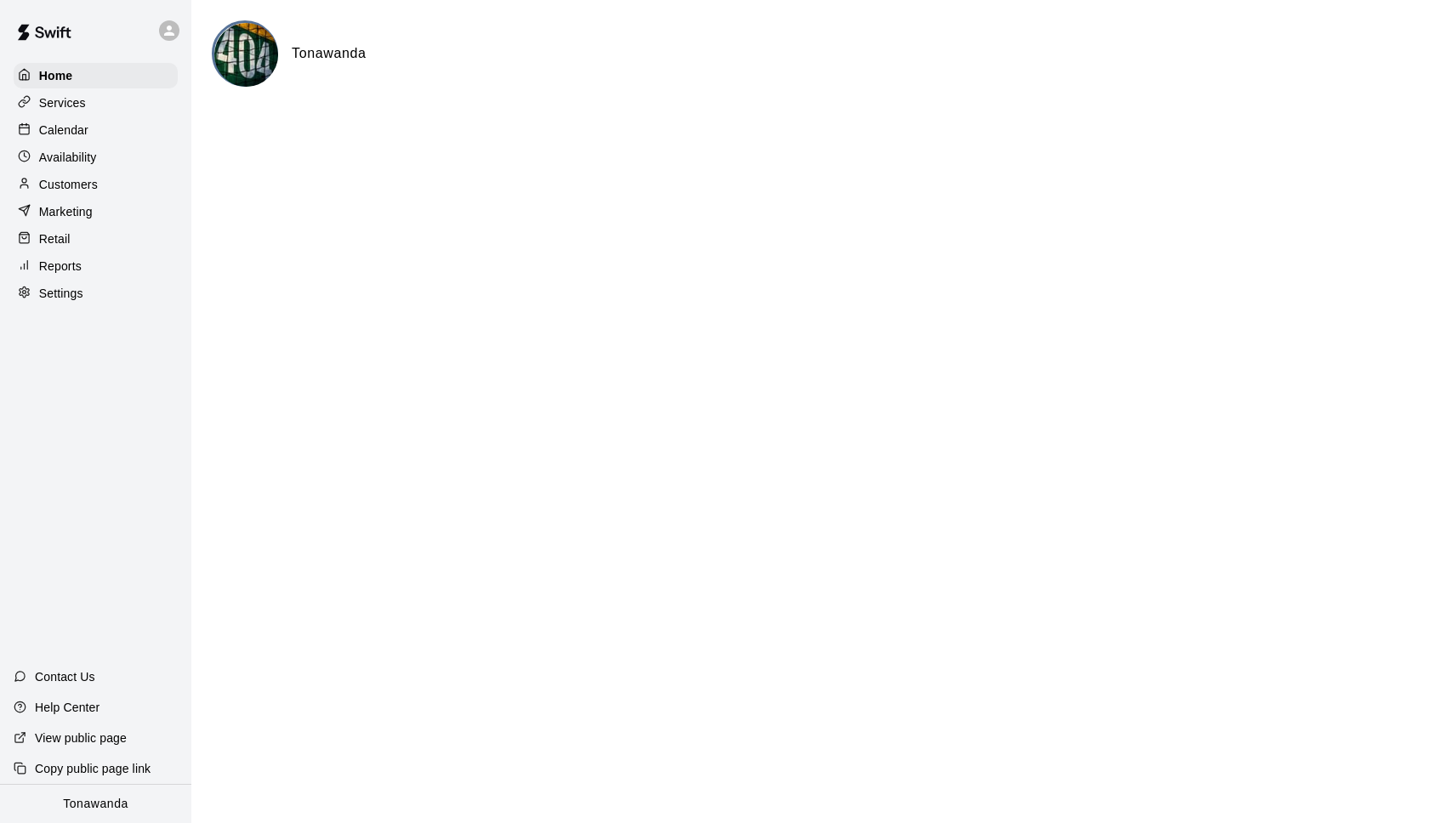
click at [70, 133] on p "Calendar" at bounding box center [63, 130] width 49 height 17
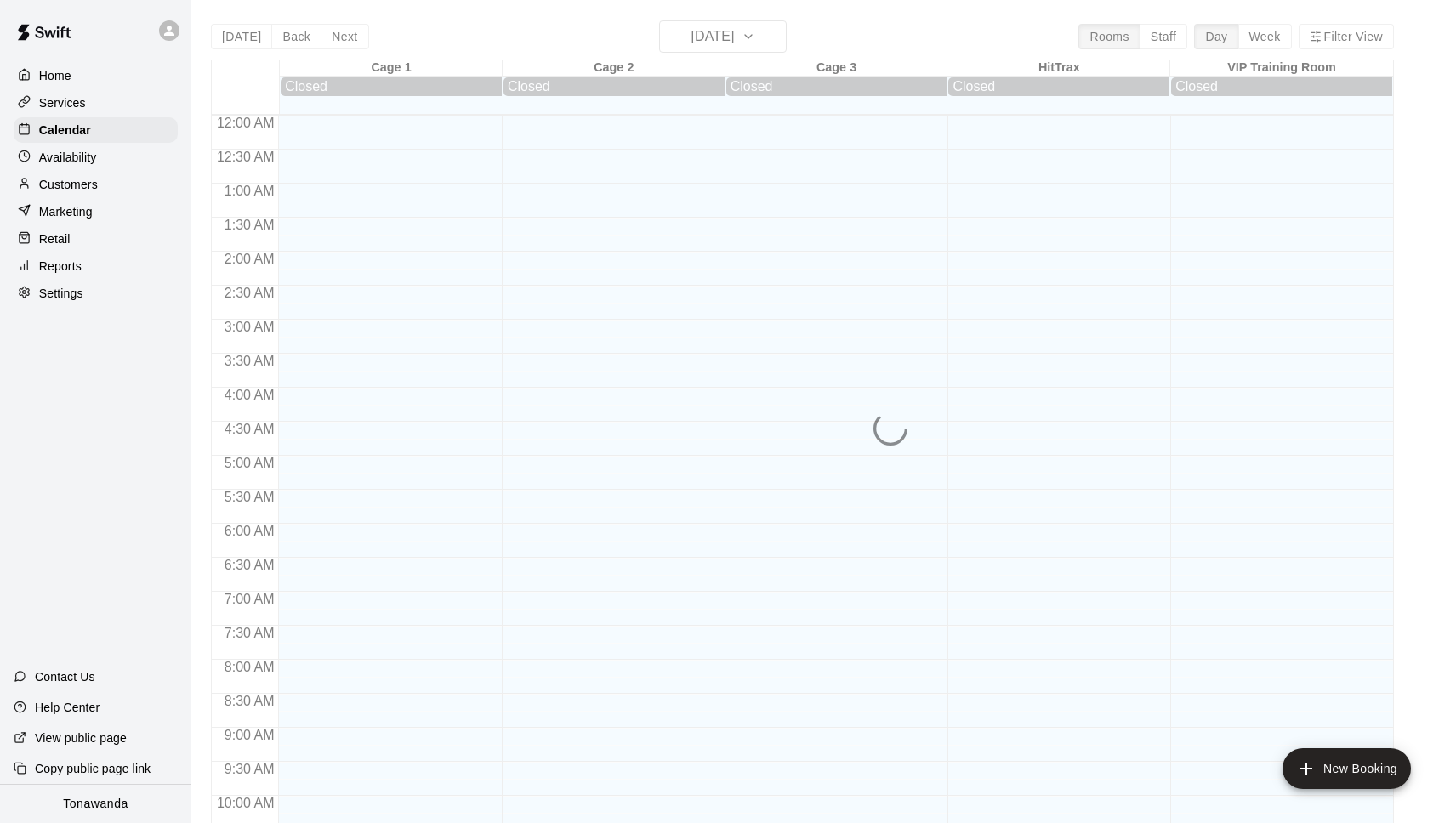
scroll to position [853, 0]
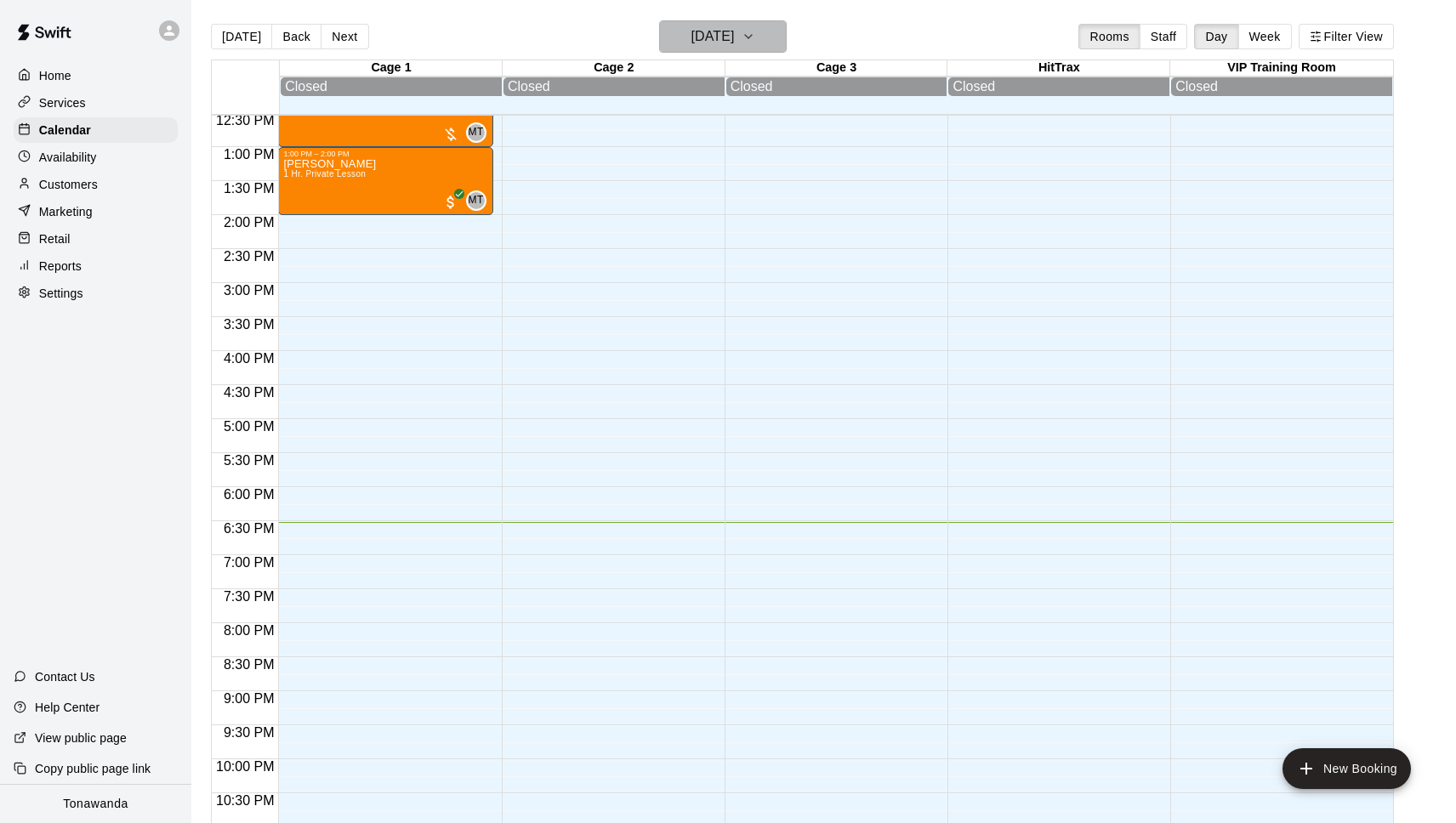
click at [726, 47] on h6 "Sunday Aug 10" at bounding box center [712, 36] width 43 height 24
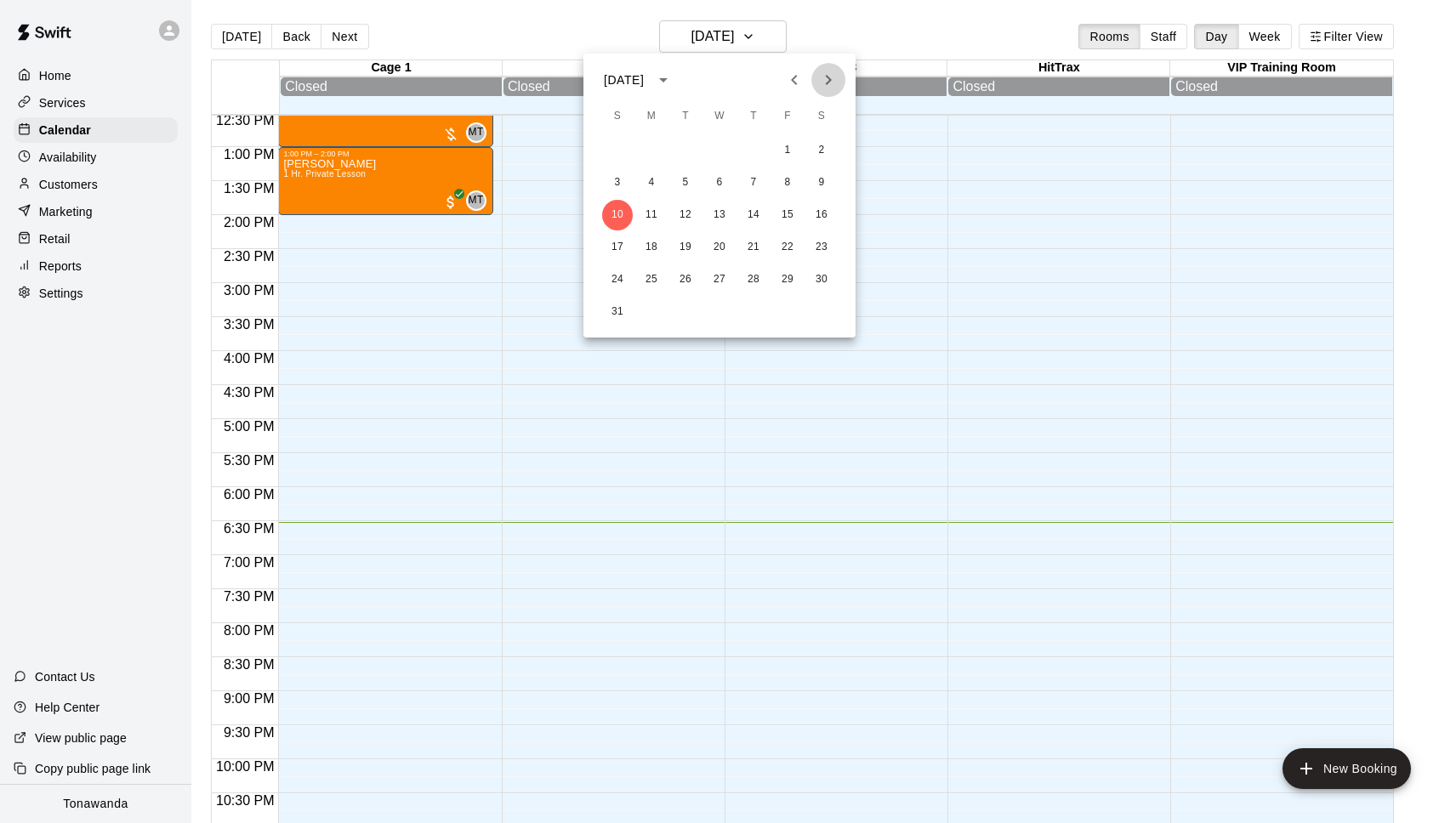
click at [824, 77] on icon "Next month" at bounding box center [829, 80] width 21 height 21
click at [797, 81] on icon "Previous month" at bounding box center [794, 80] width 21 height 21
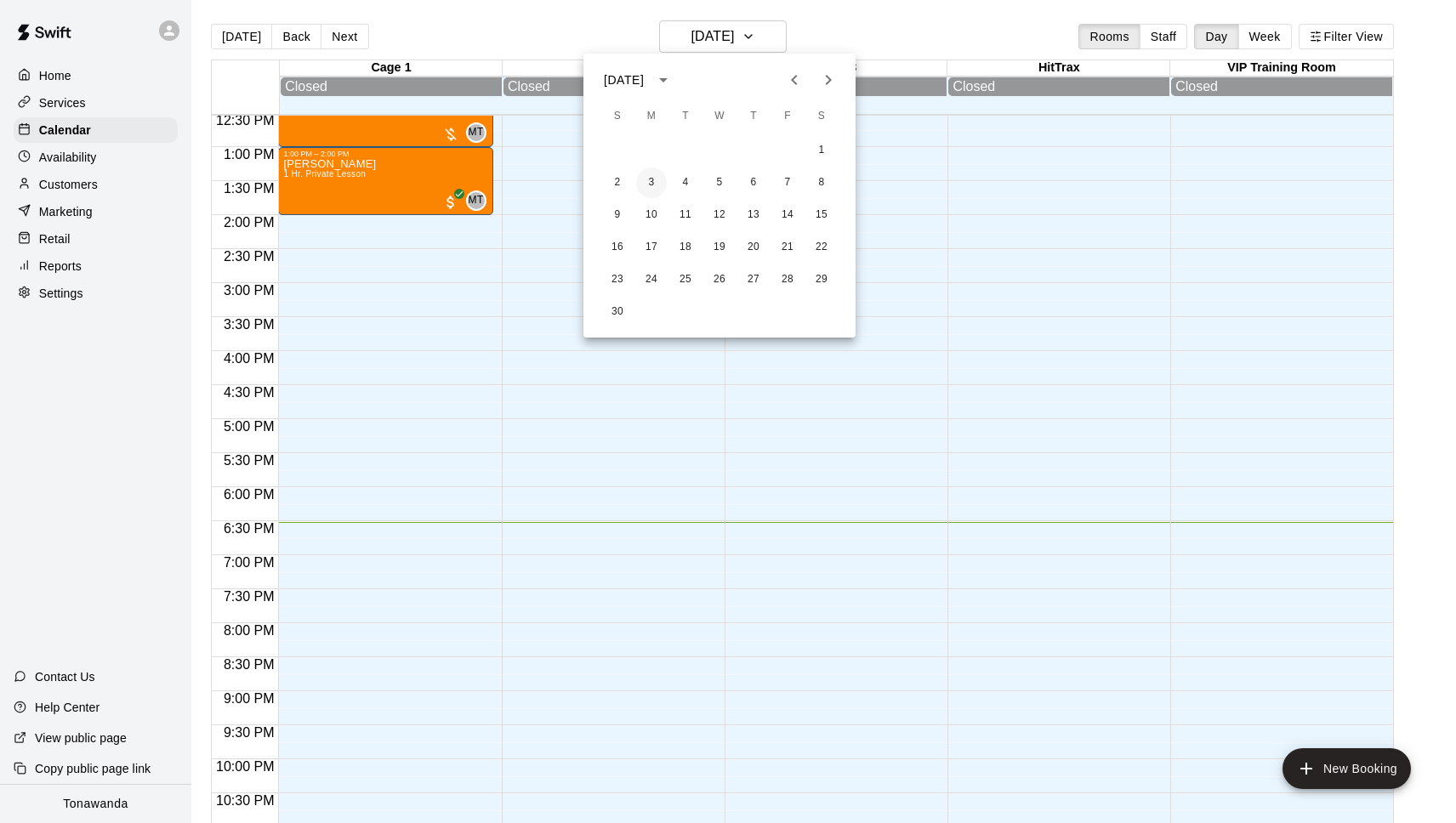
click at [656, 183] on button "3" at bounding box center [651, 183] width 31 height 31
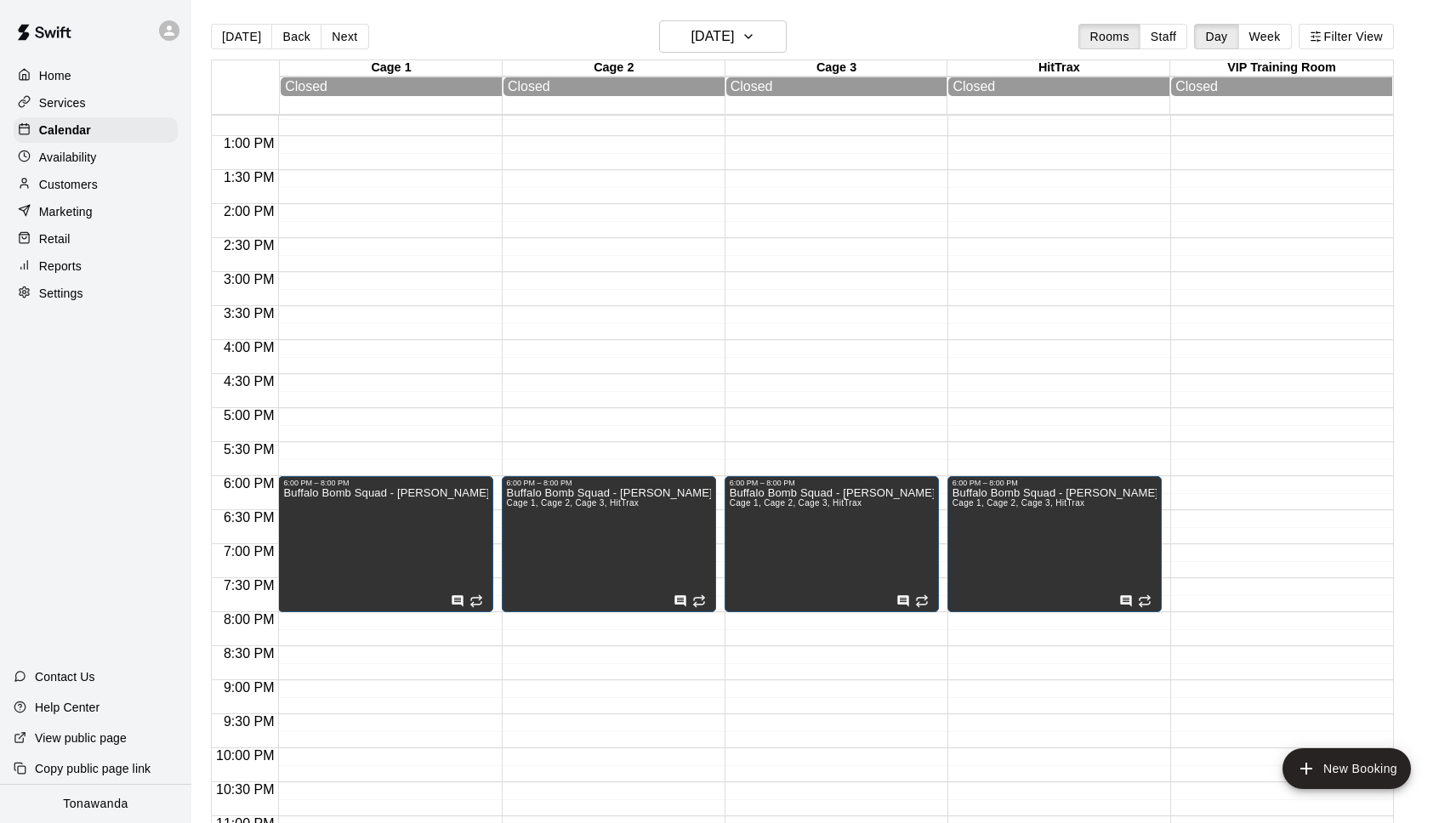
scroll to position [870, 0]
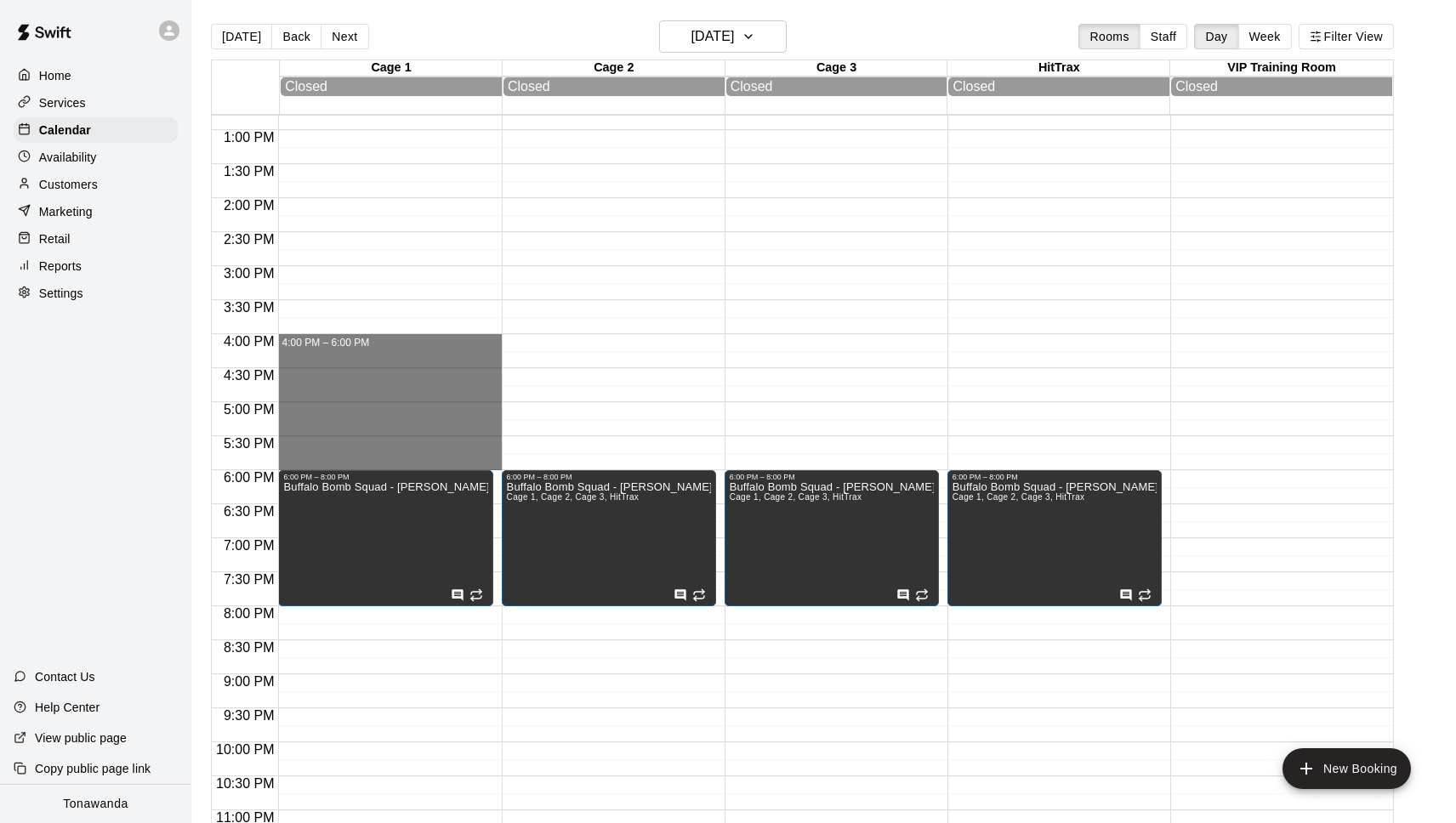
drag, startPoint x: 317, startPoint y: 340, endPoint x: 322, endPoint y: 462, distance: 122.1
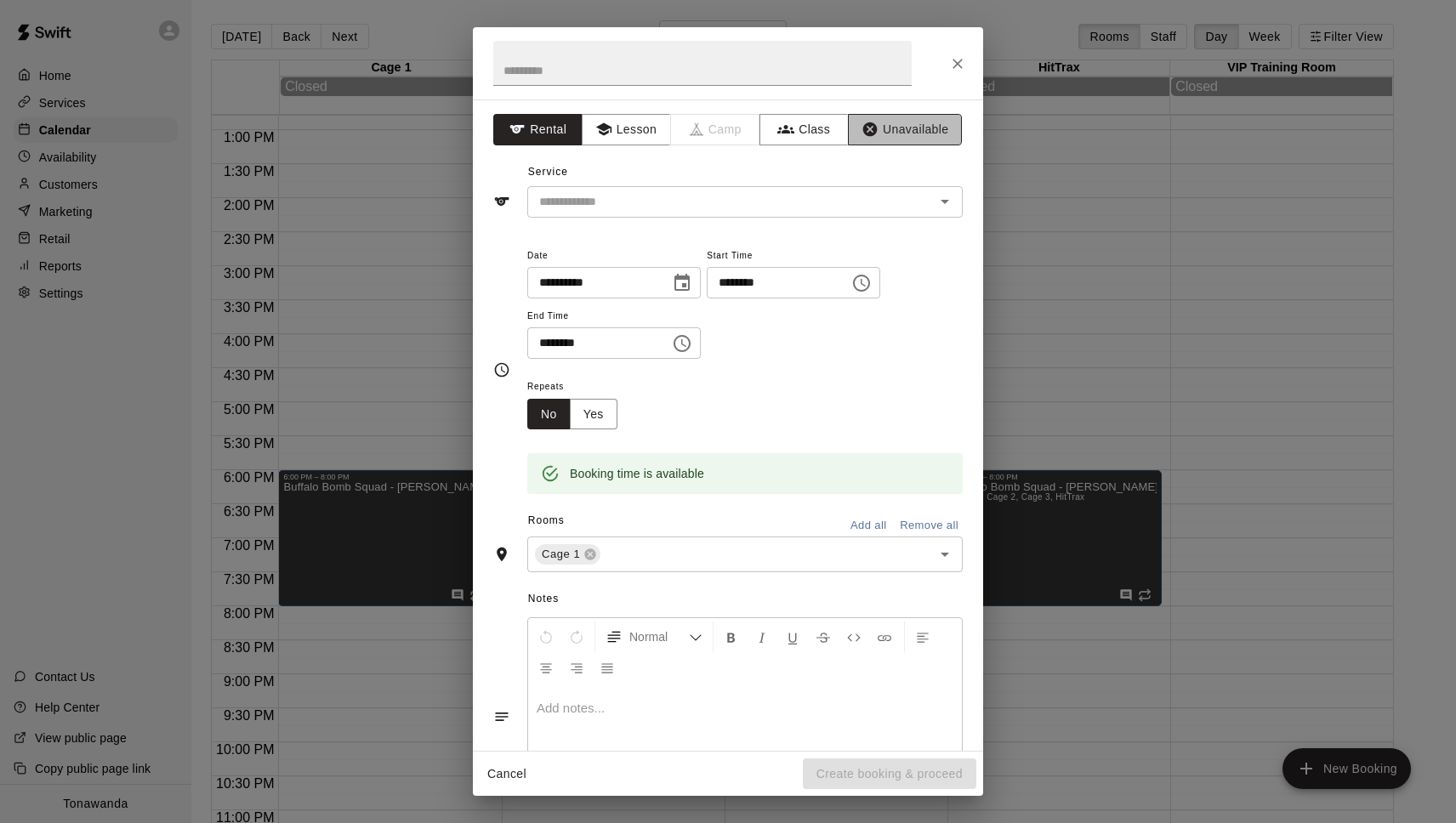
click at [895, 124] on button "Unavailable" at bounding box center [905, 130] width 114 height 32
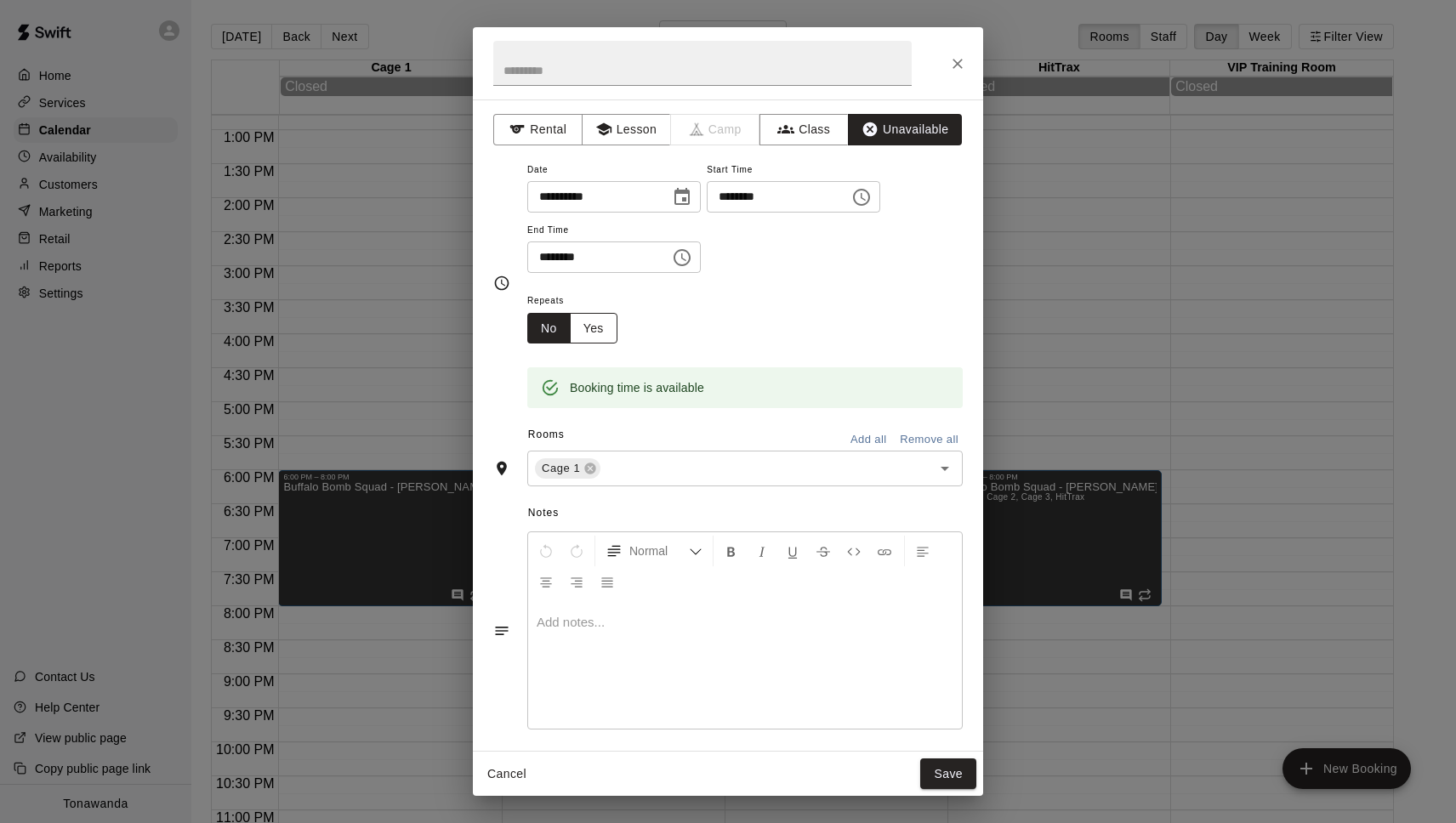
click at [610, 318] on button "Yes" at bounding box center [594, 328] width 48 height 32
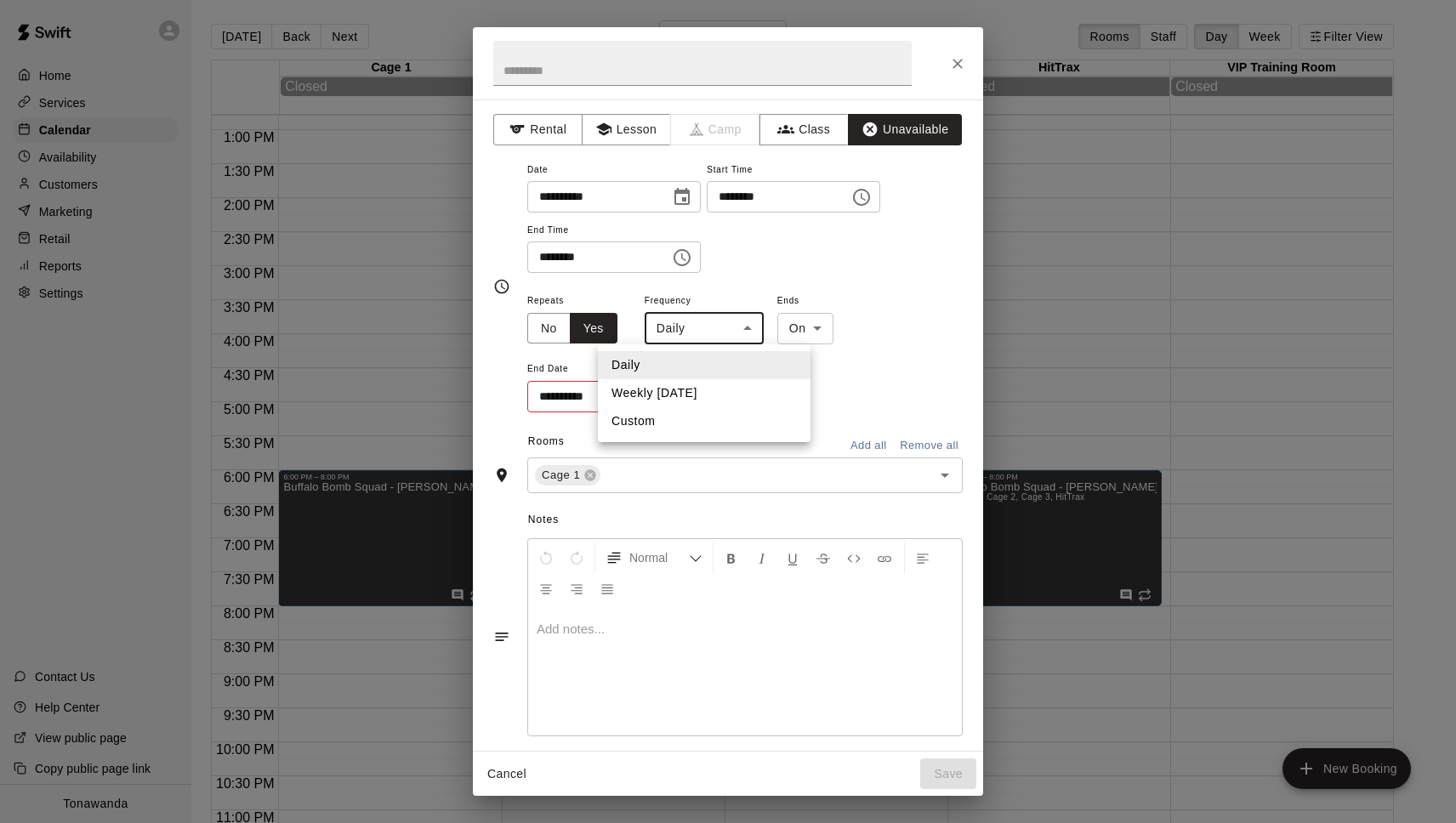
click at [689, 330] on body "Home Services Calendar Availability Customers Marketing Retail Reports Settings…" at bounding box center [728, 425] width 1456 height 850
click at [708, 388] on li "Weekly on Monday" at bounding box center [705, 393] width 213 height 28
type input "******"
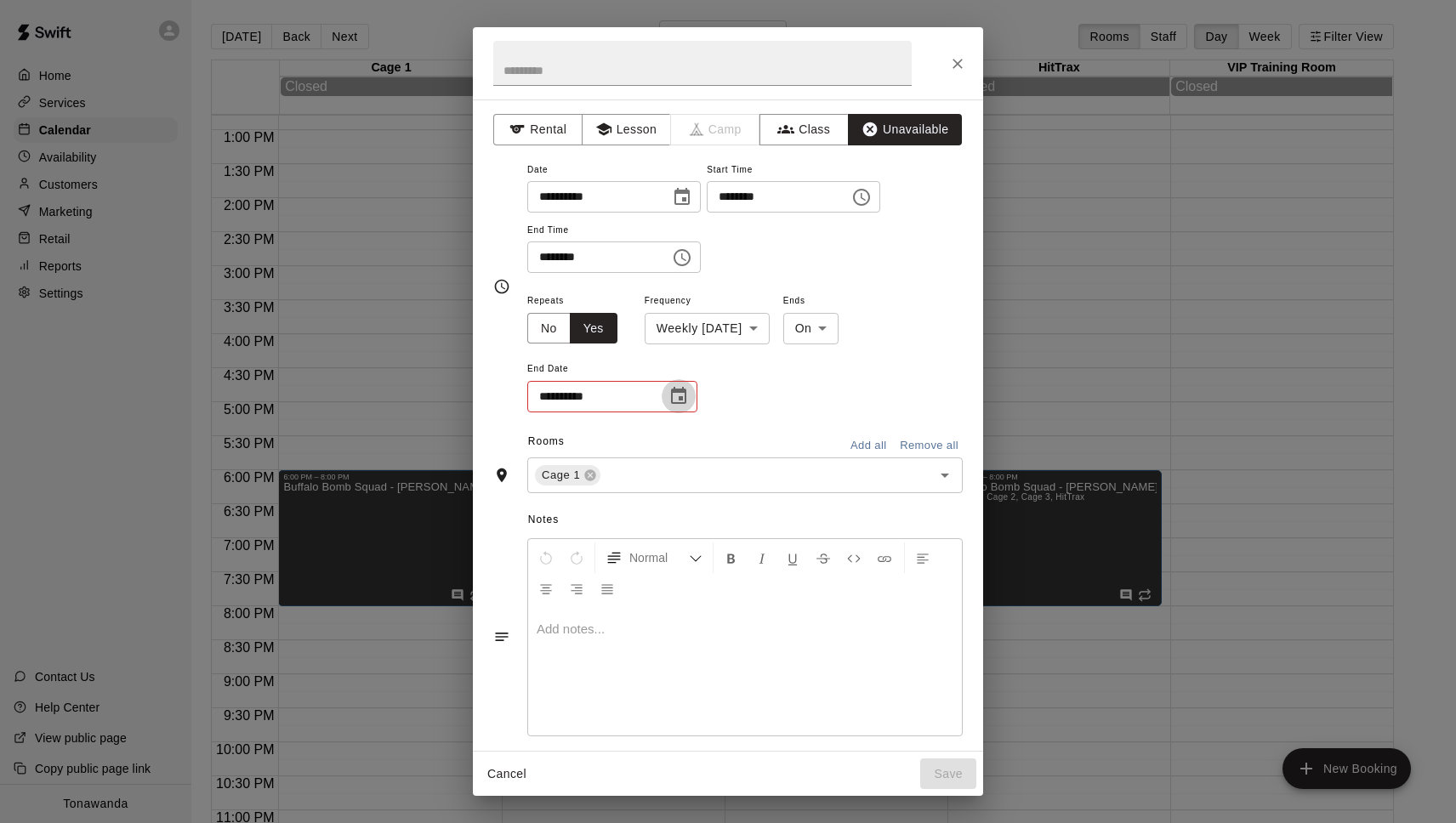
click at [679, 398] on icon "Choose date" at bounding box center [679, 396] width 15 height 17
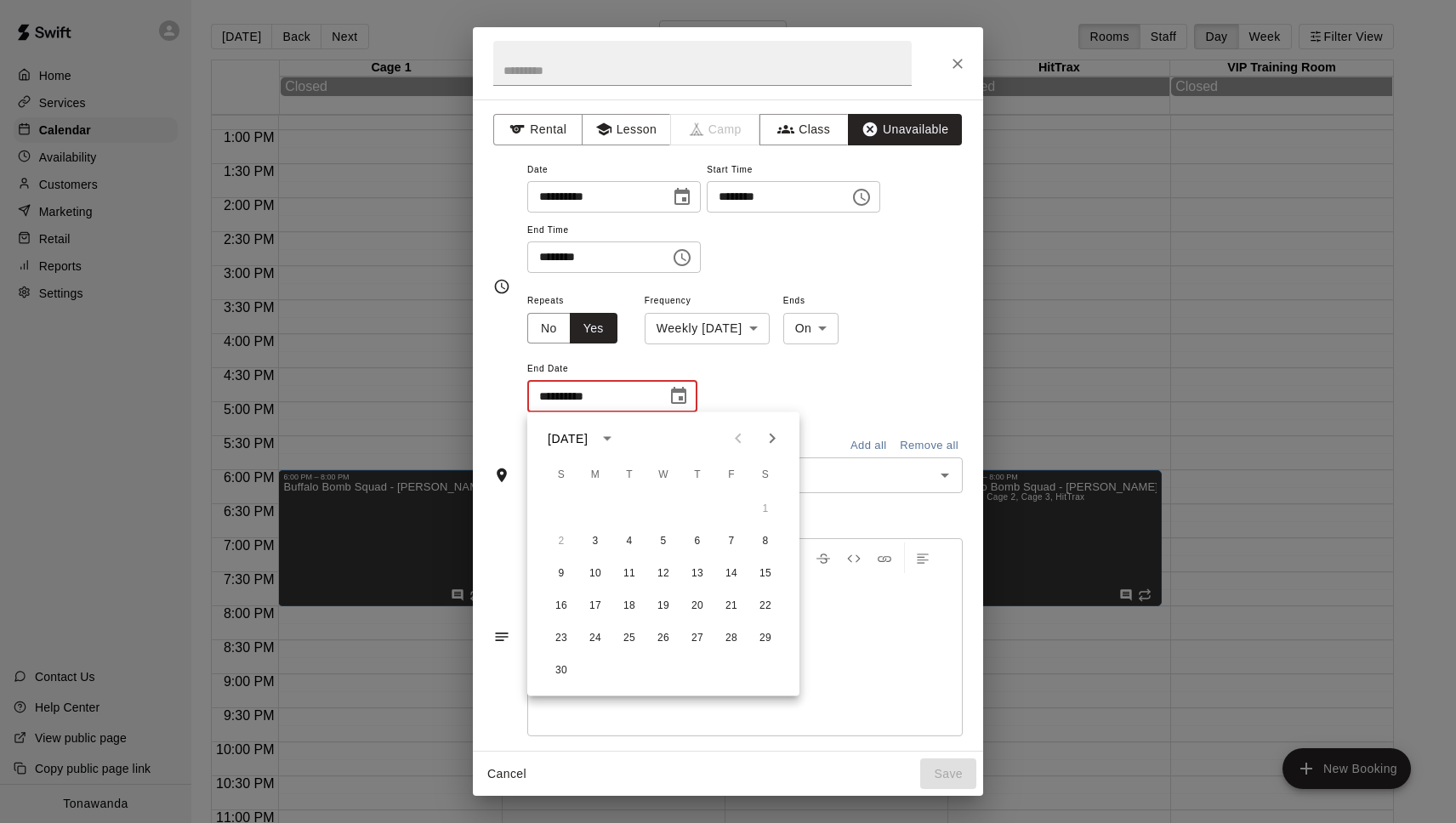
click at [779, 436] on icon "Next month" at bounding box center [772, 439] width 21 height 21
click at [780, 436] on icon "Next month" at bounding box center [772, 439] width 21 height 21
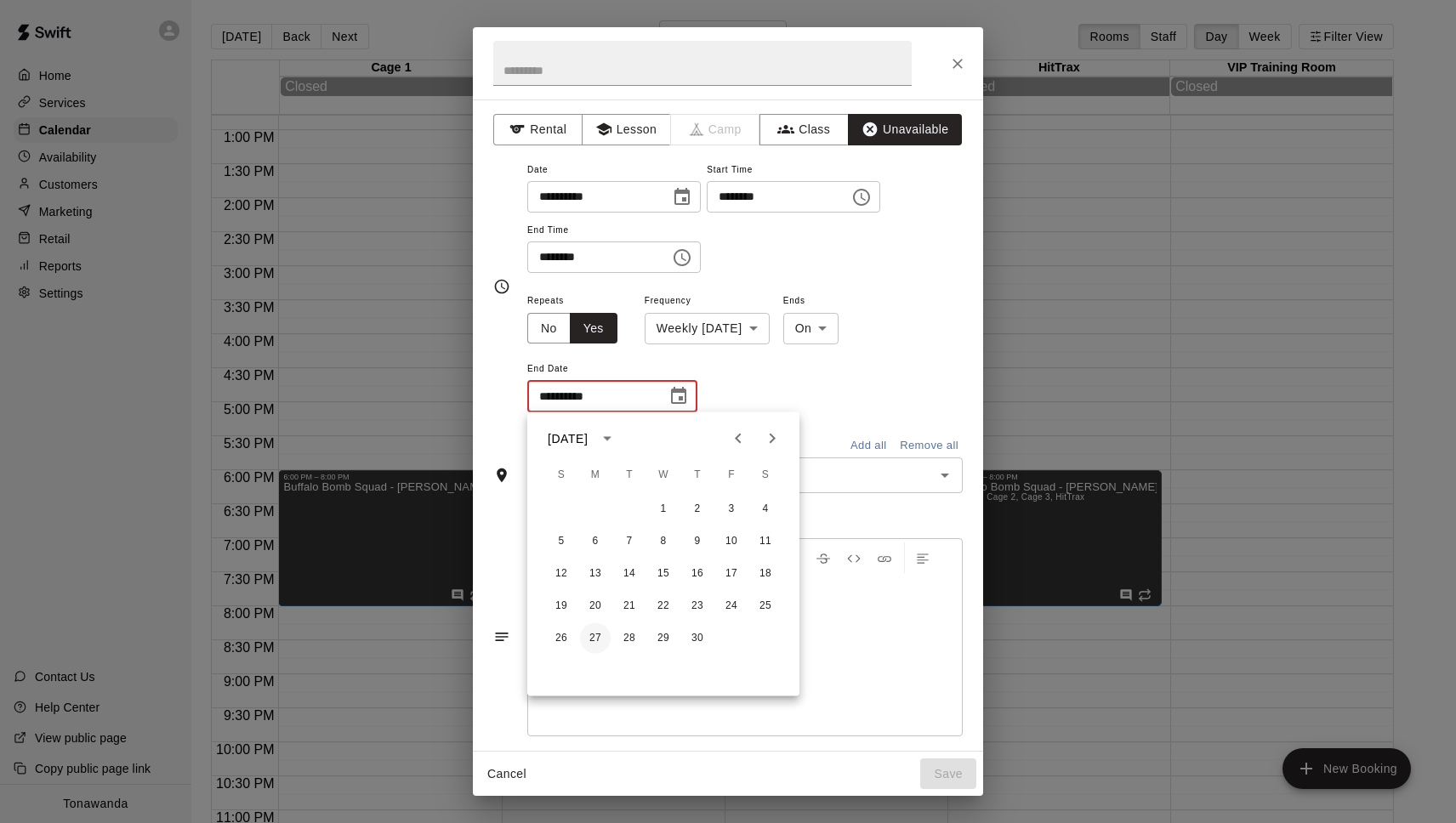
click at [593, 628] on button "27" at bounding box center [595, 638] width 31 height 31
type input "**********"
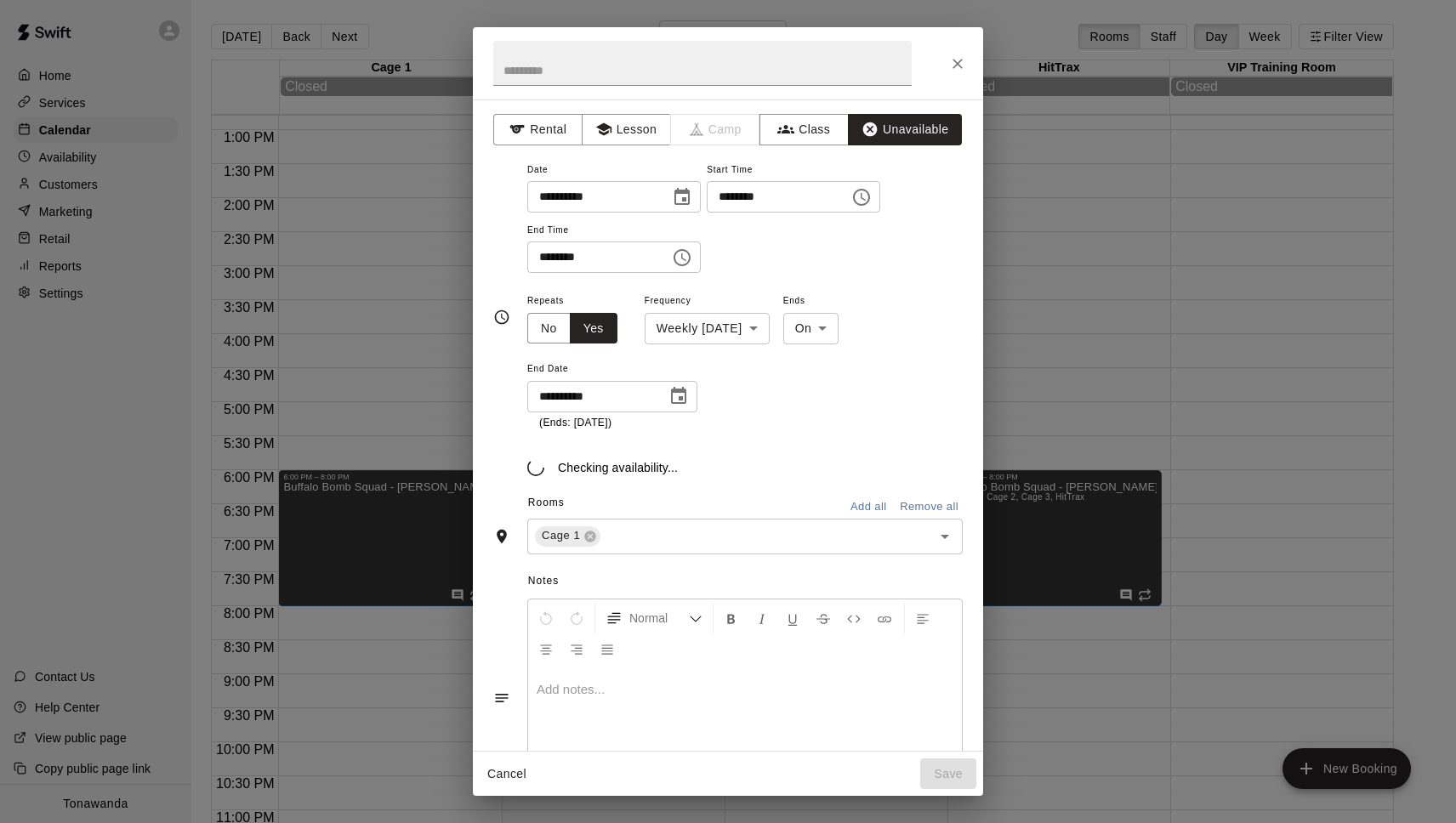
click at [877, 501] on button "Add all" at bounding box center [868, 507] width 54 height 26
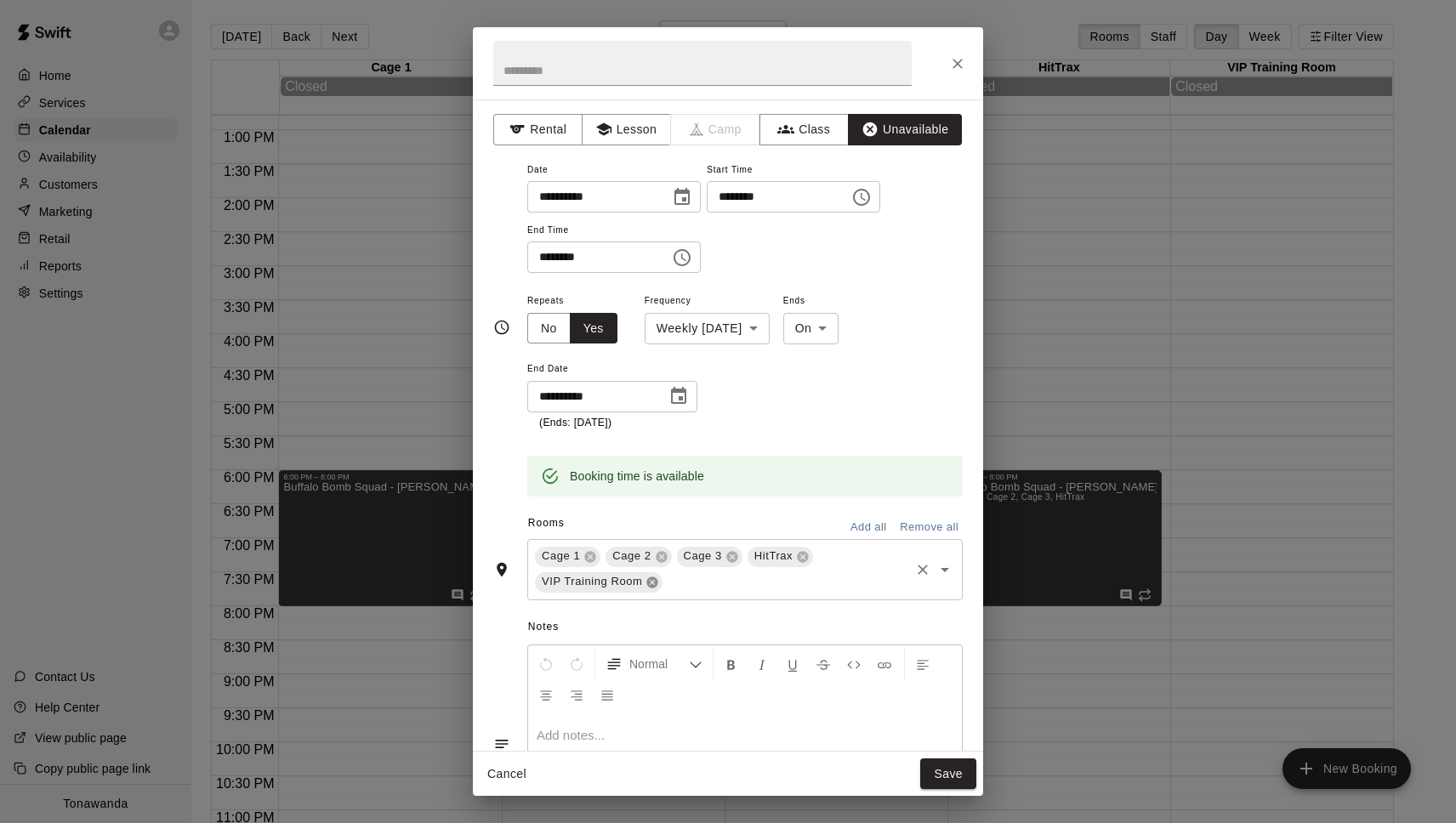
click at [656, 584] on icon at bounding box center [652, 582] width 11 height 11
click at [634, 72] on input "text" at bounding box center [703, 63] width 418 height 45
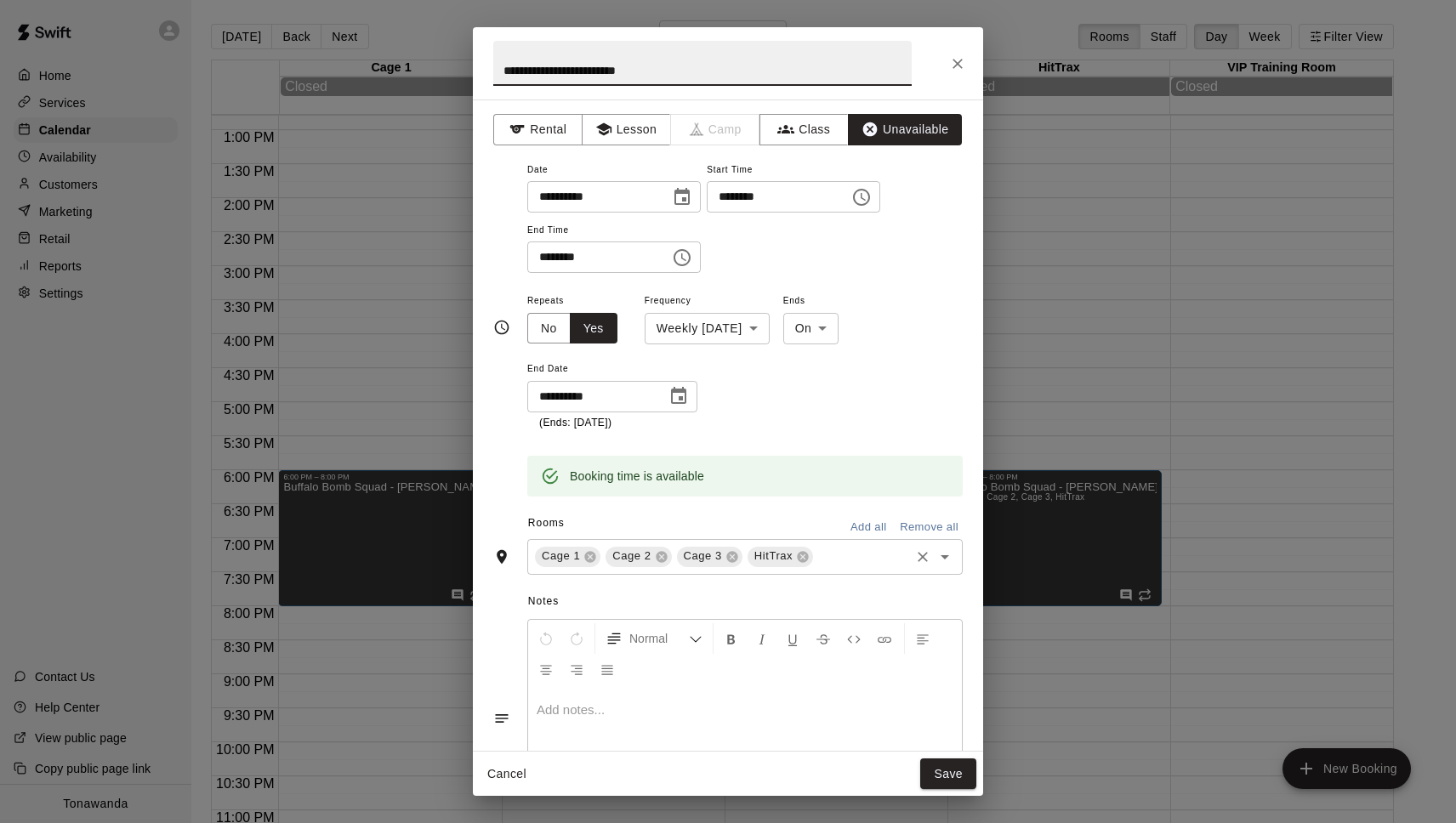
click at [503, 71] on input "**********" at bounding box center [703, 63] width 418 height 45
type input "**********"
click at [961, 774] on button "Save" at bounding box center [948, 774] width 56 height 32
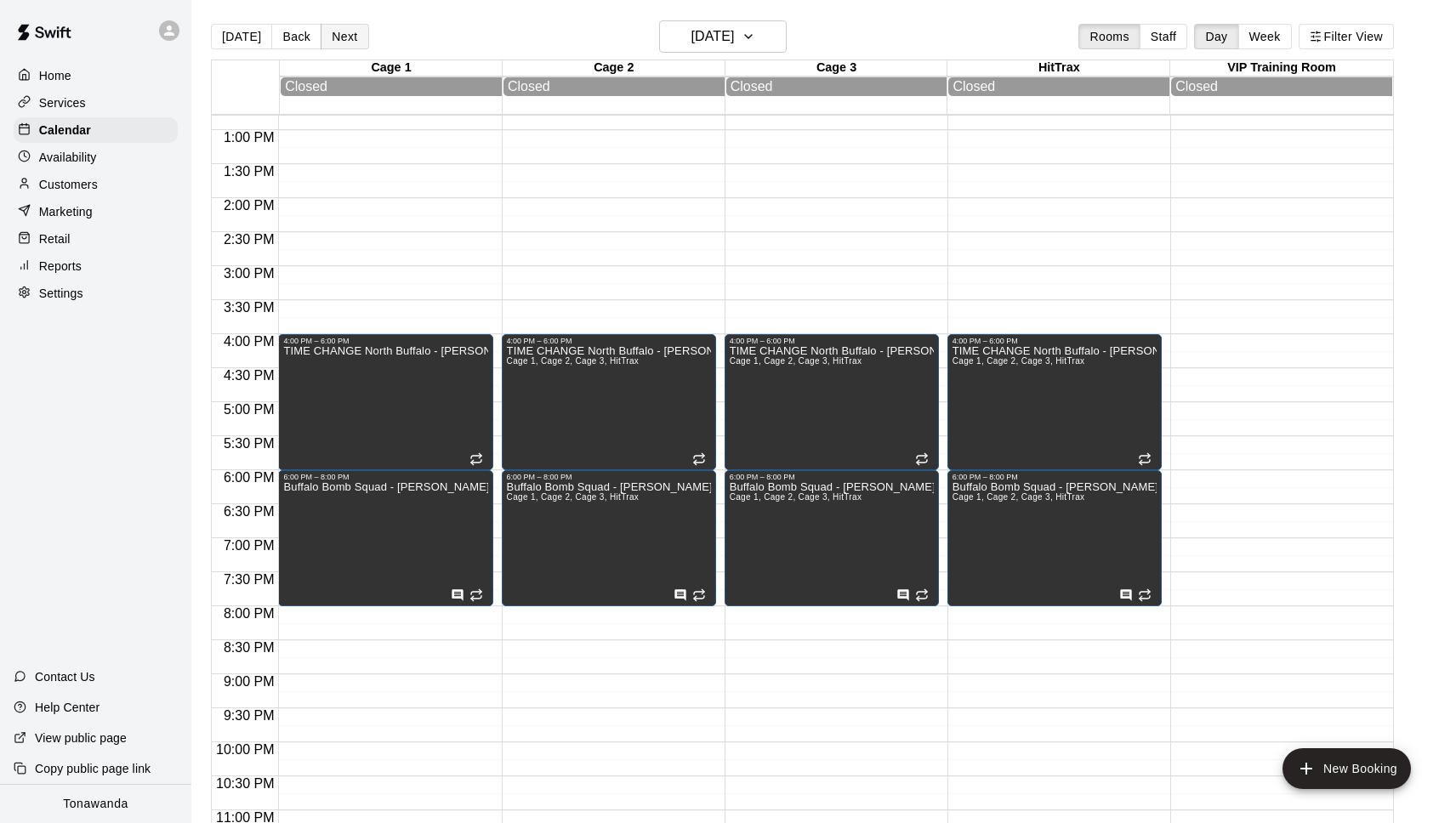
click at [325, 41] on button "Next" at bounding box center [344, 36] width 48 height 25
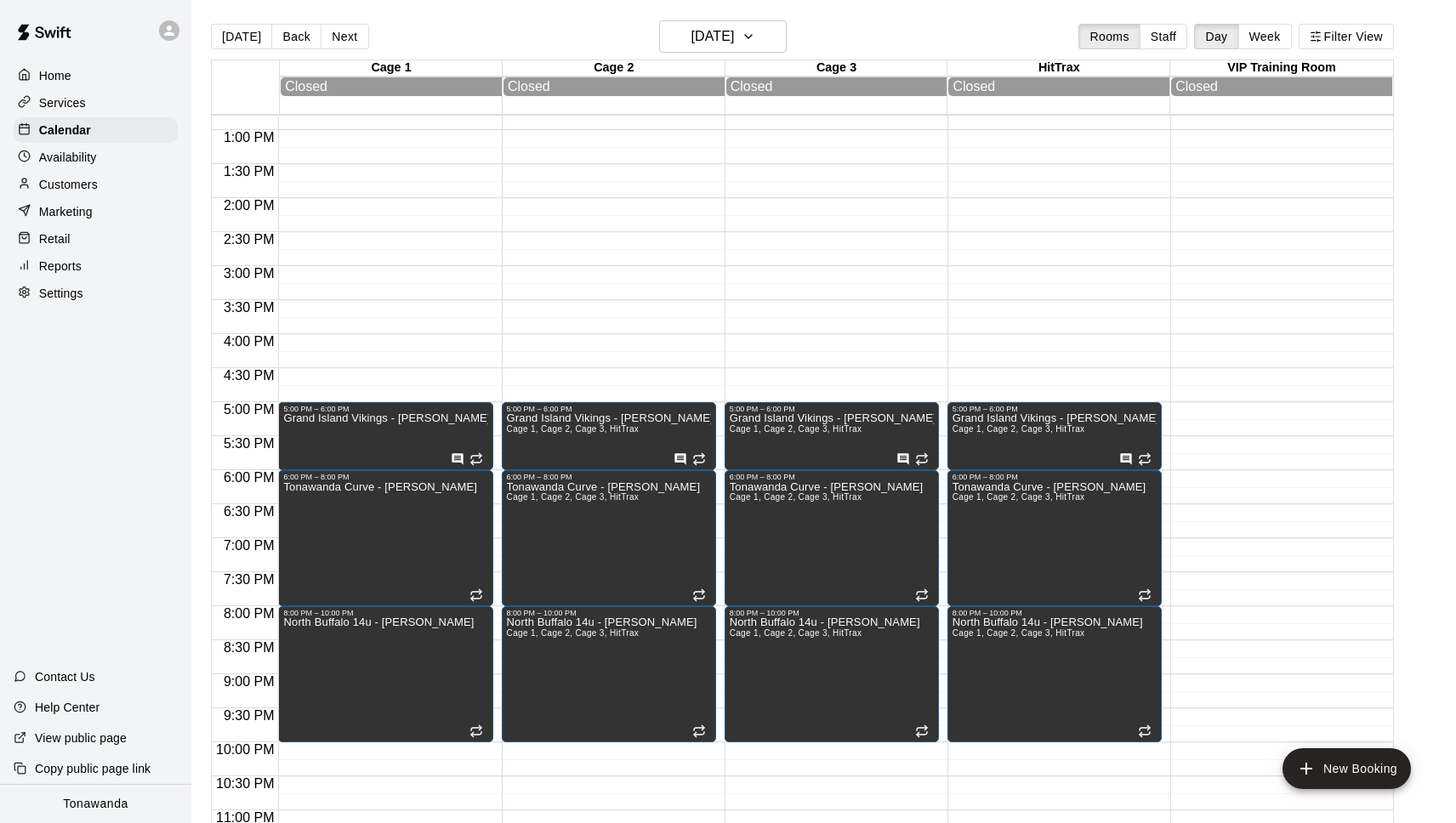
click at [334, 35] on button "Next" at bounding box center [344, 36] width 48 height 25
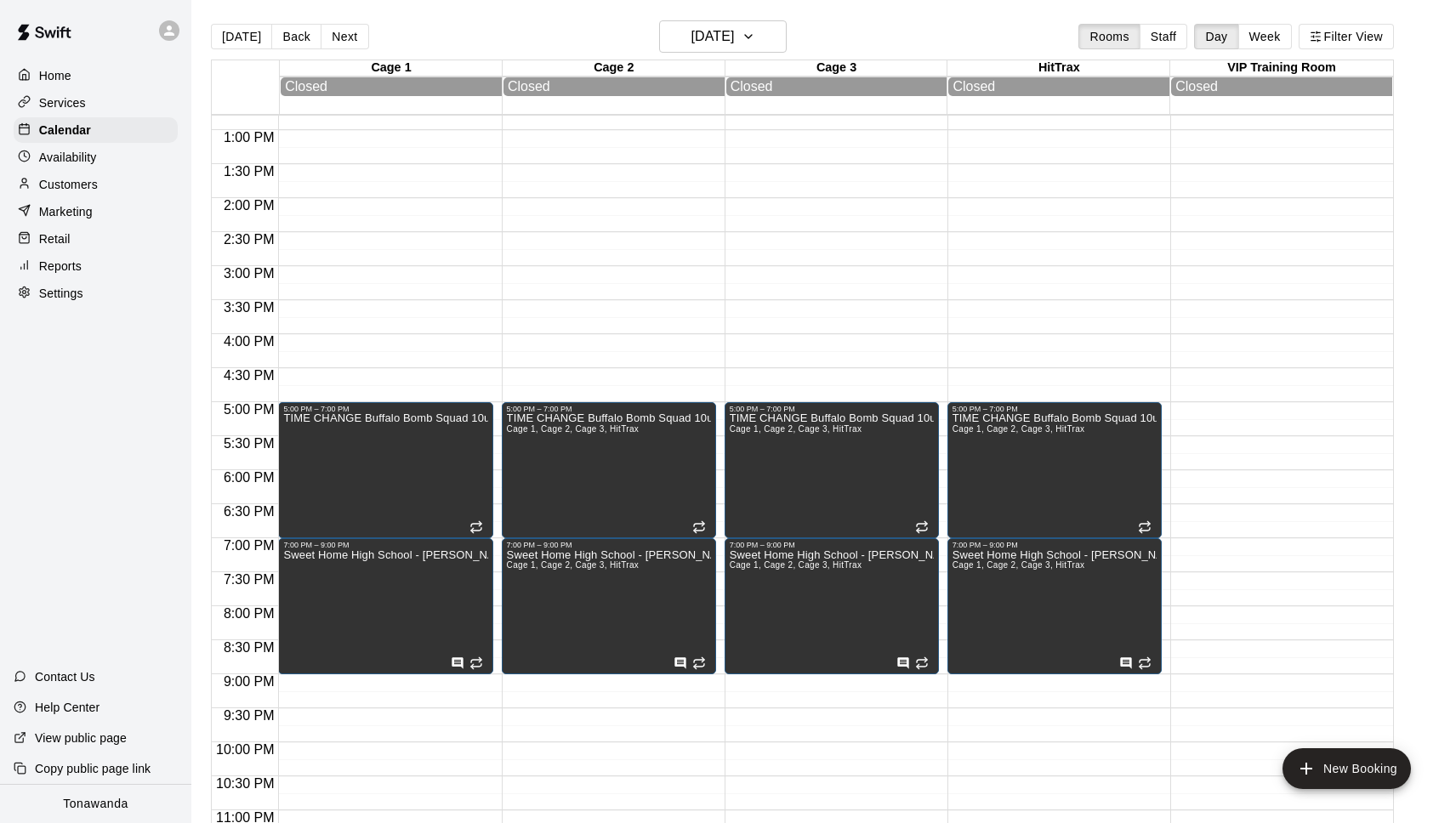
scroll to position [7, 0]
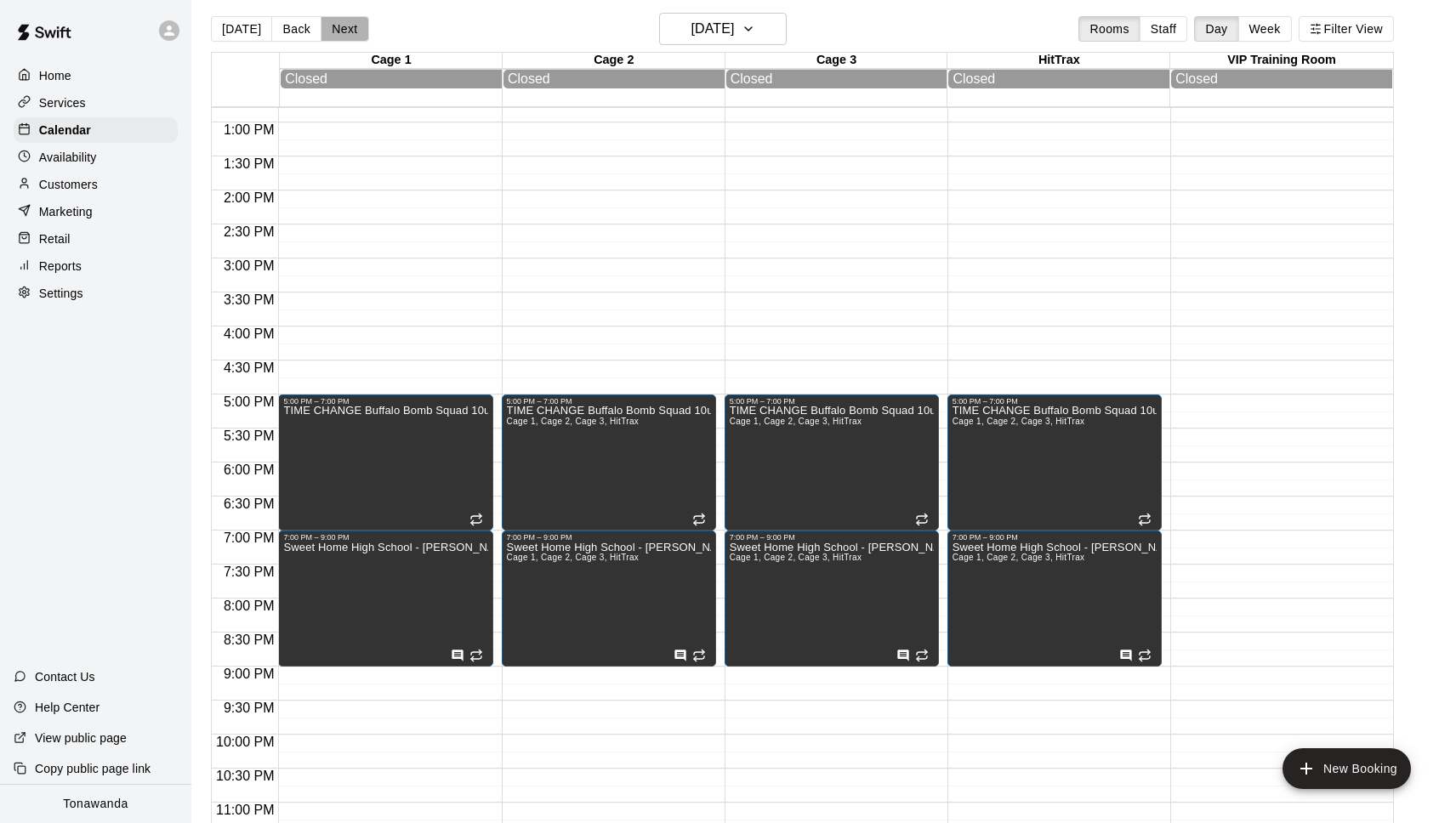
drag, startPoint x: 342, startPoint y: 29, endPoint x: 341, endPoint y: 9, distance: 20.0
click at [342, 28] on button "Next" at bounding box center [344, 28] width 48 height 25
click at [343, 32] on button "Next" at bounding box center [344, 28] width 48 height 25
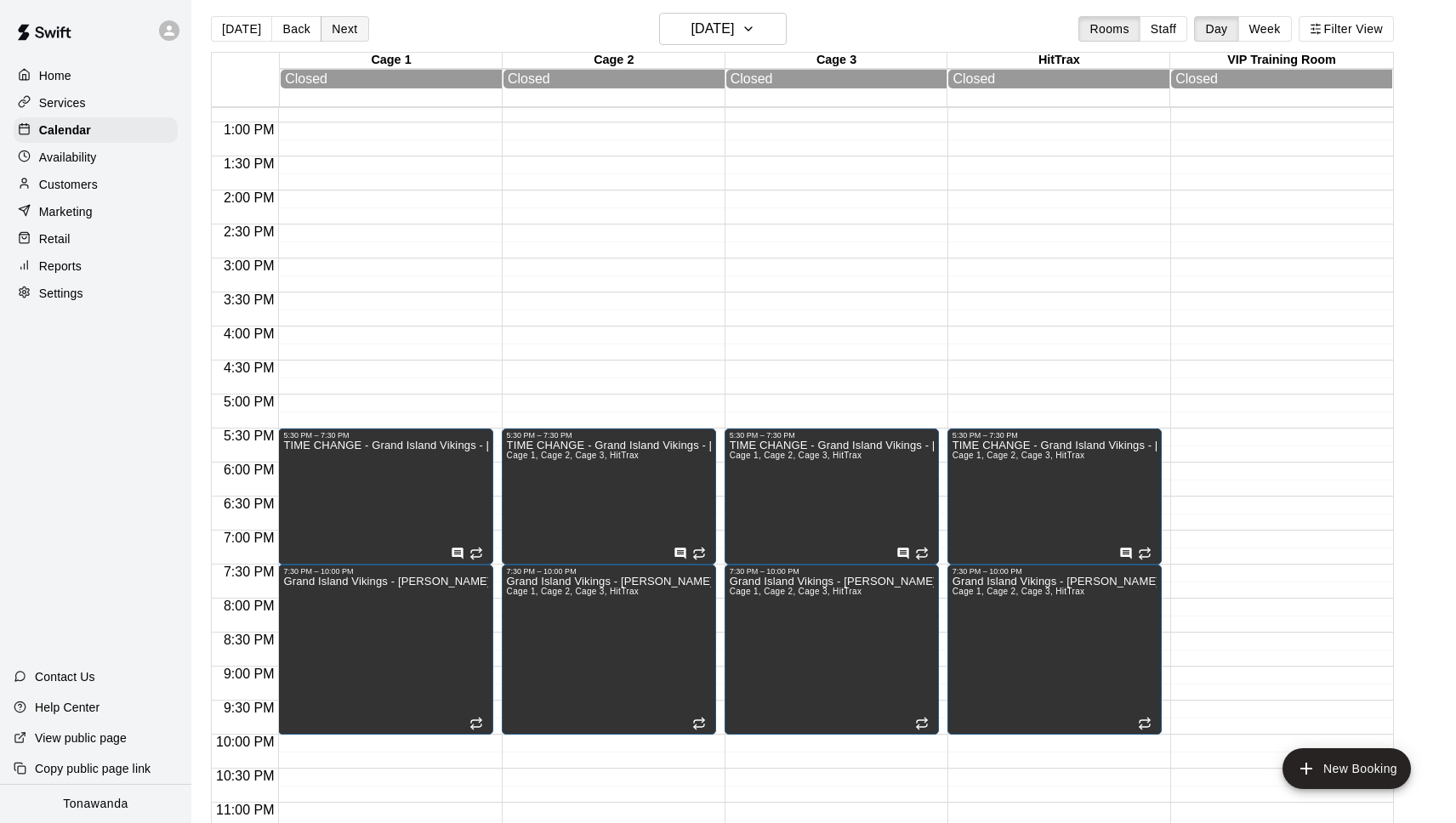
click at [350, 27] on button "Next" at bounding box center [344, 28] width 48 height 25
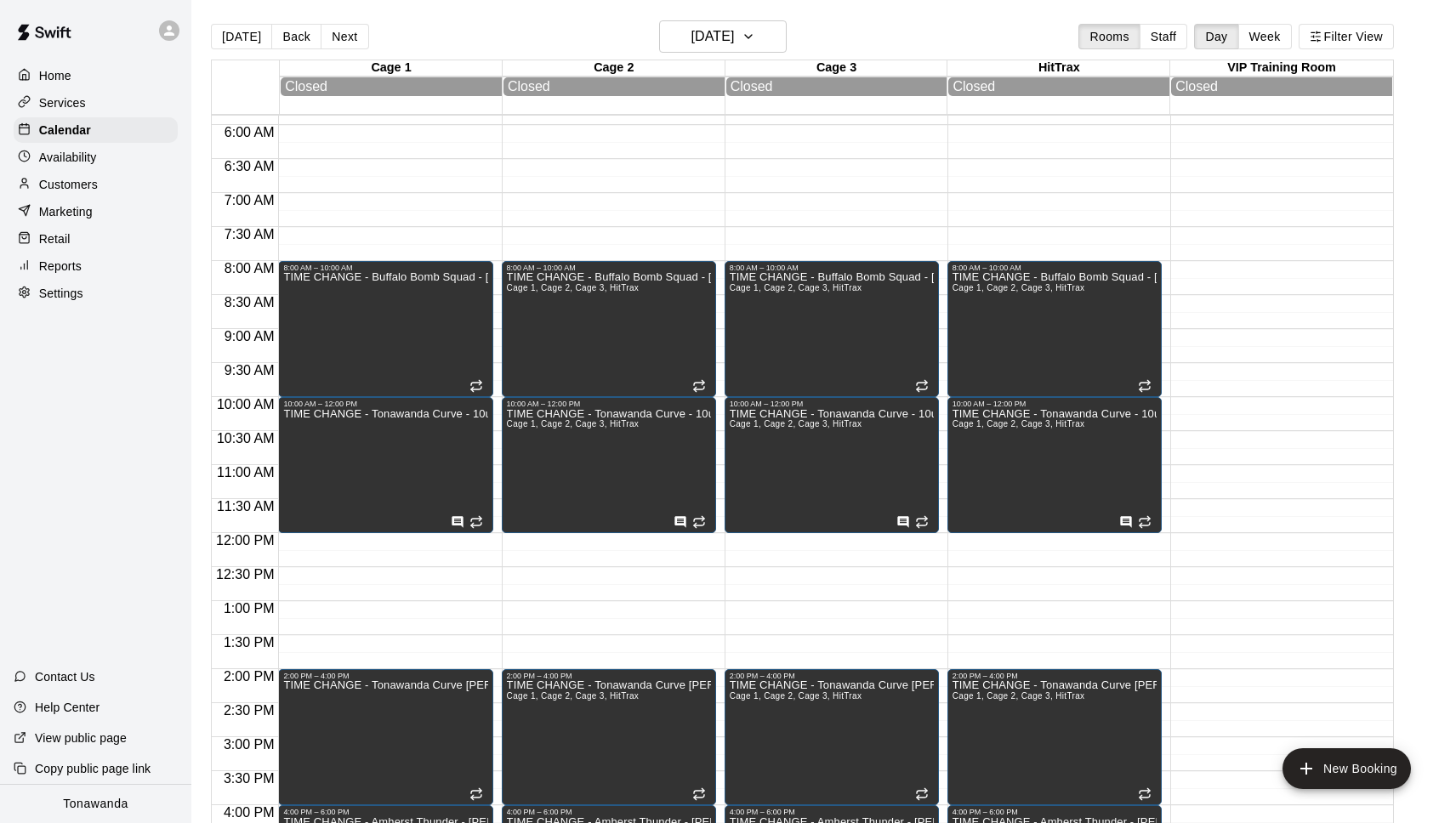
scroll to position [398, 0]
click at [718, 21] on button "Saturday Nov 08" at bounding box center [722, 36] width 128 height 33
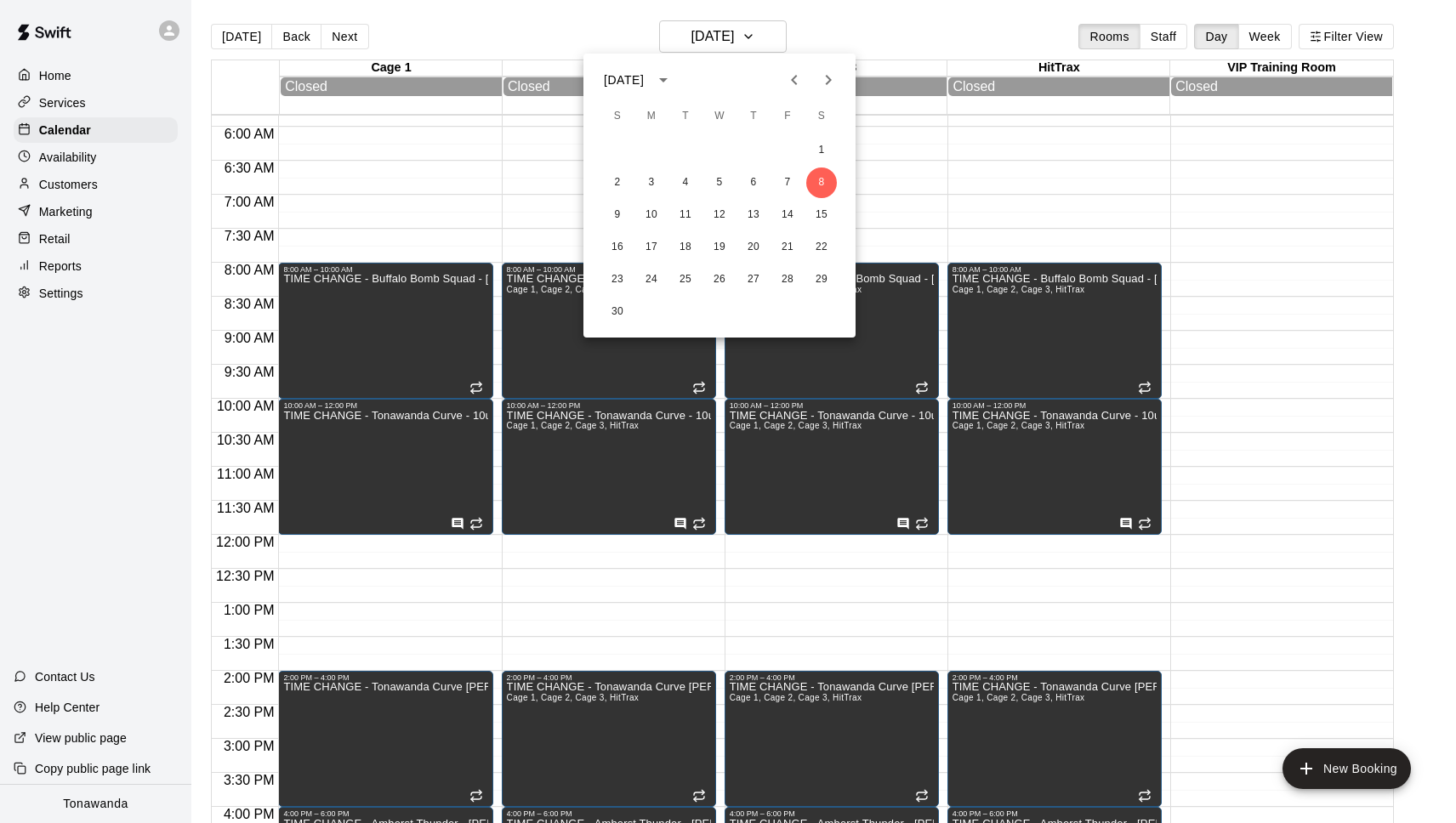
scroll to position [397, 0]
drag, startPoint x: 654, startPoint y: 177, endPoint x: 647, endPoint y: 186, distance: 11.4
click at [653, 177] on button "3" at bounding box center [651, 183] width 31 height 31
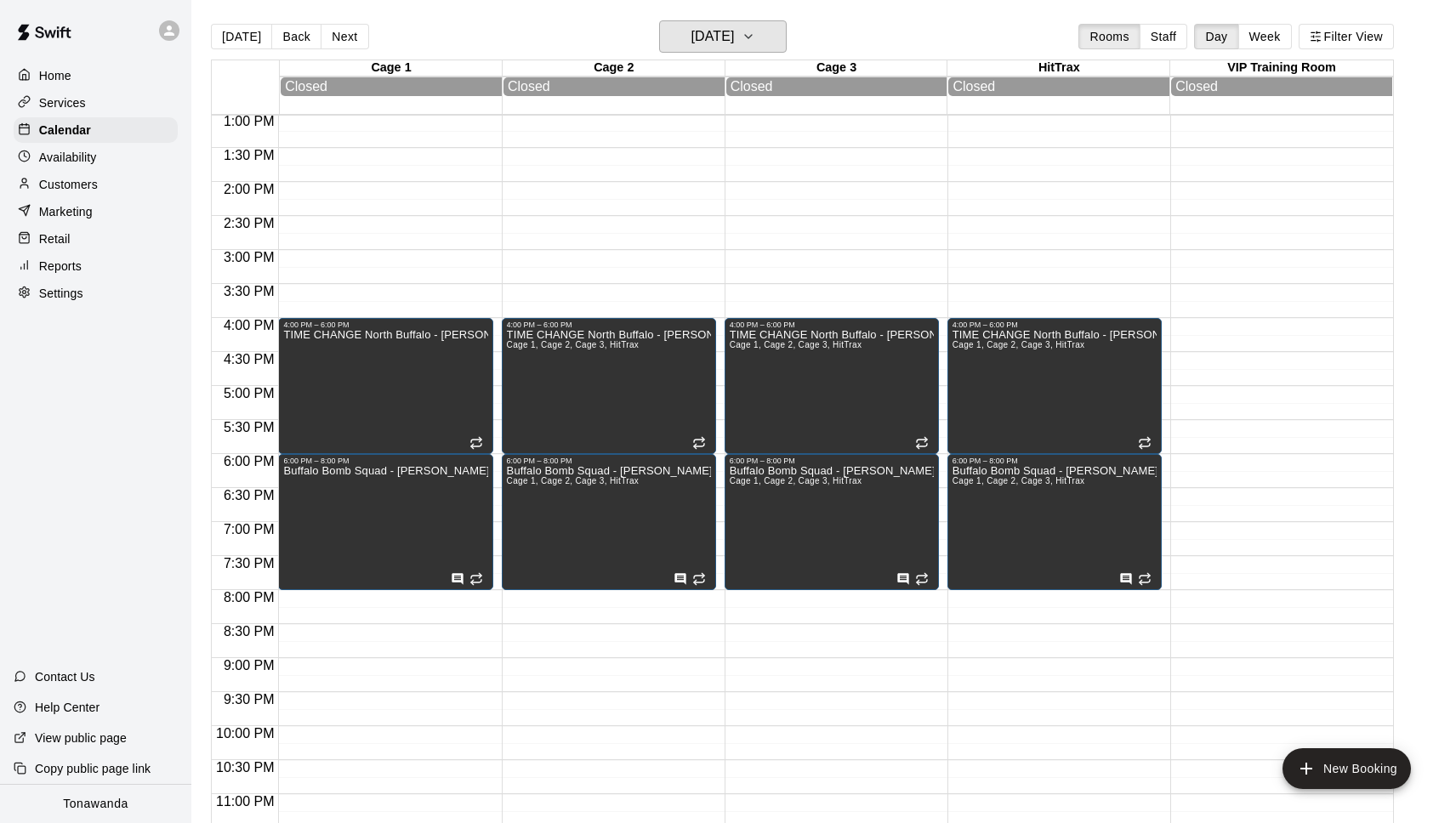
scroll to position [889, 0]
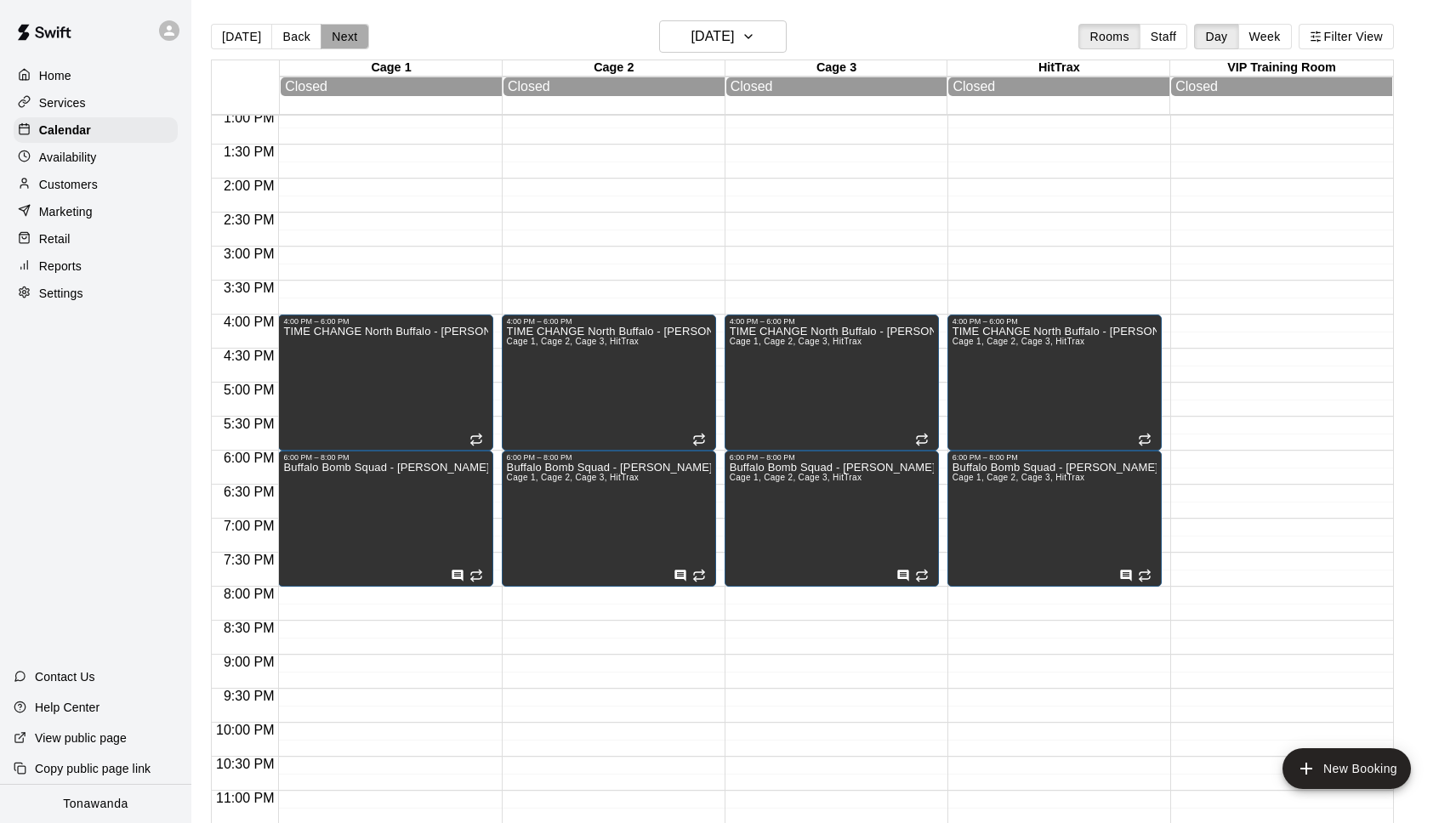
click at [345, 46] on button "Next" at bounding box center [344, 36] width 48 height 25
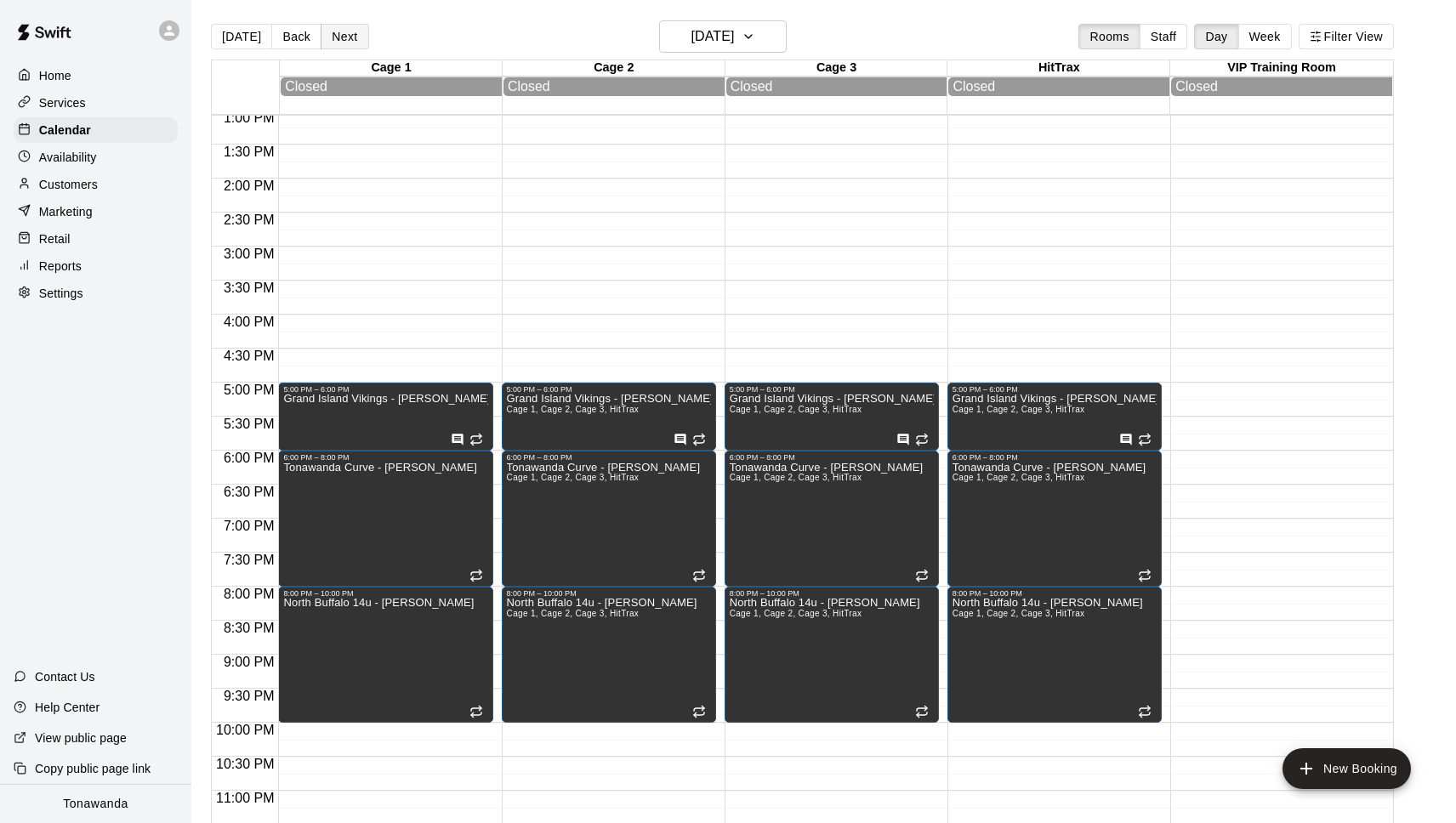
click at [333, 35] on button "Next" at bounding box center [344, 36] width 48 height 25
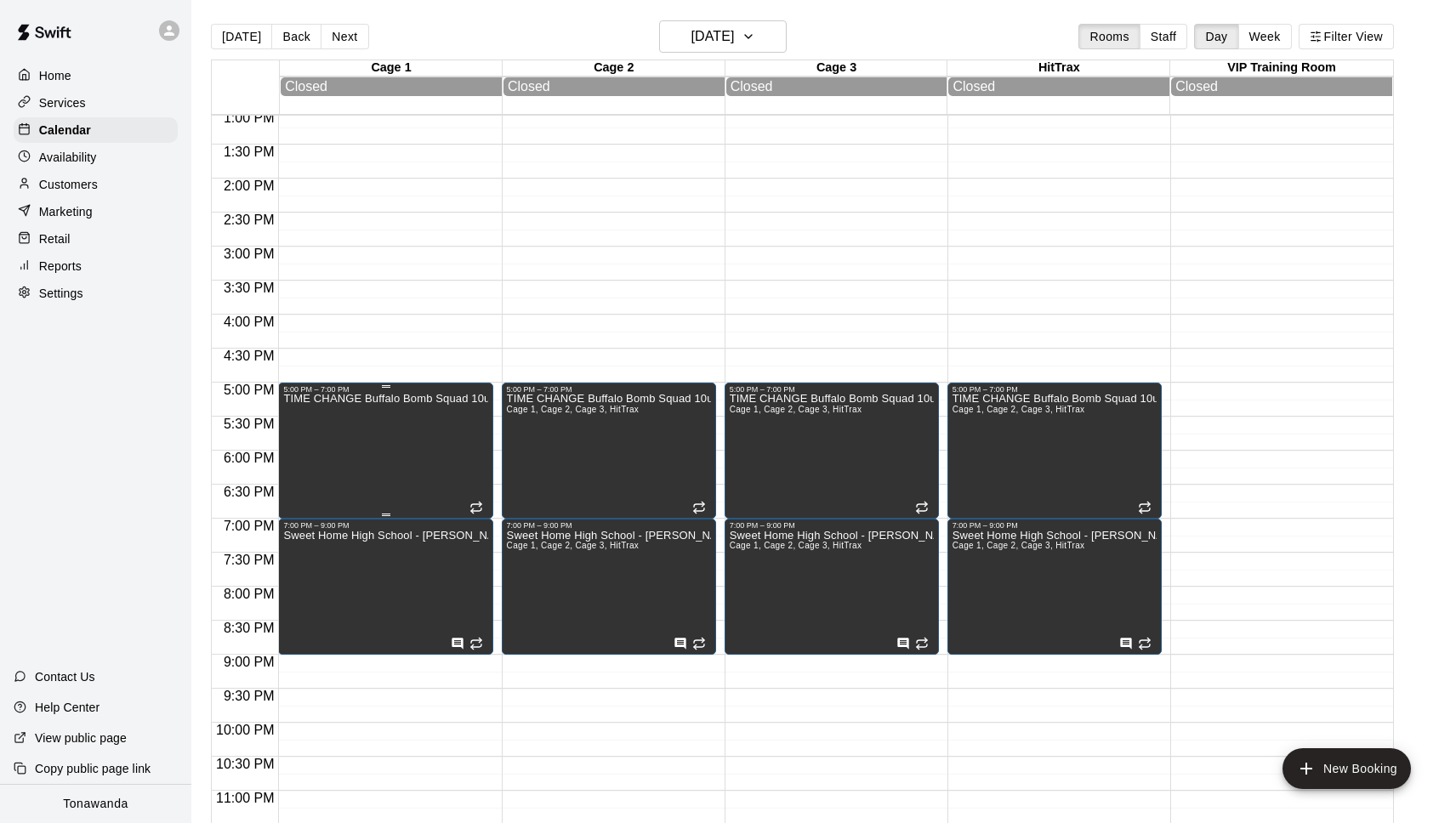
click at [482, 440] on div "TIME CHANGE Buffalo Bomb Squad 10u Softball" at bounding box center [385, 805] width 204 height 823
click at [299, 411] on icon "edit" at bounding box center [301, 413] width 21 height 21
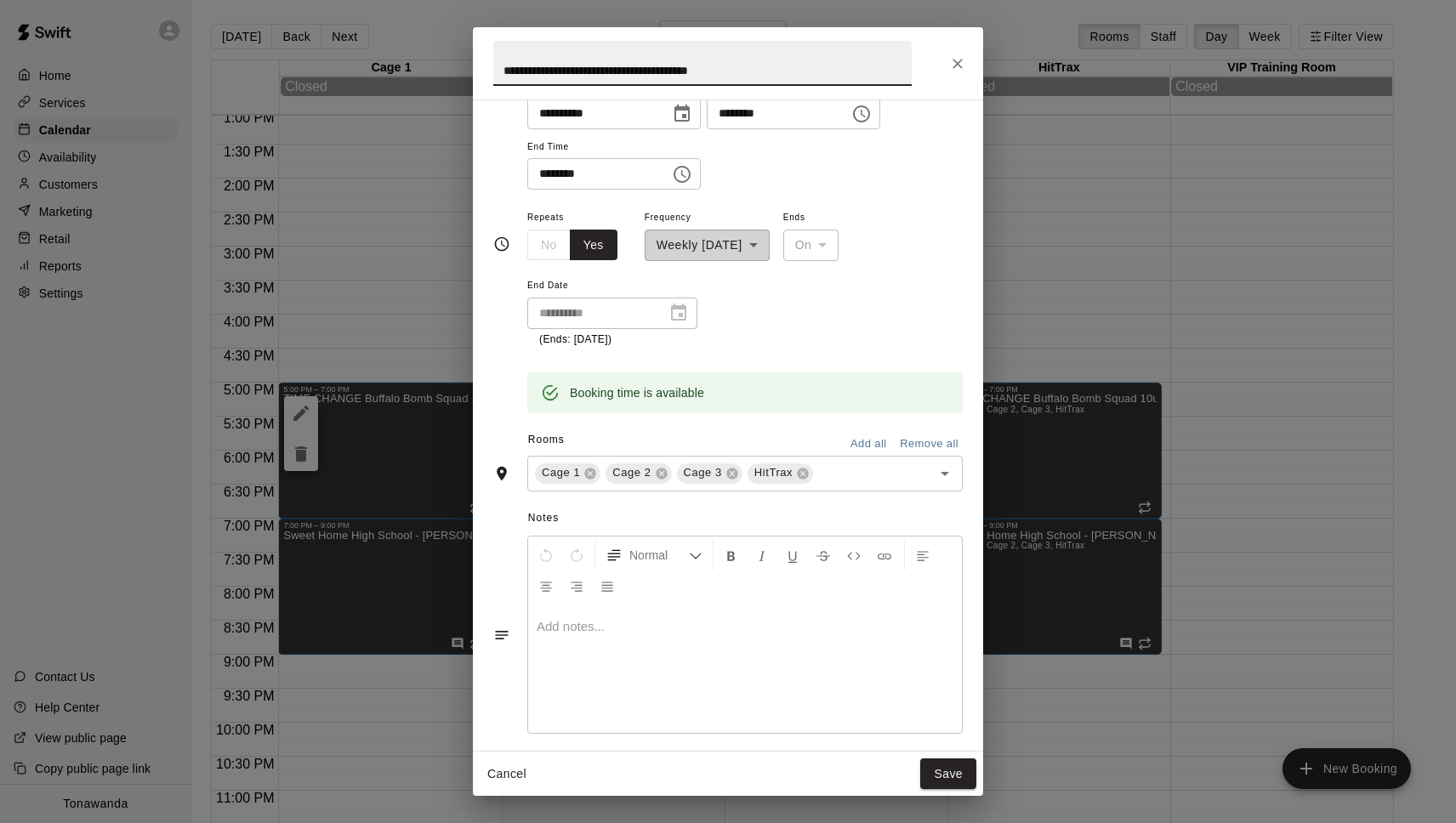
scroll to position [0, 0]
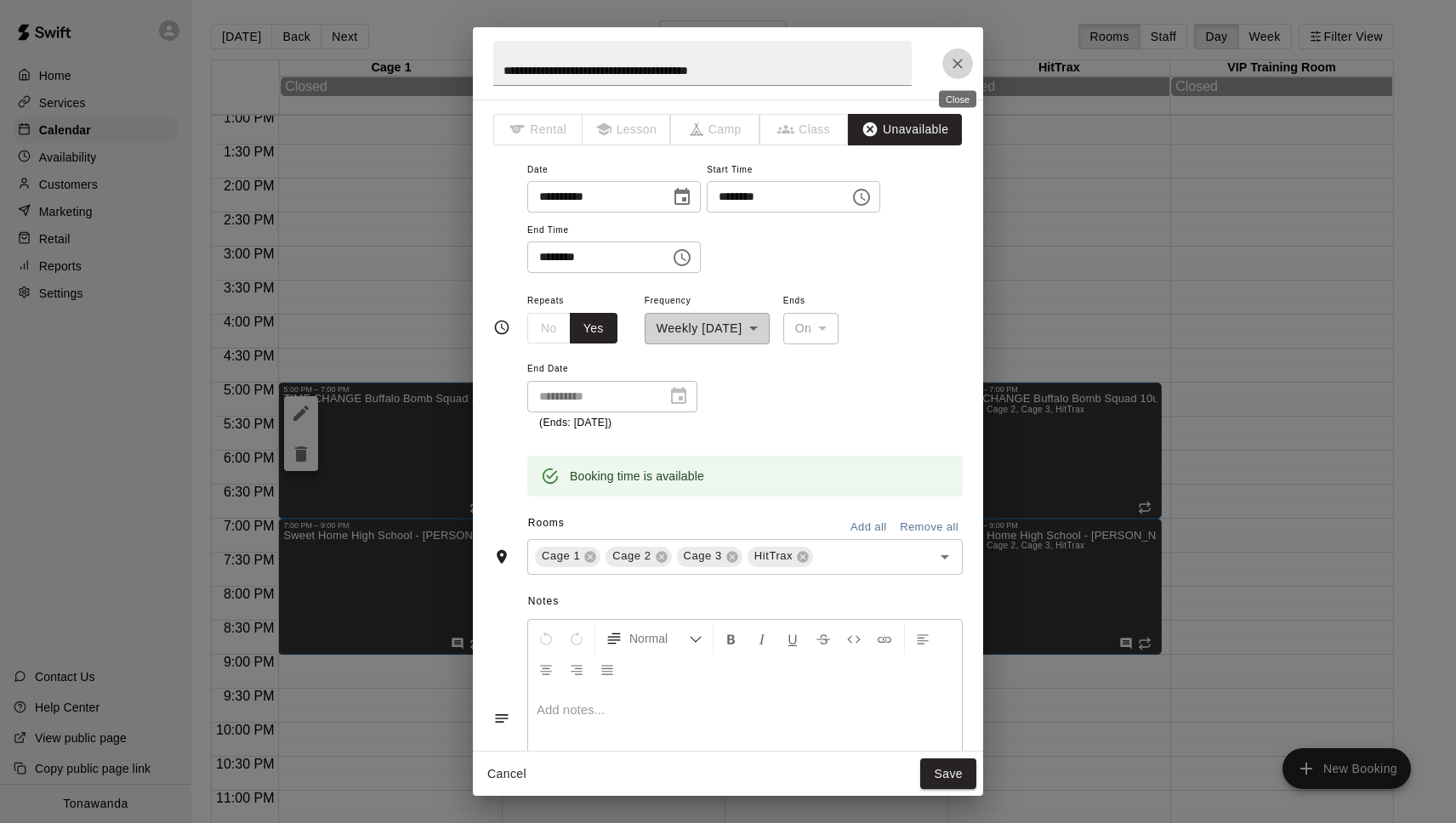
click at [963, 62] on icon "Close" at bounding box center [958, 63] width 17 height 17
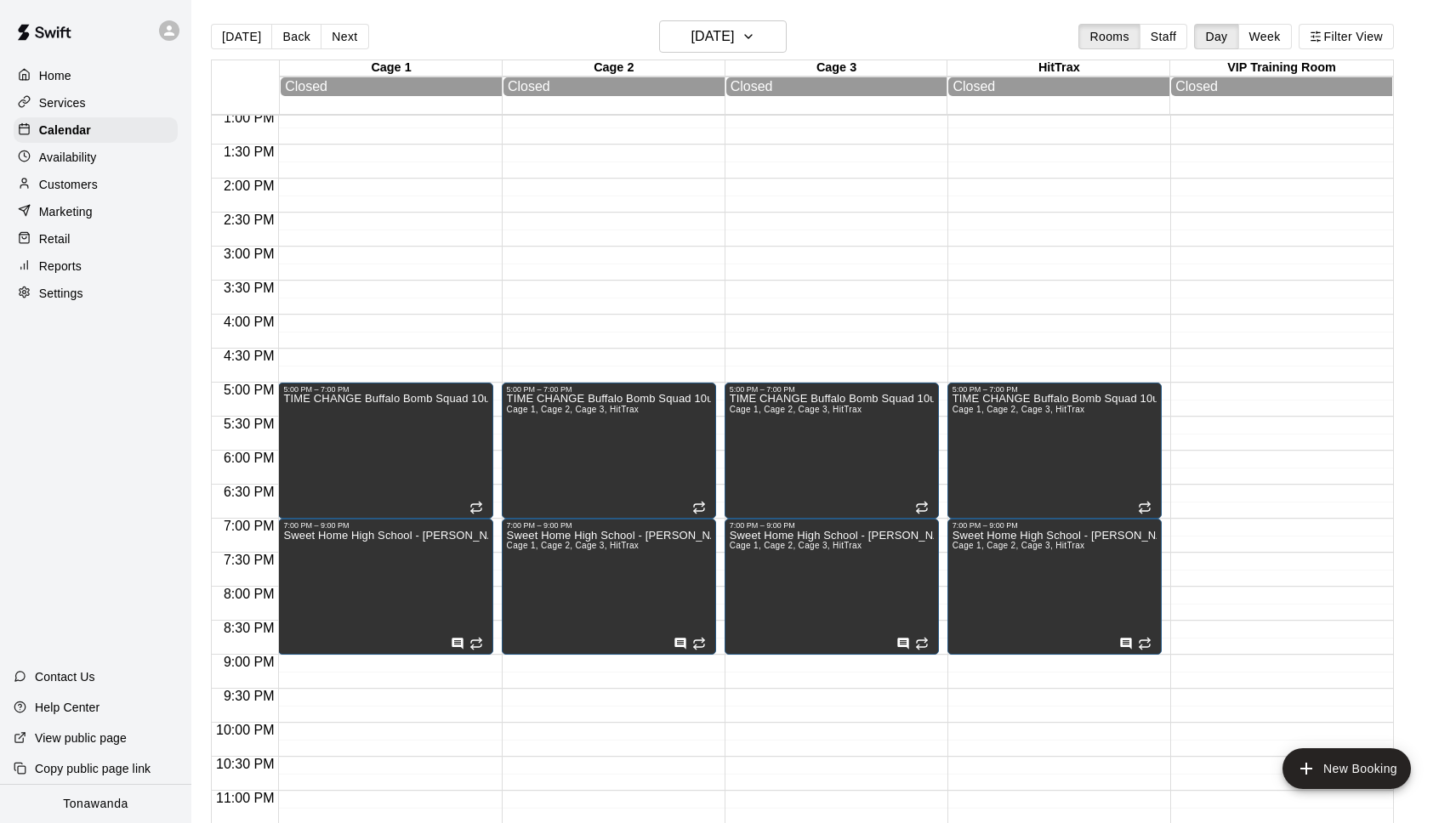
scroll to position [7, 0]
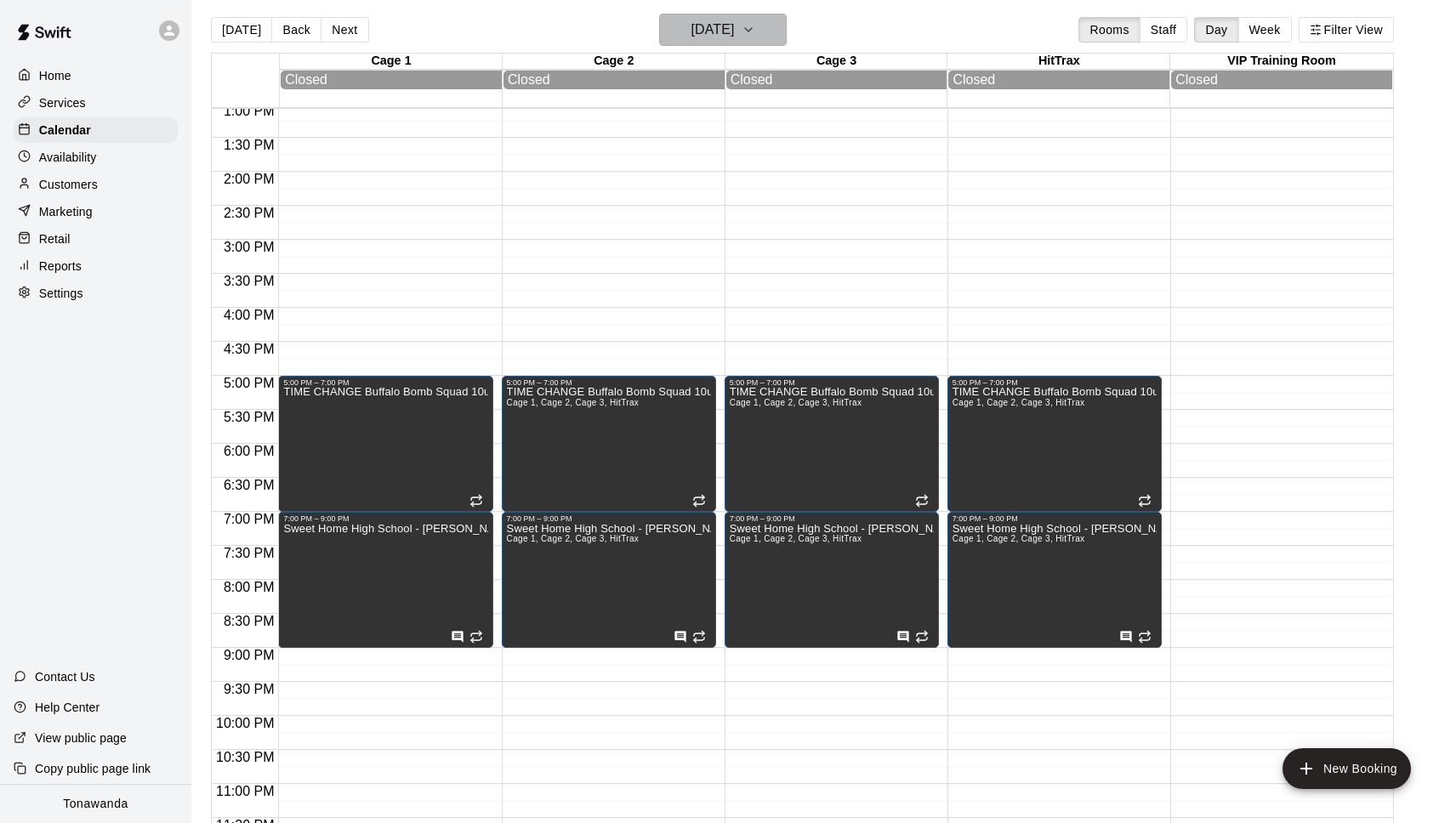
click at [715, 38] on h6 "Wednesday Nov 05" at bounding box center [712, 30] width 43 height 24
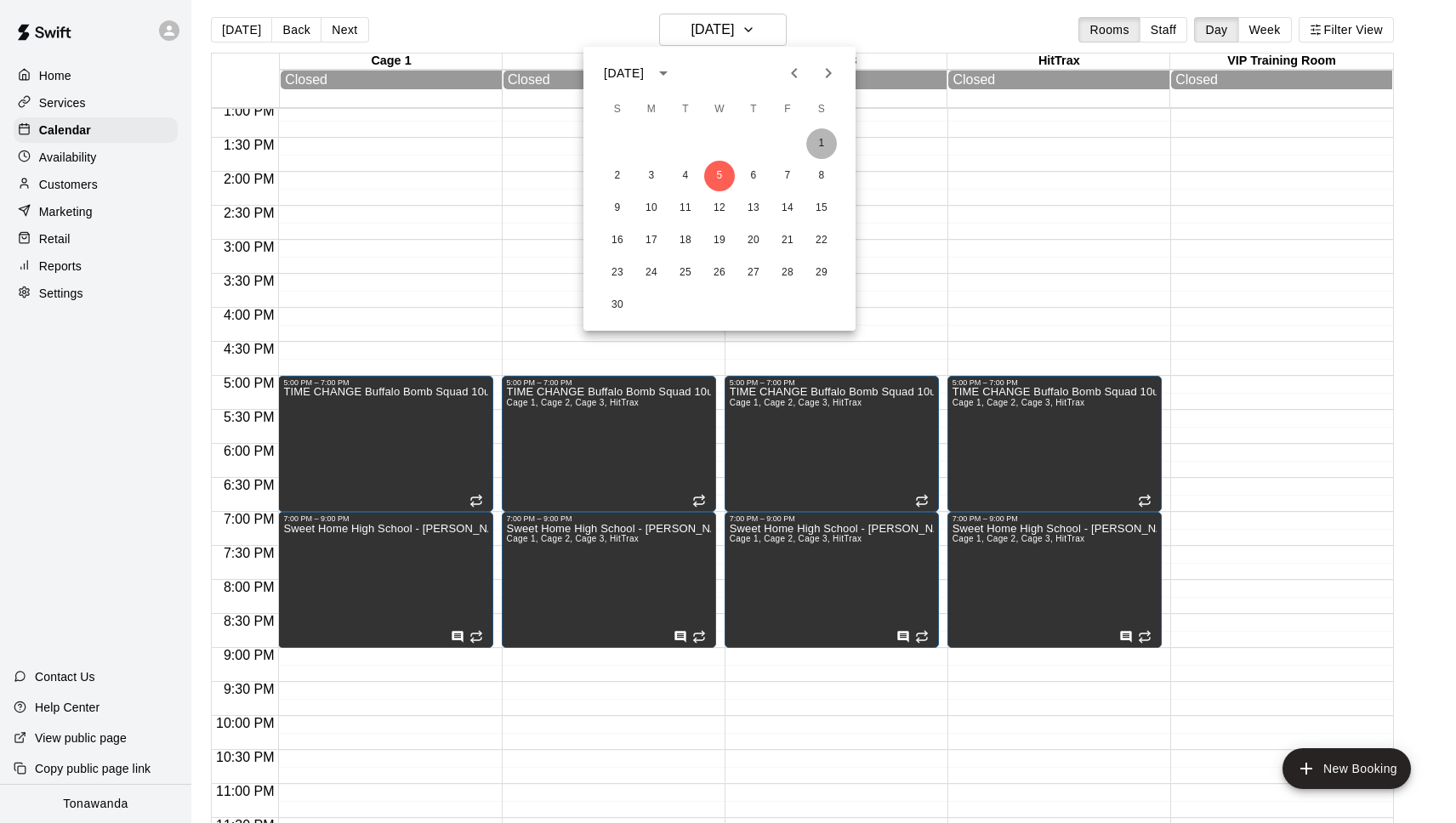
click at [825, 145] on button "1" at bounding box center [821, 144] width 31 height 31
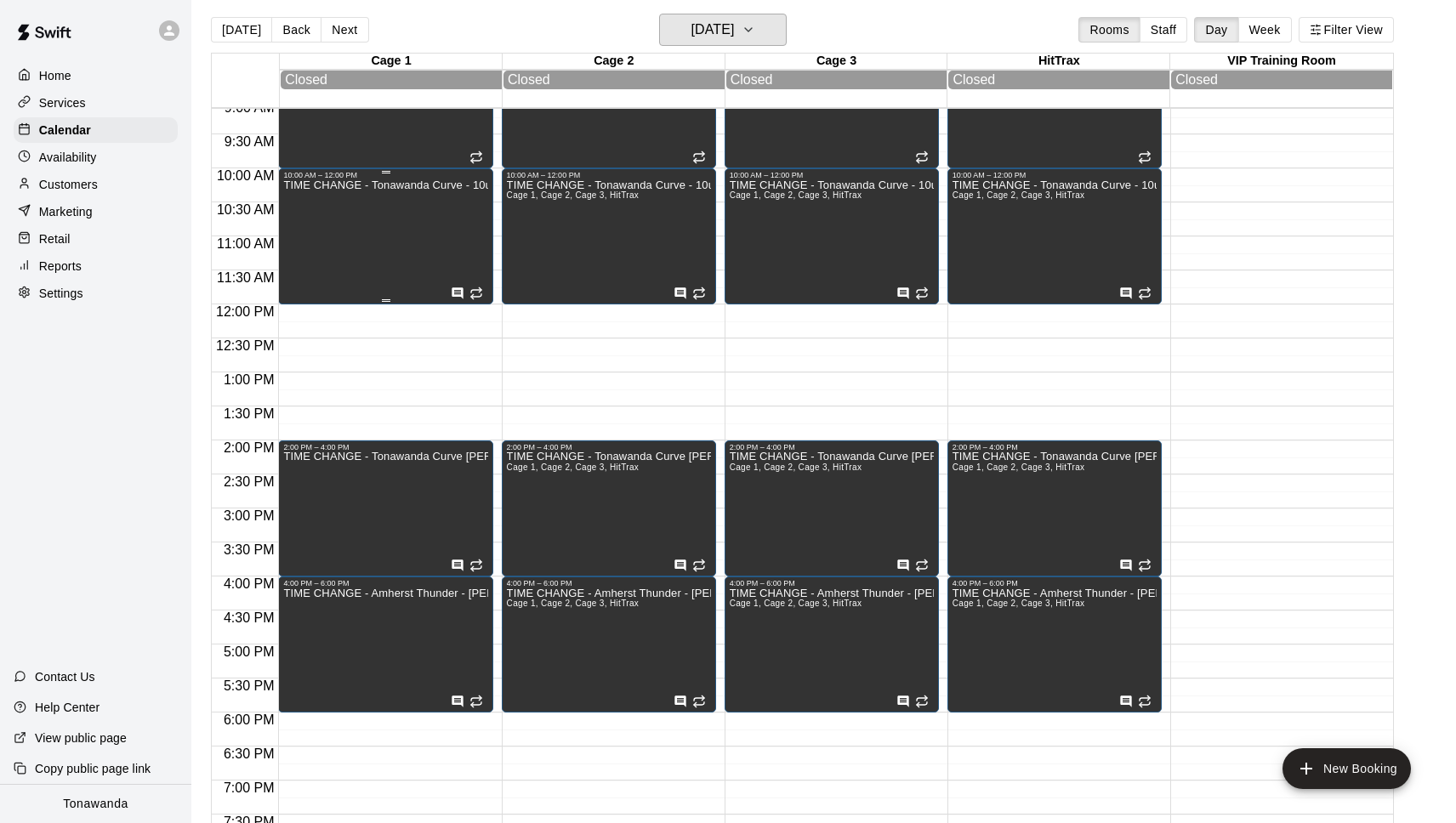
scroll to position [624, 0]
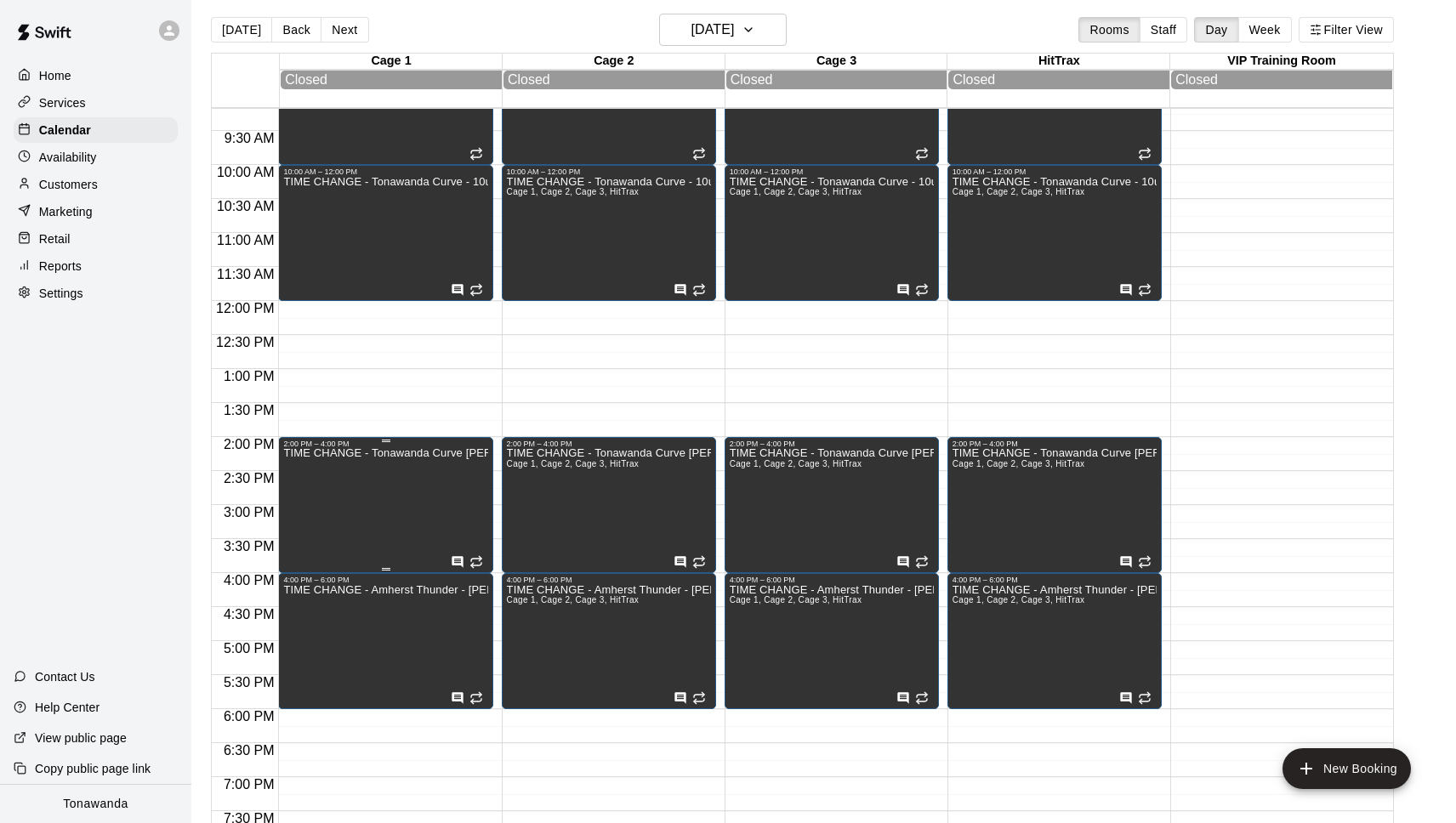
click at [365, 379] on div at bounding box center [728, 412] width 1456 height 823
click at [76, 180] on p "Customers" at bounding box center [68, 185] width 59 height 17
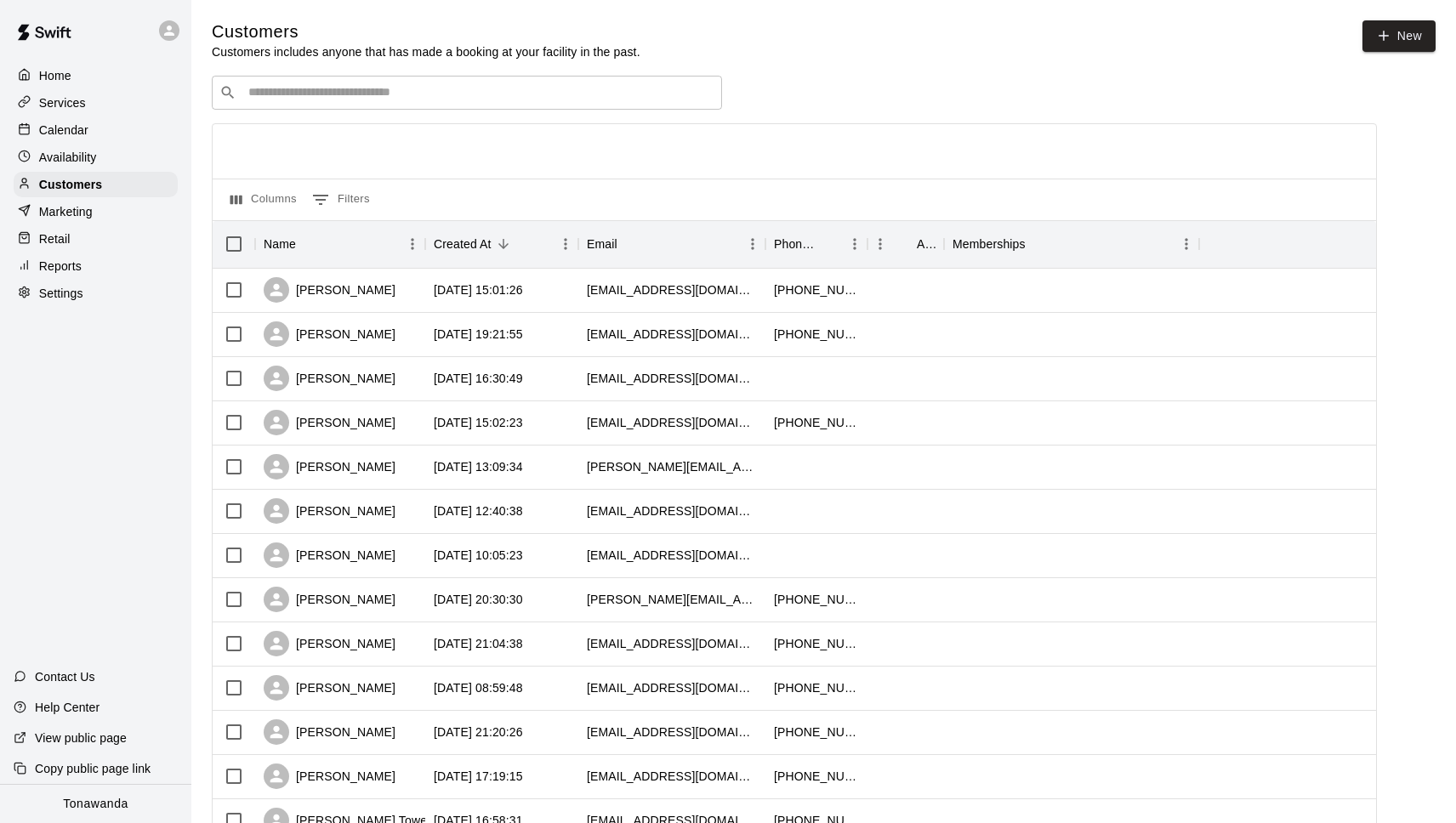
click at [311, 85] on input "Search customers by name or email" at bounding box center [479, 92] width 471 height 17
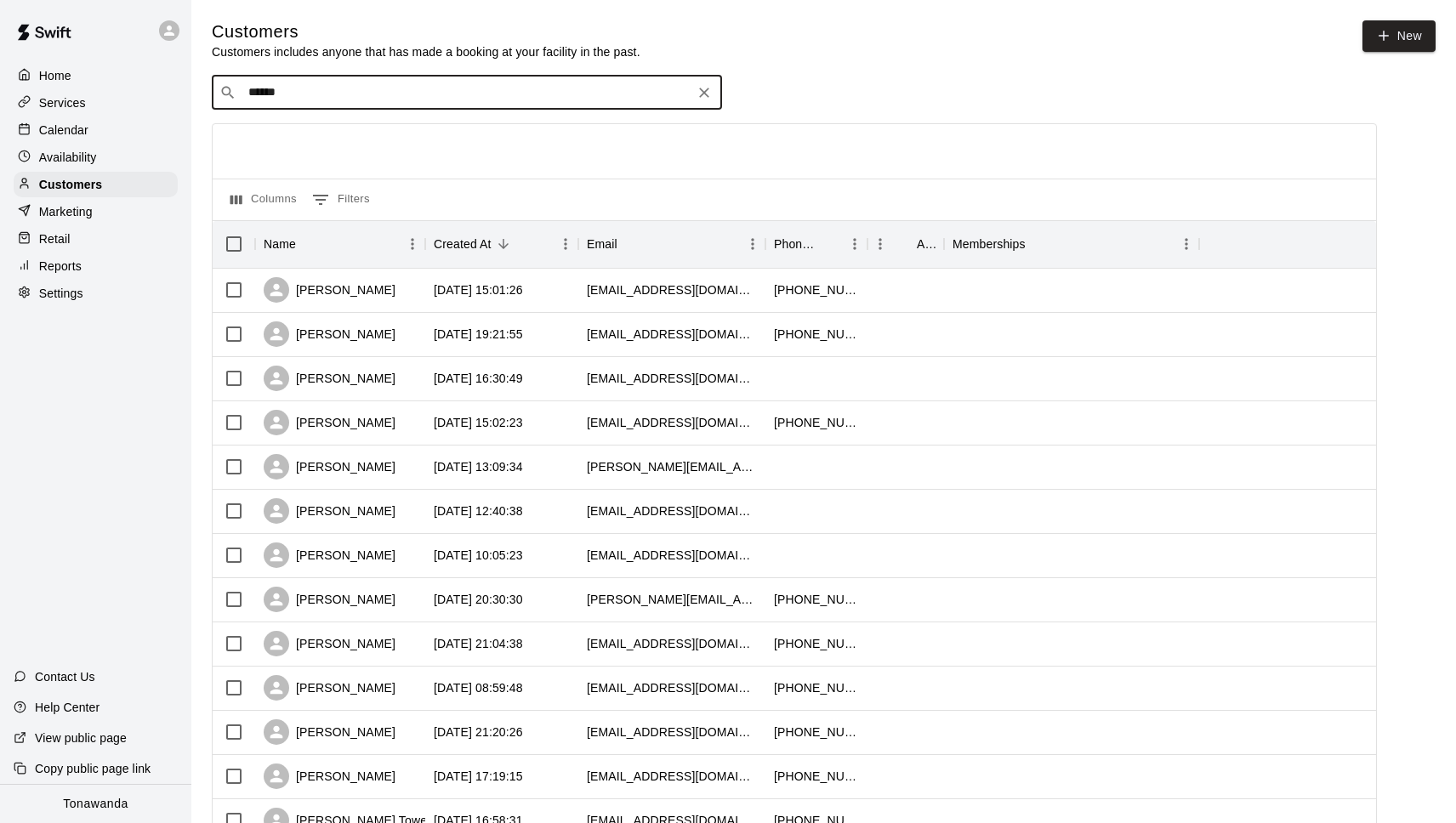
type input "*******"
click at [307, 132] on p "Angela Barrett" at bounding box center [311, 128] width 104 height 18
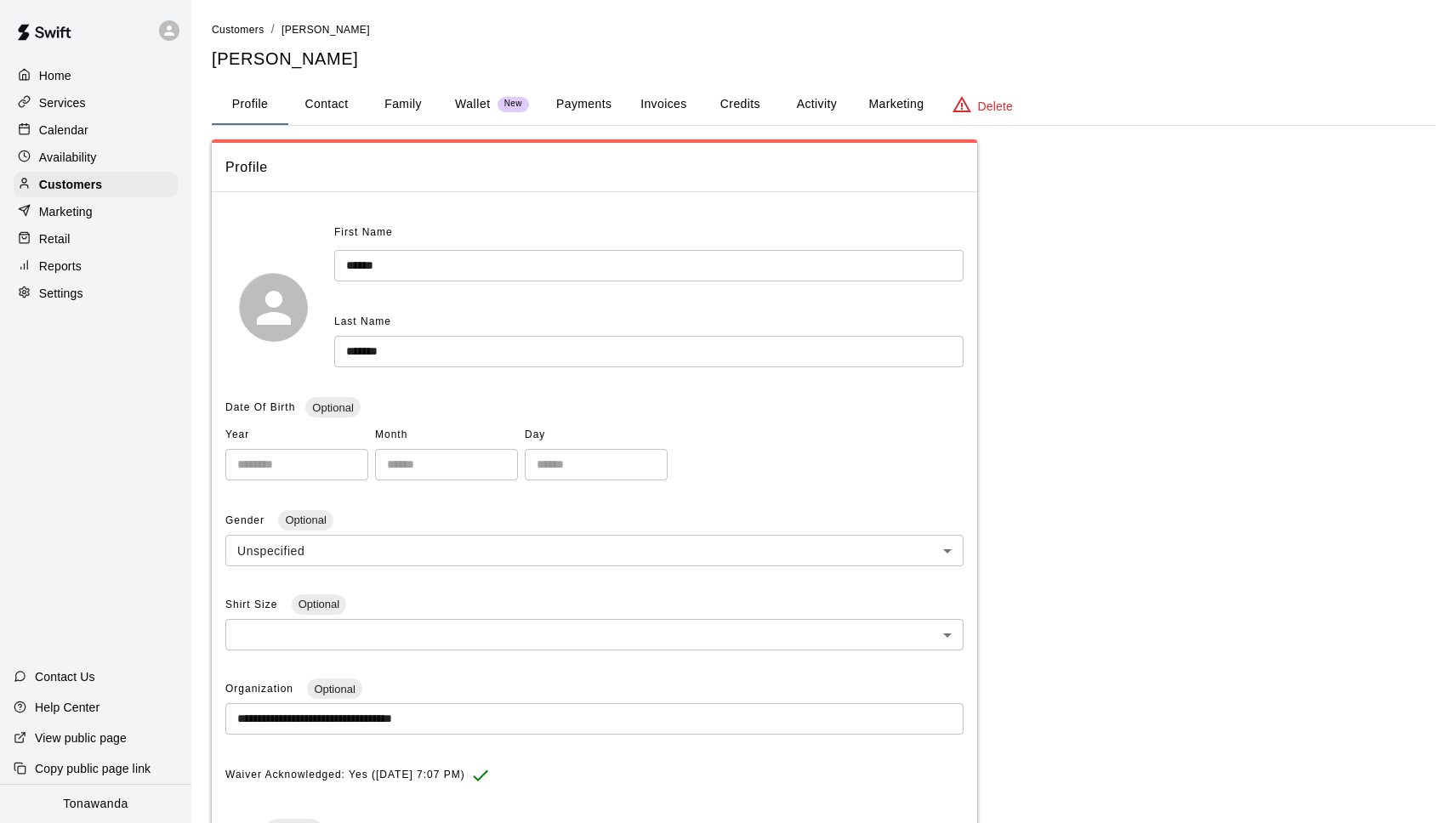
click at [671, 98] on button "Invoices" at bounding box center [664, 105] width 77 height 41
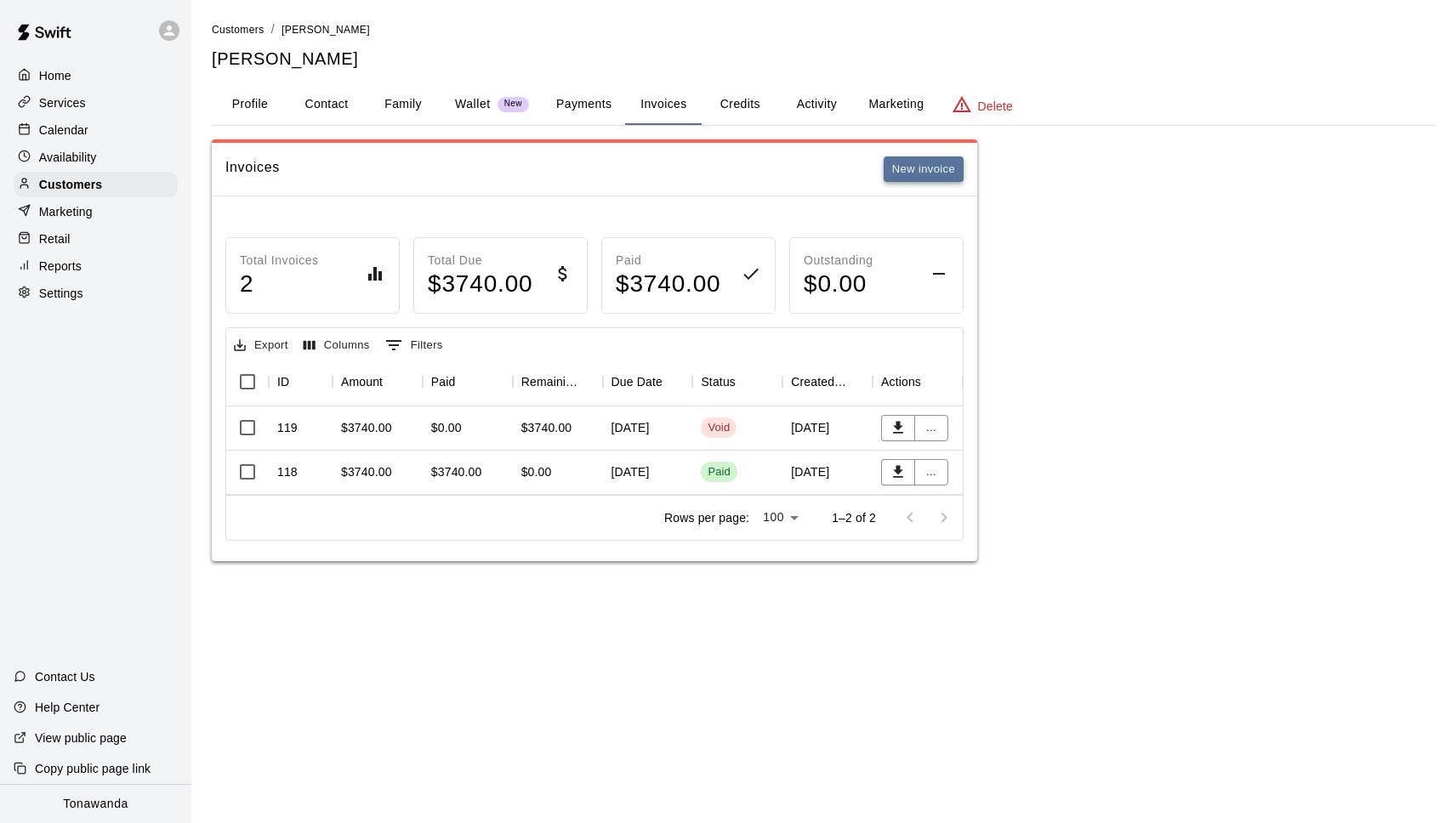
click at [938, 162] on button "New invoice" at bounding box center [924, 170] width 80 height 26
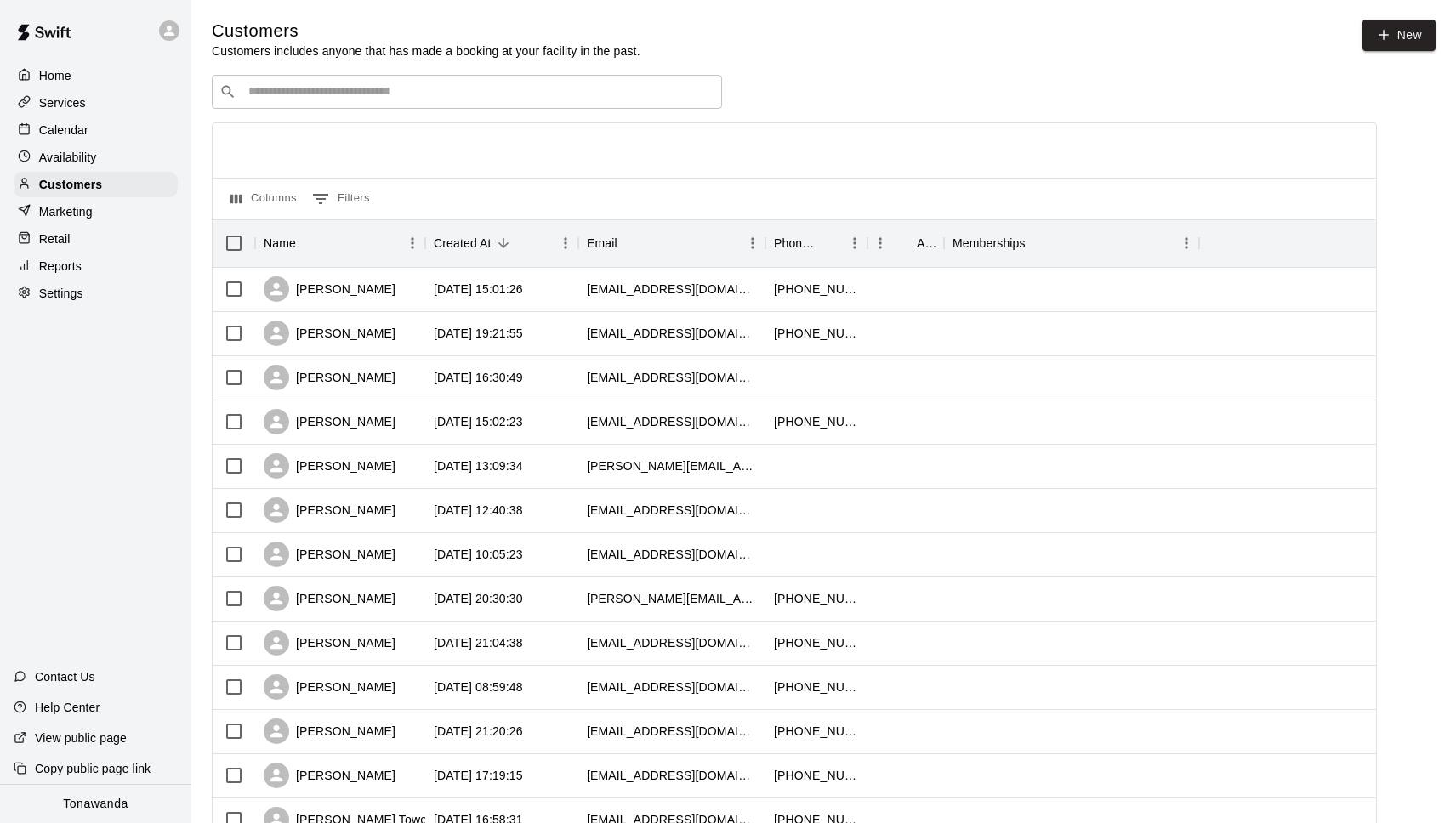
scroll to position [4, 0]
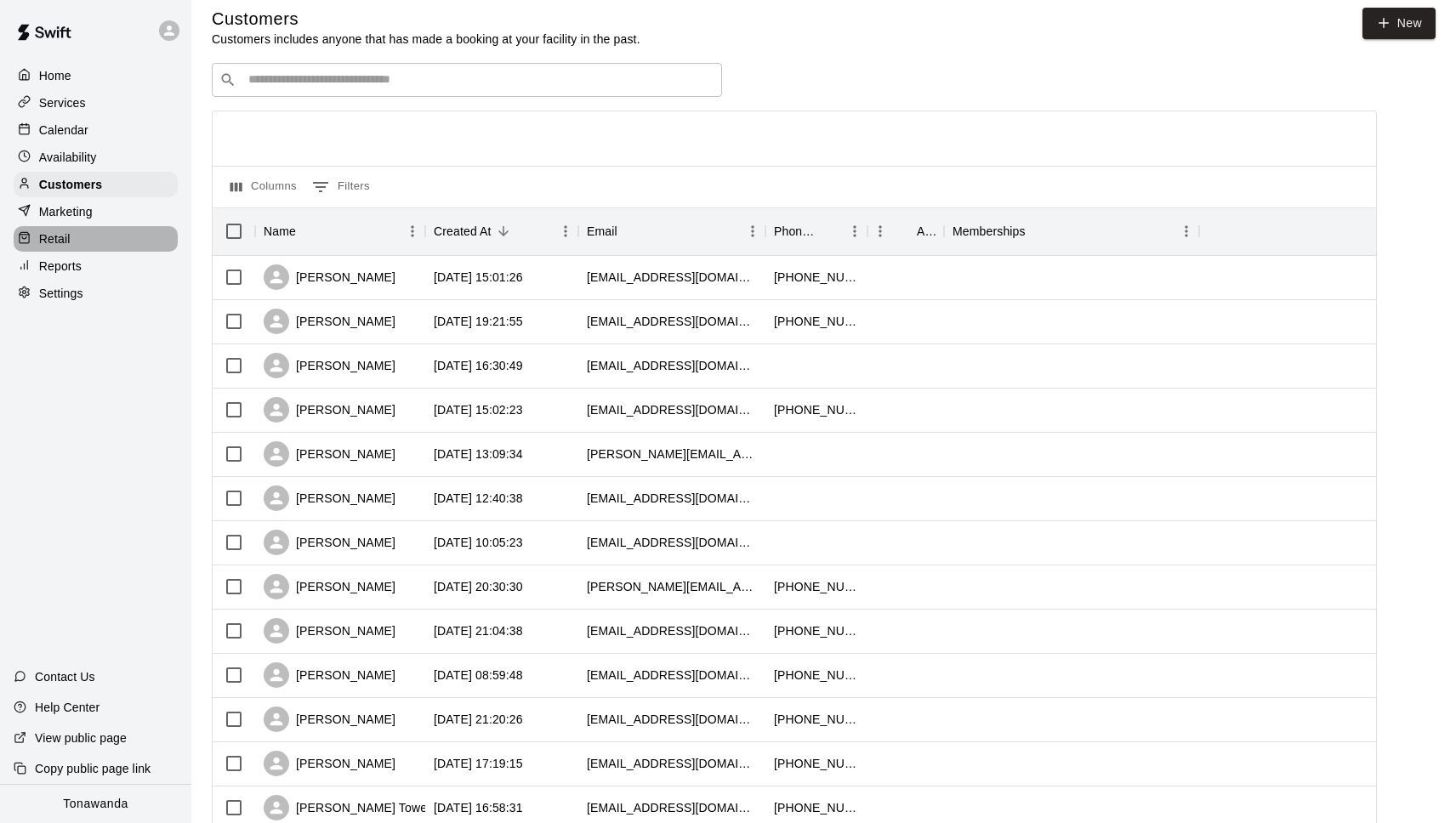
click at [63, 242] on p "Retail" at bounding box center [55, 239] width 32 height 17
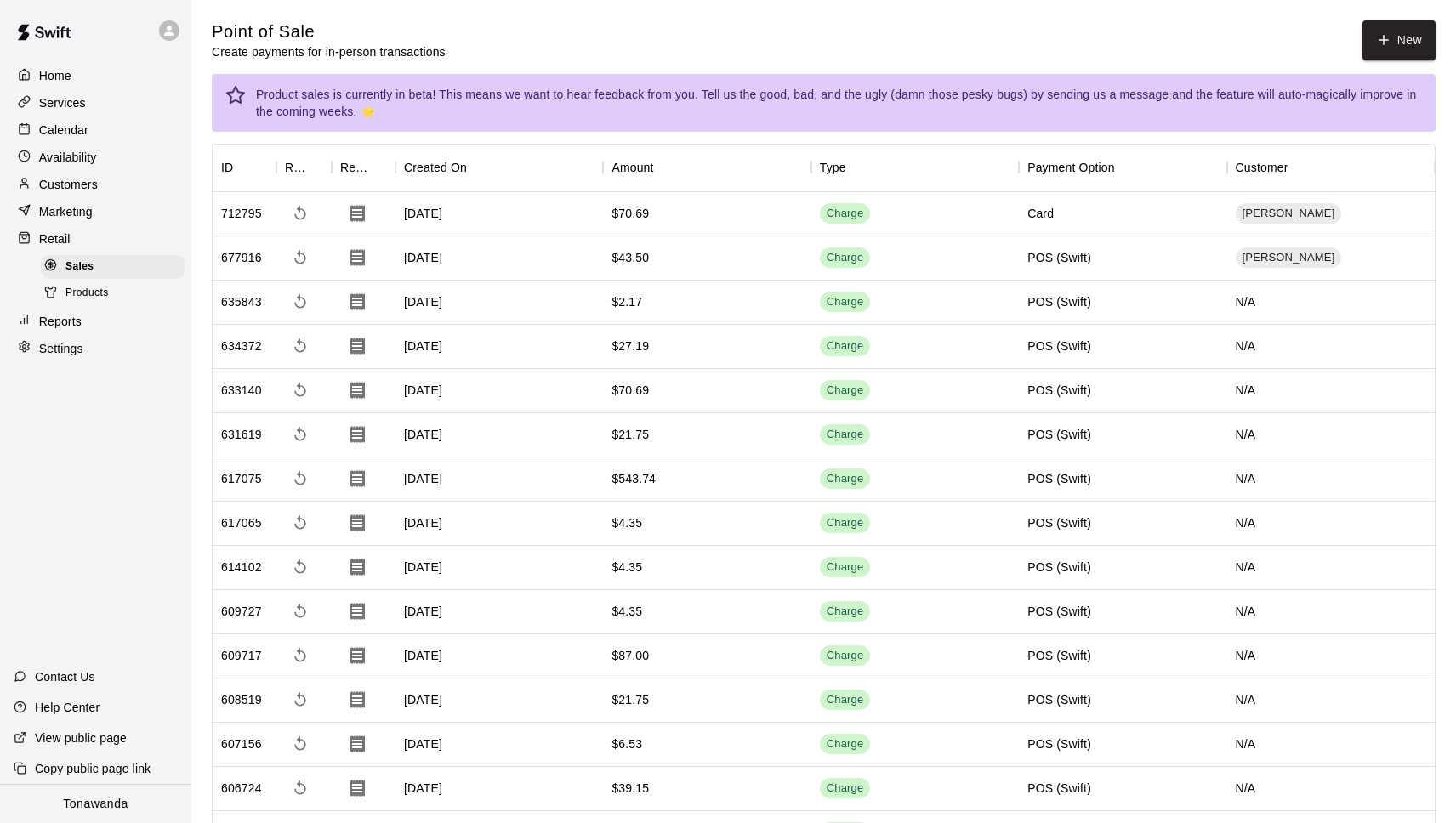
click at [71, 187] on p "Customers" at bounding box center [68, 185] width 59 height 17
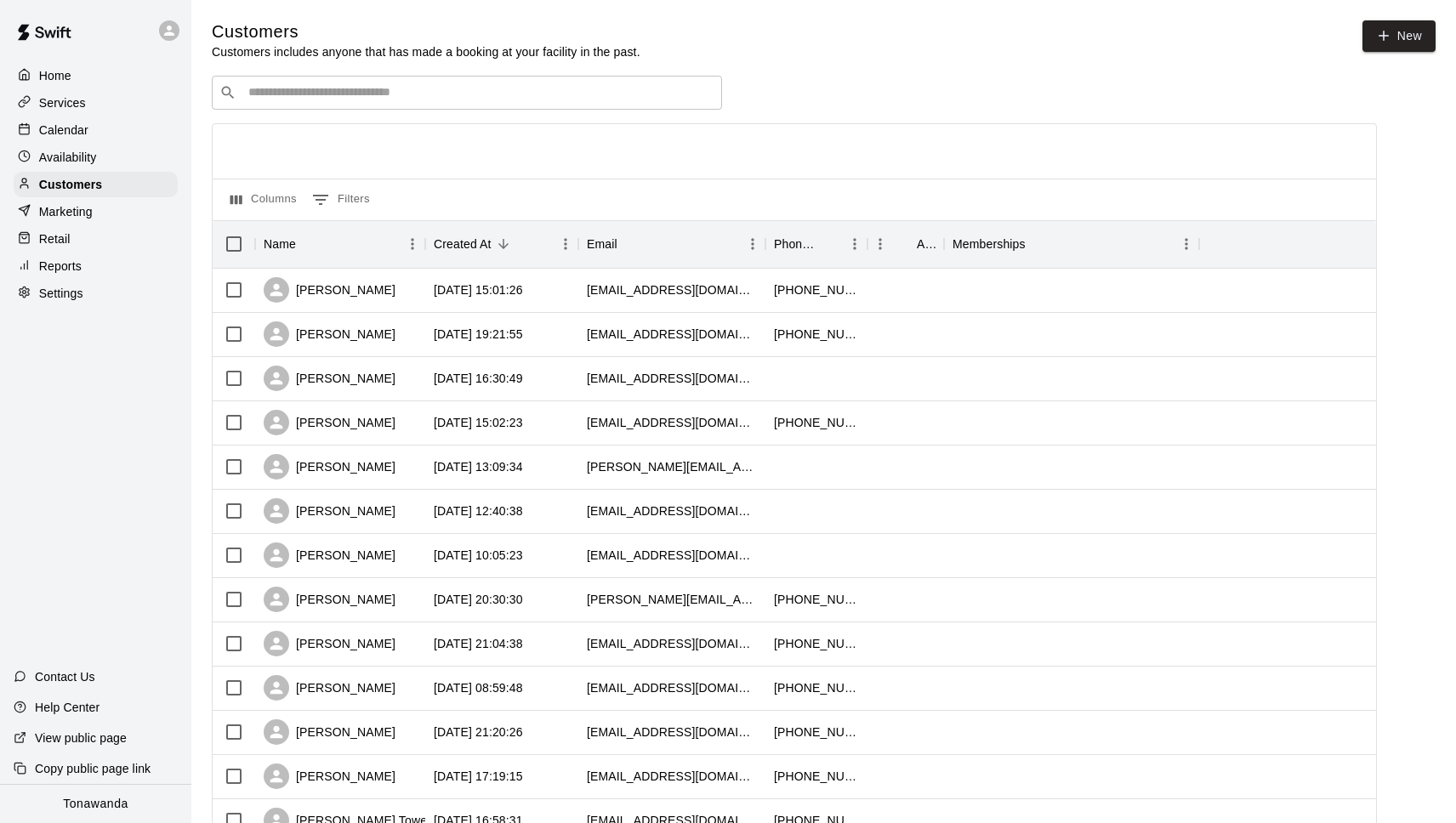
click at [353, 99] on input "Search customers by name or email" at bounding box center [479, 92] width 471 height 17
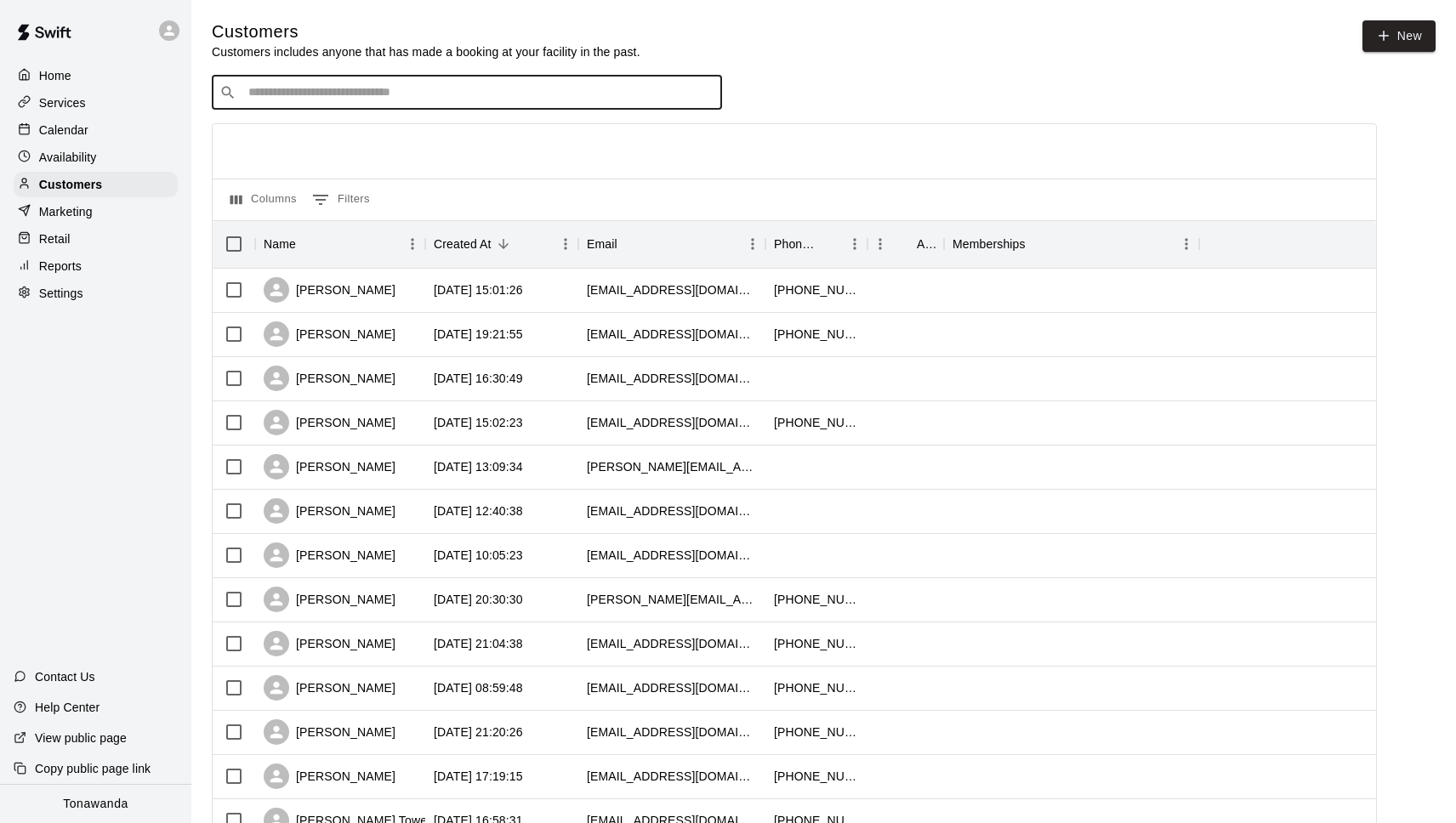
type input "*"
type input "*******"
click at [311, 142] on span "angelabarrett64@gmail.com" at bounding box center [351, 146] width 183 height 12
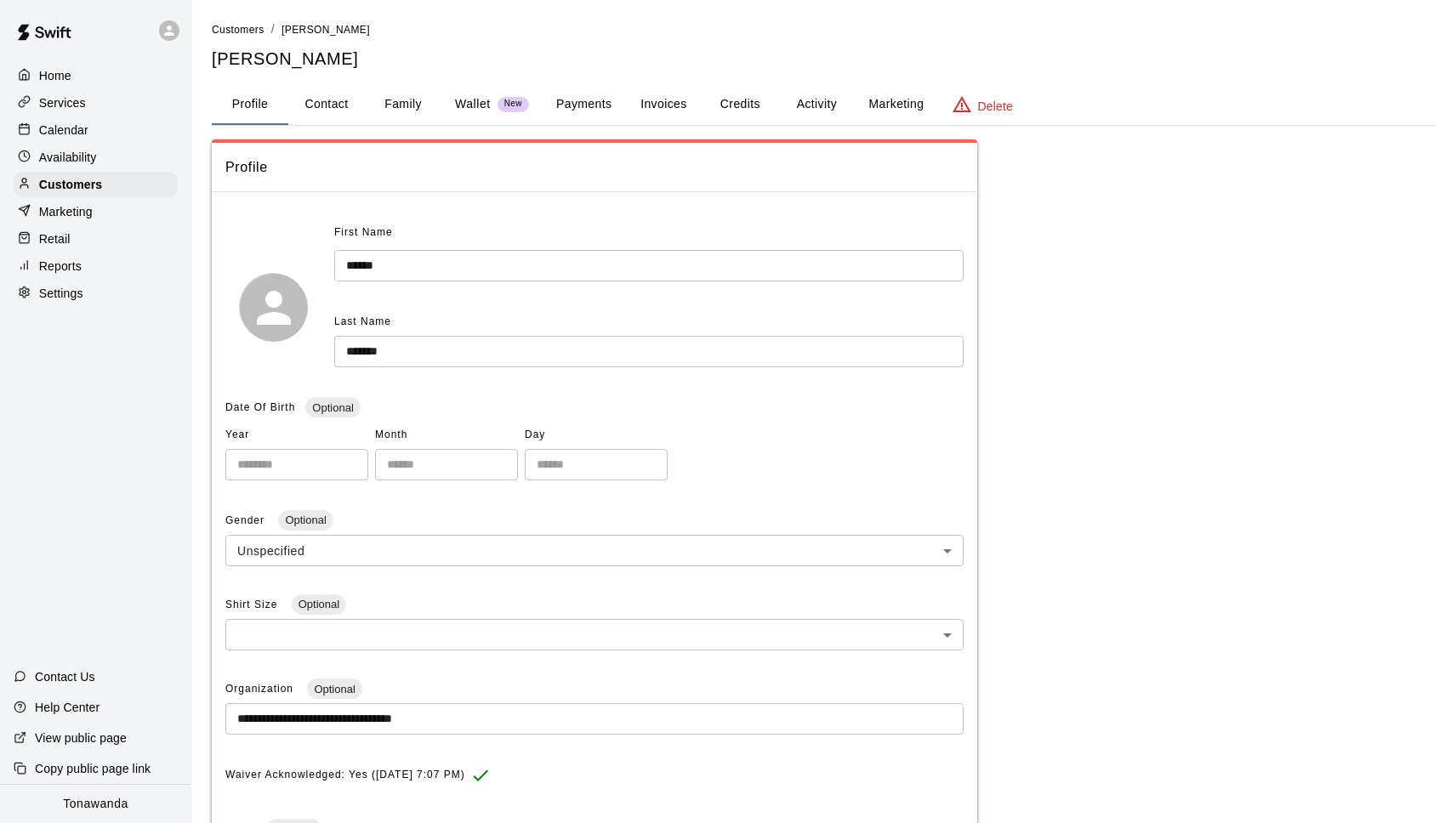
click at [675, 101] on button "Invoices" at bounding box center [664, 105] width 77 height 41
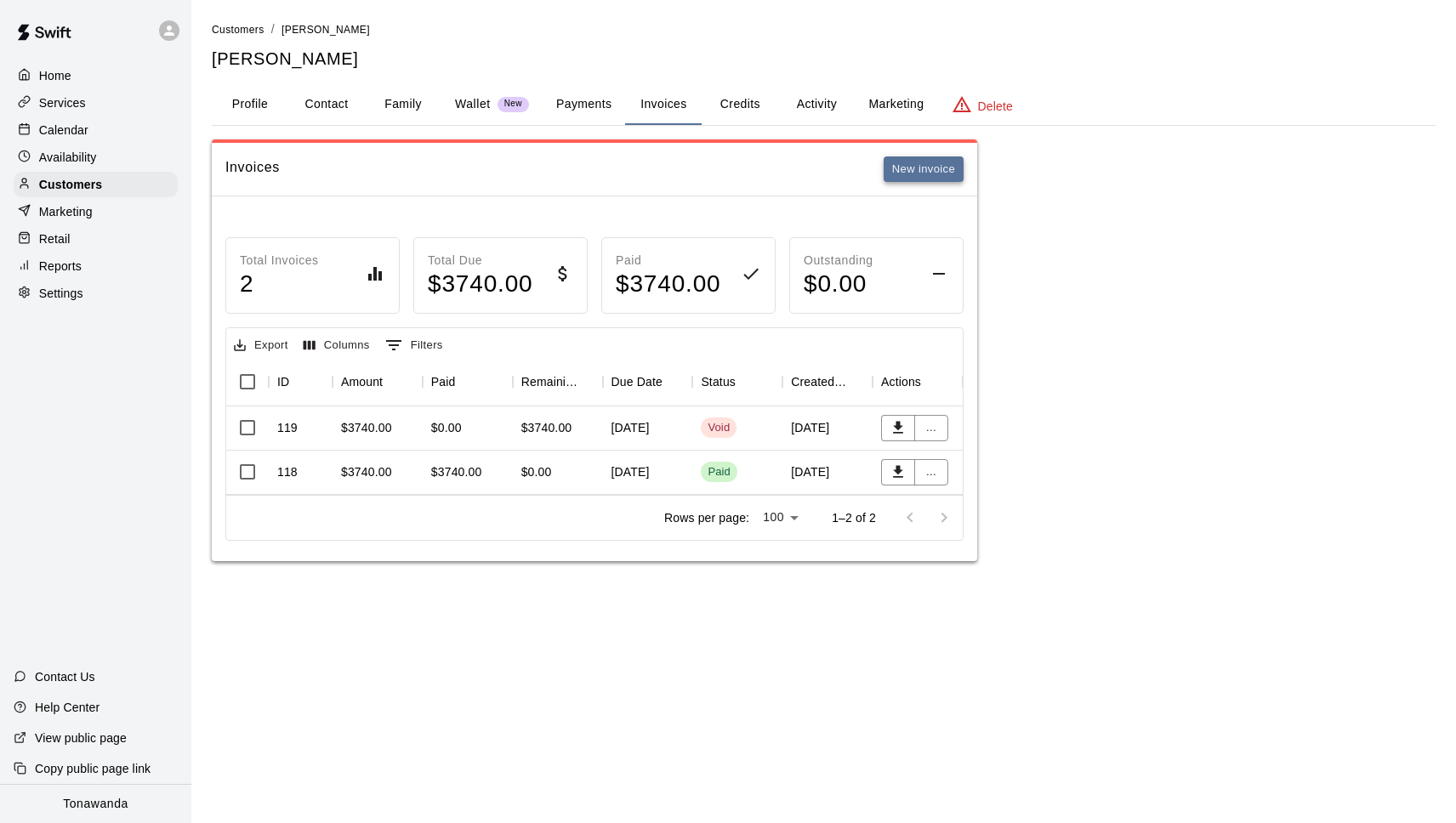
click at [921, 173] on button "New invoice" at bounding box center [924, 170] width 80 height 26
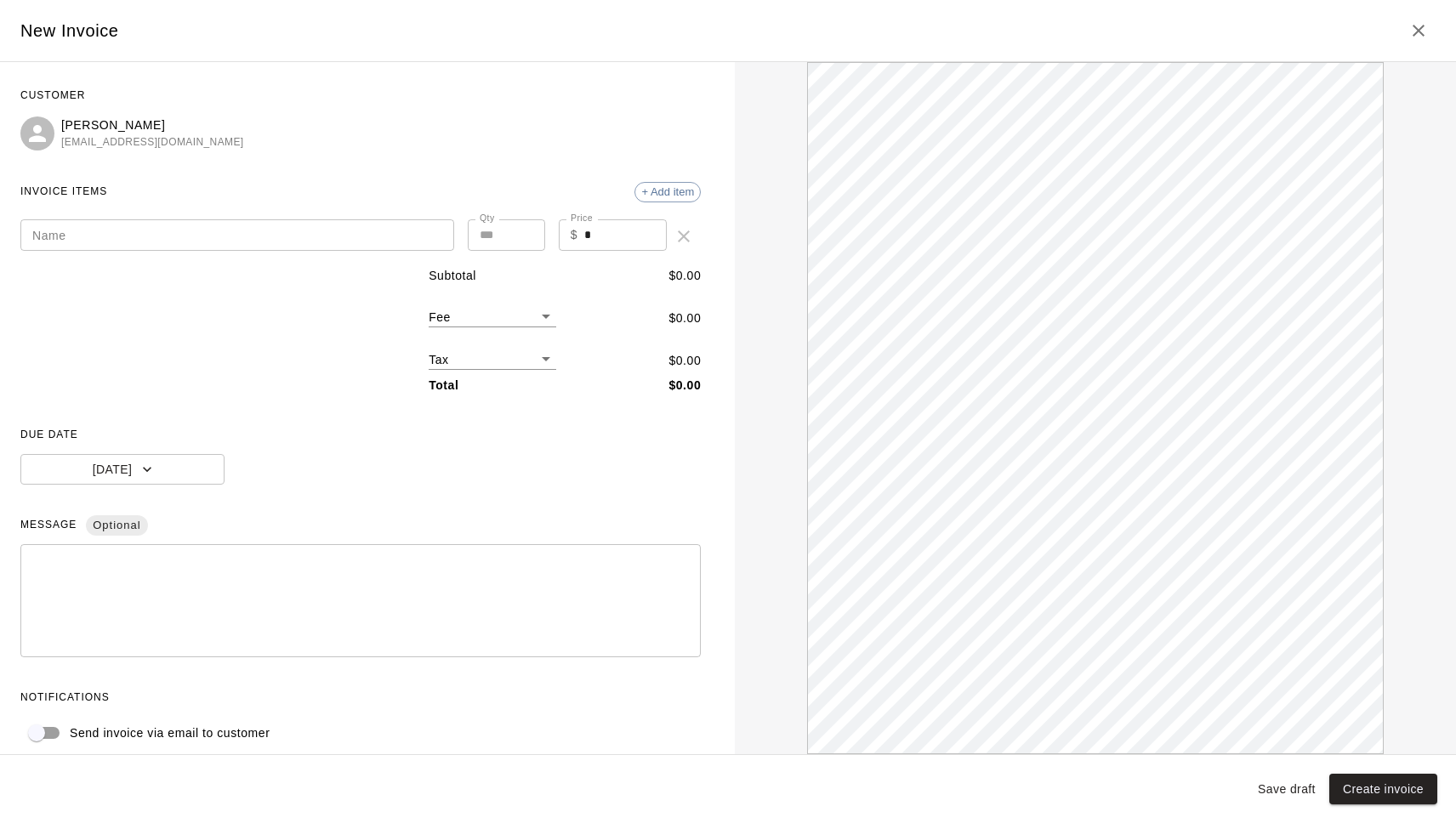
click at [319, 217] on div "Name Name Qty * Qty Price $ * Price" at bounding box center [360, 230] width 680 height 48
click at [310, 227] on input "Name" at bounding box center [237, 235] width 434 height 32
click at [663, 192] on span "+ Add item" at bounding box center [667, 192] width 64 height 13
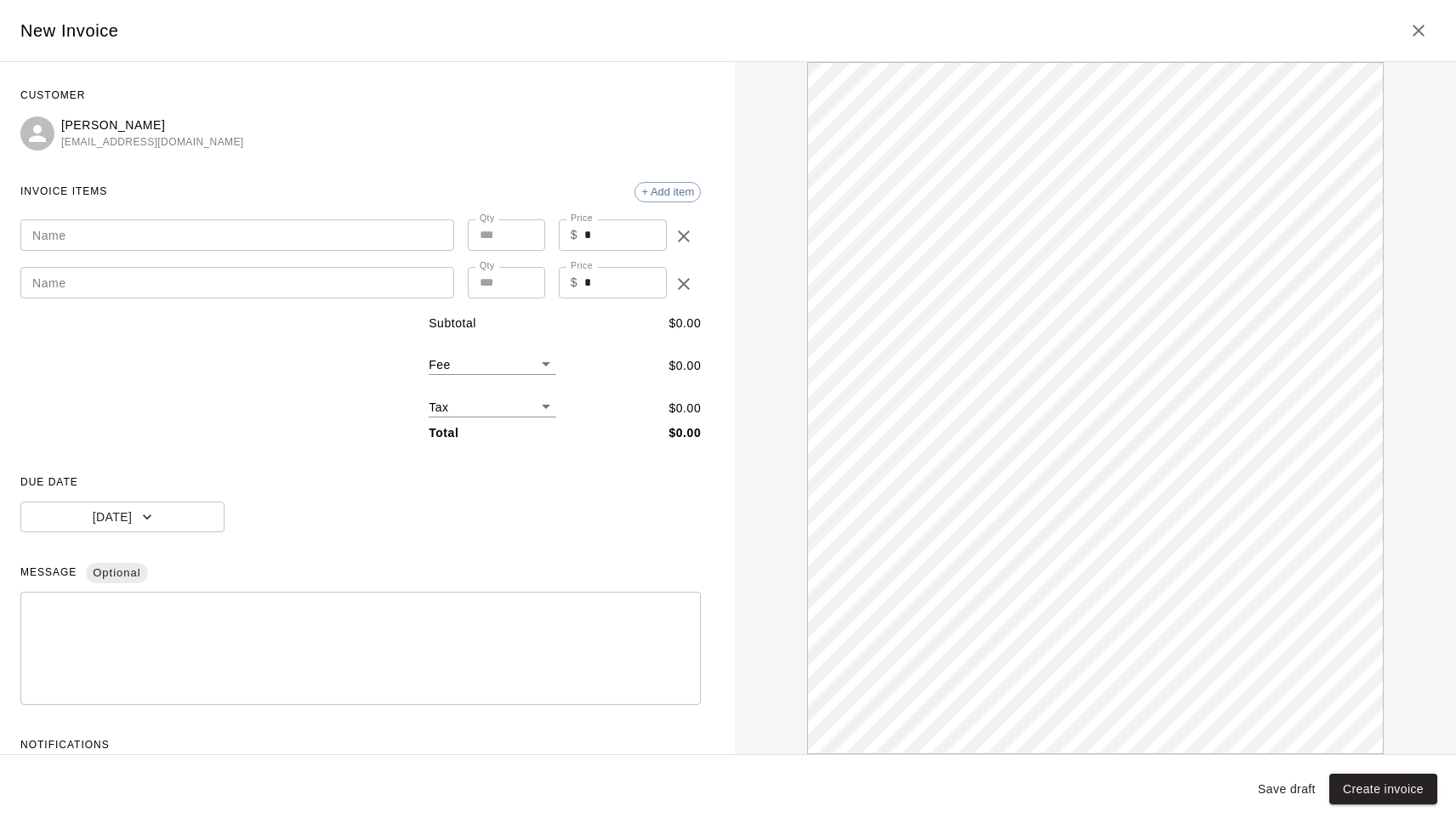
click at [687, 234] on icon "delete" at bounding box center [684, 236] width 21 height 21
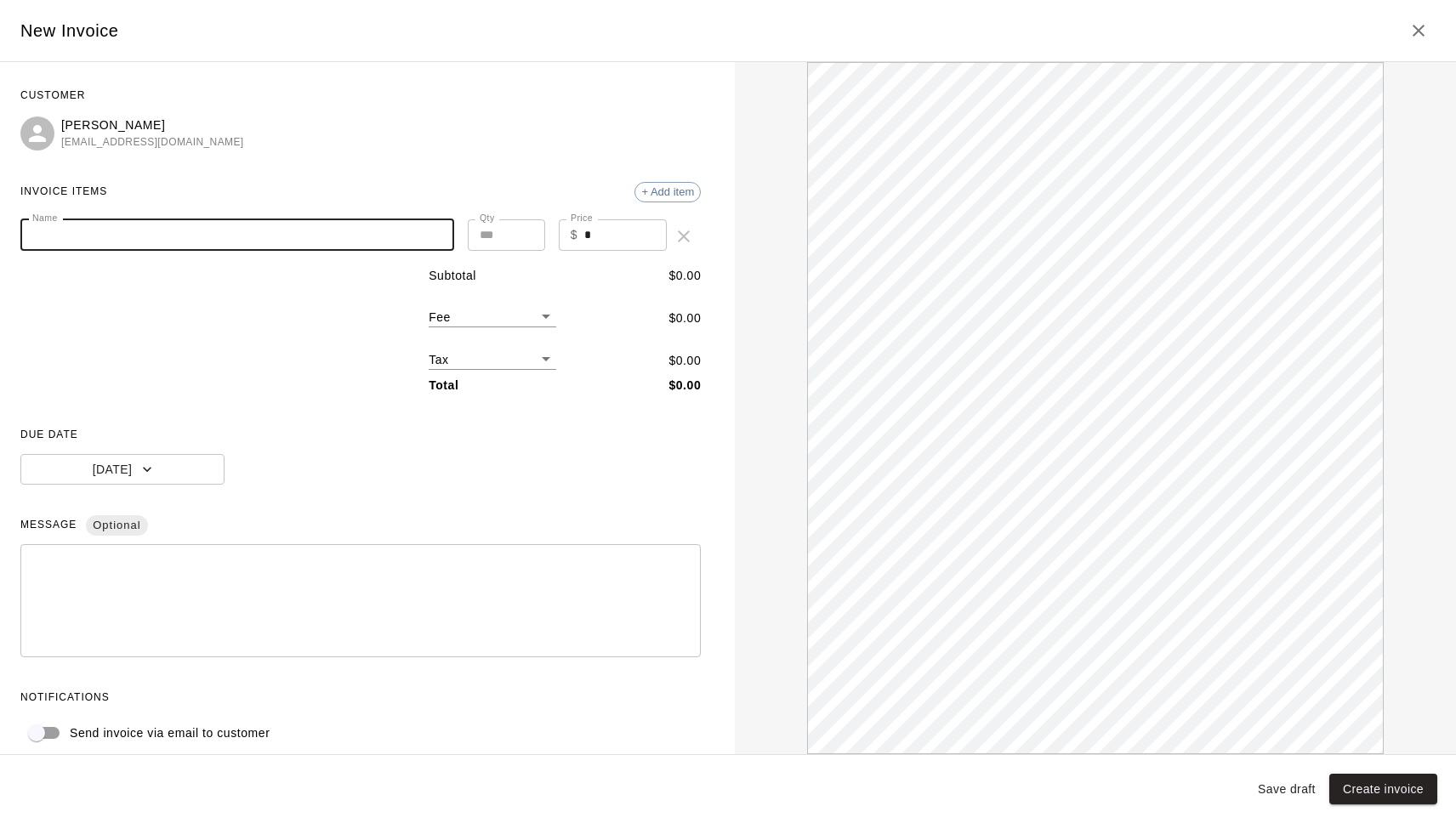
click at [354, 233] on input "Name" at bounding box center [237, 235] width 434 height 32
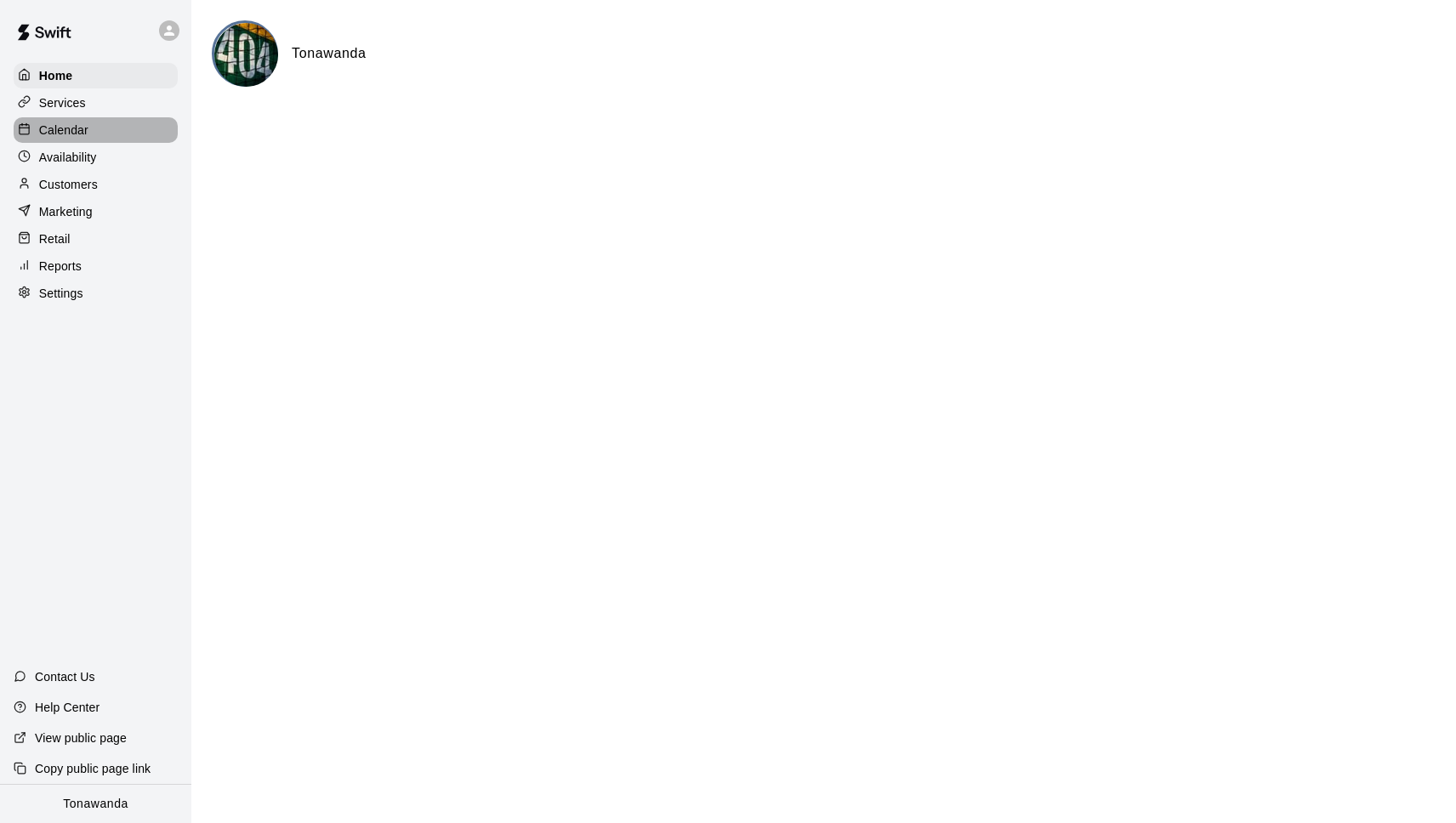
click at [69, 127] on p "Calendar" at bounding box center [63, 130] width 49 height 17
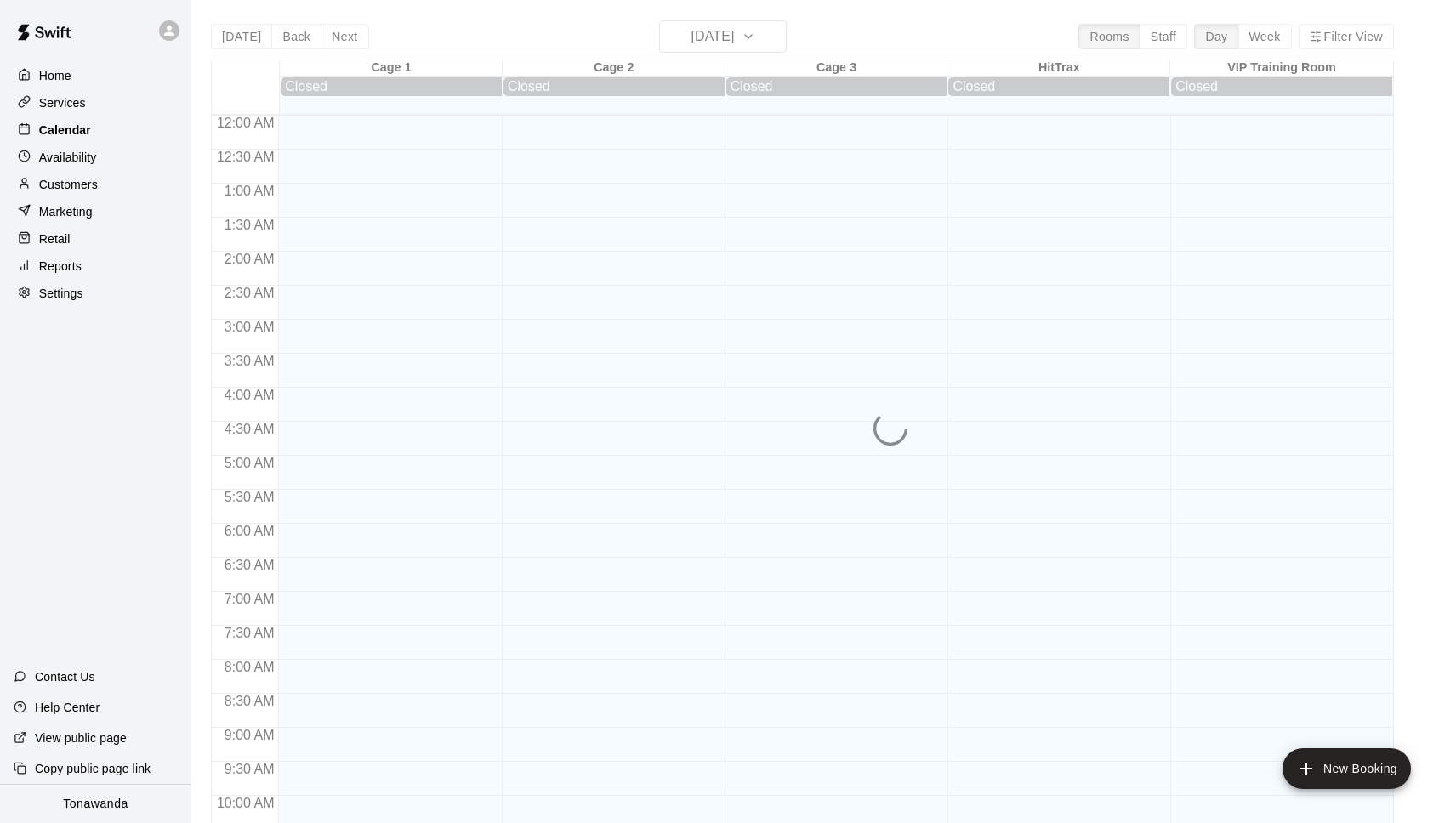
scroll to position [853, 0]
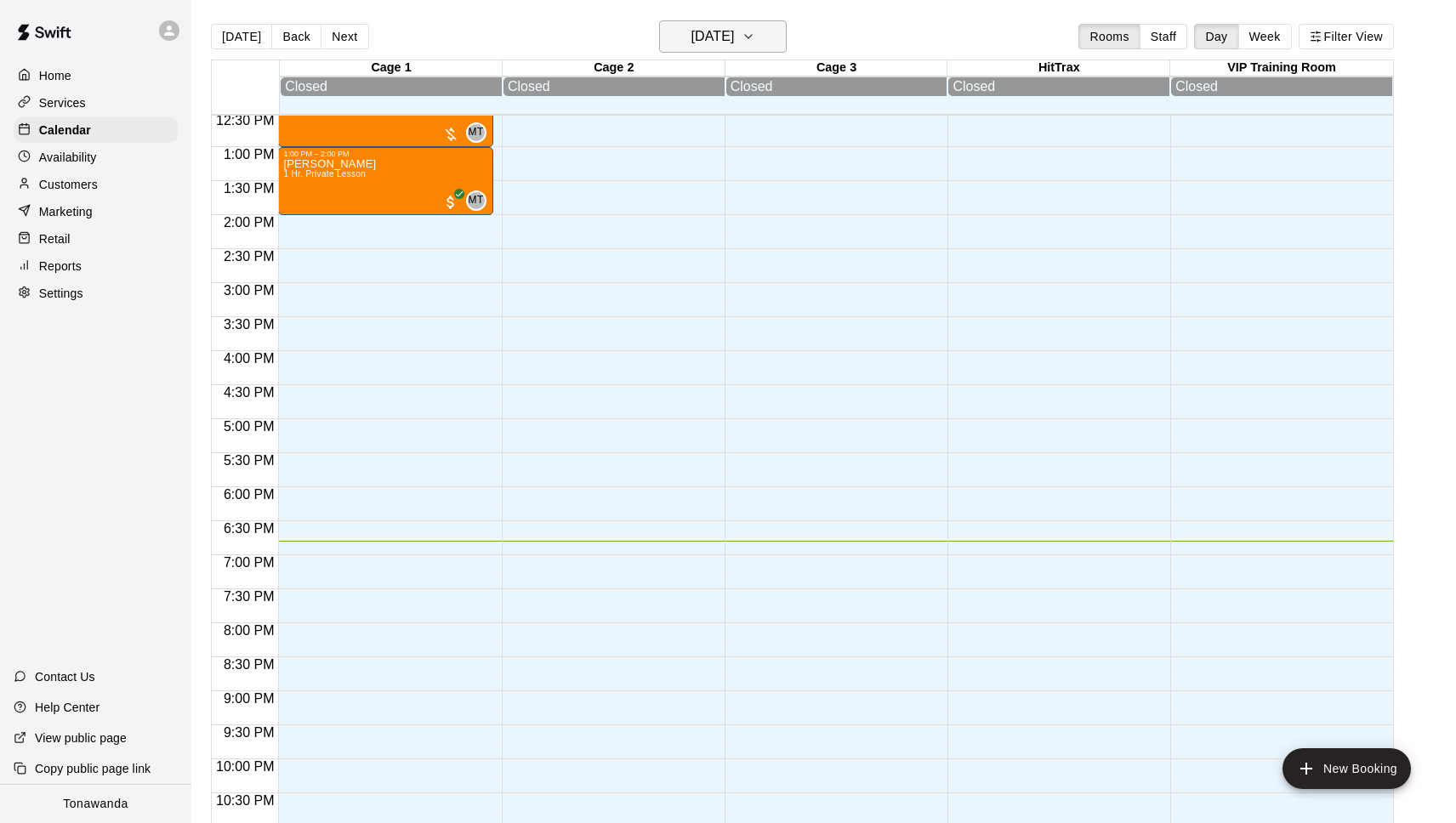
click at [723, 48] on h6 "Sunday Aug 10" at bounding box center [712, 36] width 43 height 24
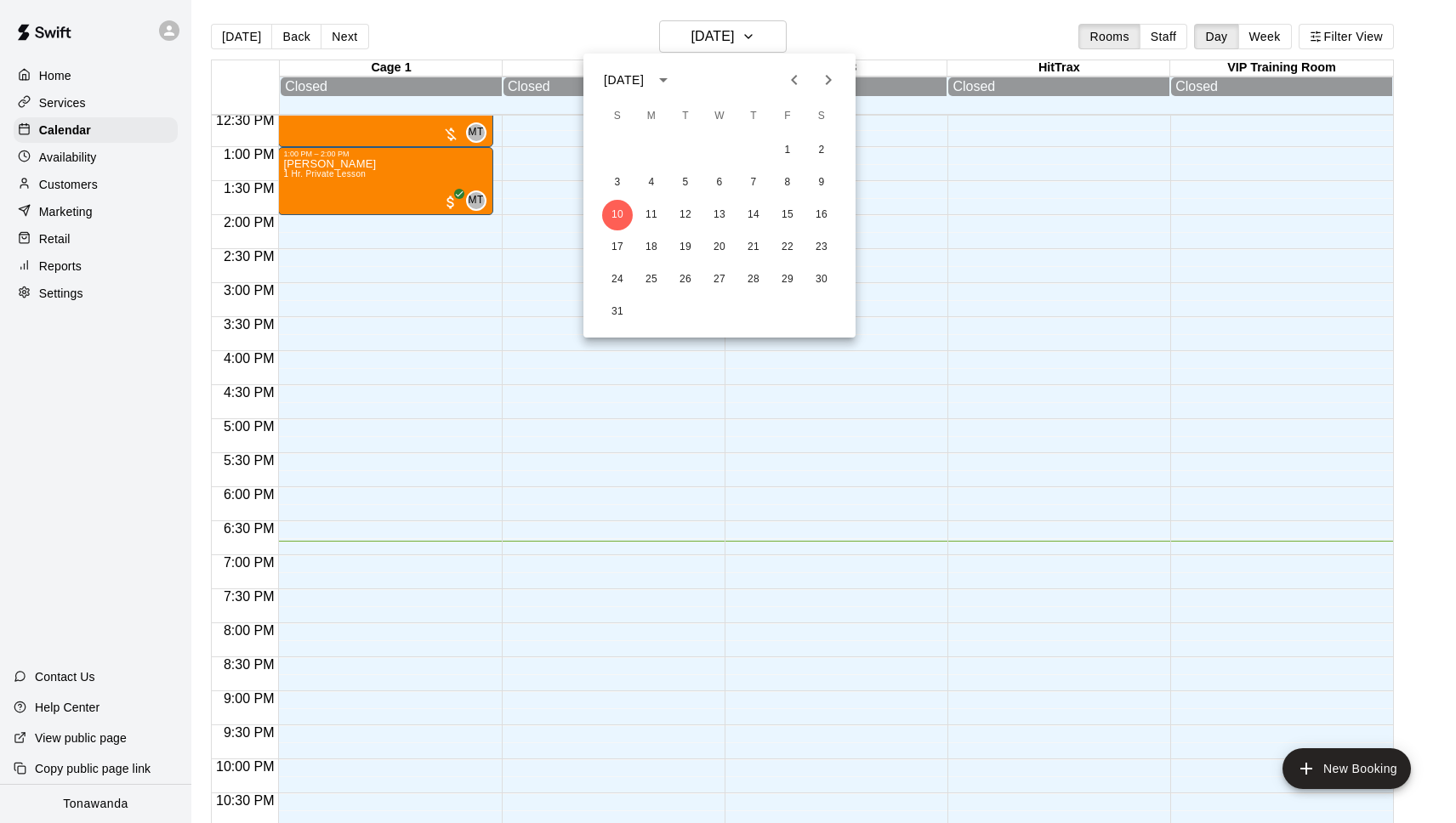
click at [835, 81] on icon "Next month" at bounding box center [829, 80] width 21 height 21
click at [799, 79] on icon "Previous month" at bounding box center [794, 80] width 21 height 21
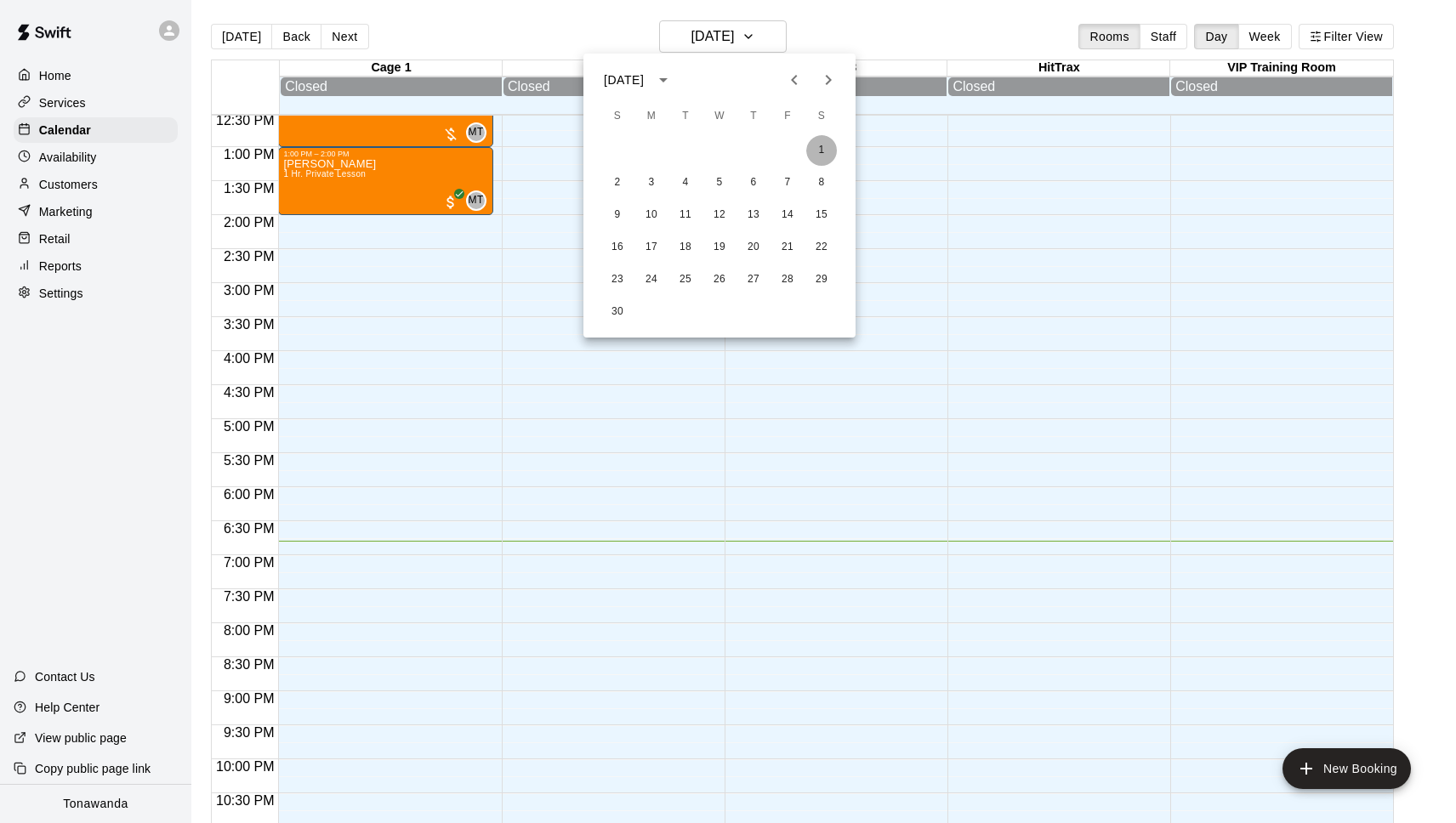
click at [821, 160] on button "1" at bounding box center [821, 150] width 31 height 31
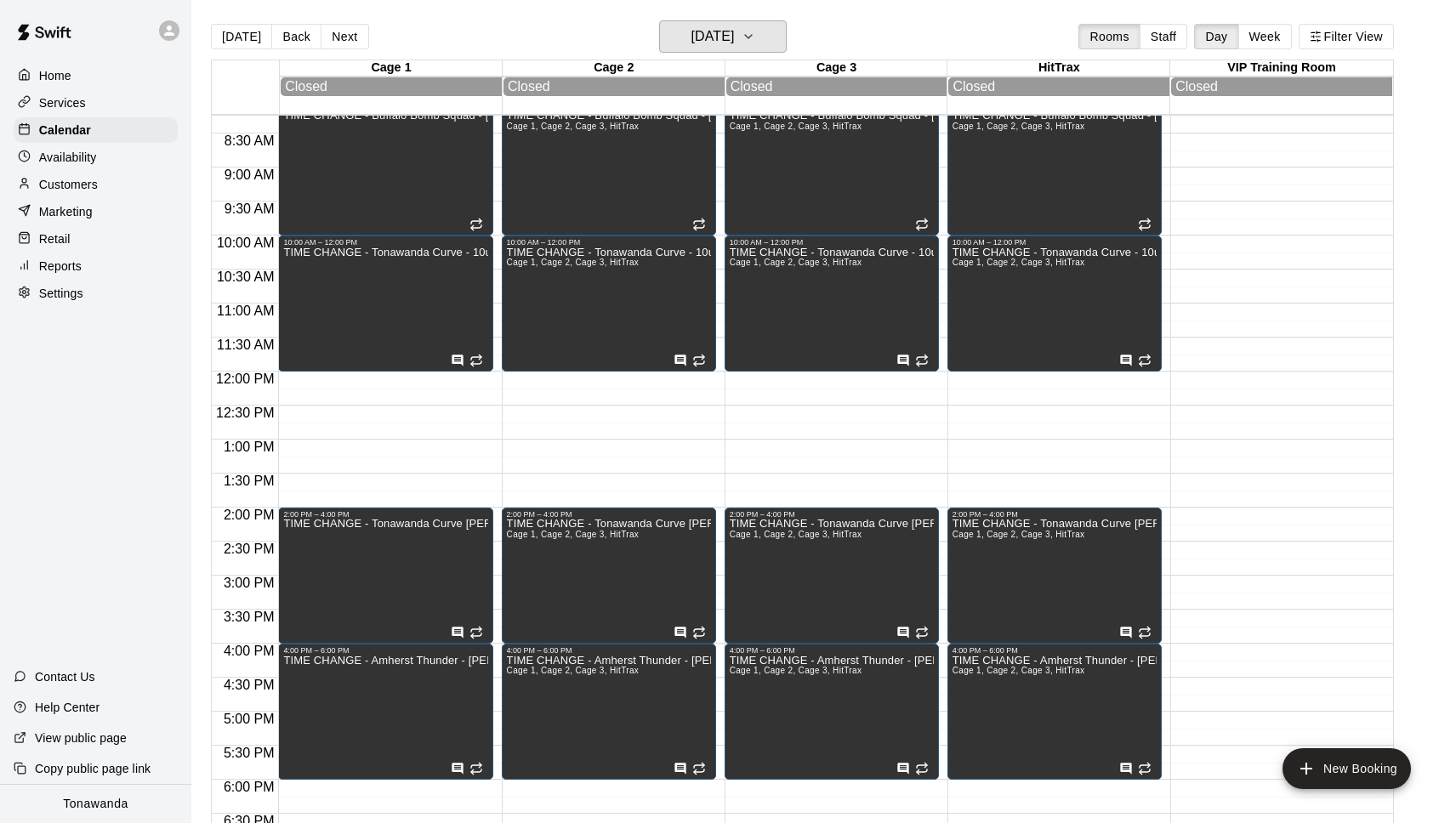
scroll to position [557, 0]
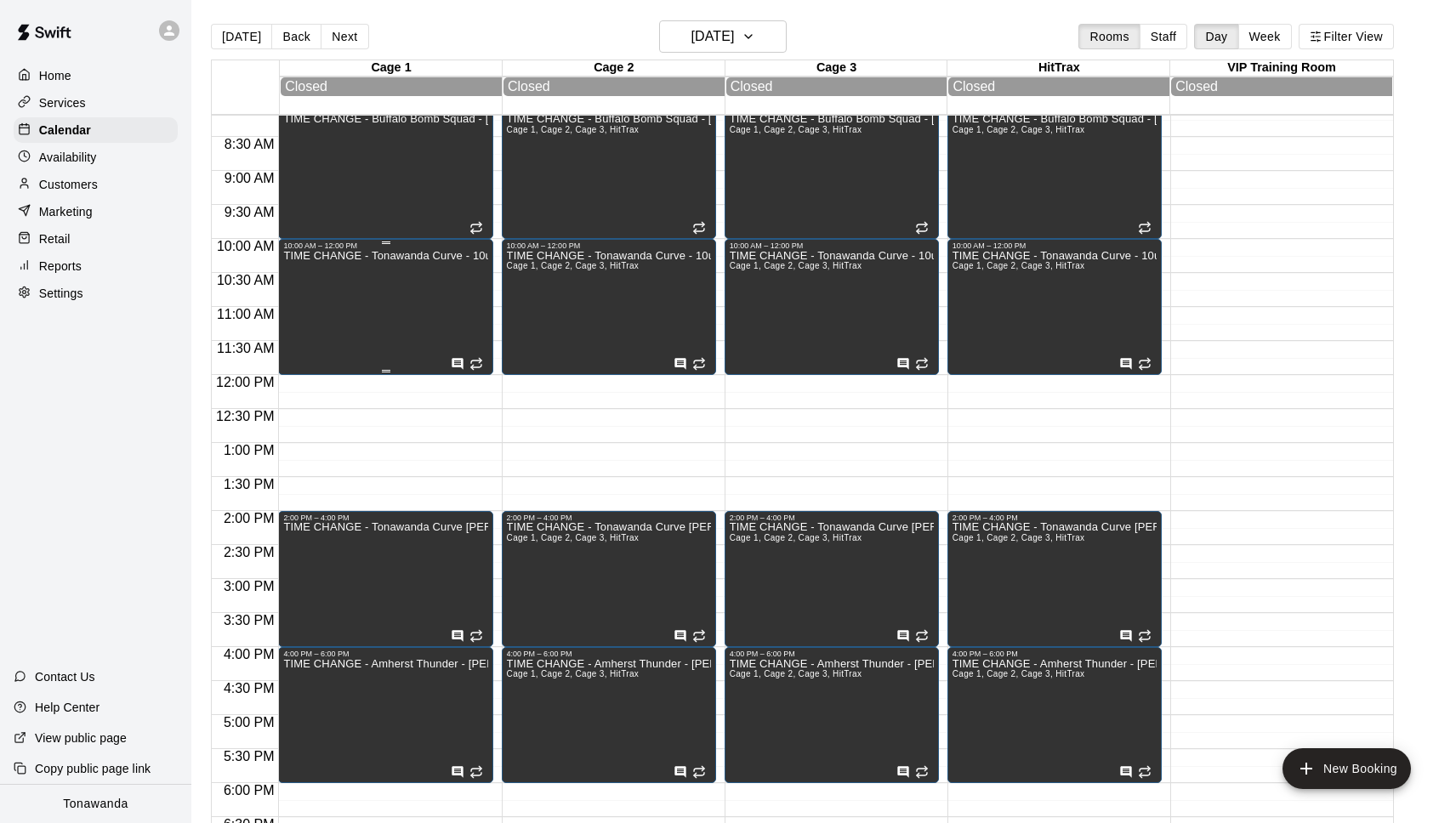
click at [381, 292] on div "TIME CHANGE - Tonawanda Curve - 10u" at bounding box center [385, 662] width 204 height 823
click at [305, 260] on icon "edit" at bounding box center [301, 270] width 21 height 21
click at [449, 319] on div "TIME CHANGE - Tonawanda Curve - 10u" at bounding box center [385, 662] width 204 height 823
click at [294, 258] on button "edit" at bounding box center [301, 270] width 34 height 34
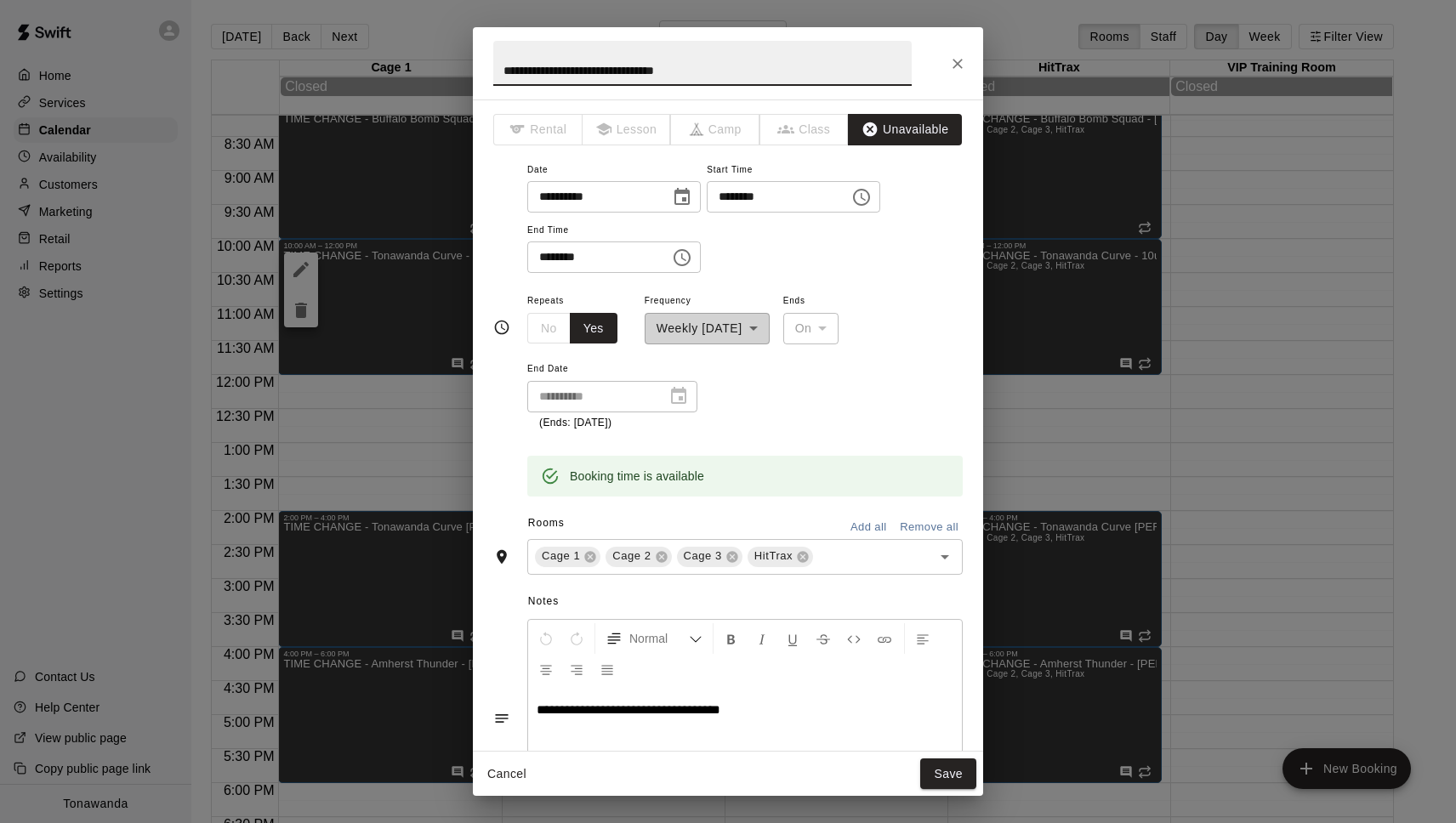
drag, startPoint x: 605, startPoint y: 71, endPoint x: 448, endPoint y: 70, distance: 157.0
click at [449, 70] on div "**********" at bounding box center [728, 412] width 1456 height 823
click at [652, 73] on input "**********" at bounding box center [703, 63] width 418 height 45
type input "**********"
click at [945, 772] on button "Save" at bounding box center [948, 774] width 56 height 32
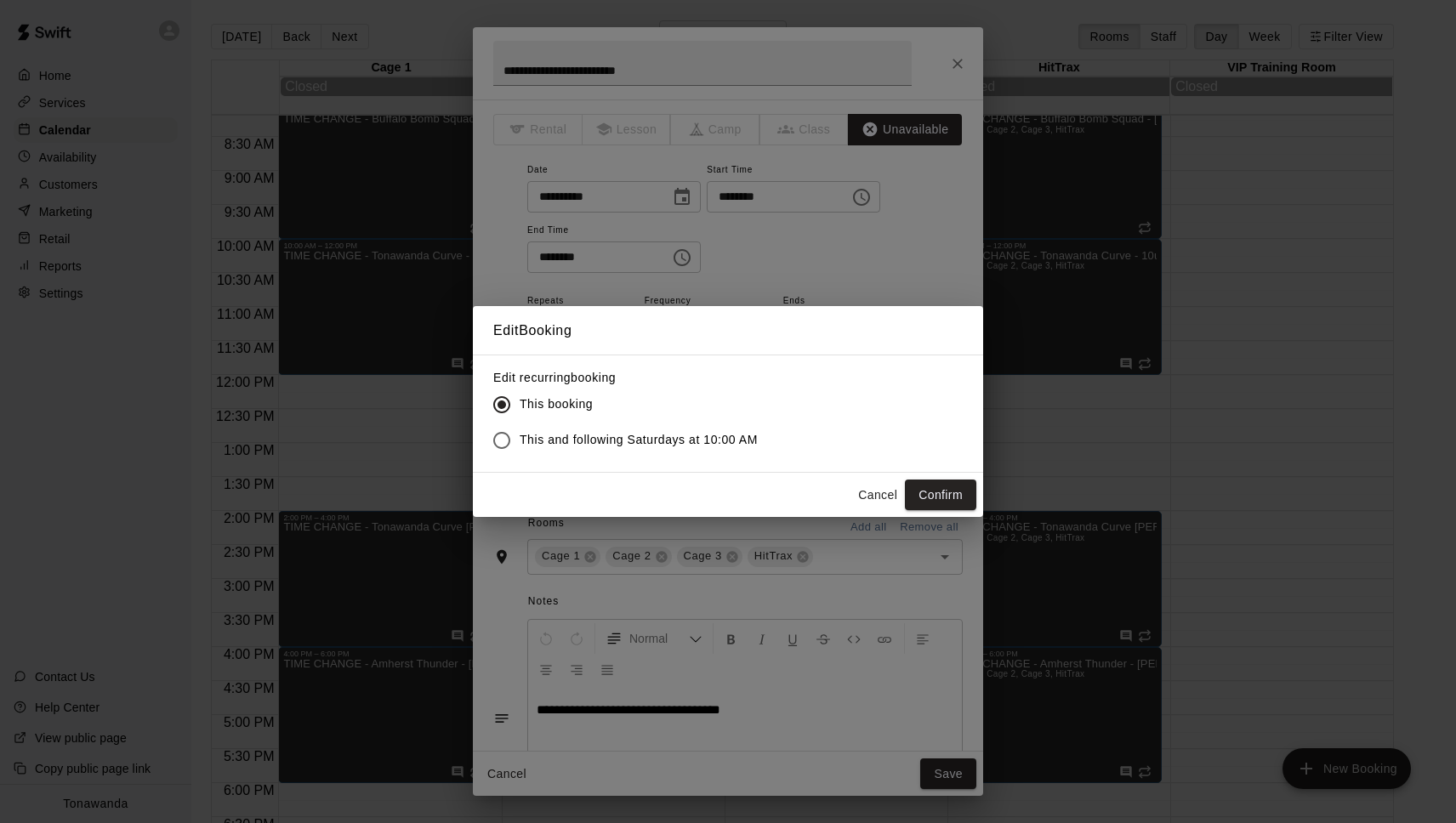
click at [572, 436] on span "This and following Saturdays at 10:00 AM" at bounding box center [638, 439] width 238 height 18
click at [921, 487] on button "Confirm" at bounding box center [941, 495] width 72 height 32
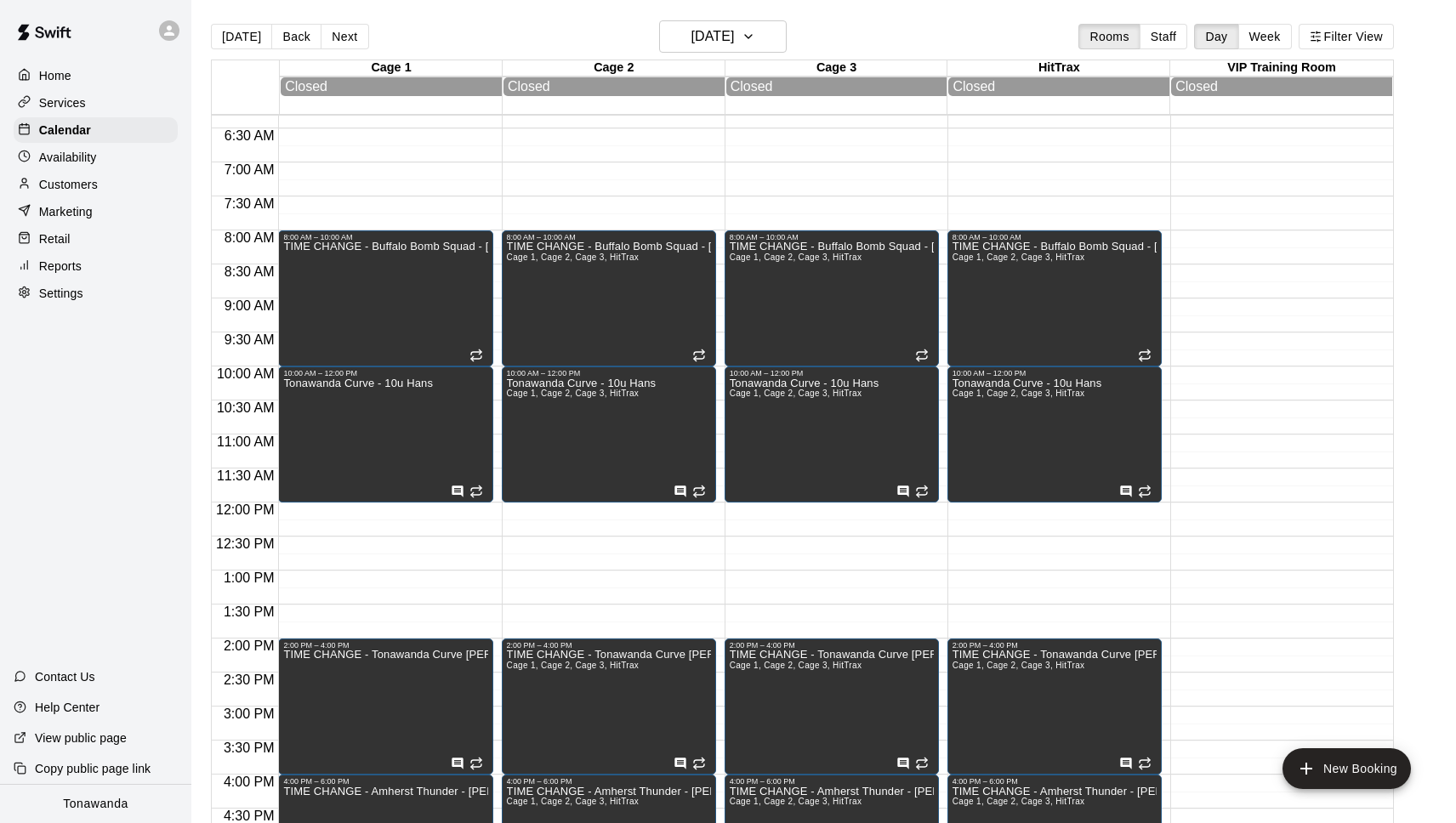
scroll to position [428, 0]
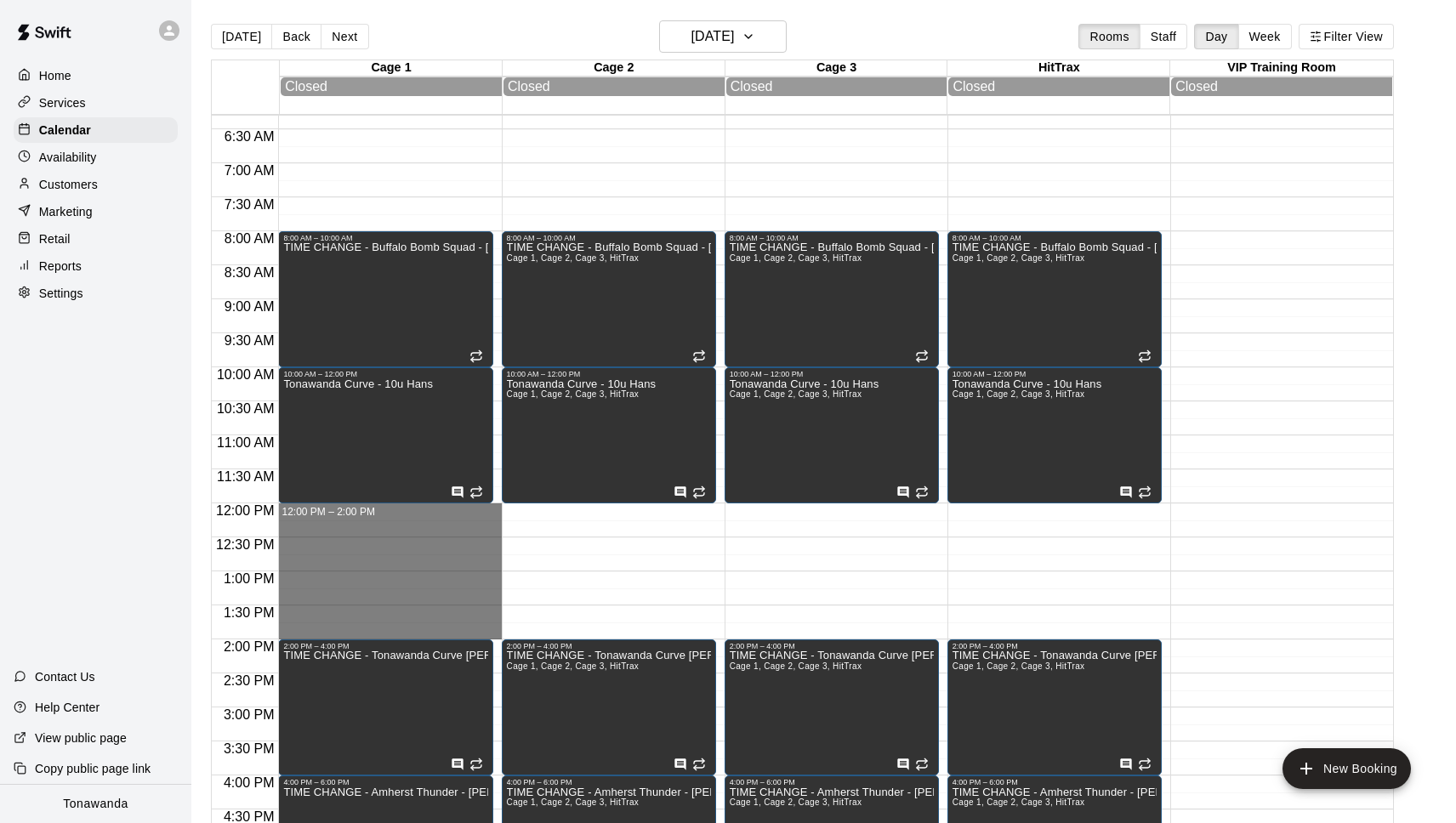
drag, startPoint x: 318, startPoint y: 512, endPoint x: 329, endPoint y: 627, distance: 115.5
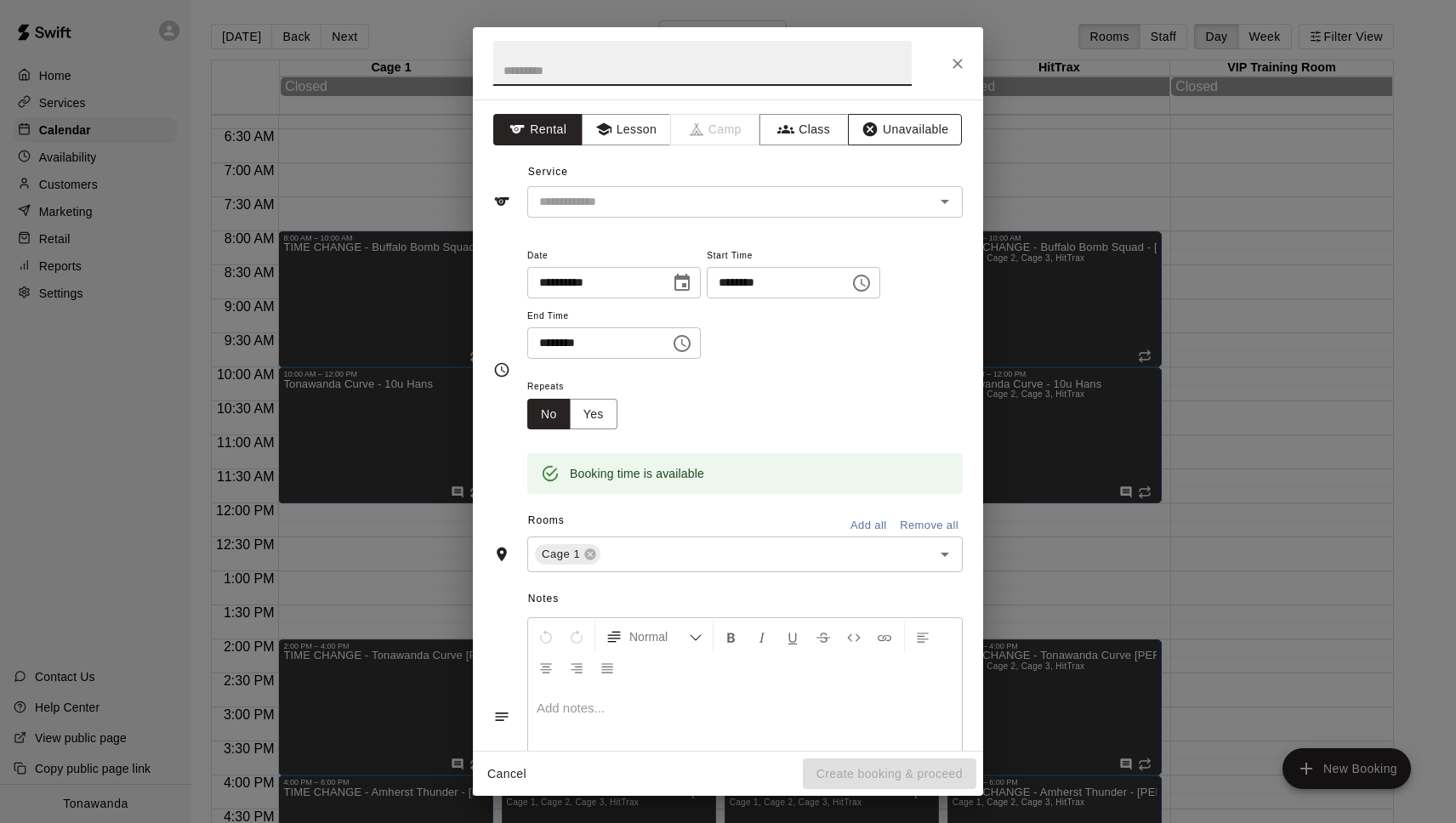
click at [905, 119] on button "Unavailable" at bounding box center [905, 130] width 114 height 32
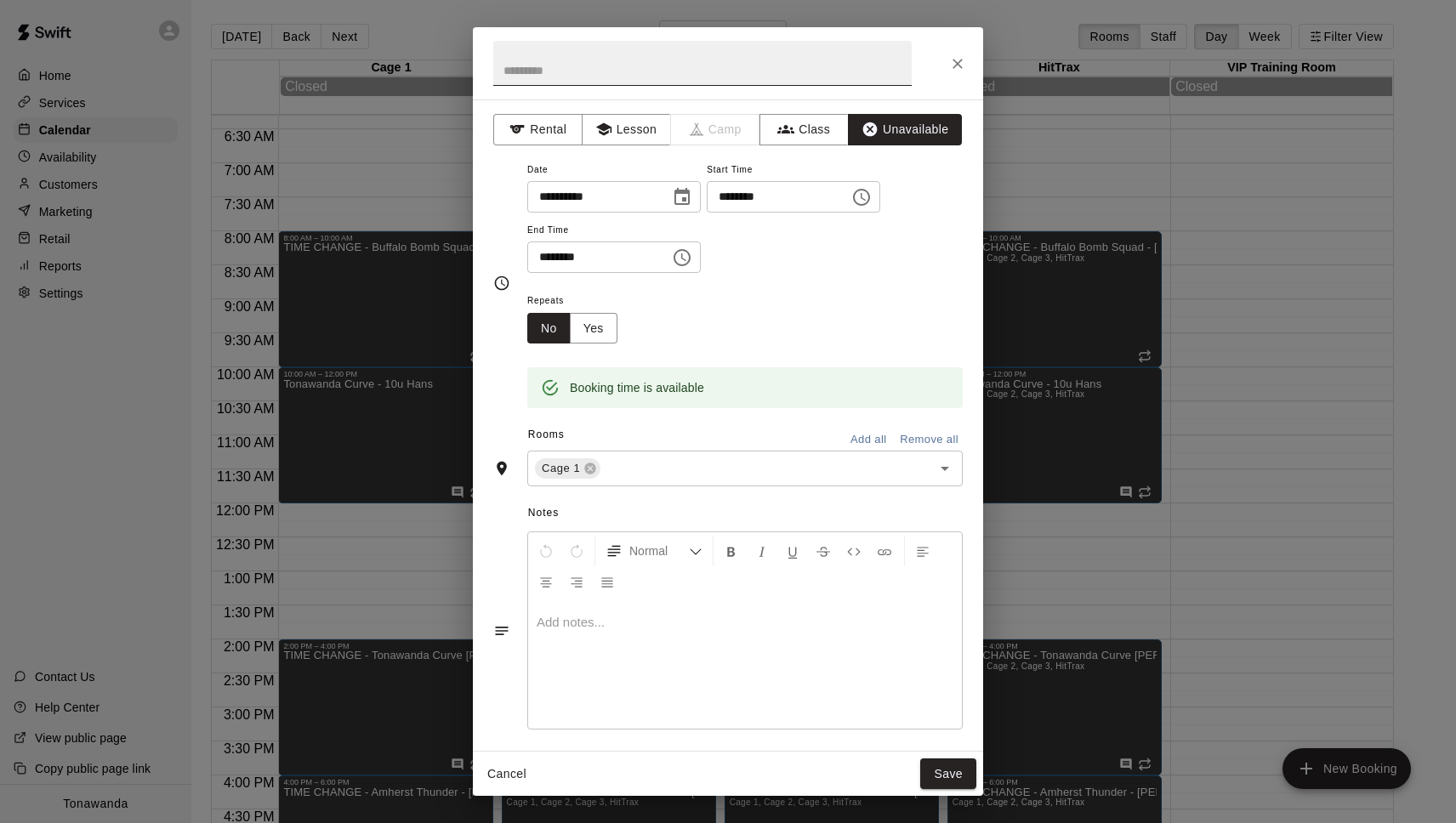
click at [543, 74] on input "text" at bounding box center [703, 63] width 418 height 45
click at [595, 70] on input "**********" at bounding box center [703, 63] width 418 height 45
type input "**********"
click at [583, 327] on button "Yes" at bounding box center [594, 328] width 48 height 32
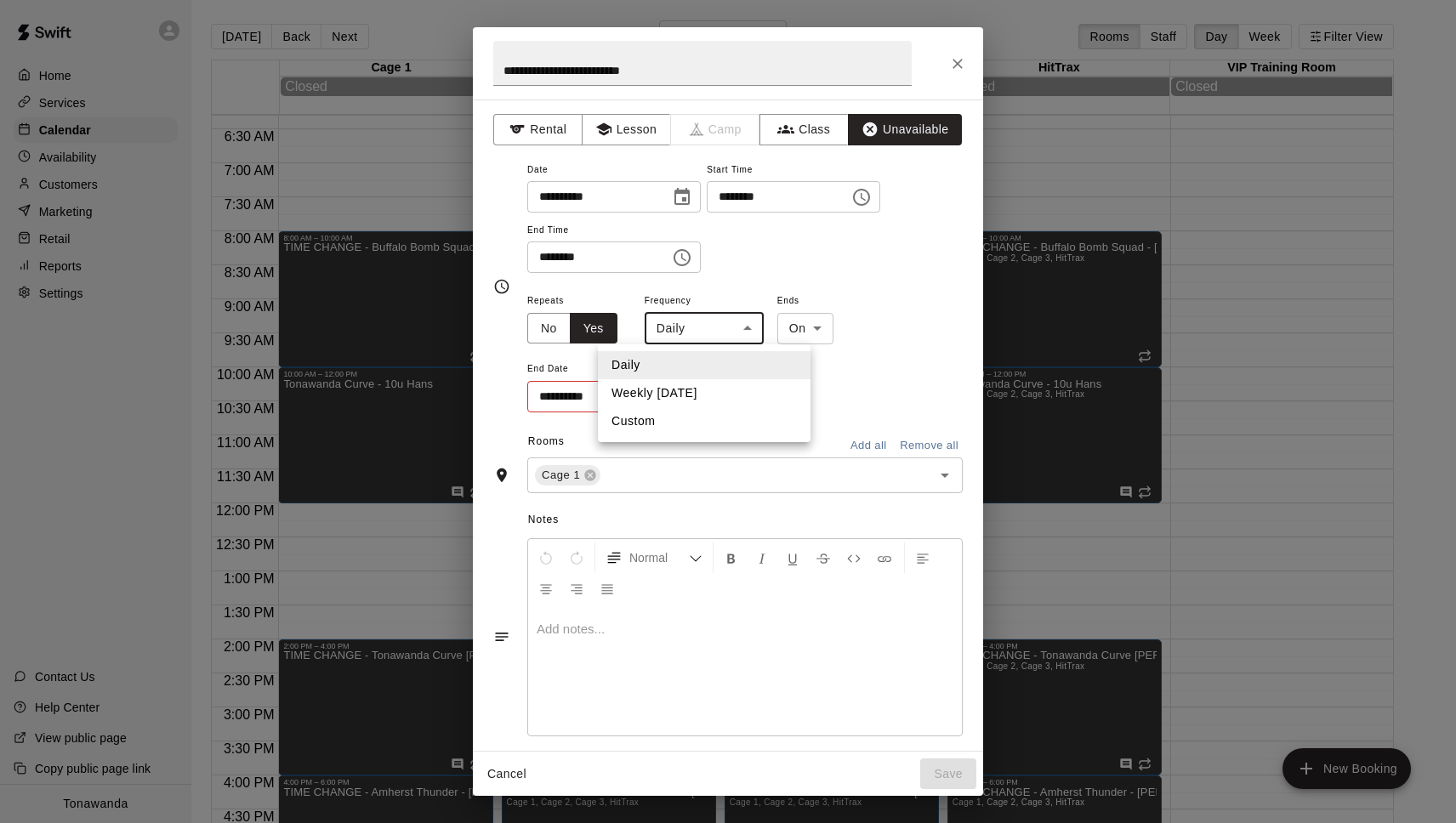
click at [673, 342] on body "Home Services Calendar Availability Customers Marketing Retail Reports Settings…" at bounding box center [728, 425] width 1456 height 850
click at [693, 390] on li "Weekly on Saturday" at bounding box center [705, 393] width 213 height 28
type input "******"
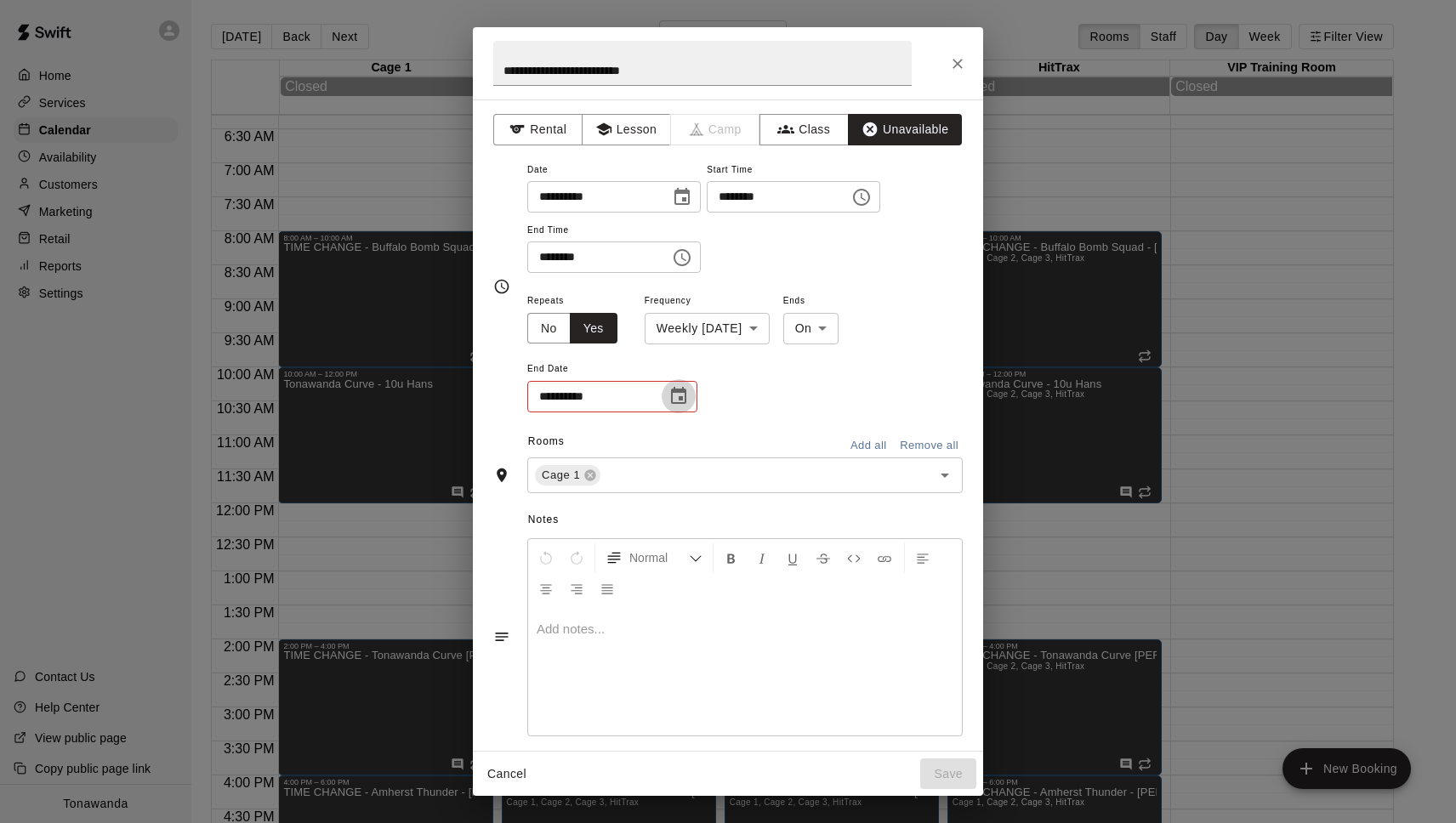
click at [684, 397] on icon "Choose date" at bounding box center [679, 397] width 21 height 21
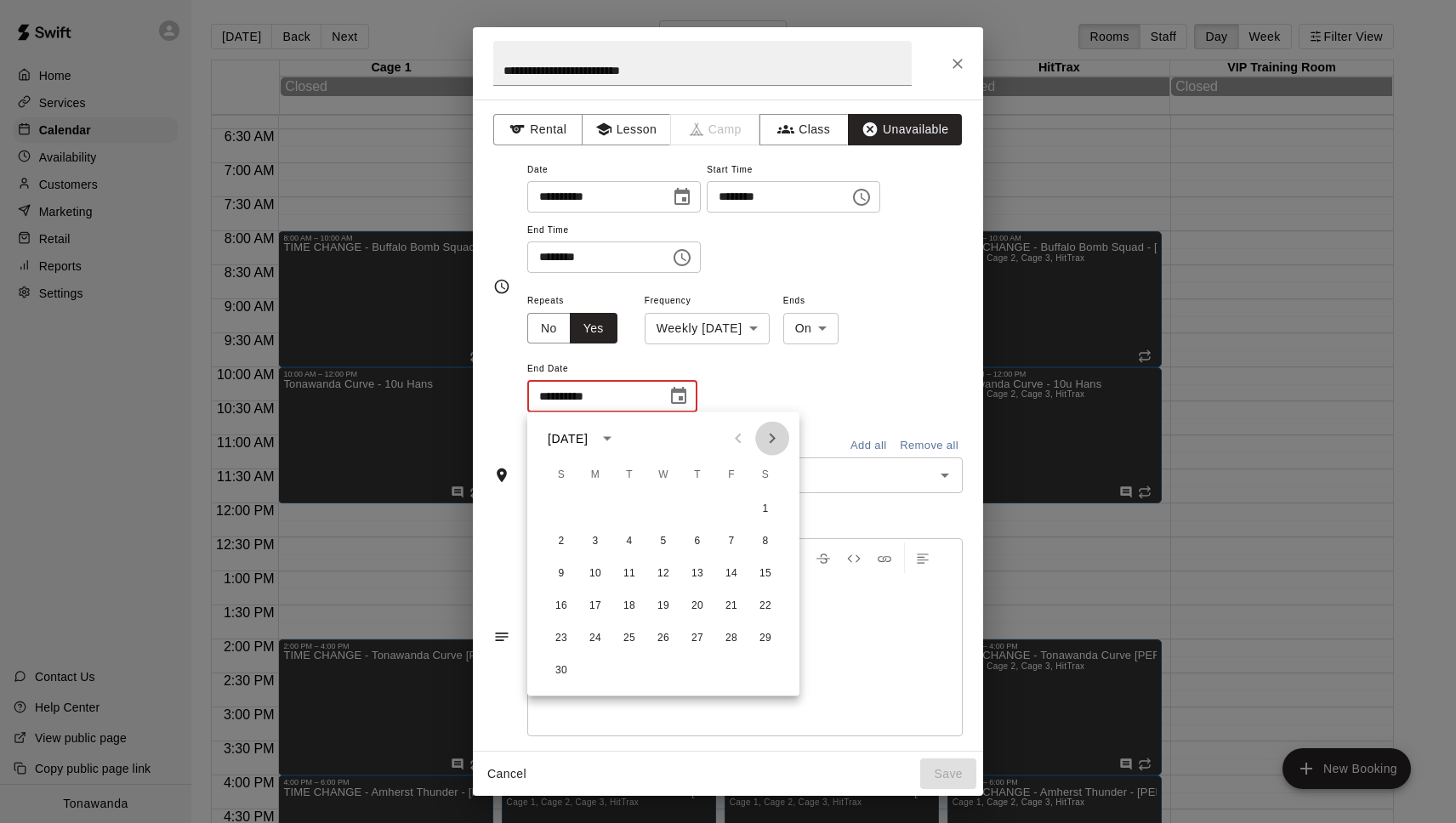
click at [767, 442] on icon "Next month" at bounding box center [772, 439] width 21 height 21
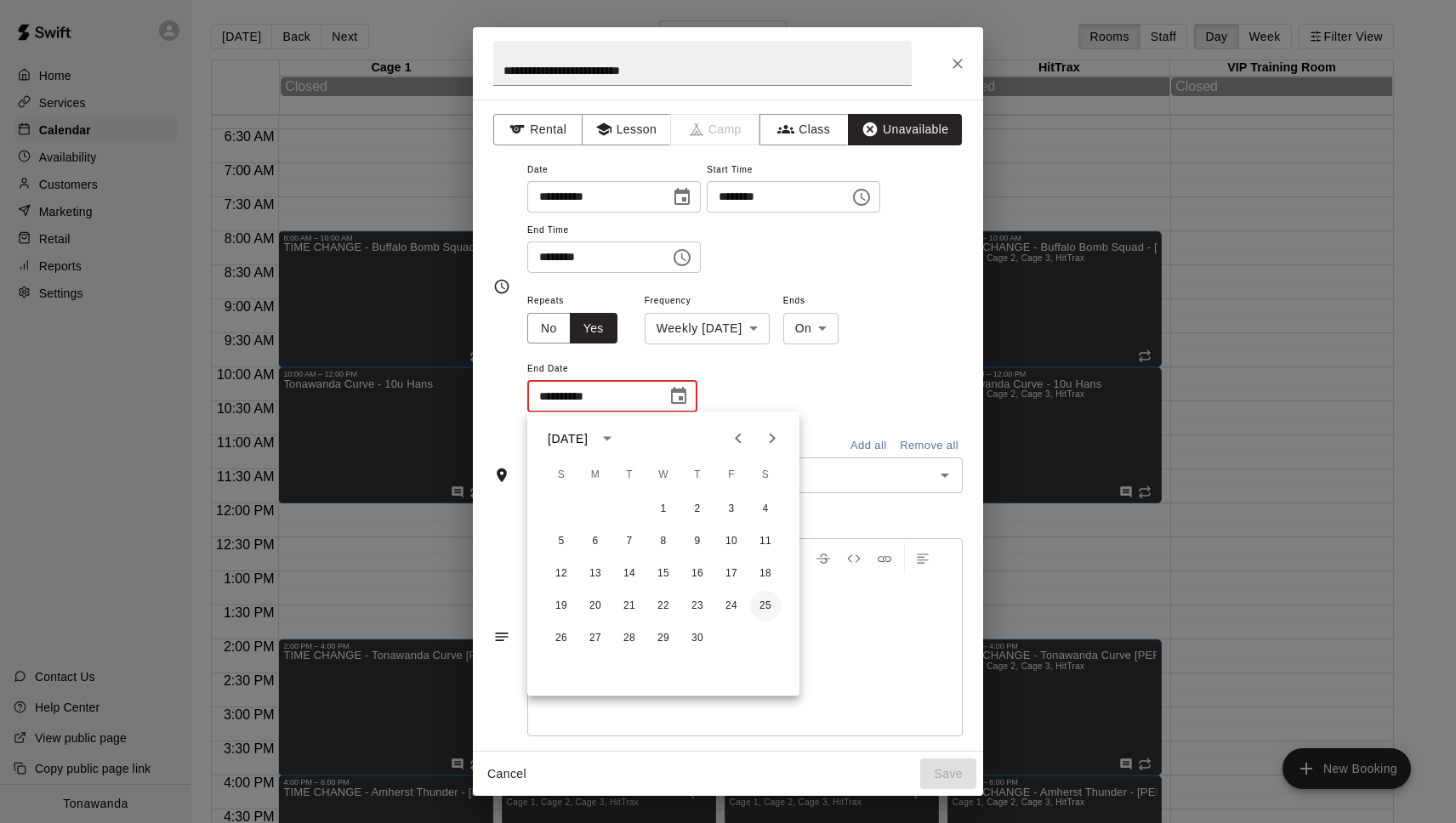
click at [769, 605] on button "25" at bounding box center [765, 606] width 31 height 31
type input "**********"
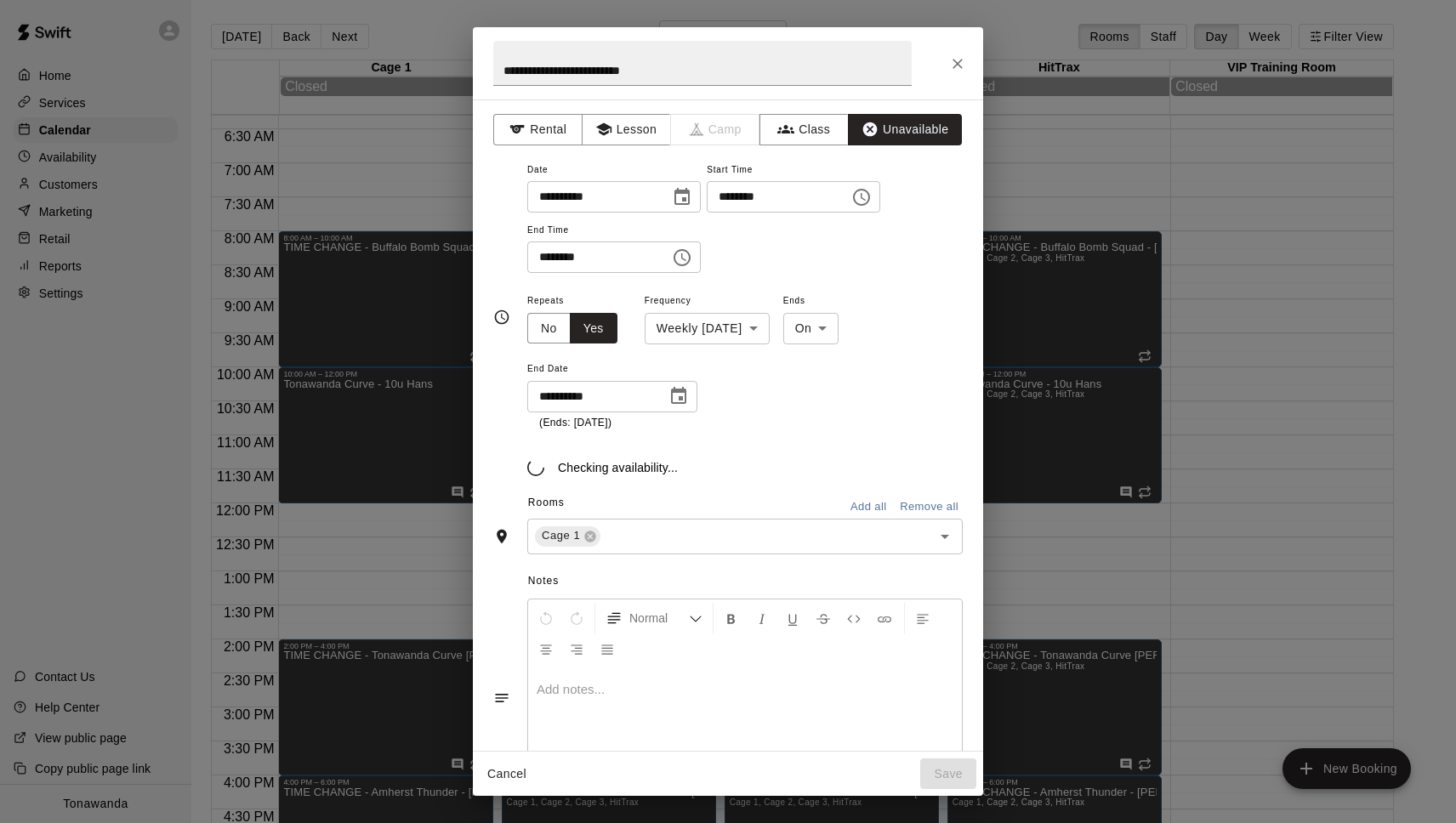
drag, startPoint x: 878, startPoint y: 505, endPoint x: 875, endPoint y: 515, distance: 10.4
click at [878, 505] on button "Add all" at bounding box center [868, 507] width 54 height 26
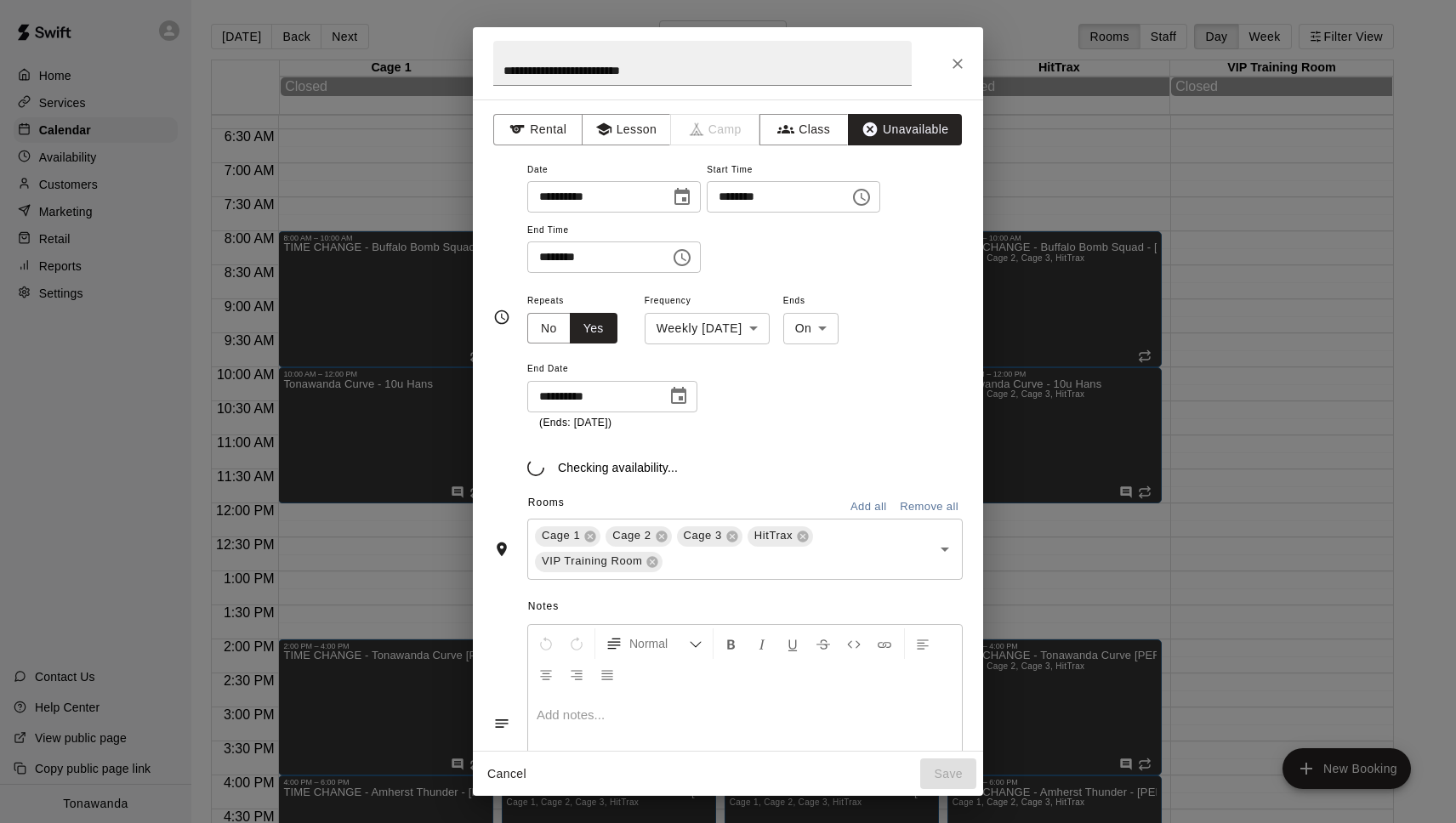
drag, startPoint x: 652, startPoint y: 565, endPoint x: 664, endPoint y: 578, distance: 17.7
click at [651, 564] on icon at bounding box center [652, 562] width 11 height 11
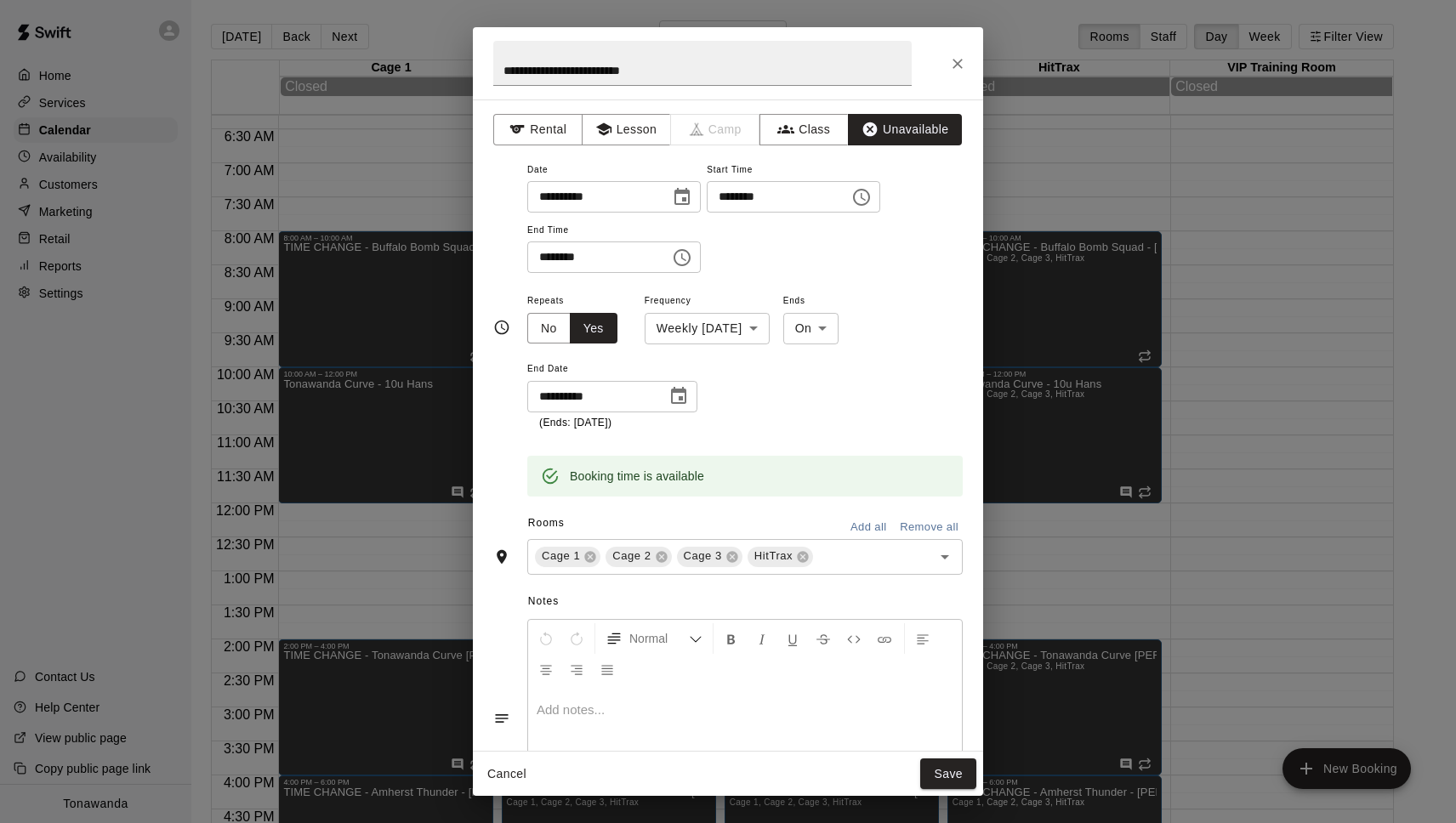
click at [947, 773] on button "Save" at bounding box center [948, 774] width 56 height 32
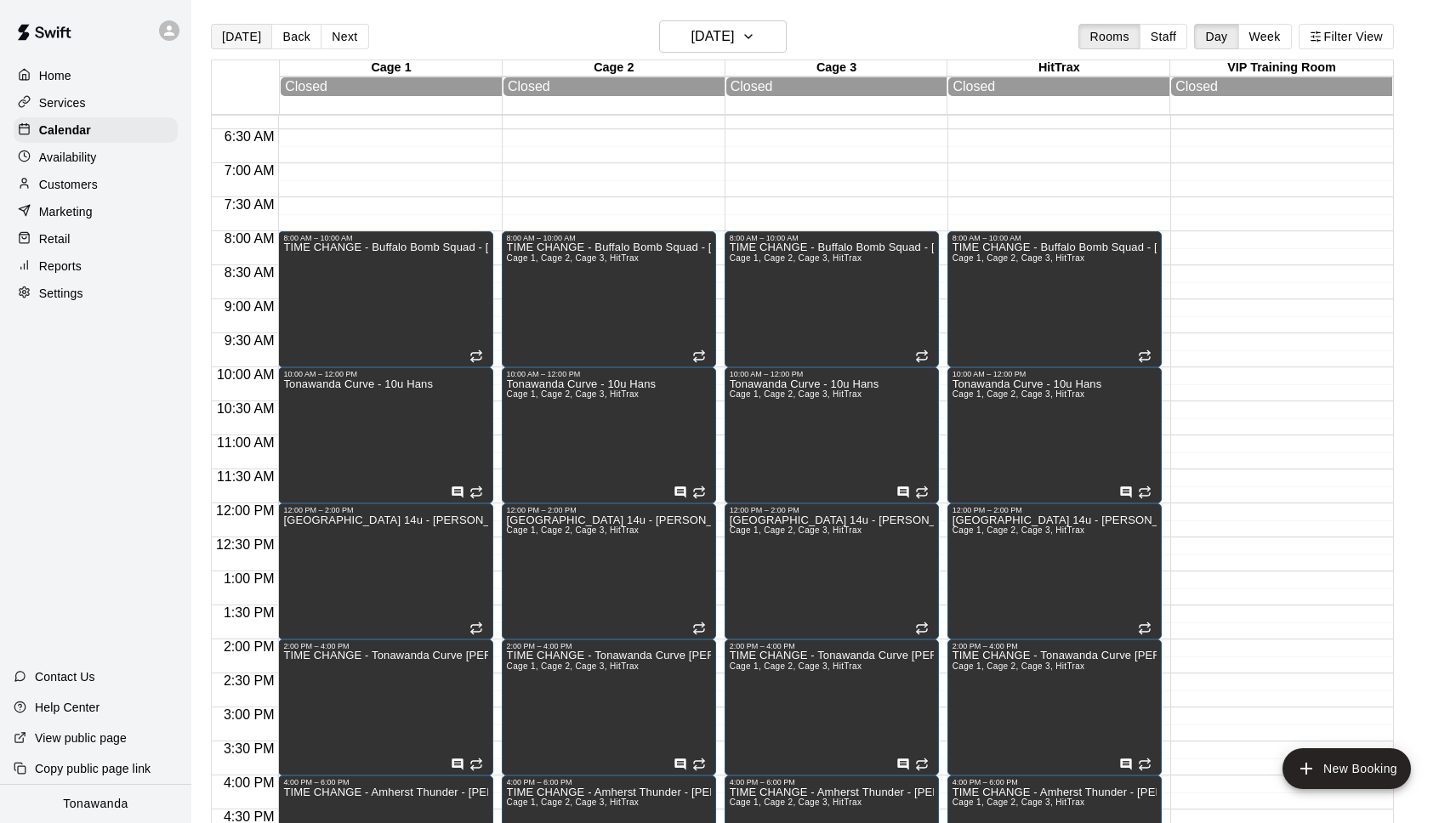
click at [255, 39] on button "Today" at bounding box center [242, 36] width 62 height 25
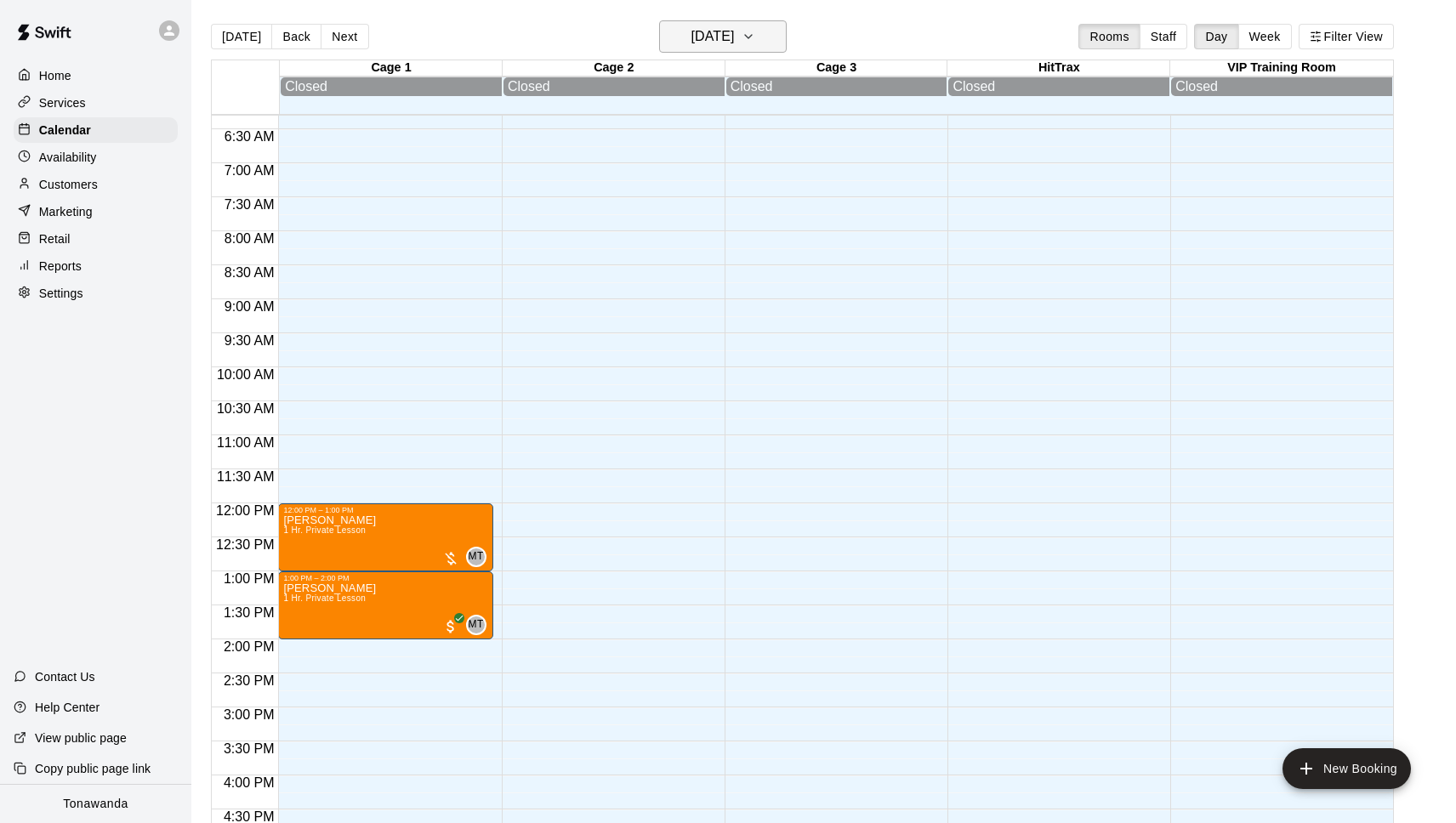
click at [723, 35] on h6 "Sunday Aug 10" at bounding box center [712, 36] width 43 height 24
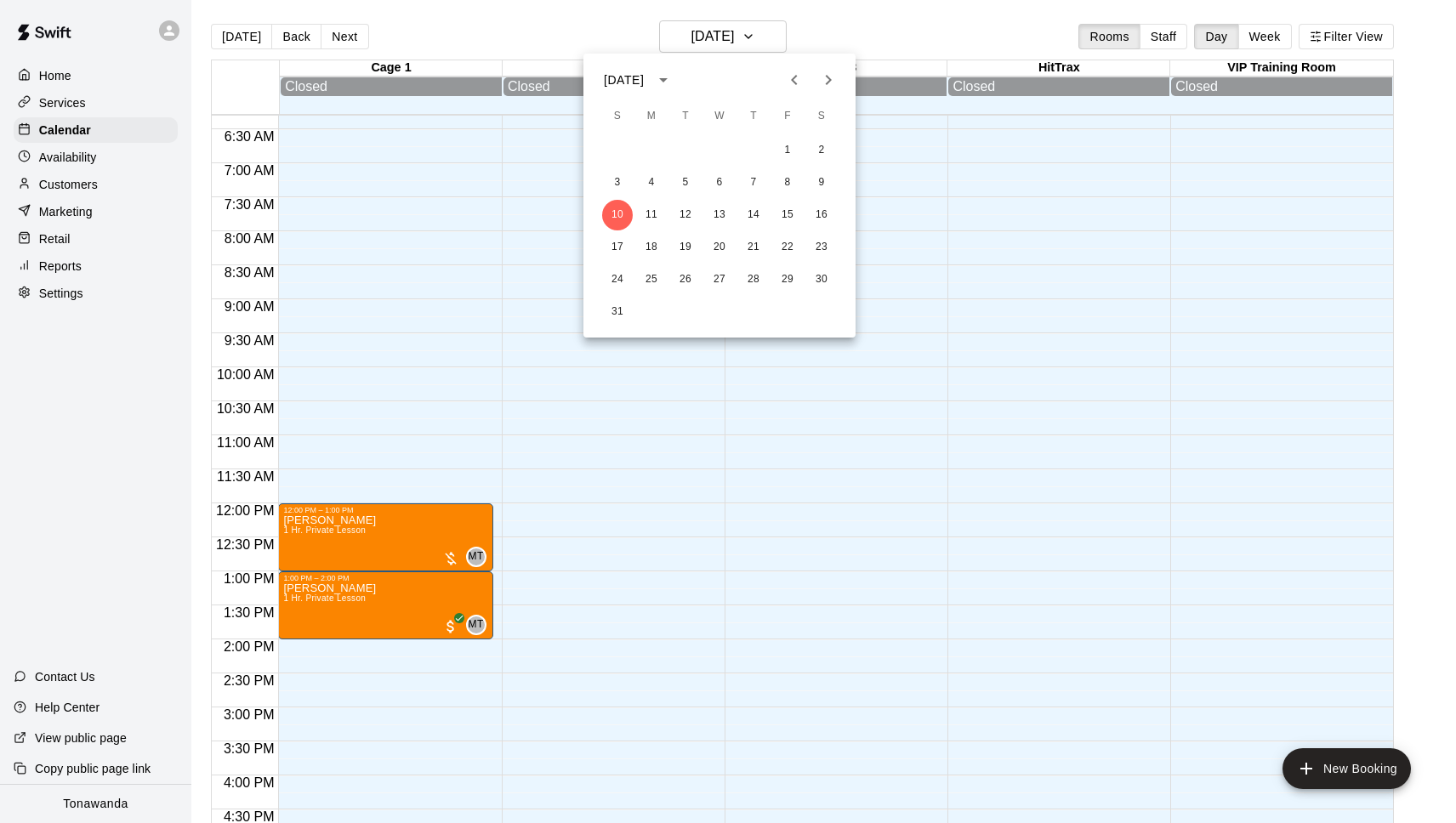
click at [829, 77] on icon "Next month" at bounding box center [829, 80] width 21 height 21
click at [654, 191] on button "3" at bounding box center [651, 183] width 31 height 31
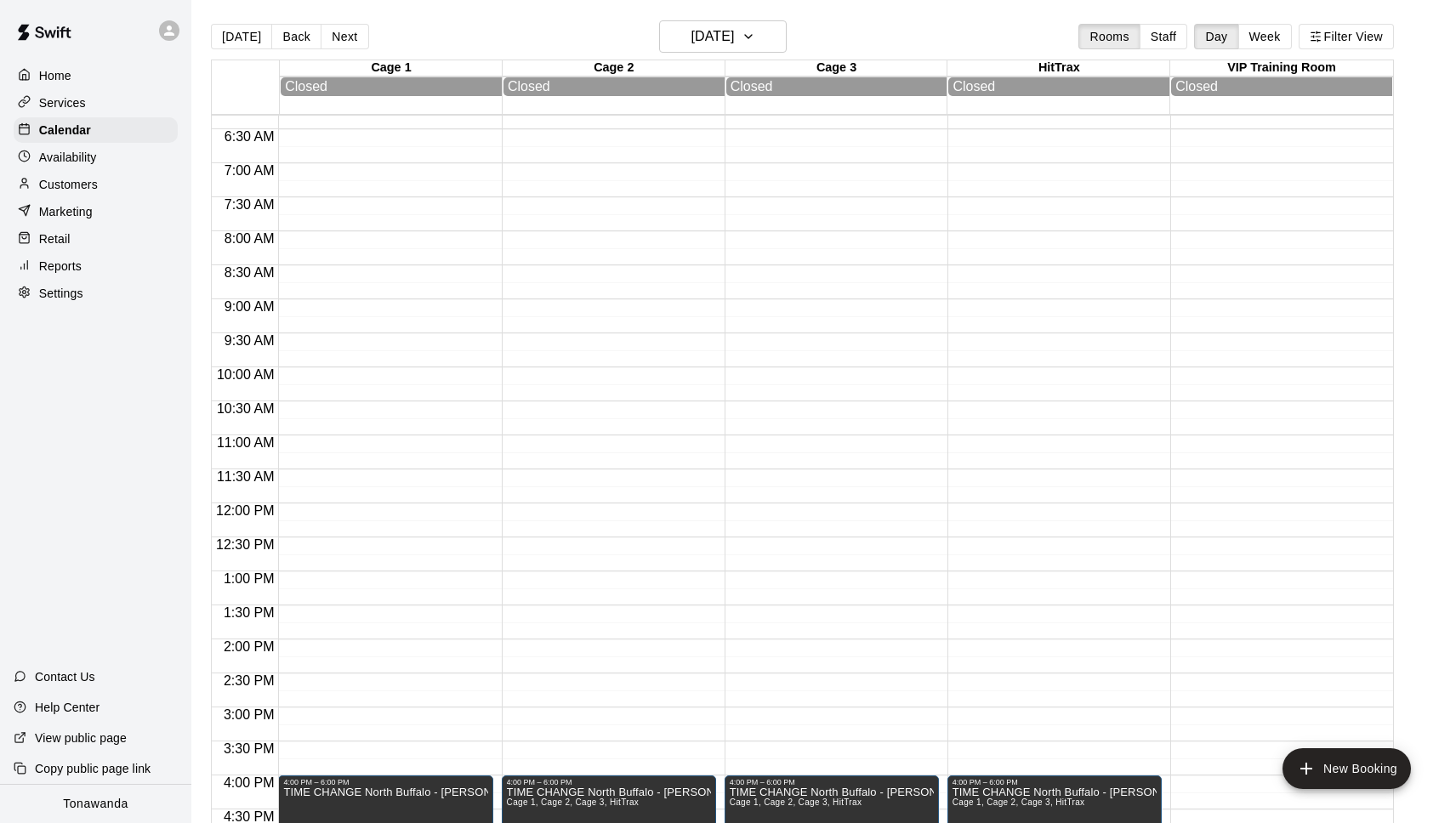
click at [346, 39] on button "Next" at bounding box center [344, 36] width 48 height 25
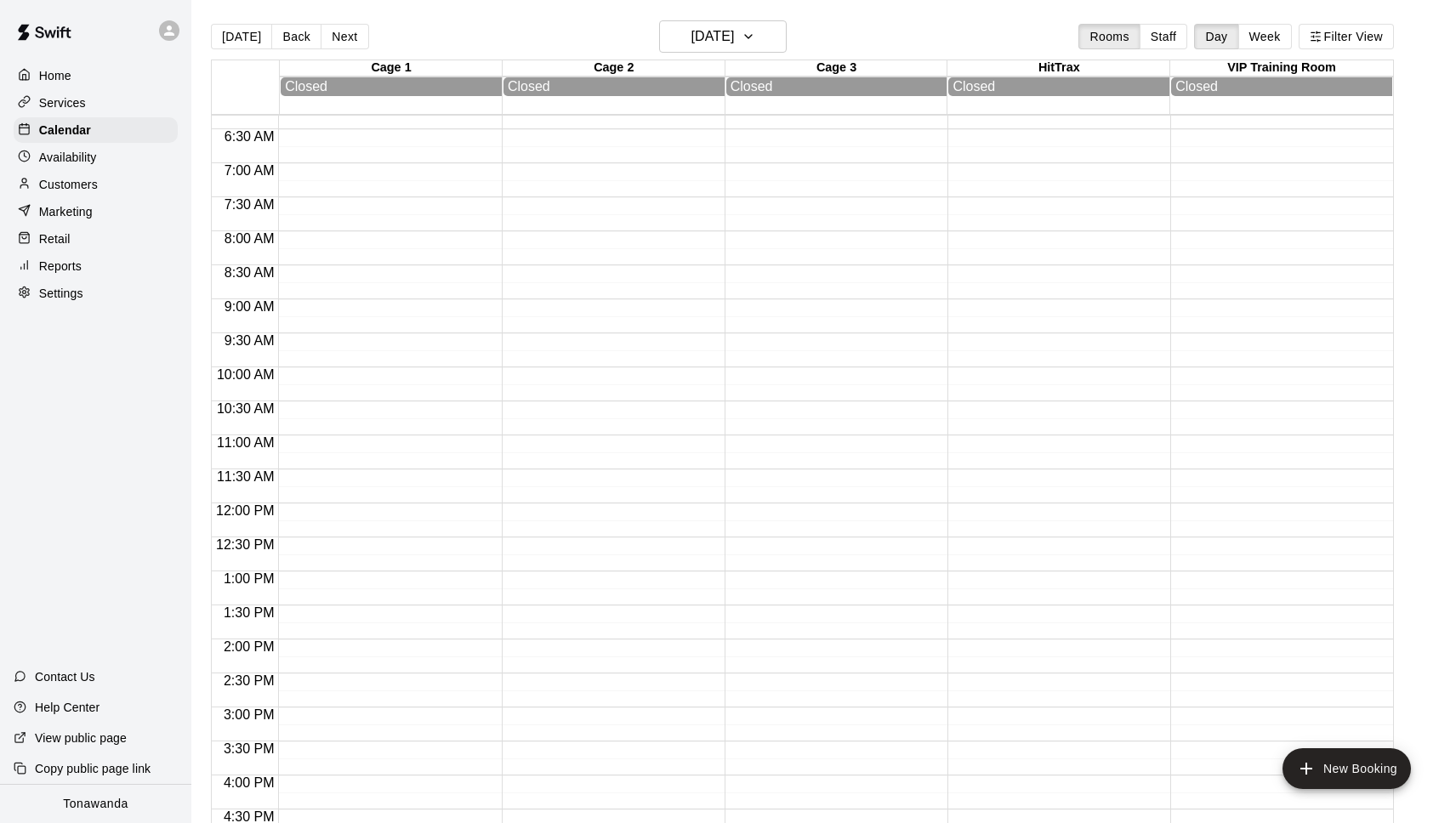
click at [346, 39] on button "Next" at bounding box center [344, 36] width 48 height 25
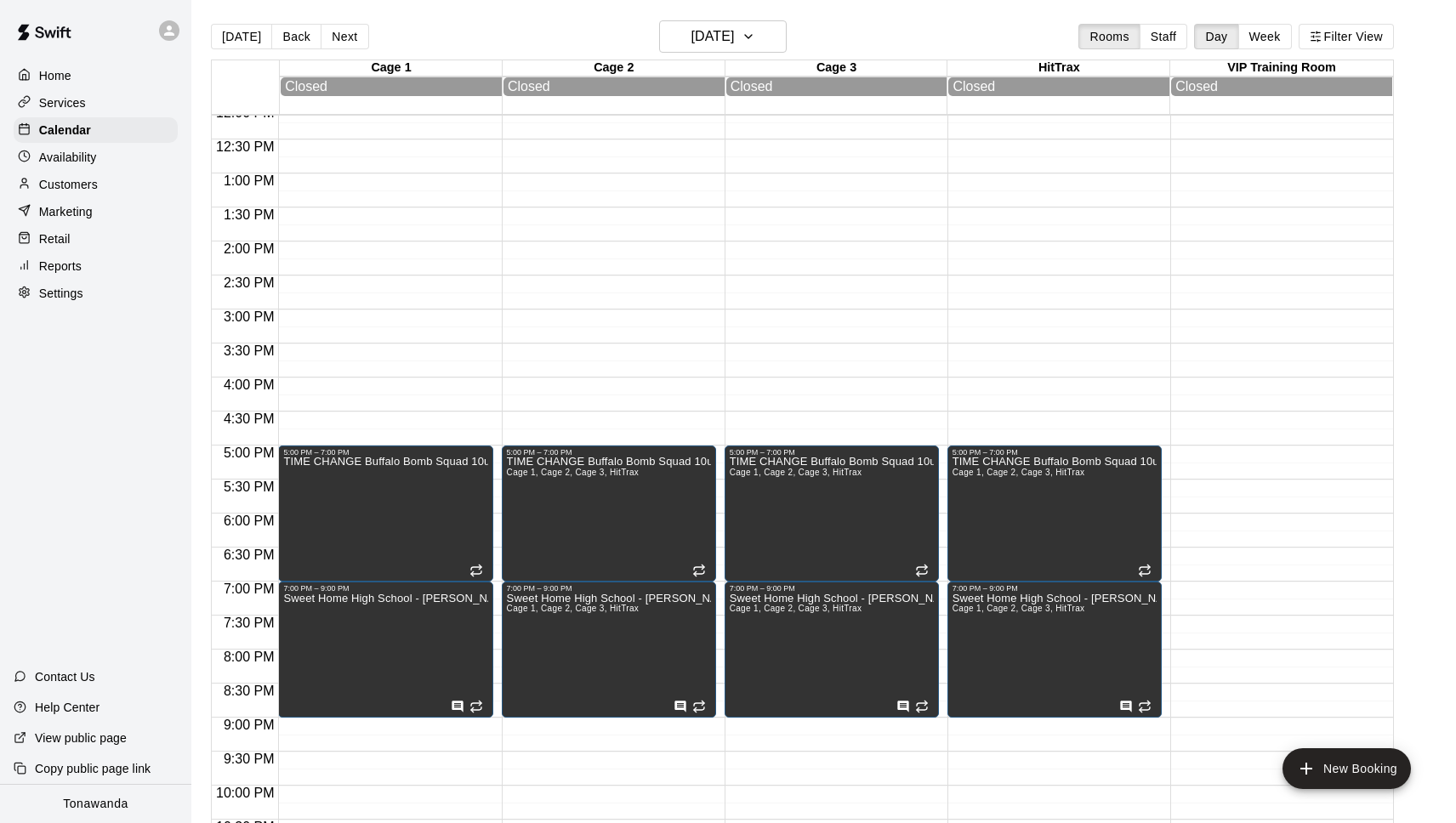
scroll to position [828, 0]
click at [292, 25] on button "Back" at bounding box center [297, 36] width 50 height 25
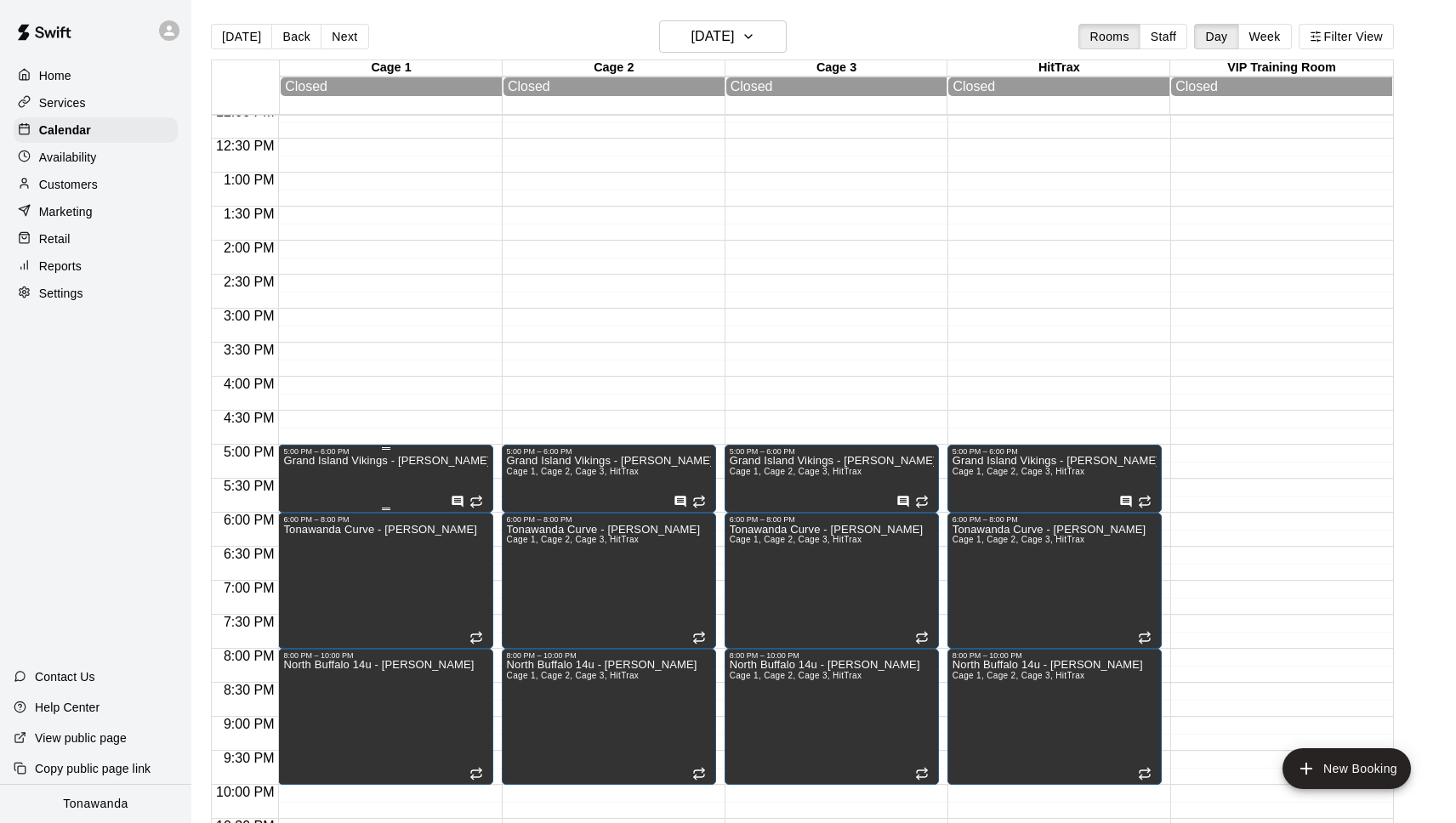
click at [311, 515] on icon "delete" at bounding box center [301, 516] width 21 height 21
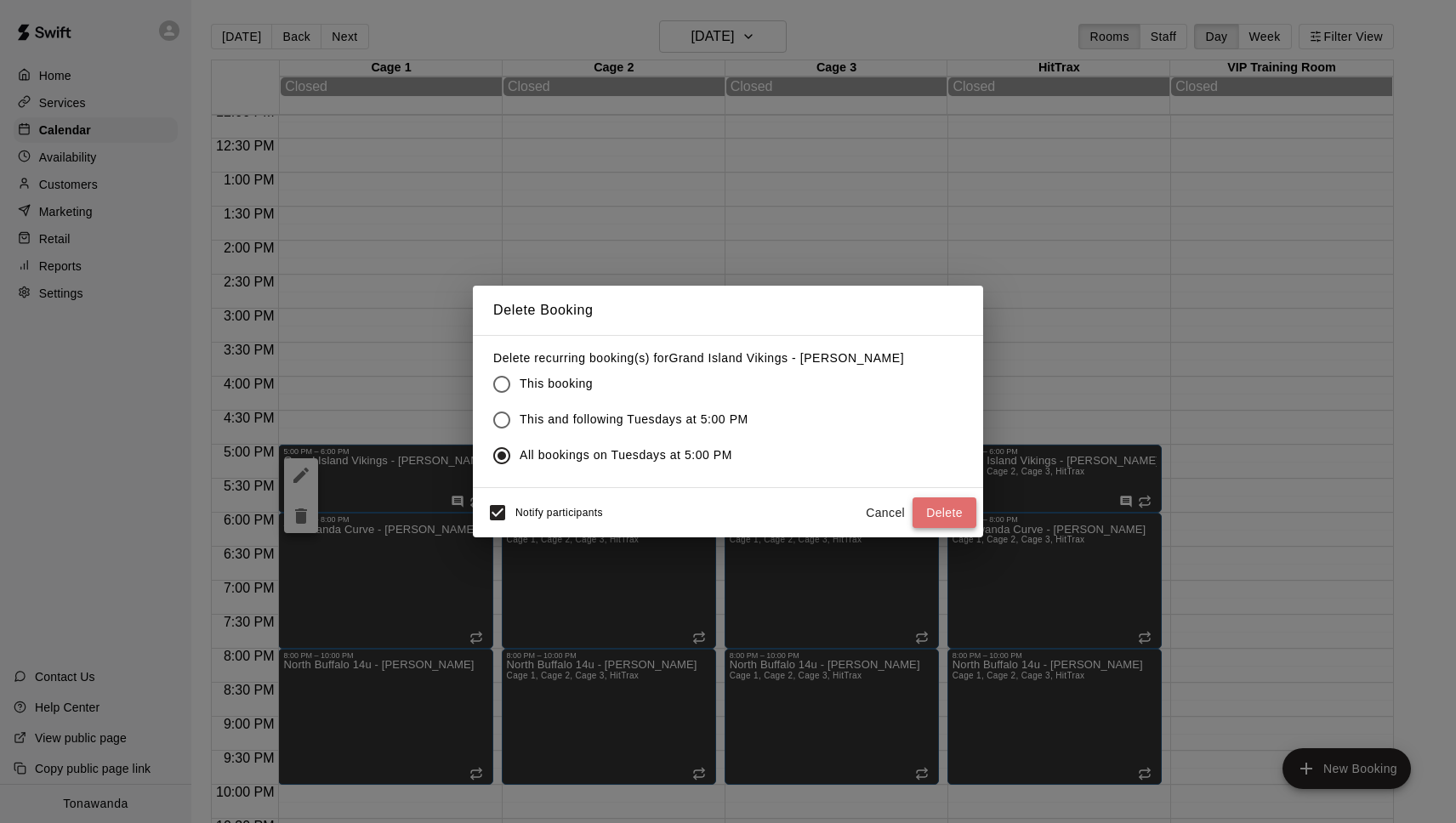
click at [934, 507] on button "Delete" at bounding box center [945, 513] width 63 height 32
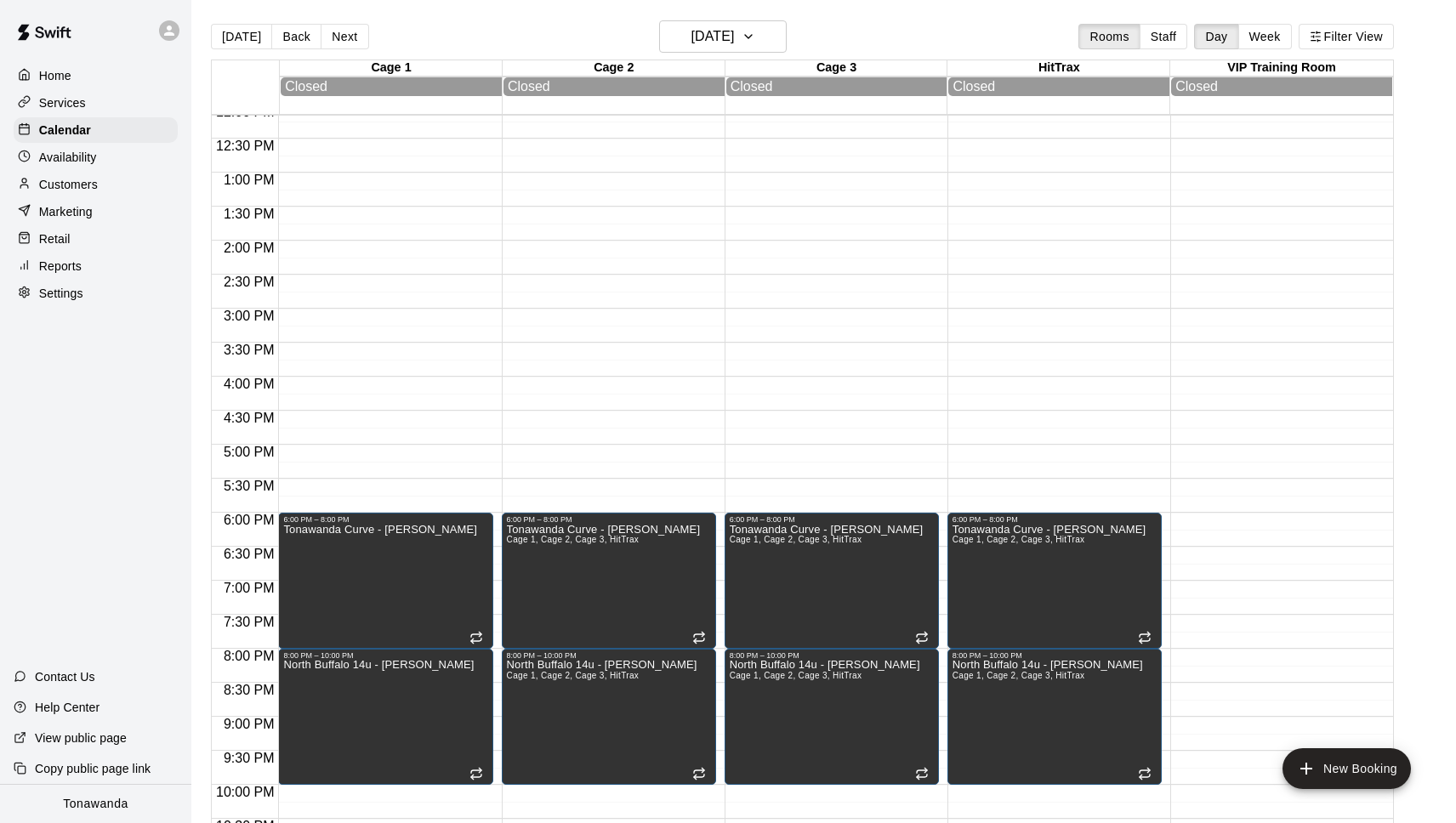
scroll to position [907, 0]
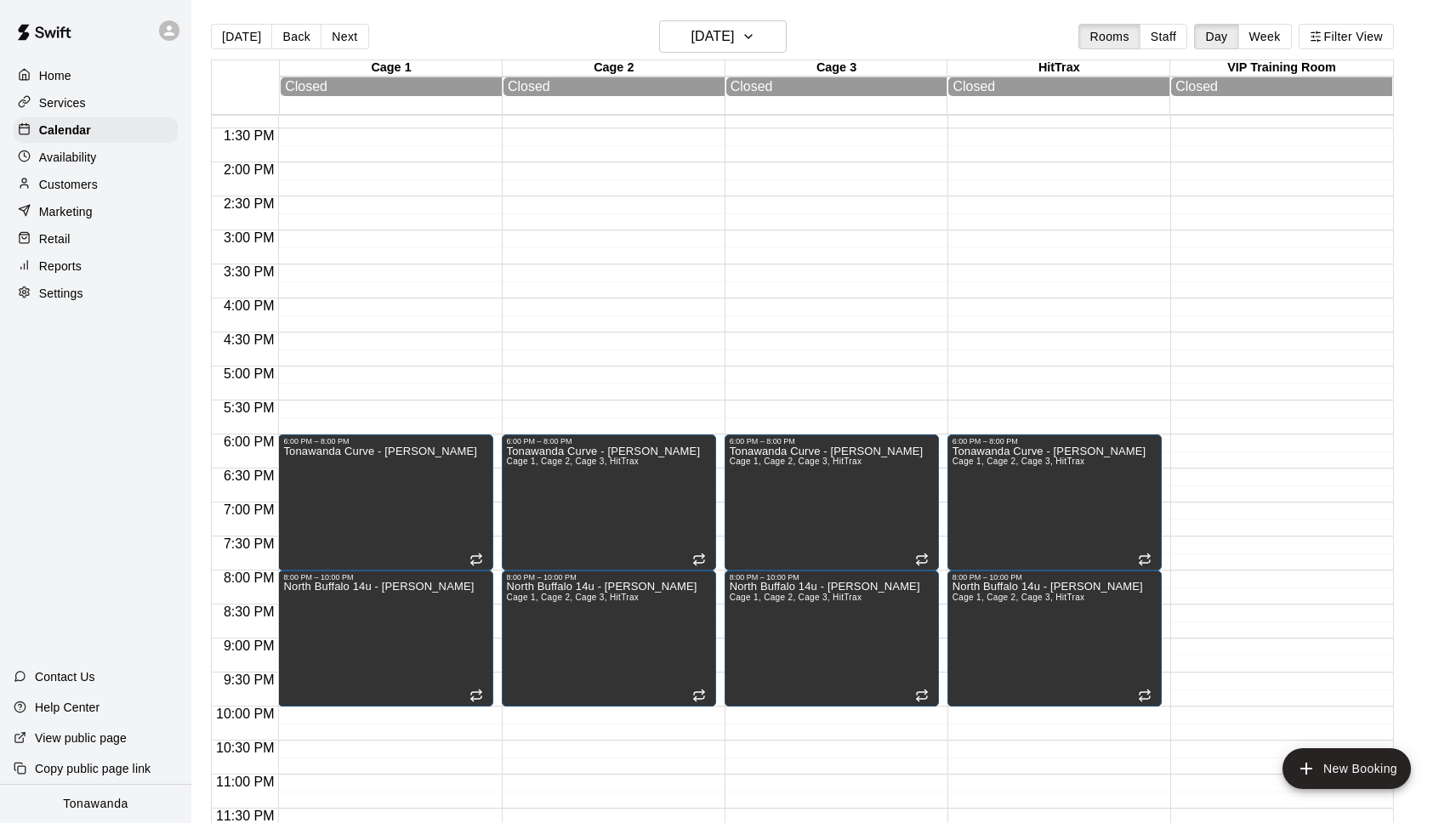
click at [697, 55] on div "Today Back Next Tuesday Nov 04 Rooms Staff Day Week Filter View" at bounding box center [803, 40] width 1183 height 39
click at [701, 43] on h6 "Tuesday Nov 04" at bounding box center [712, 36] width 43 height 24
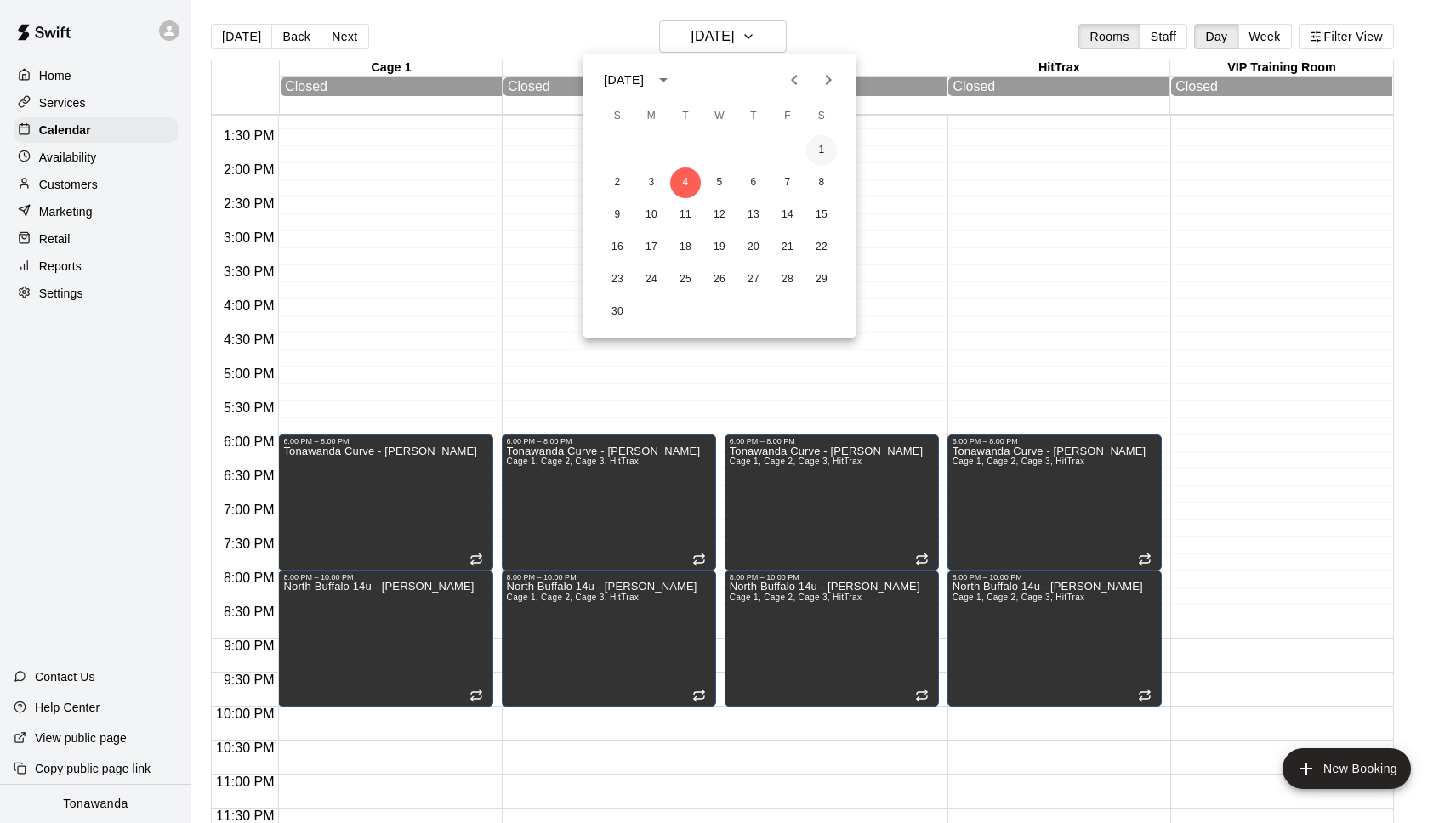
click at [825, 153] on button "1" at bounding box center [821, 150] width 31 height 31
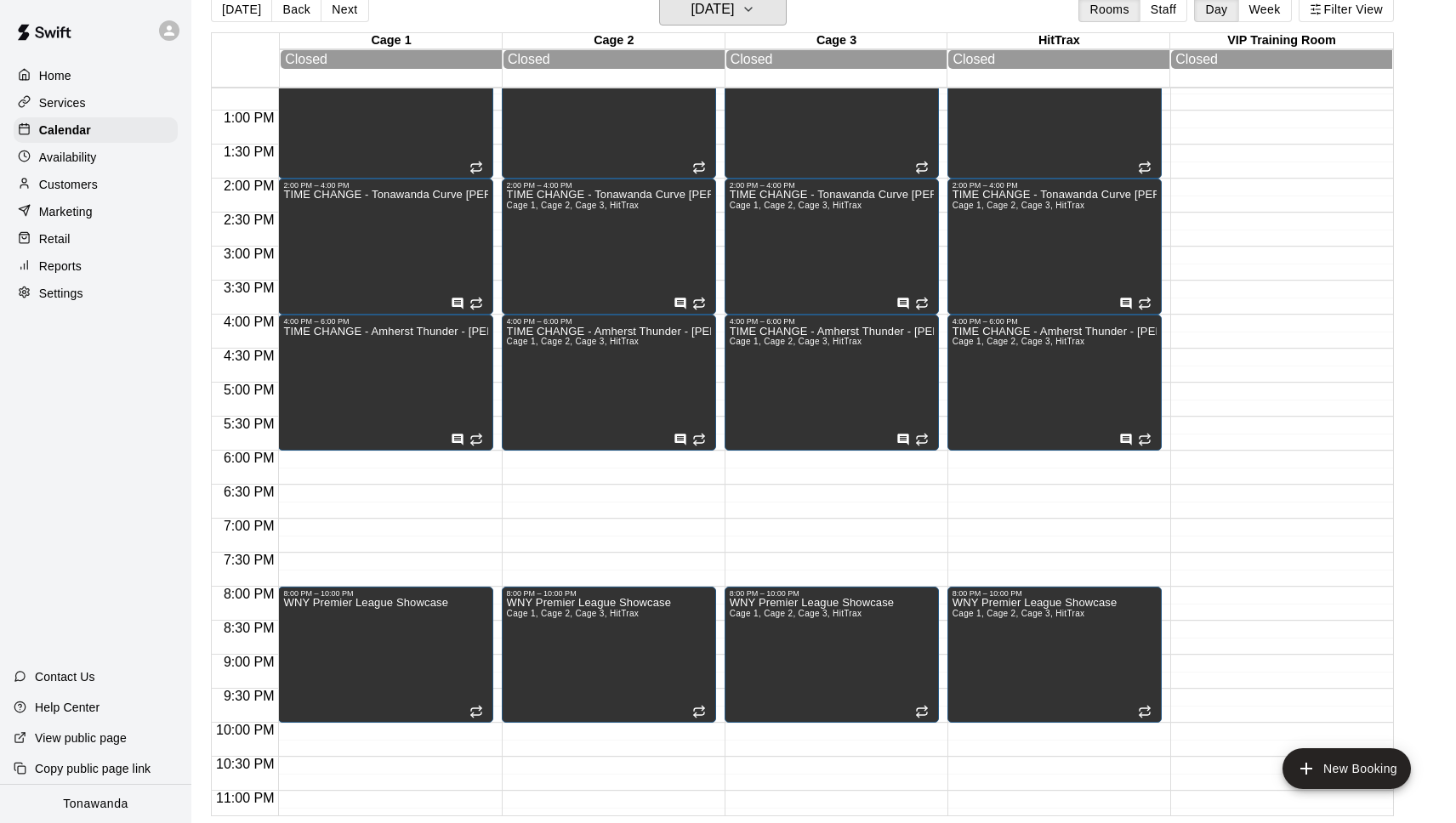
scroll to position [416, 0]
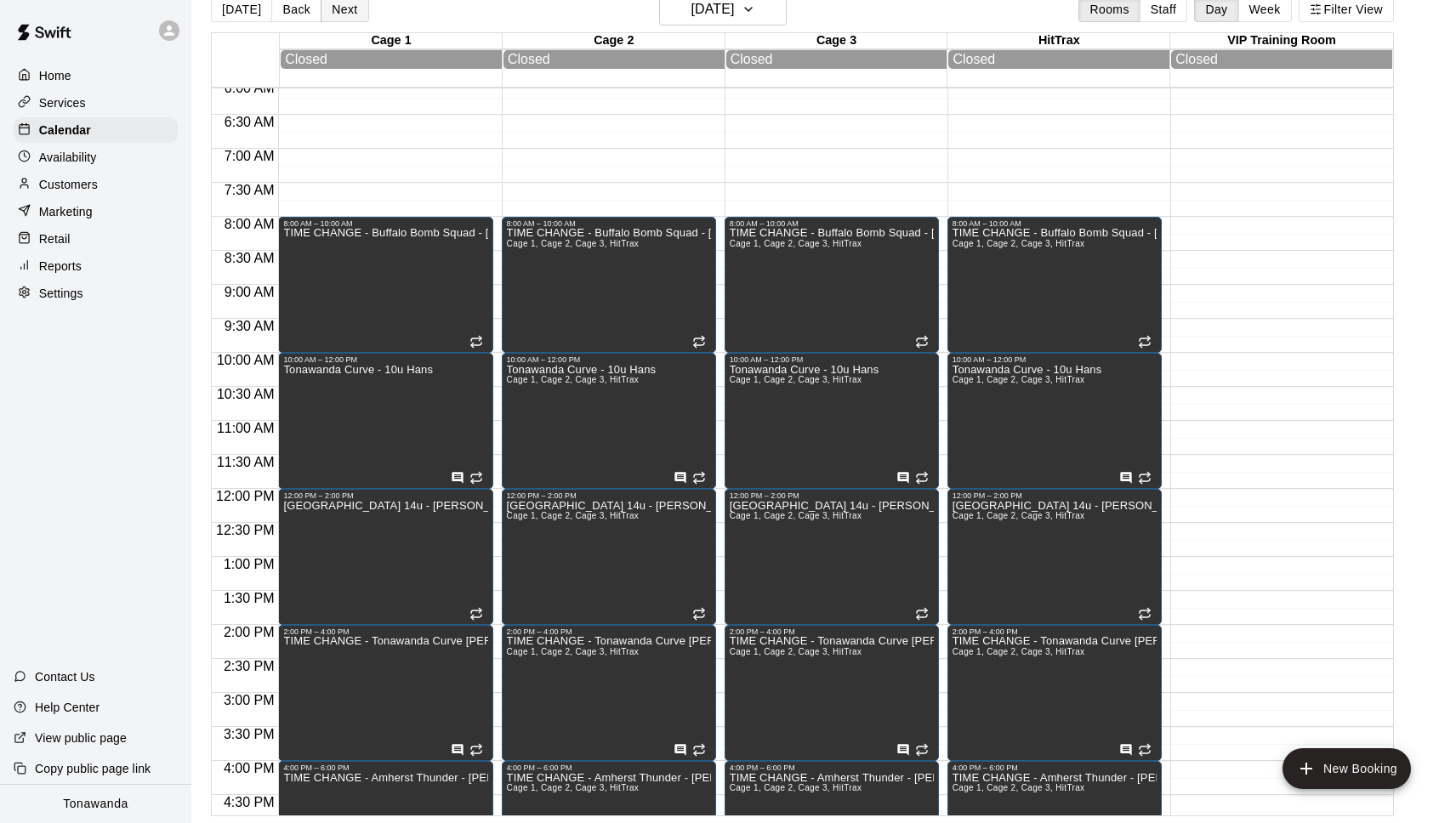
click at [337, 7] on button "Next" at bounding box center [344, 8] width 48 height 25
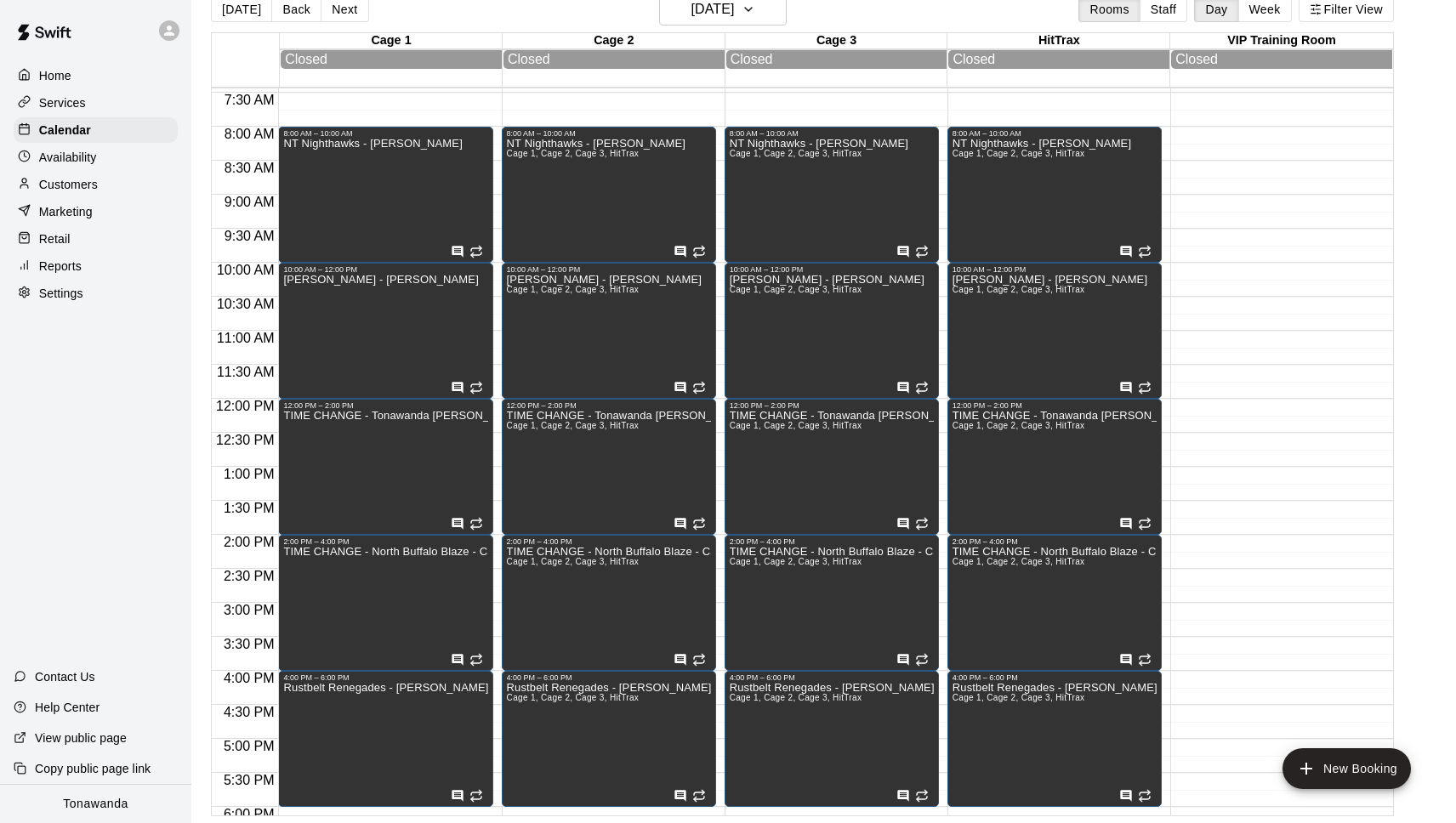
scroll to position [507, 0]
click at [532, 560] on icon "edit" at bounding box center [524, 565] width 21 height 21
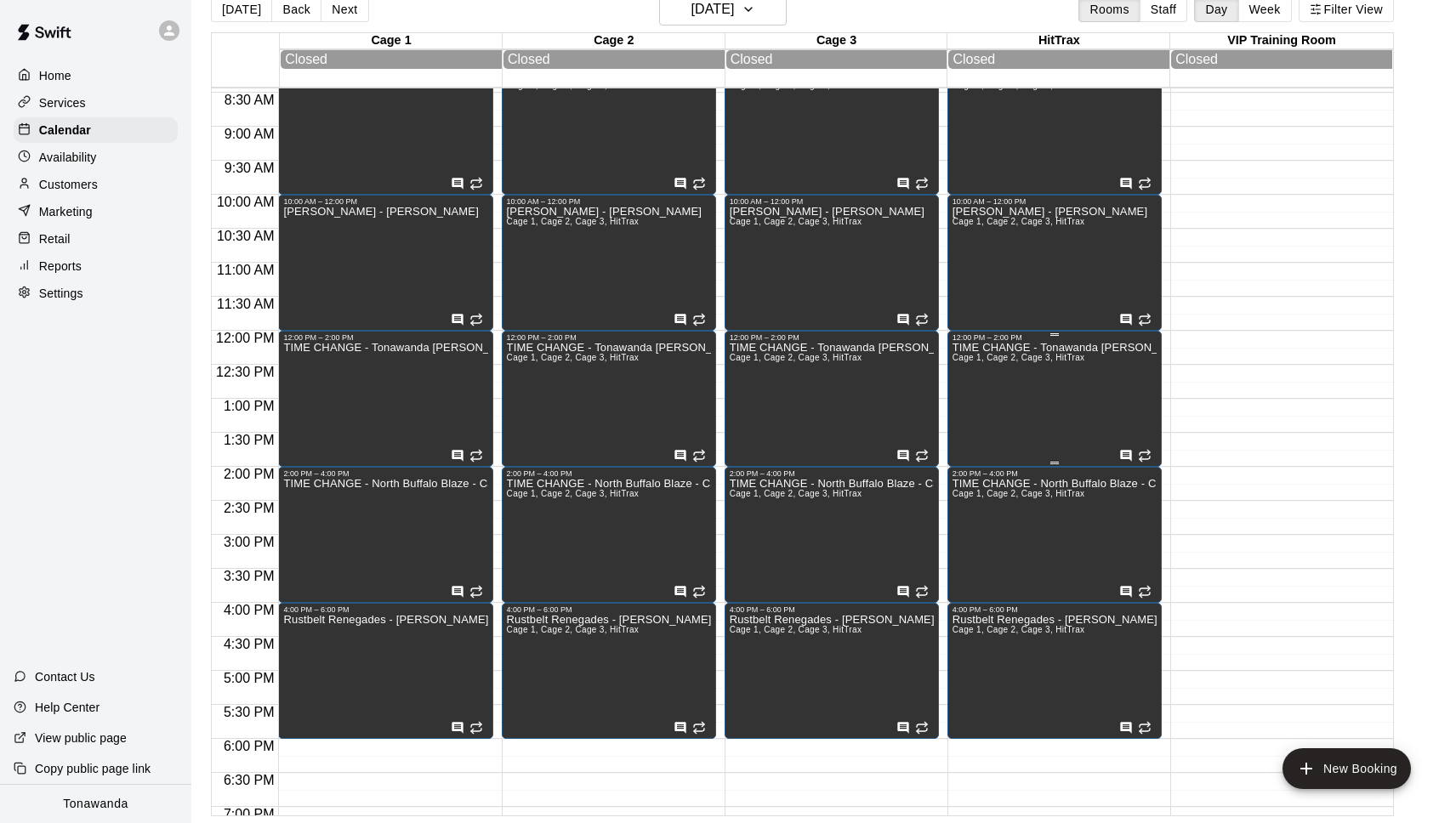
scroll to position [393, 0]
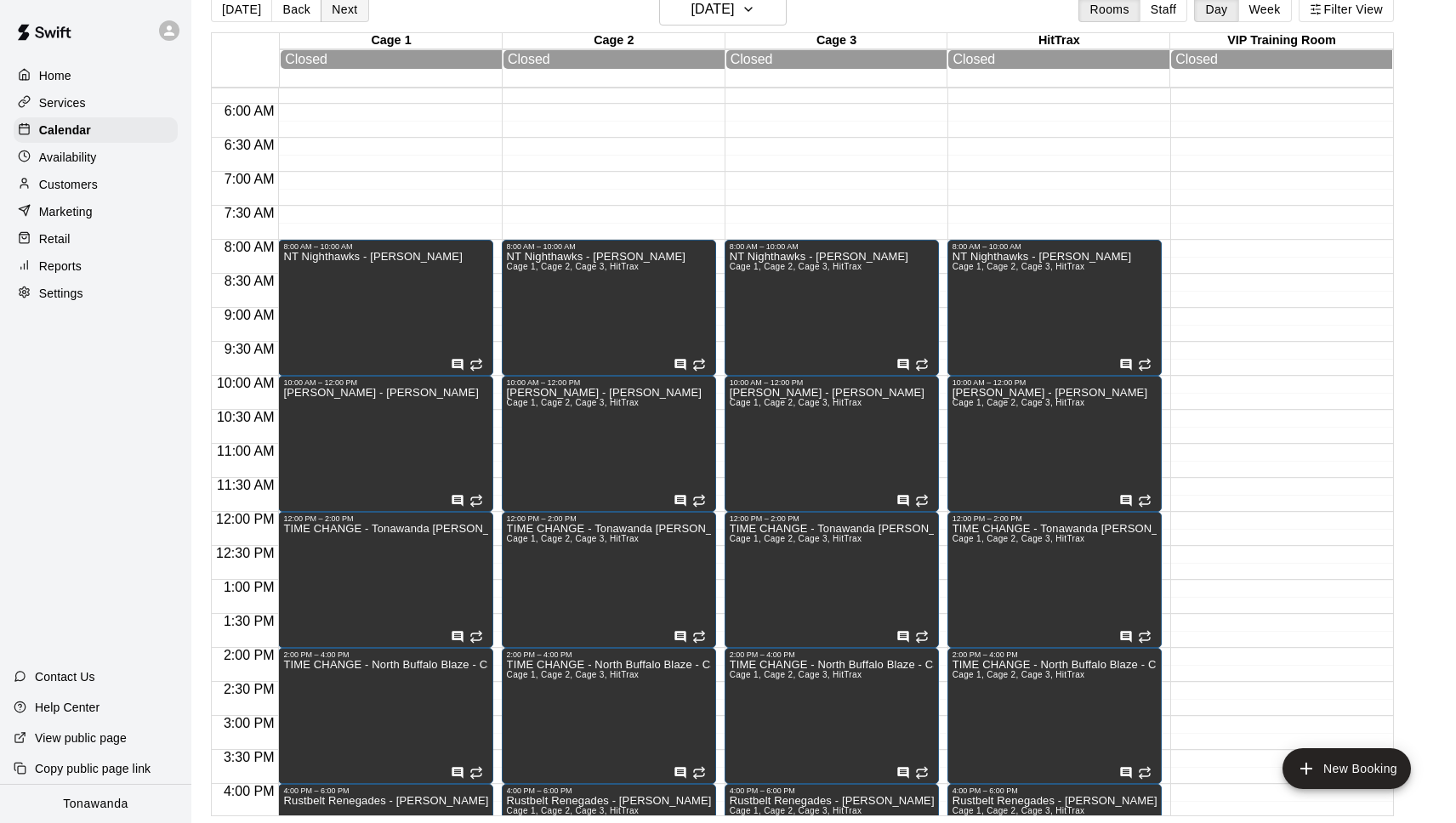
click at [347, 8] on button "Next" at bounding box center [344, 8] width 48 height 25
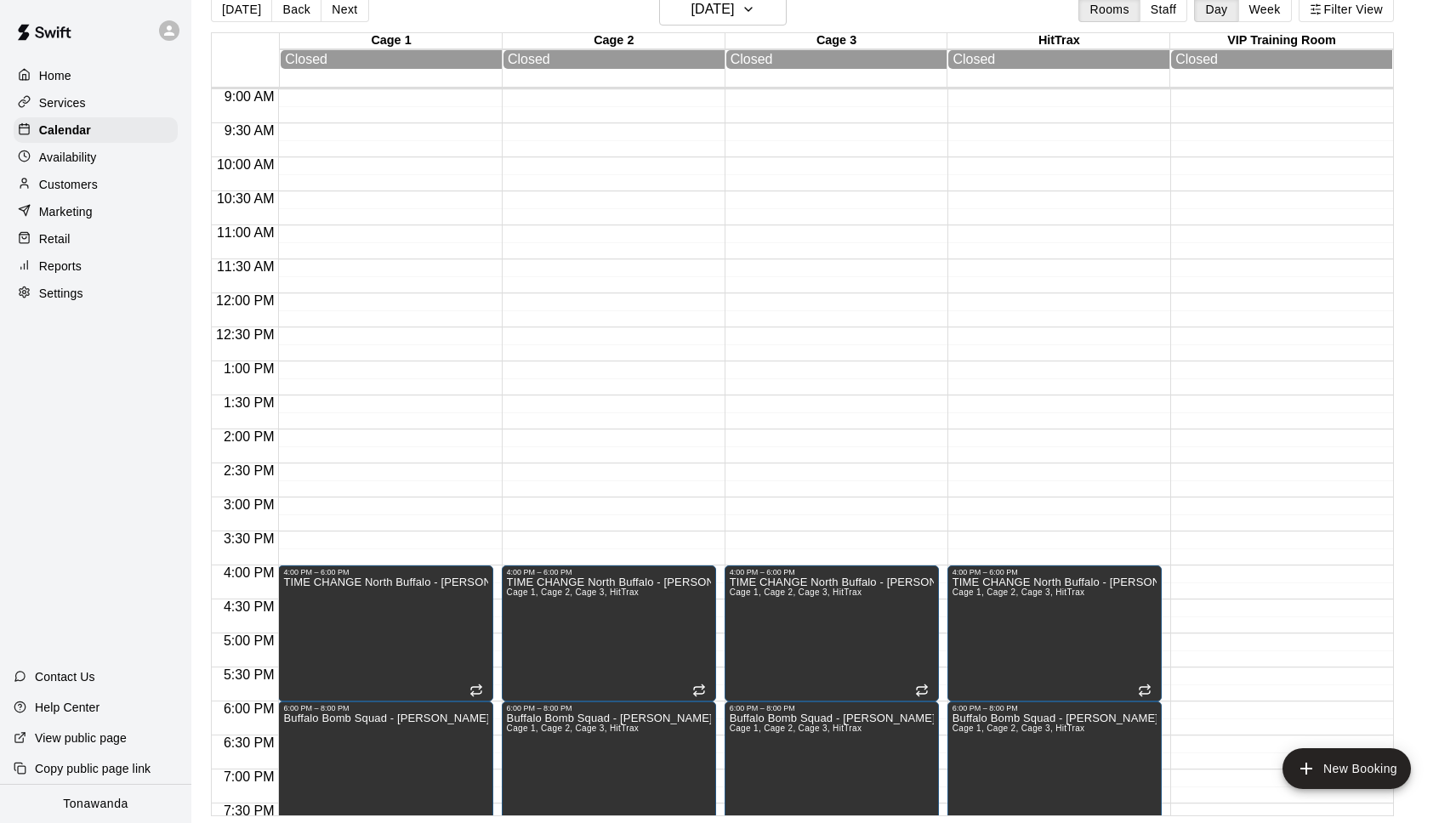
scroll to position [677, 0]
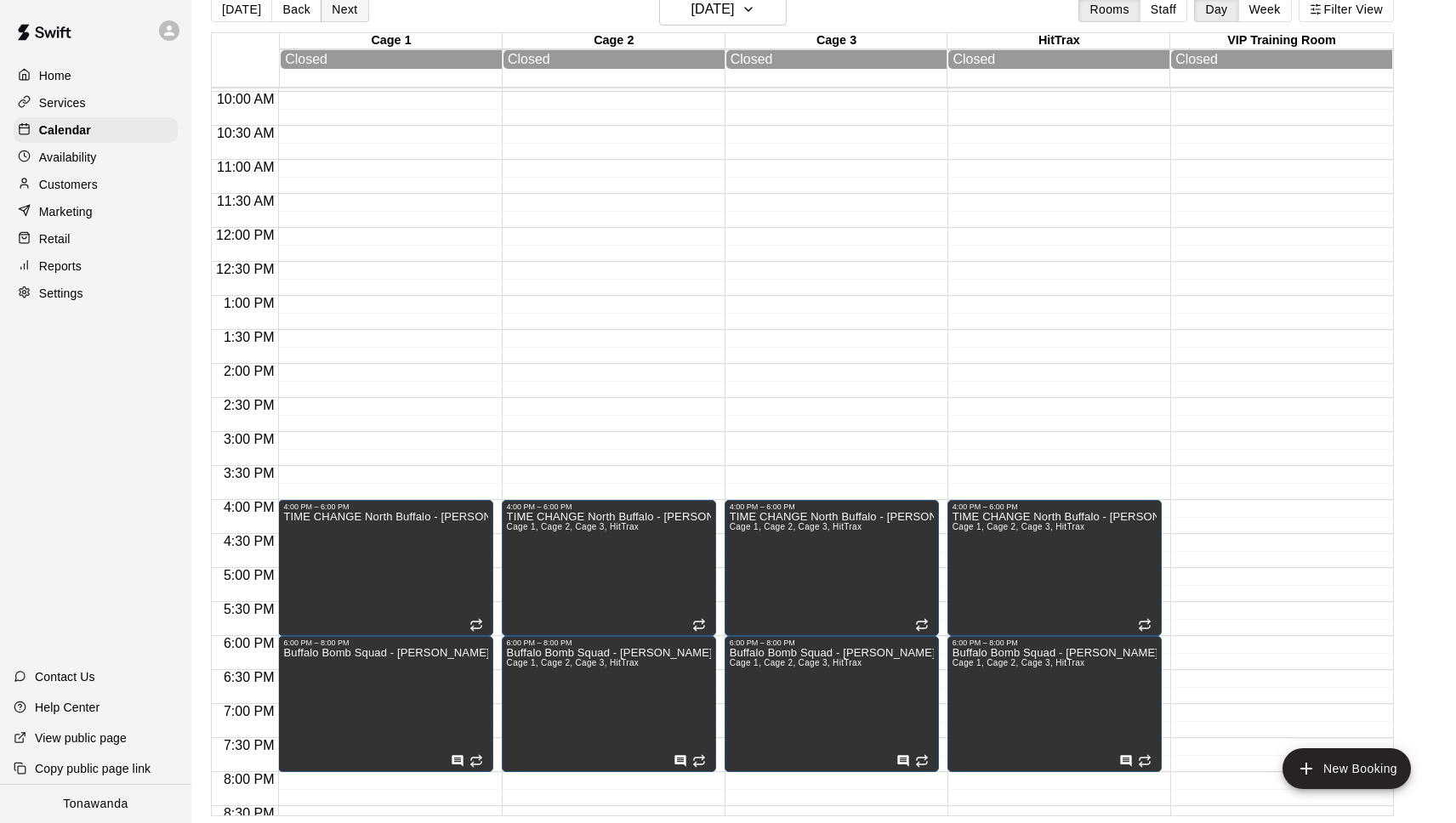
click at [332, 6] on button "Next" at bounding box center [344, 8] width 48 height 25
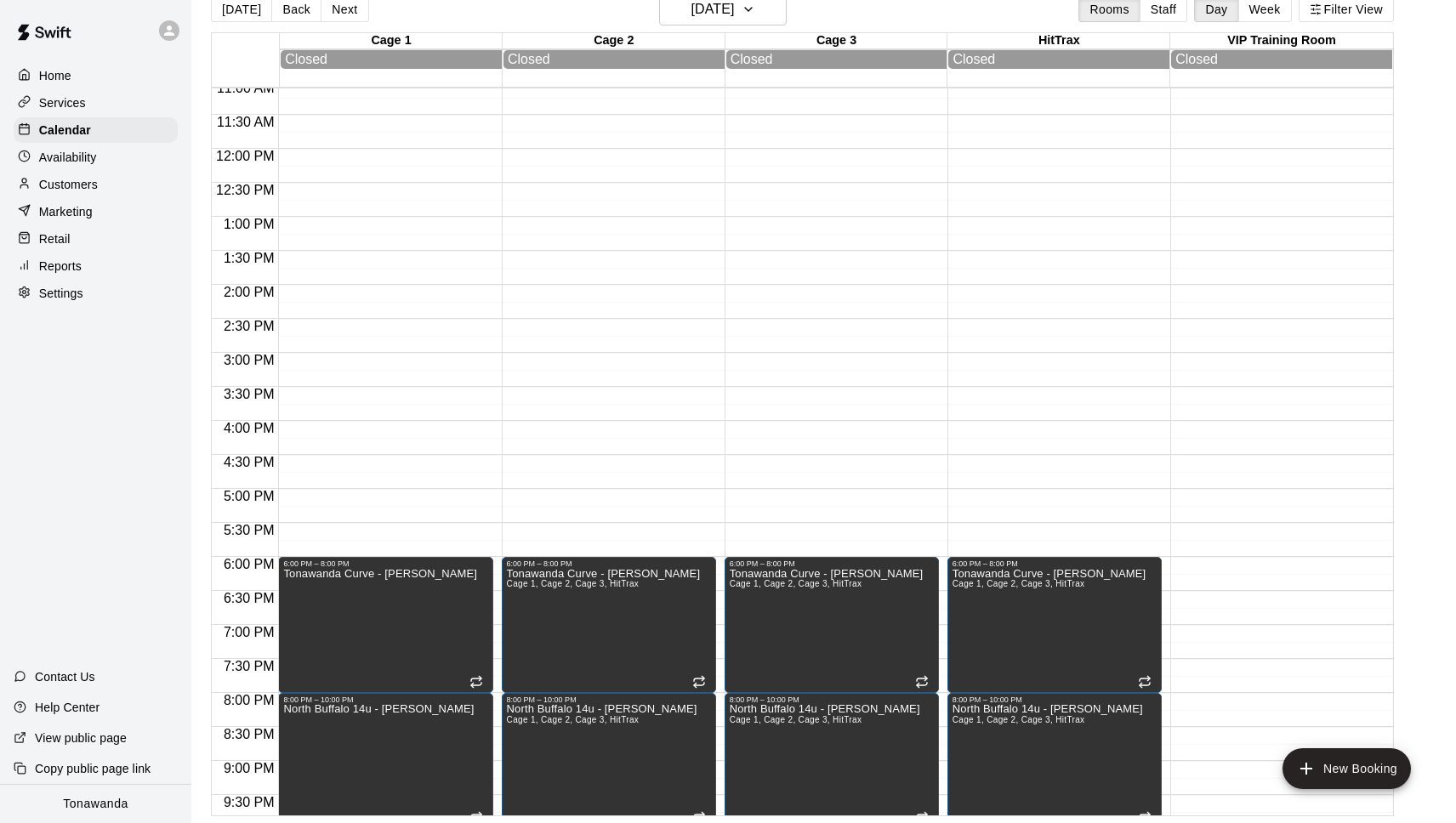
scroll to position [665, 0]
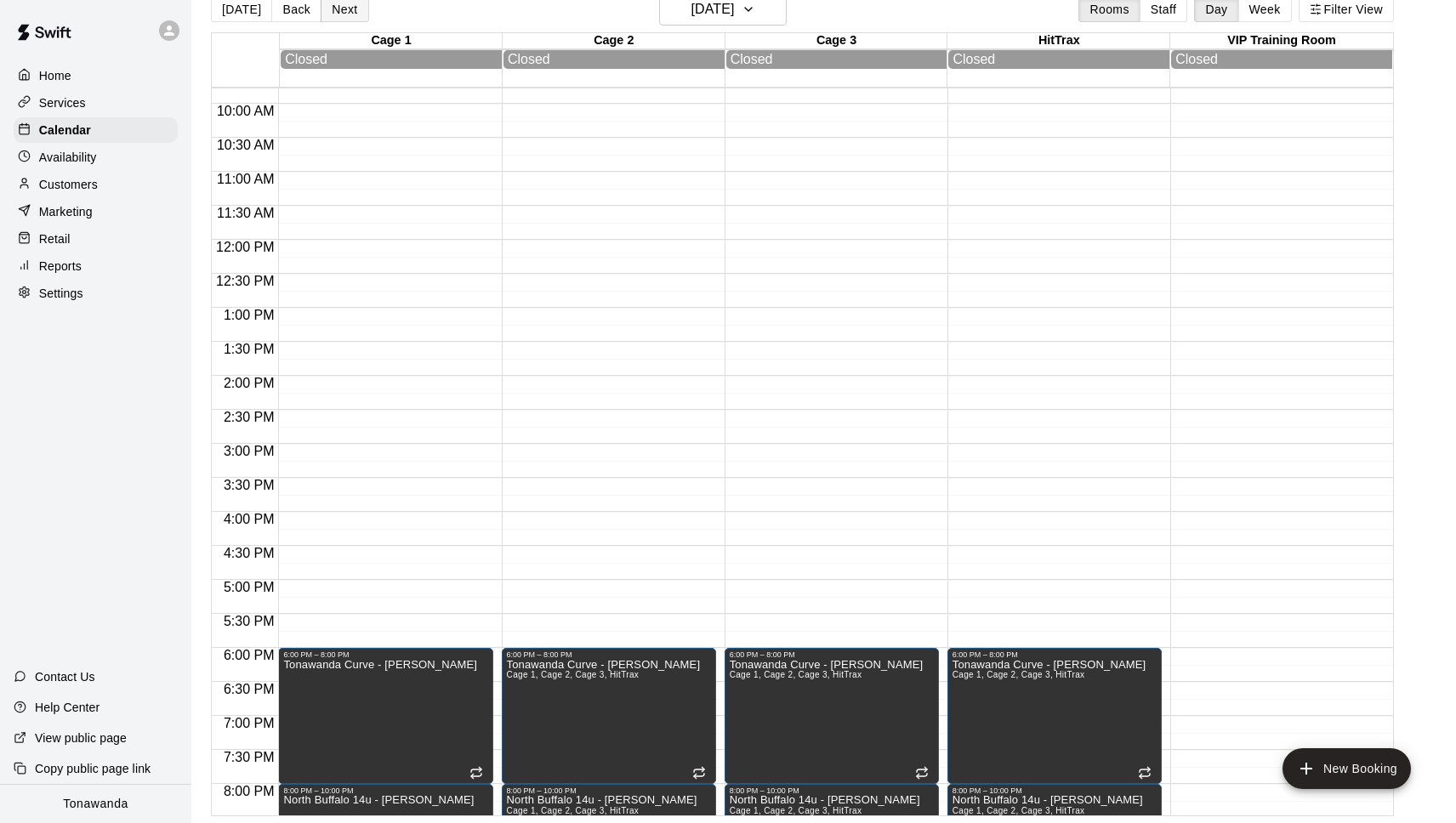
click at [343, 9] on button "Next" at bounding box center [344, 8] width 48 height 25
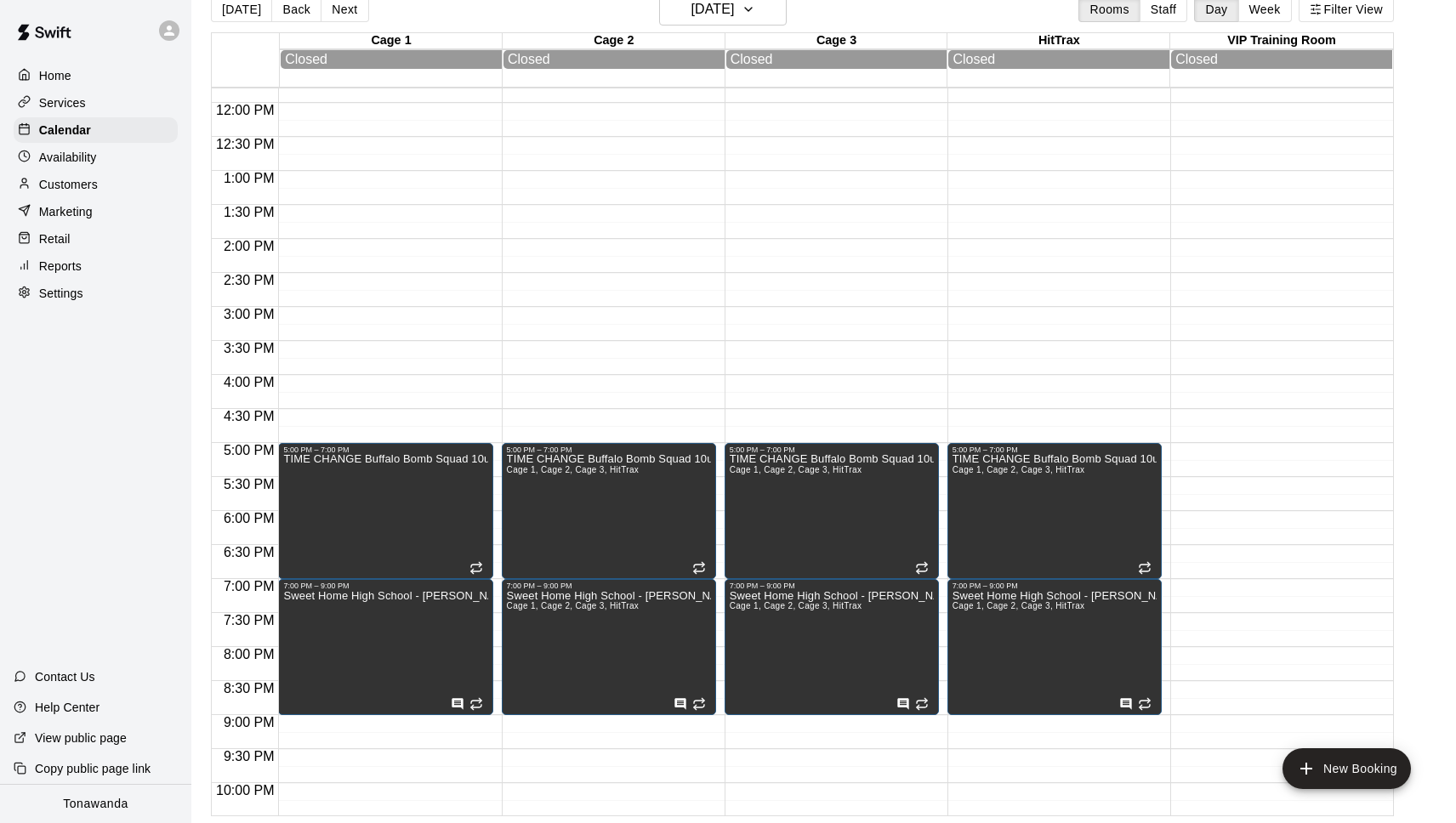
scroll to position [802, 0]
click at [332, 9] on button "Next" at bounding box center [344, 8] width 48 height 25
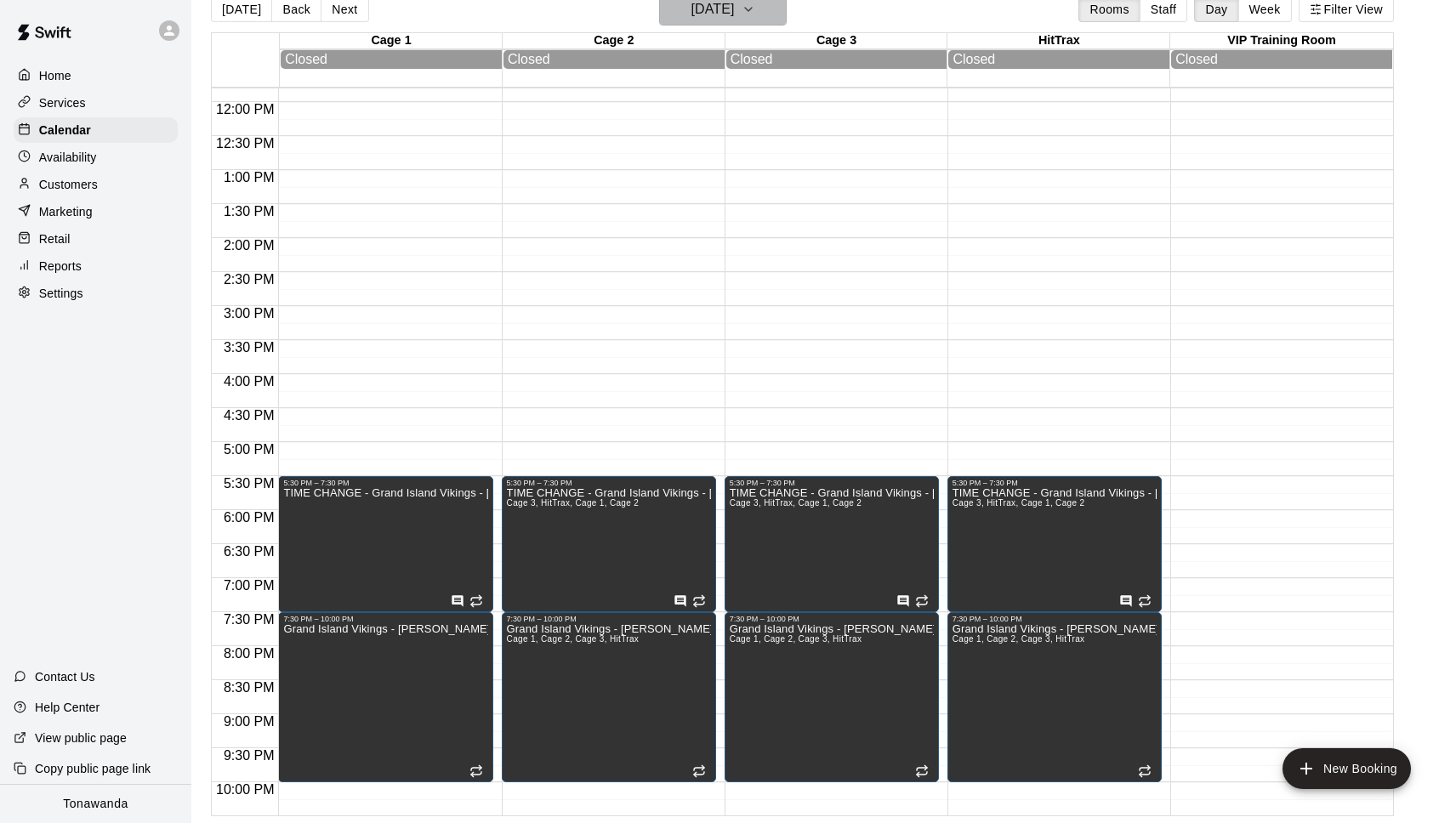
click at [714, 9] on h6 "Friday Nov 07" at bounding box center [712, 9] width 43 height 24
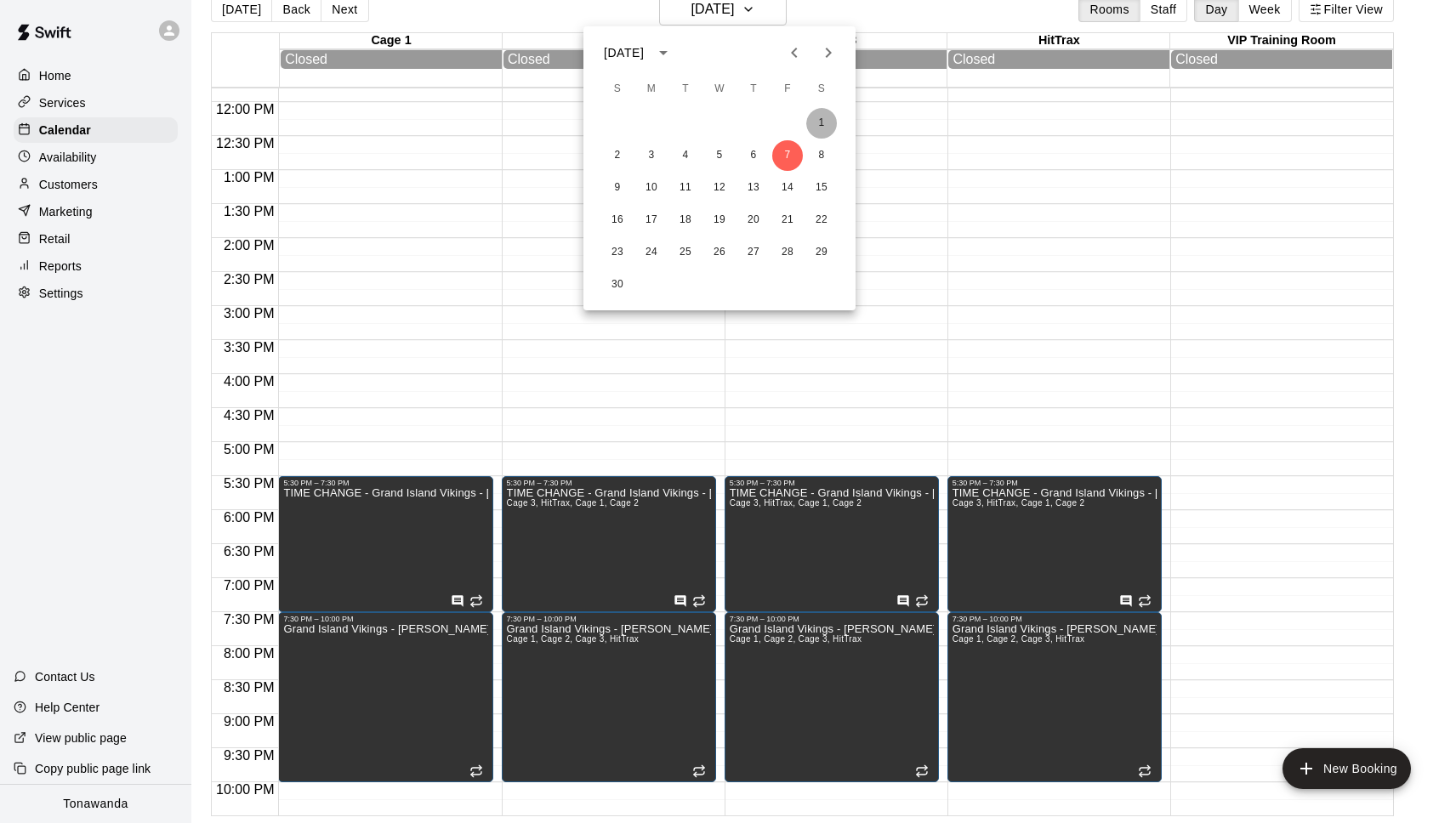
click at [824, 122] on button "1" at bounding box center [821, 123] width 31 height 31
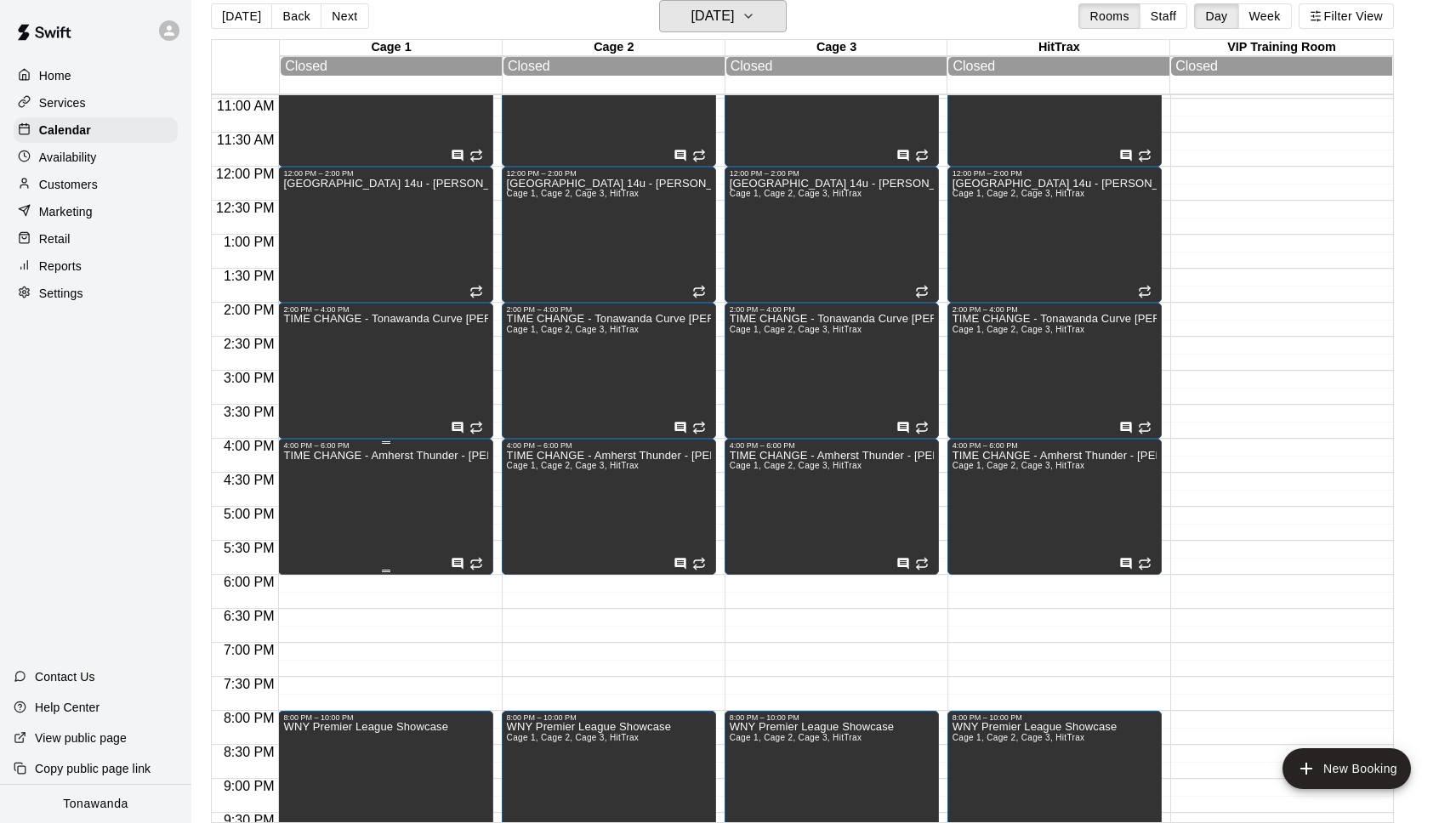
scroll to position [718, 0]
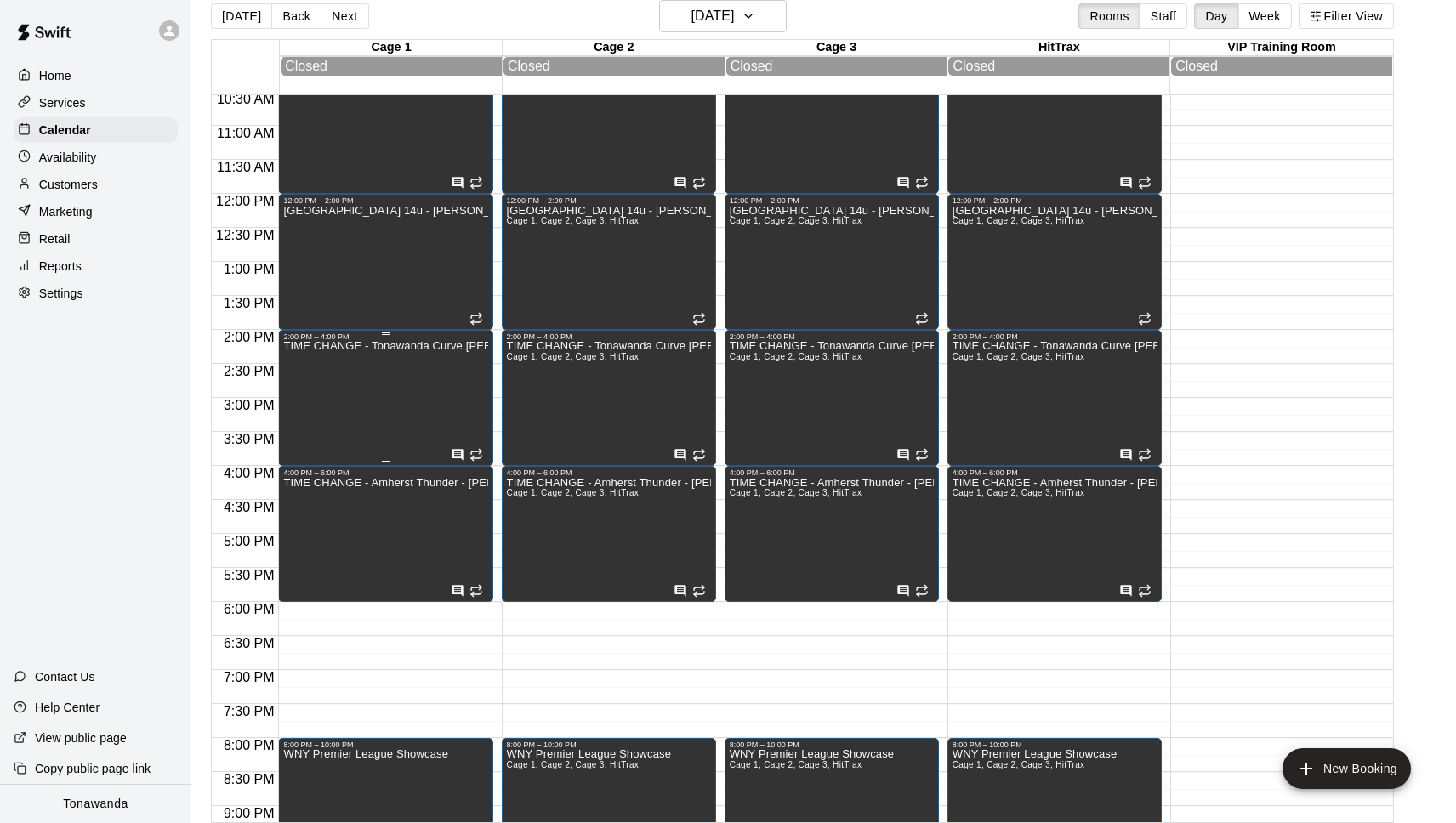
click at [371, 414] on div "TIME CHANGE - Tonawanda Curve Barrett" at bounding box center [385, 752] width 204 height 823
click at [299, 356] on icon "edit" at bounding box center [301, 360] width 21 height 21
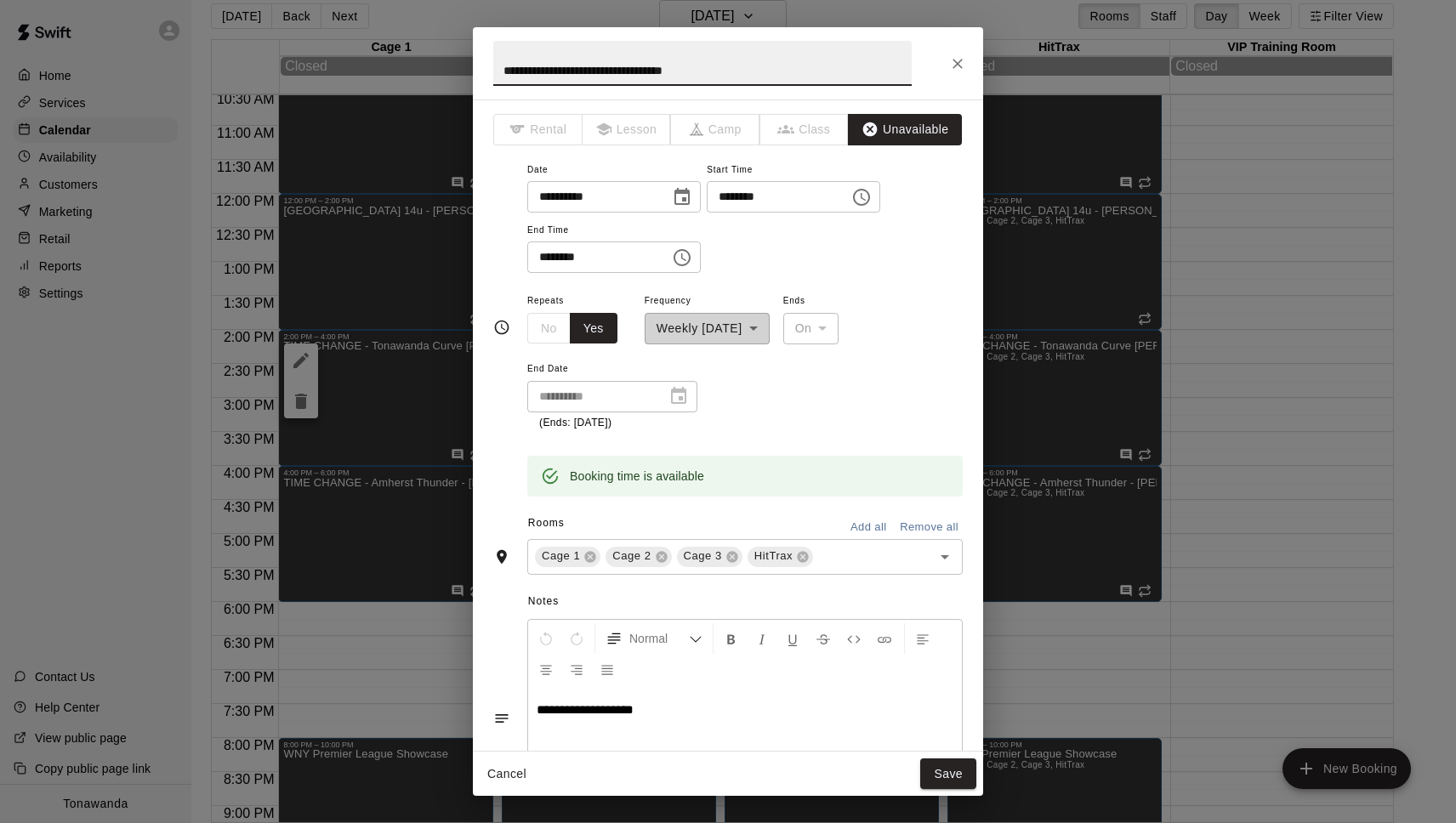
drag, startPoint x: 604, startPoint y: 64, endPoint x: 418, endPoint y: 56, distance: 186.2
click at [420, 56] on div "**********" at bounding box center [728, 412] width 1456 height 823
click at [609, 66] on input "**********" at bounding box center [703, 63] width 418 height 45
type input "**********"
click at [957, 776] on button "Save" at bounding box center [948, 774] width 56 height 32
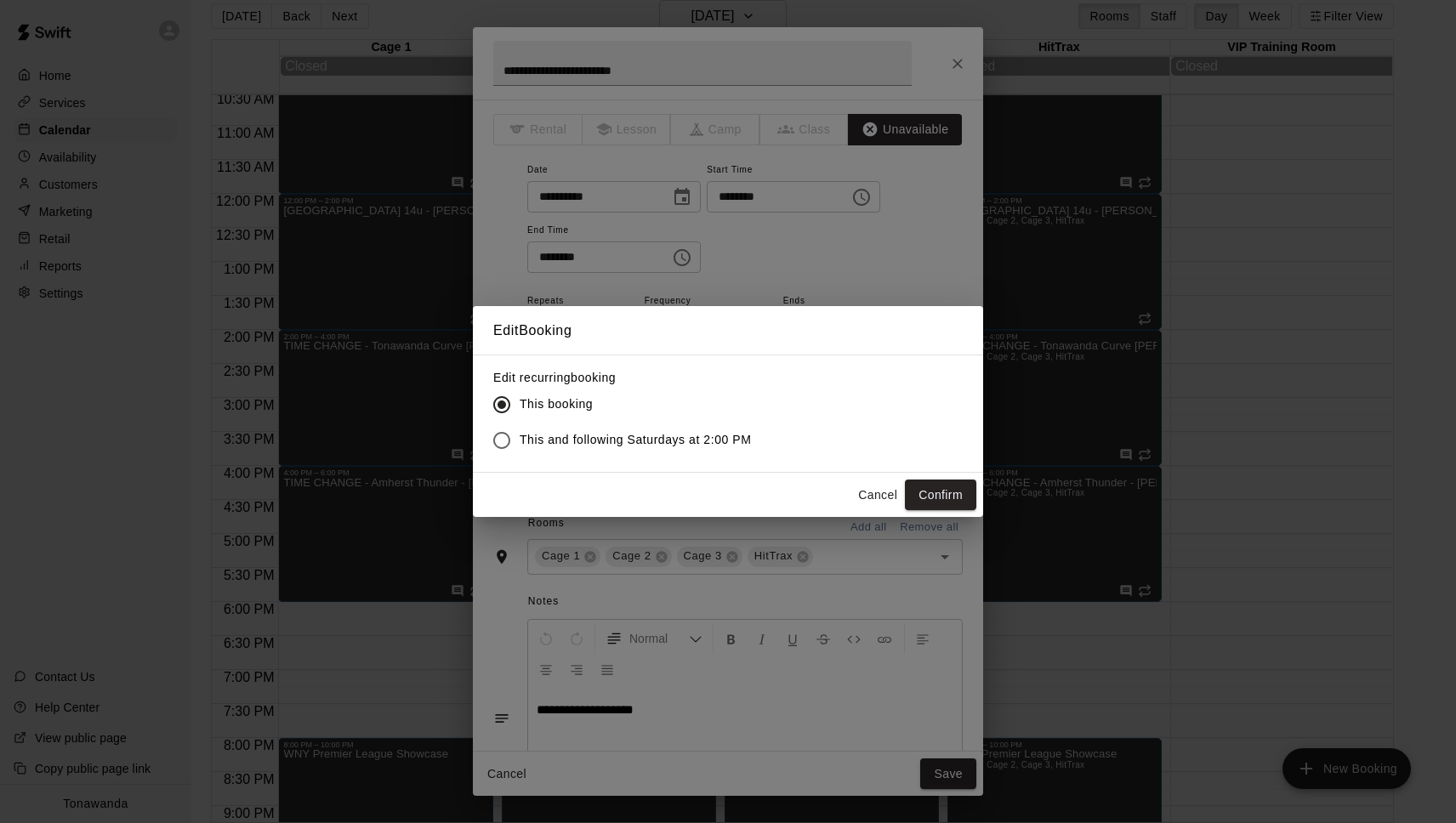
click at [520, 448] on span "This and following Saturdays at 2:00 PM" at bounding box center [636, 439] width 231 height 18
click at [945, 493] on button "Confirm" at bounding box center [941, 495] width 72 height 32
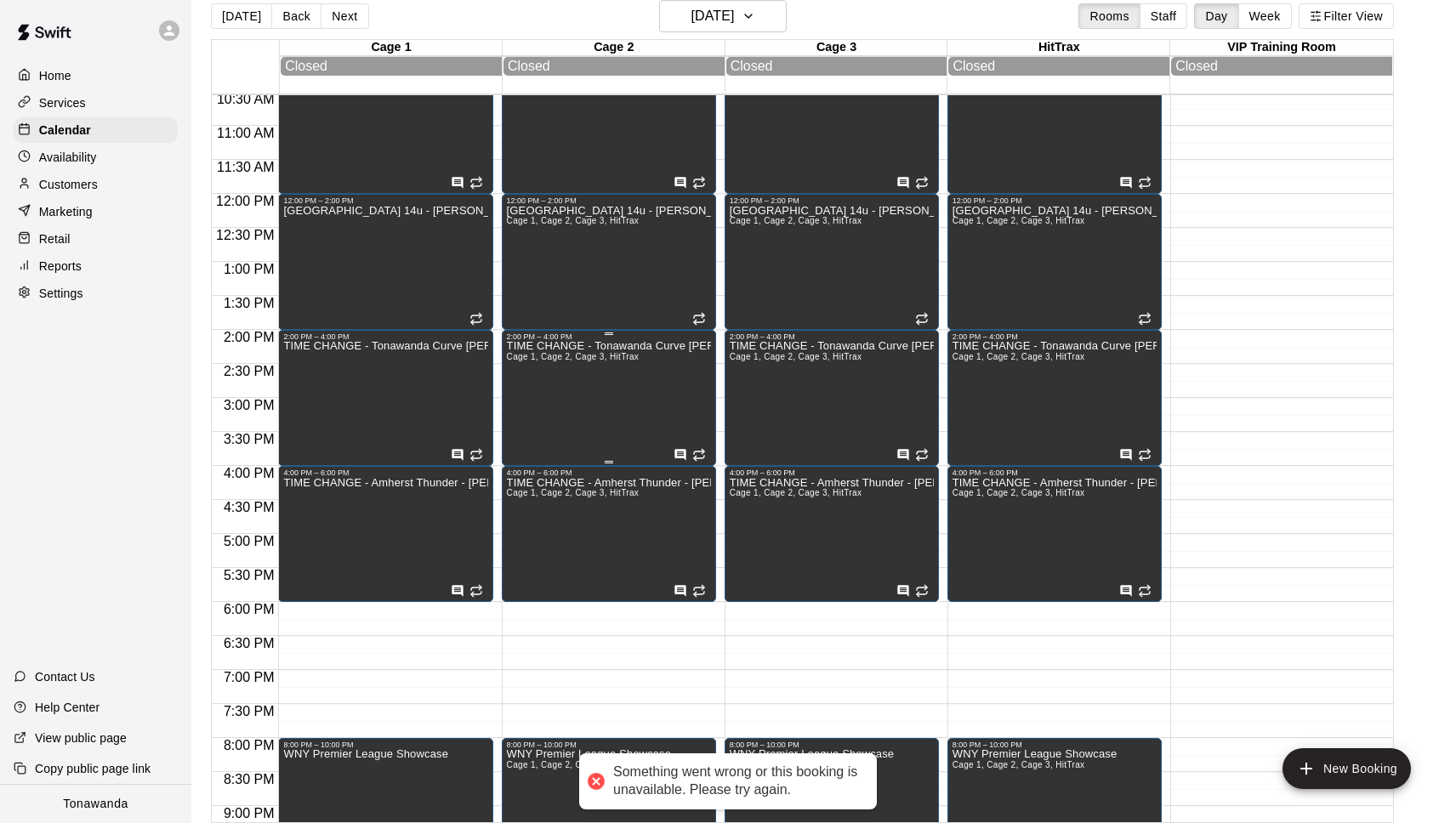
scroll to position [446, 0]
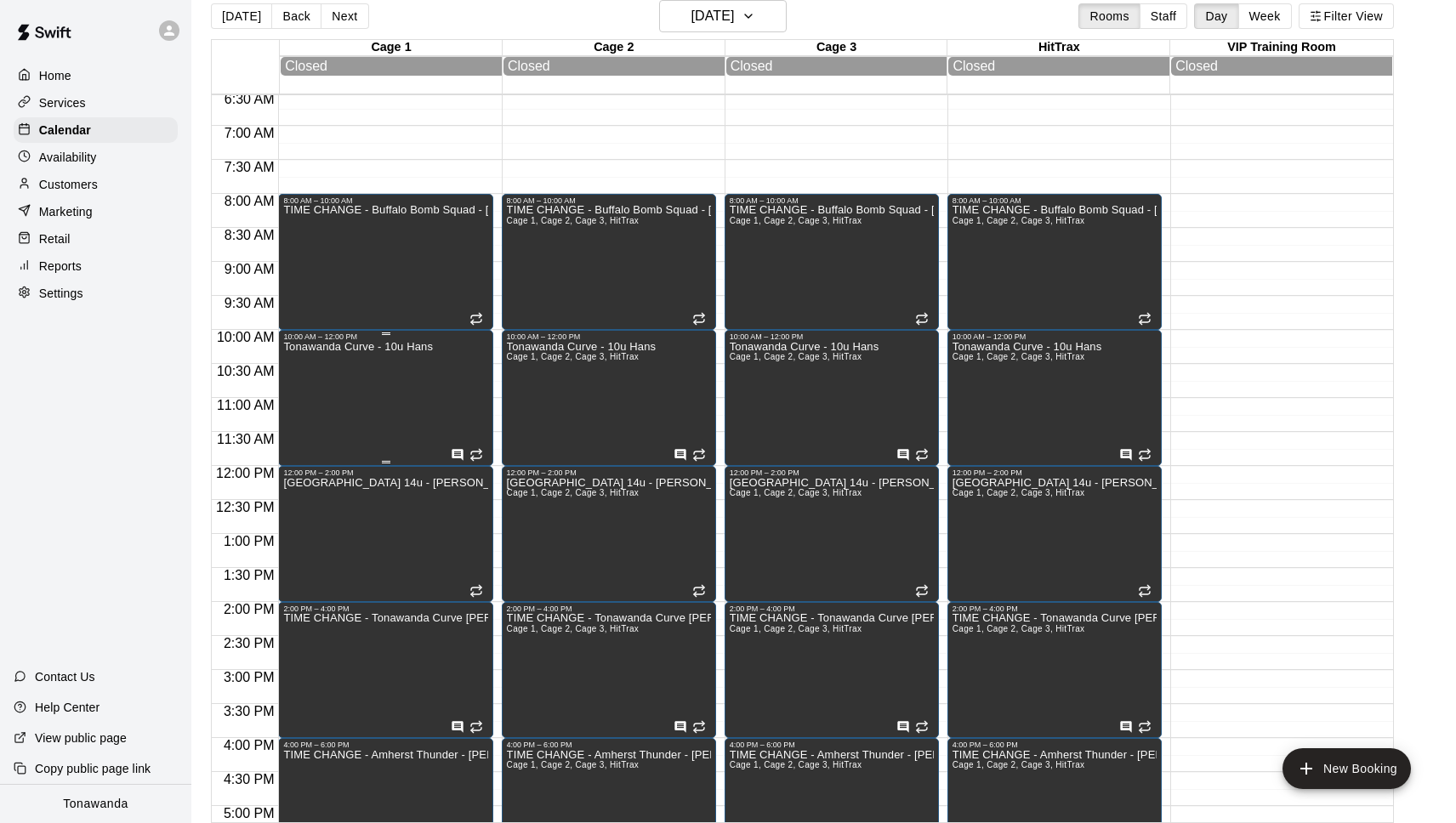
click at [354, 370] on div "Tonawanda Curve - 10u Hans" at bounding box center [357, 752] width 149 height 823
click at [397, 530] on div at bounding box center [728, 412] width 1456 height 823
click at [302, 495] on icon "edit" at bounding box center [301, 496] width 15 height 15
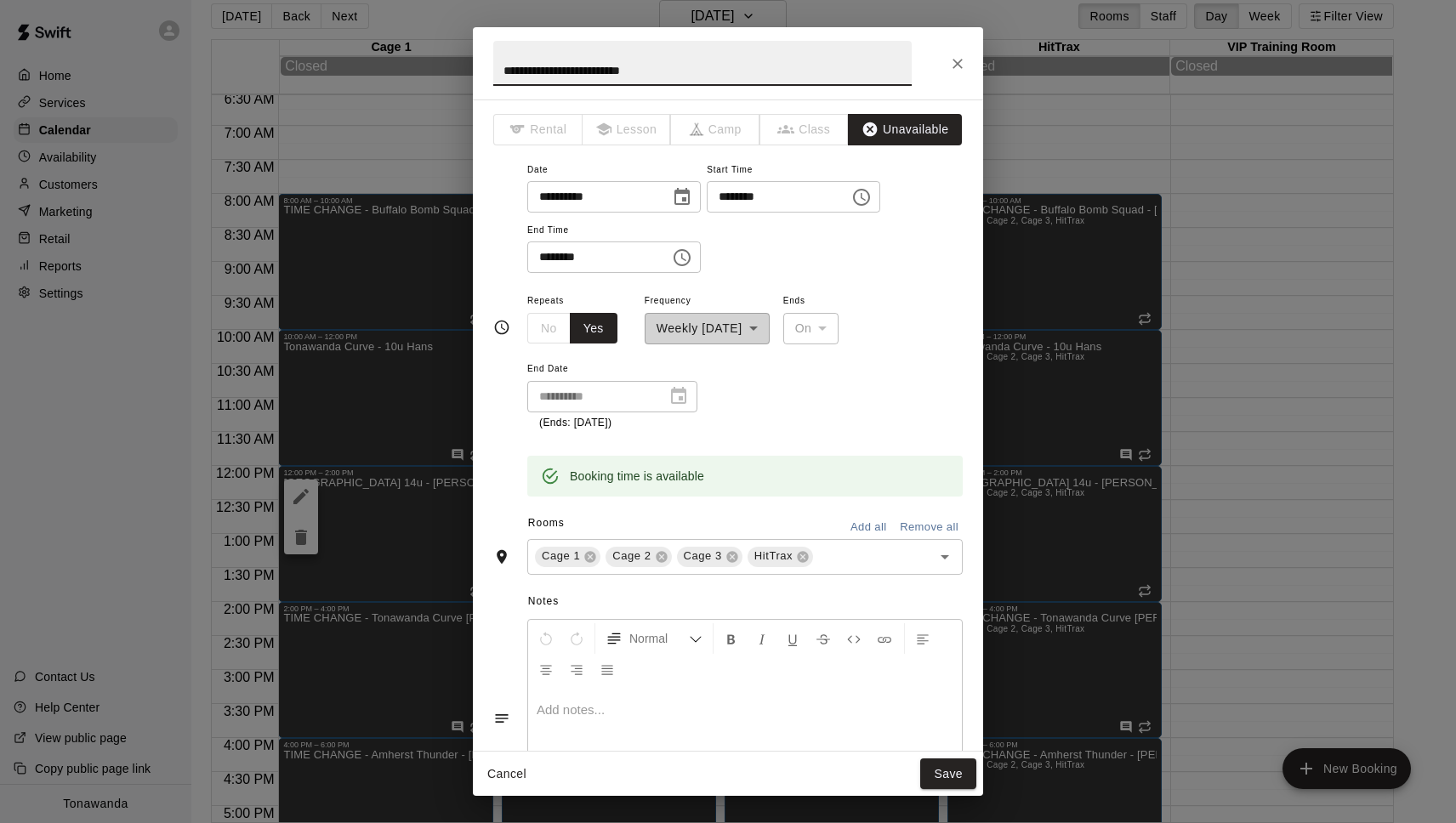
click at [505, 68] on input "**********" at bounding box center [703, 63] width 418 height 45
drag, startPoint x: 514, startPoint y: 70, endPoint x: 496, endPoint y: 69, distance: 18.0
click at [496, 69] on input "**********" at bounding box center [703, 63] width 418 height 45
type input "**********"
click at [953, 772] on button "Save" at bounding box center [948, 774] width 56 height 32
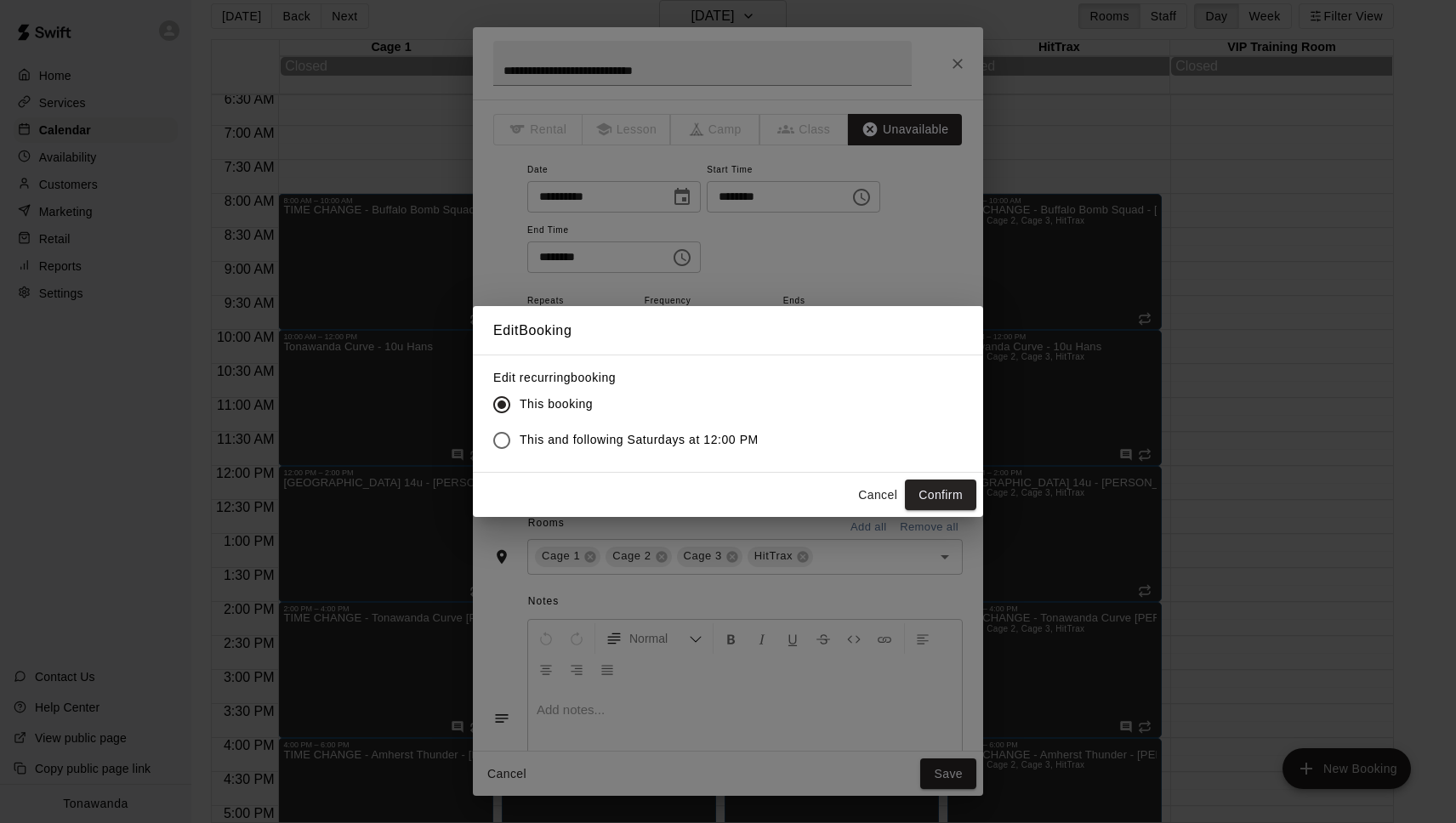
click at [553, 439] on span "This and following Saturdays at 12:00 PM" at bounding box center [639, 439] width 239 height 18
drag, startPoint x: 942, startPoint y: 492, endPoint x: 802, endPoint y: 467, distance: 142.2
click at [942, 492] on button "Confirm" at bounding box center [941, 495] width 72 height 32
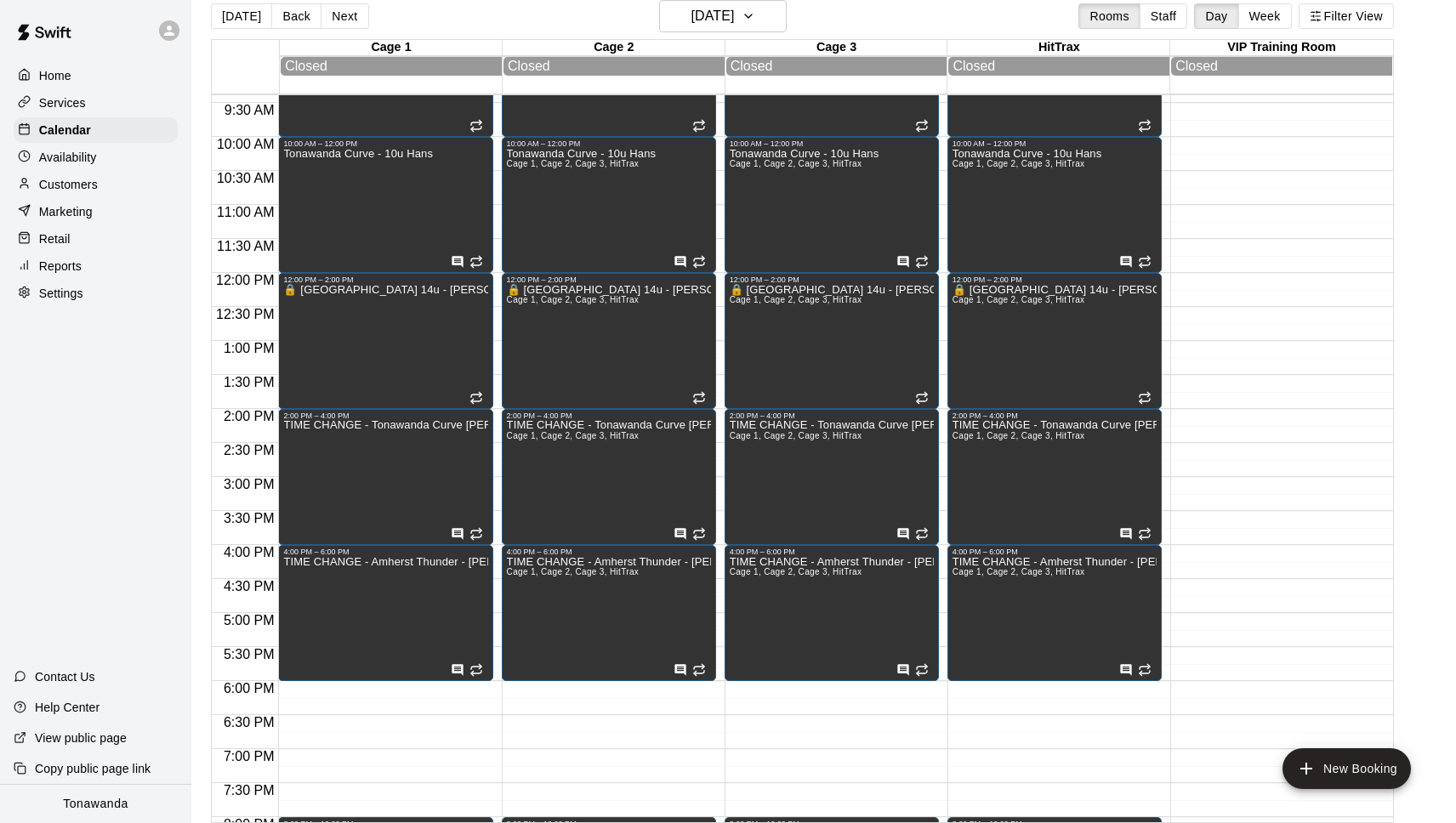
scroll to position [640, 0]
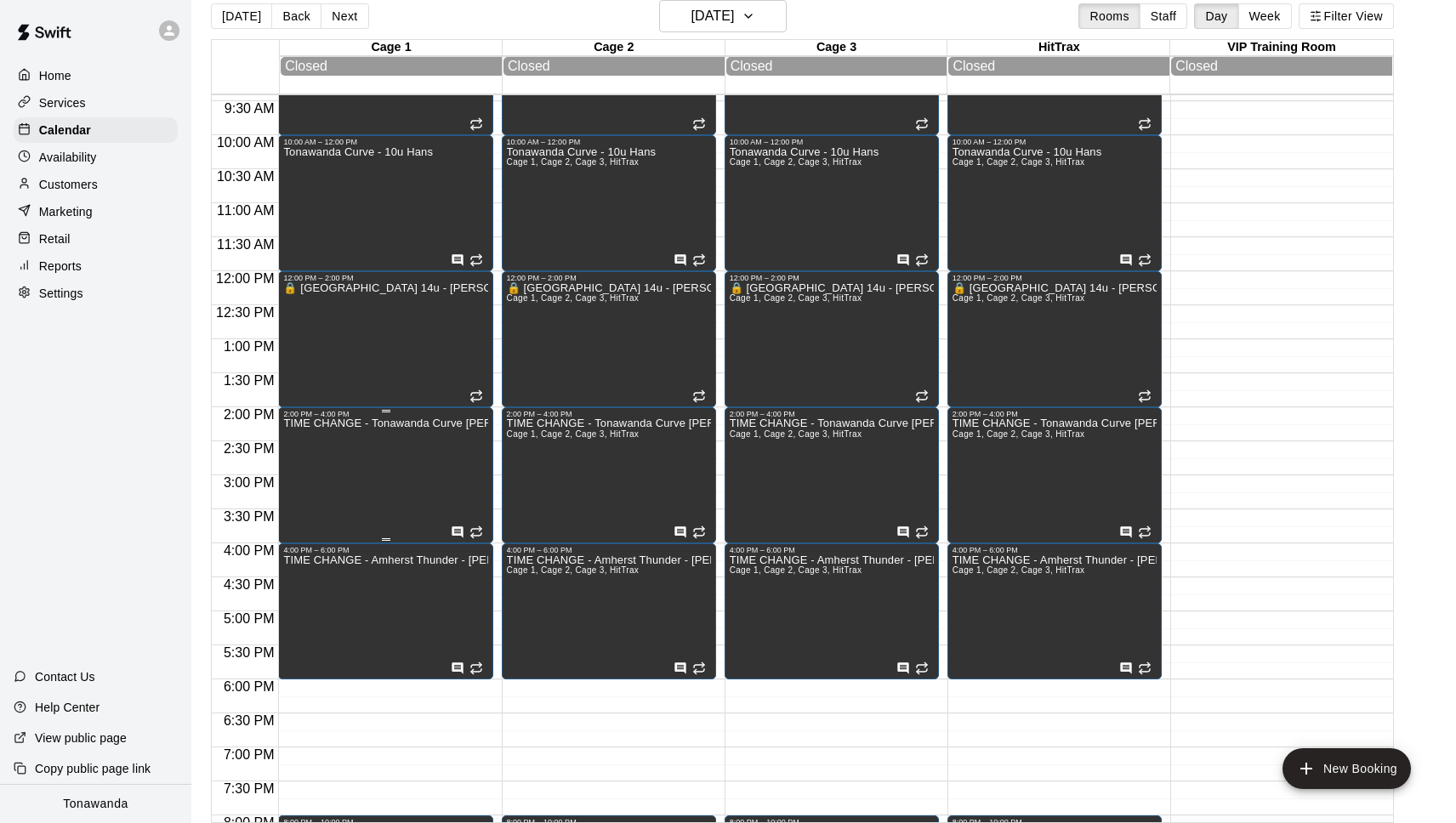
click at [398, 455] on div "TIME CHANGE - Tonawanda Curve Barrett" at bounding box center [385, 830] width 204 height 823
click at [298, 434] on icon "edit" at bounding box center [301, 438] width 21 height 21
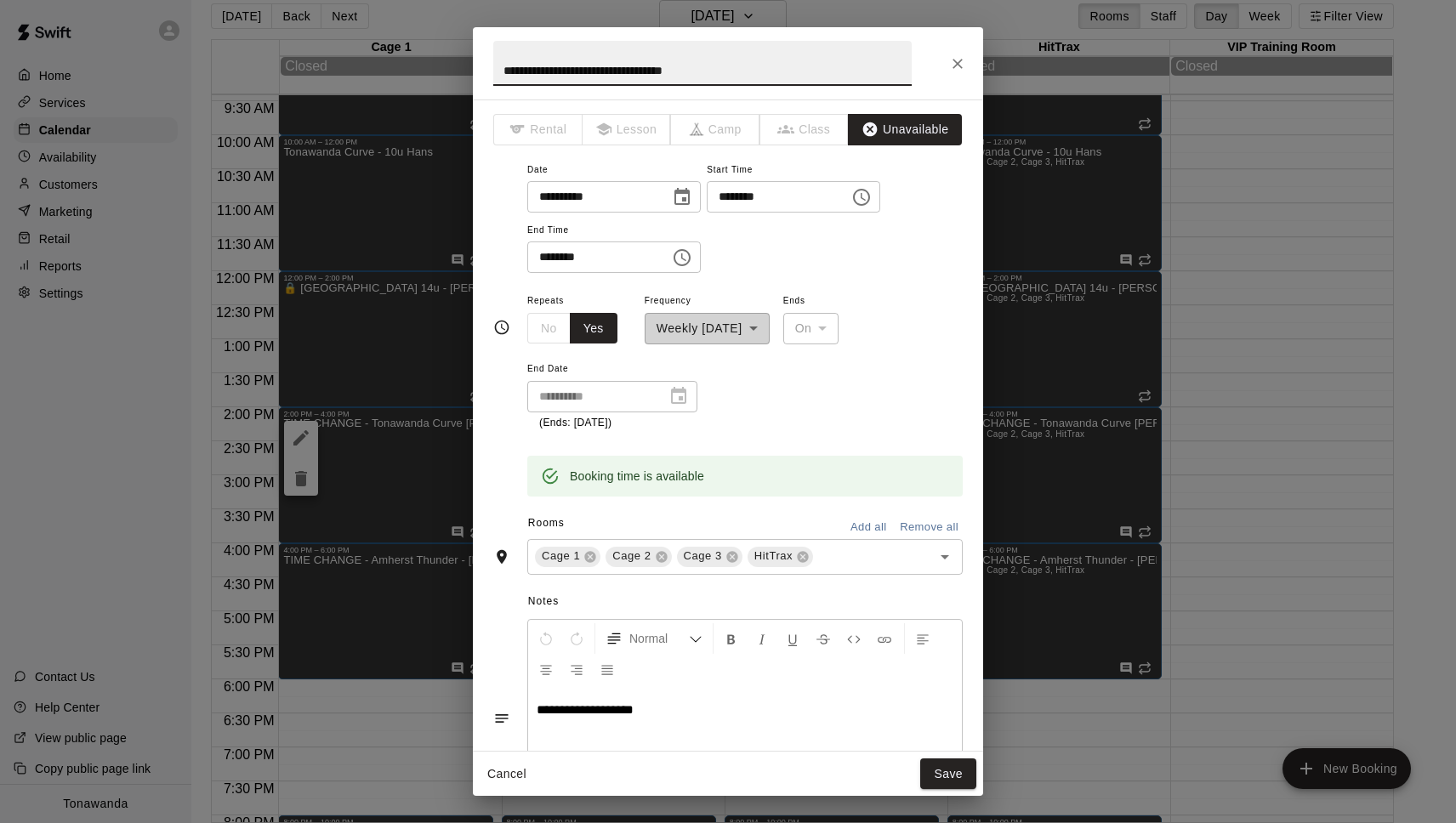
drag, startPoint x: 605, startPoint y: 70, endPoint x: 388, endPoint y: 52, distance: 217.7
click at [393, 53] on div "**********" at bounding box center [728, 412] width 1456 height 823
paste input "text"
type input "**********"
click at [954, 771] on button "Save" at bounding box center [948, 774] width 56 height 32
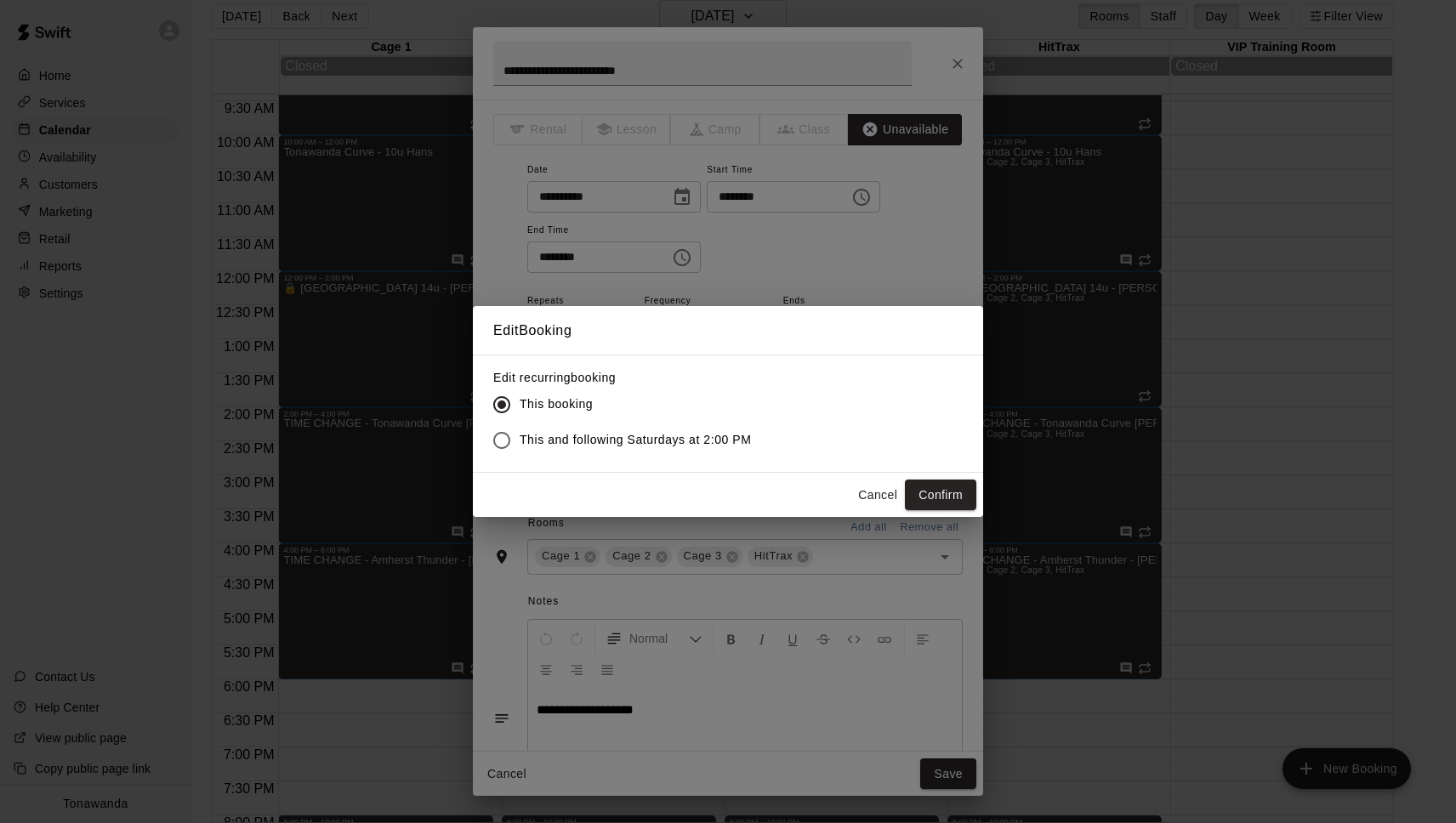
click at [618, 449] on label "This and following Saturdays at 2:00 PM" at bounding box center [618, 440] width 267 height 35
click at [956, 488] on button "Confirm" at bounding box center [941, 495] width 72 height 32
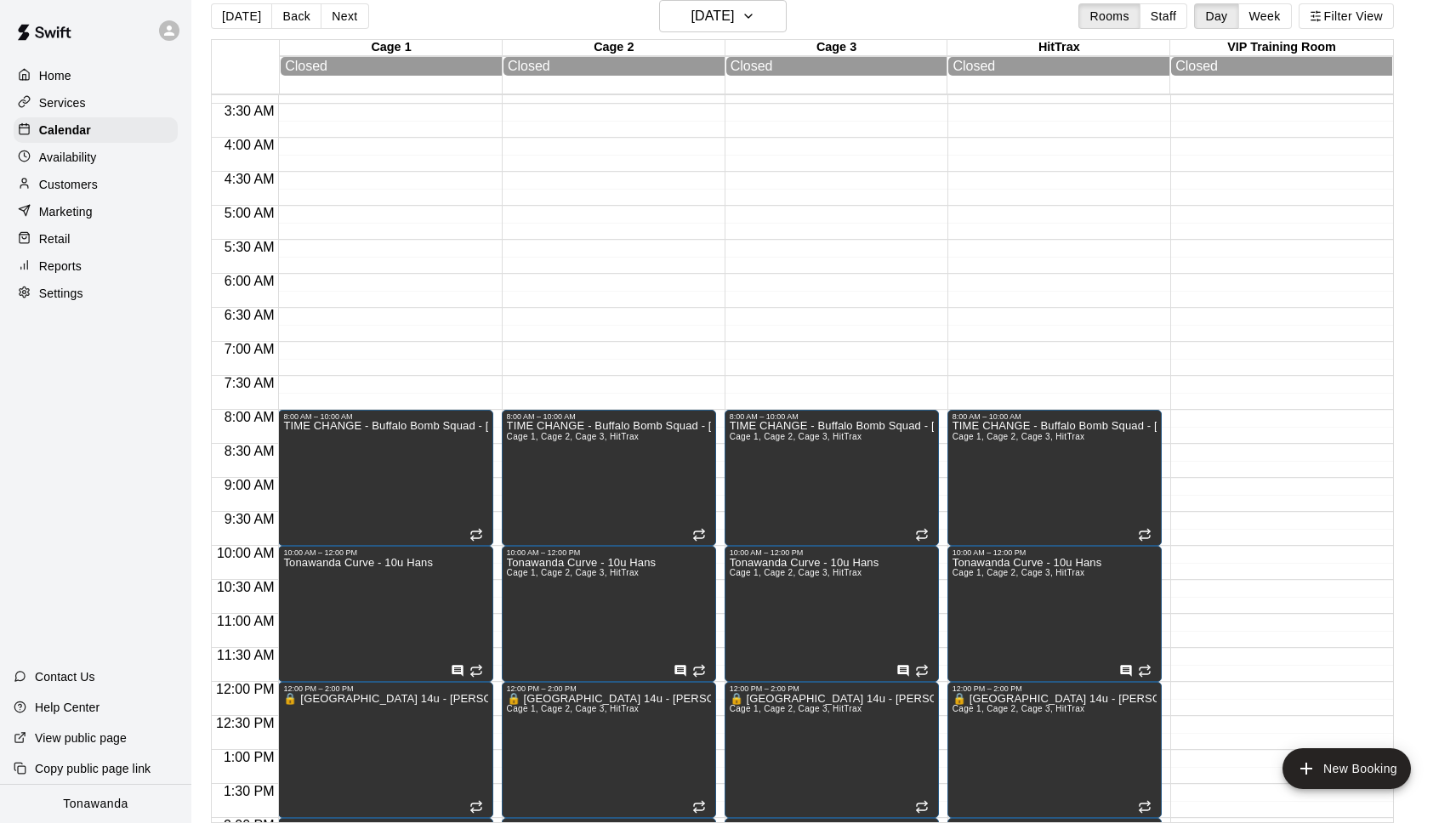
scroll to position [20, 0]
click at [339, 13] on button "Next" at bounding box center [344, 17] width 48 height 25
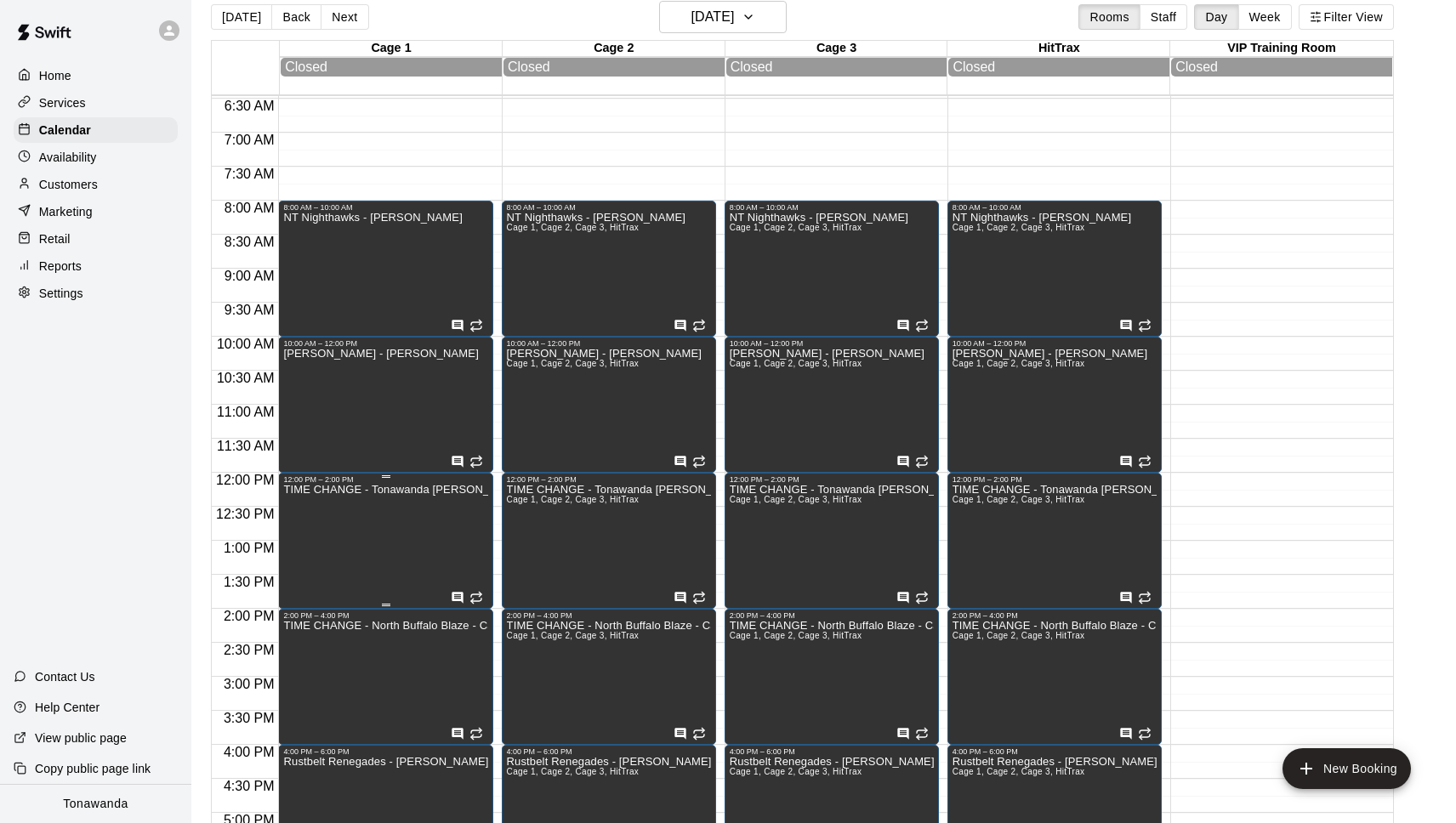
click at [303, 505] on icon "edit" at bounding box center [301, 504] width 21 height 21
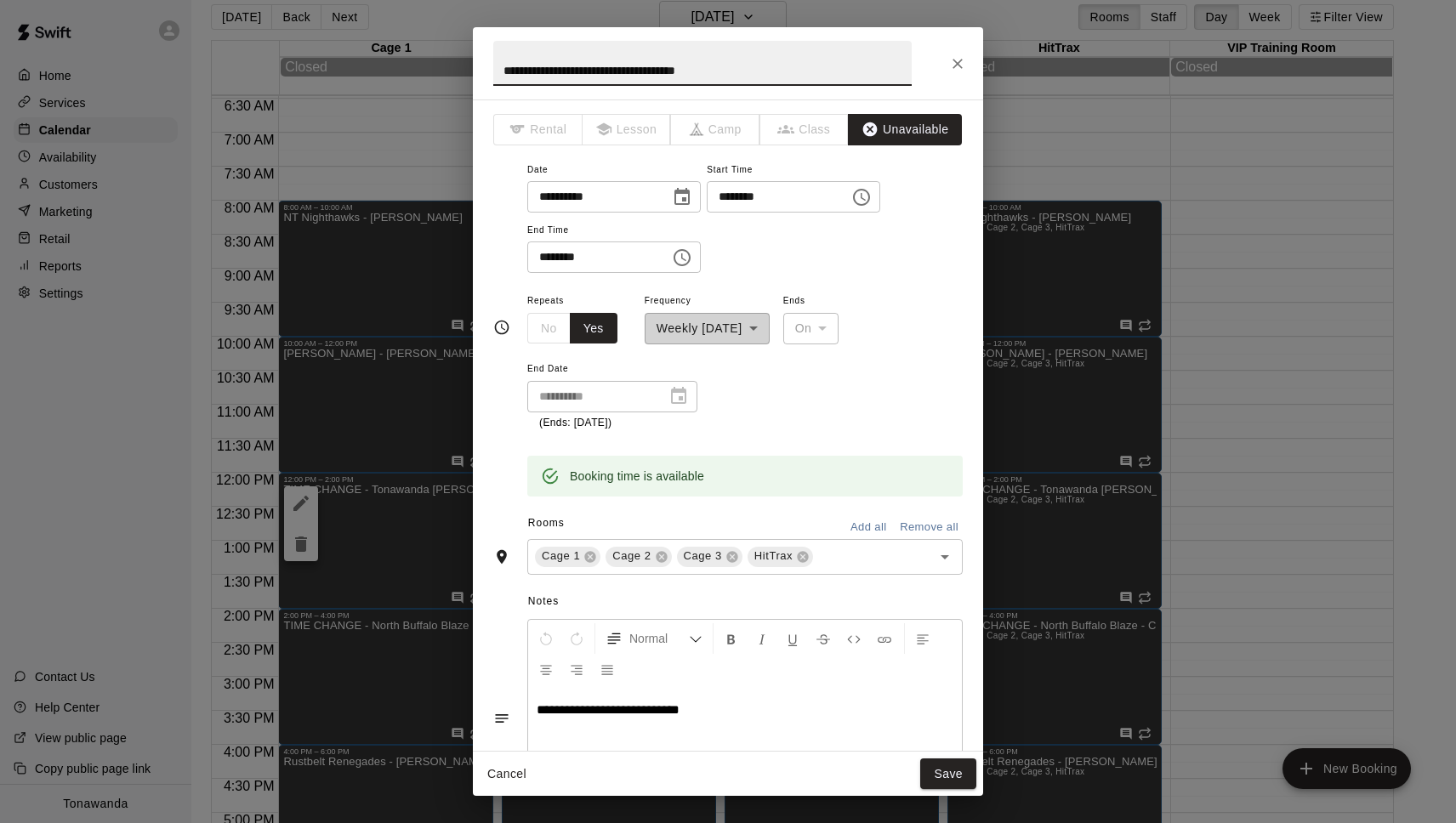
drag, startPoint x: 593, startPoint y: 65, endPoint x: 446, endPoint y: 53, distance: 147.5
click at [446, 53] on div "**********" at bounding box center [728, 412] width 1456 height 823
paste input "text"
type input "**********"
click at [952, 63] on icon "Close" at bounding box center [958, 63] width 17 height 17
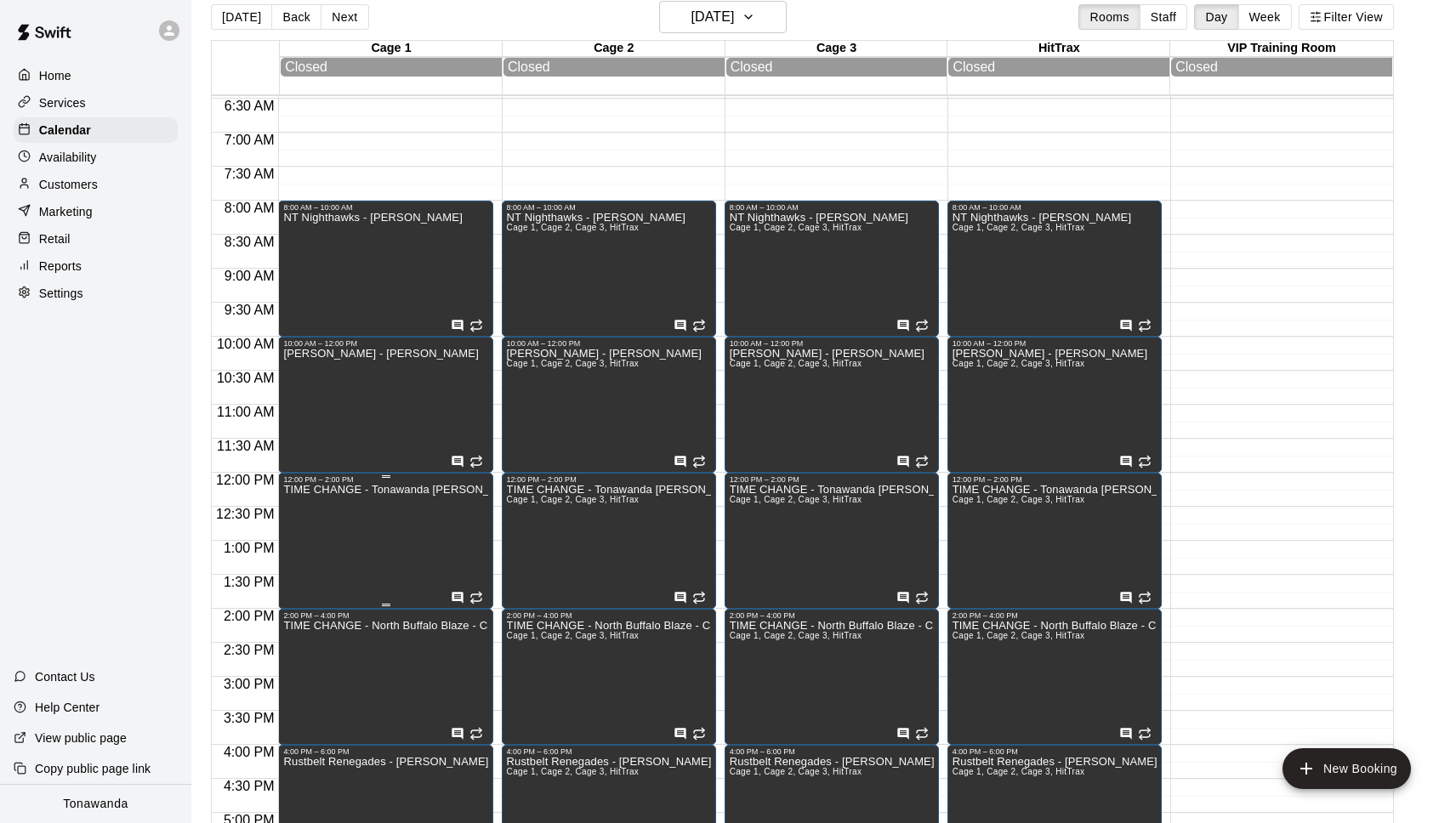
click at [302, 540] on icon "delete" at bounding box center [301, 544] width 12 height 15
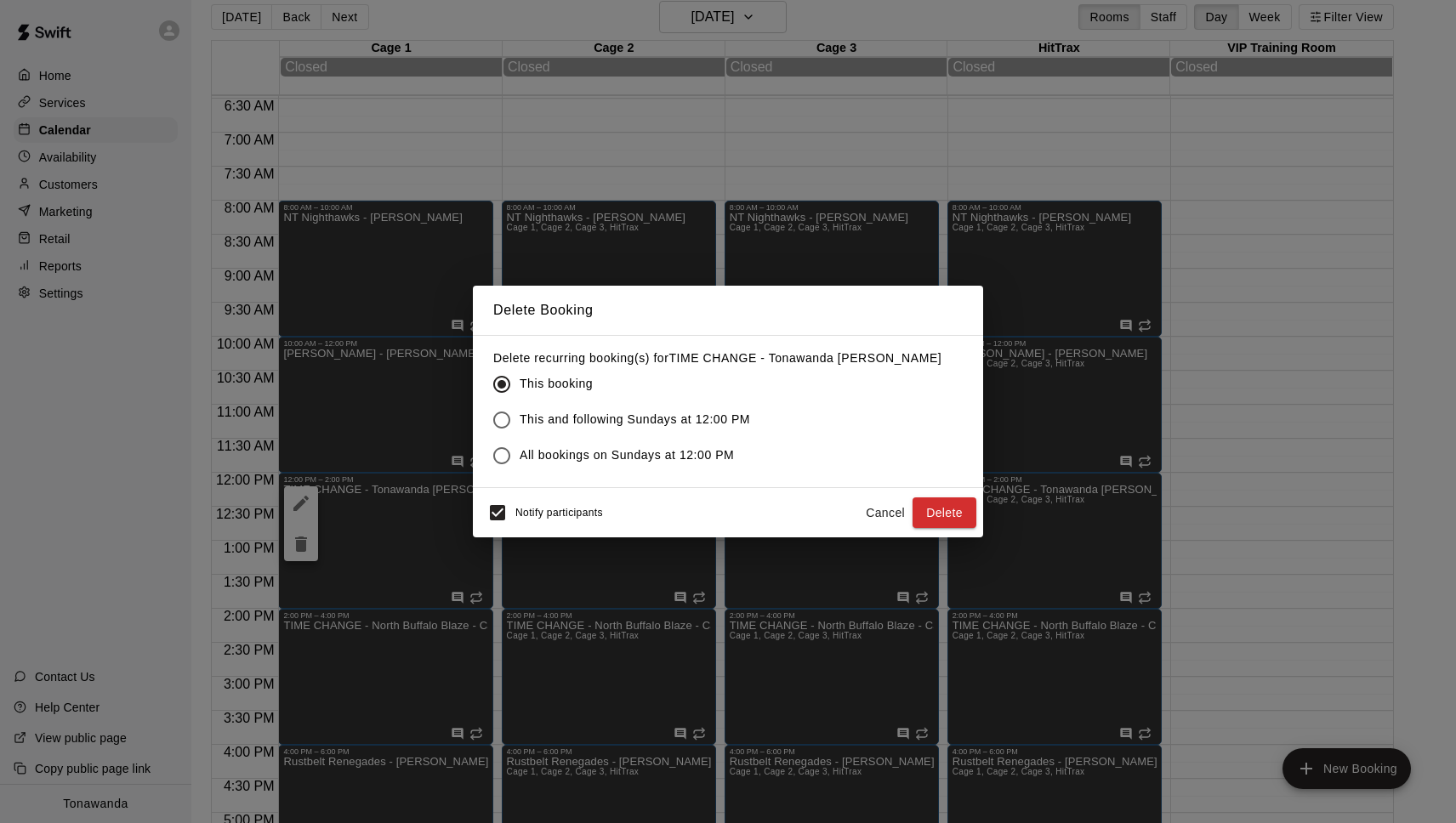
click at [639, 452] on span "All bookings on Sundays at 12:00 PM" at bounding box center [627, 454] width 215 height 18
click at [959, 515] on button "Delete" at bounding box center [945, 513] width 63 height 32
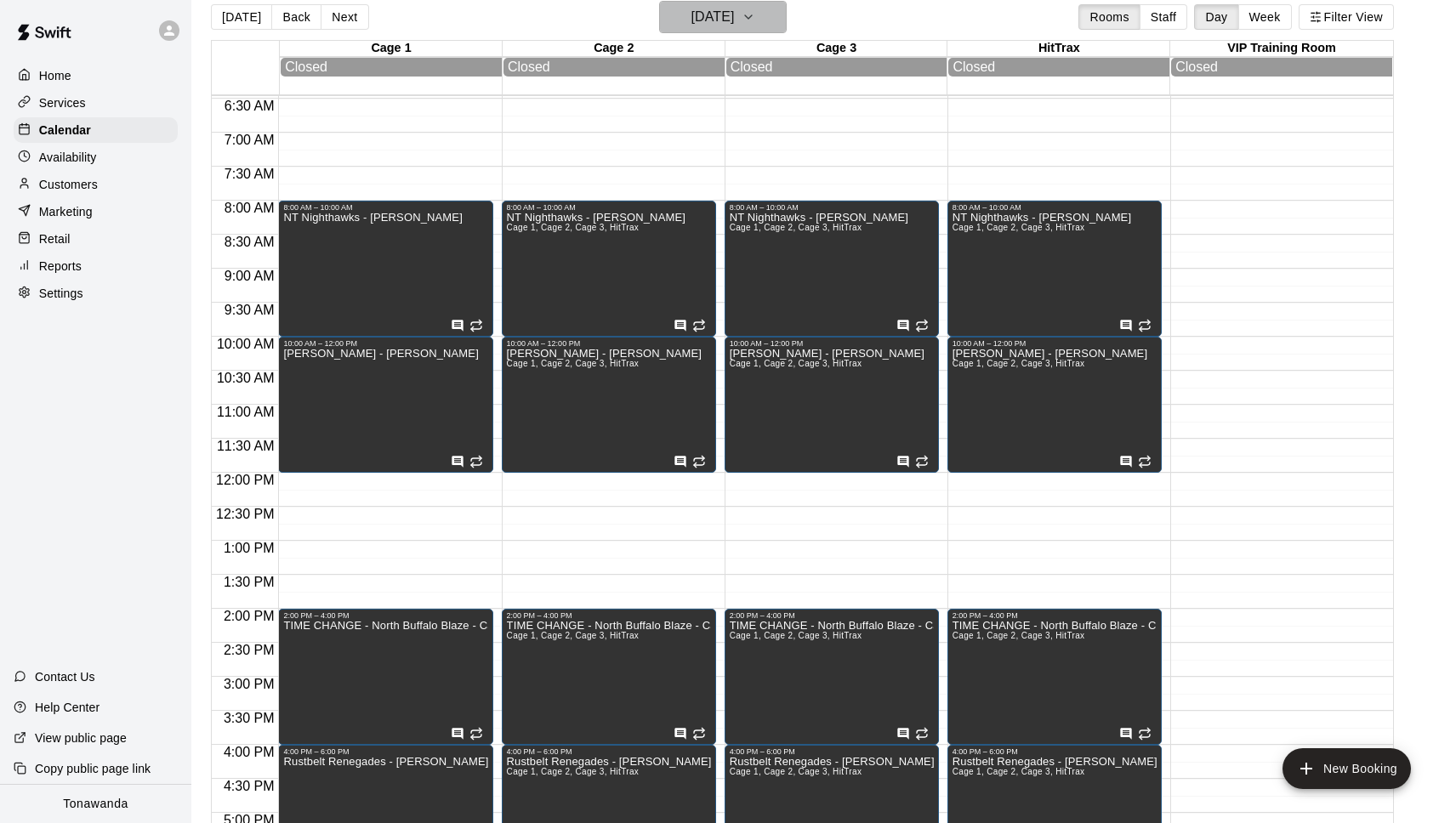
click at [708, 21] on h6 "Sunday Nov 02" at bounding box center [712, 17] width 43 height 24
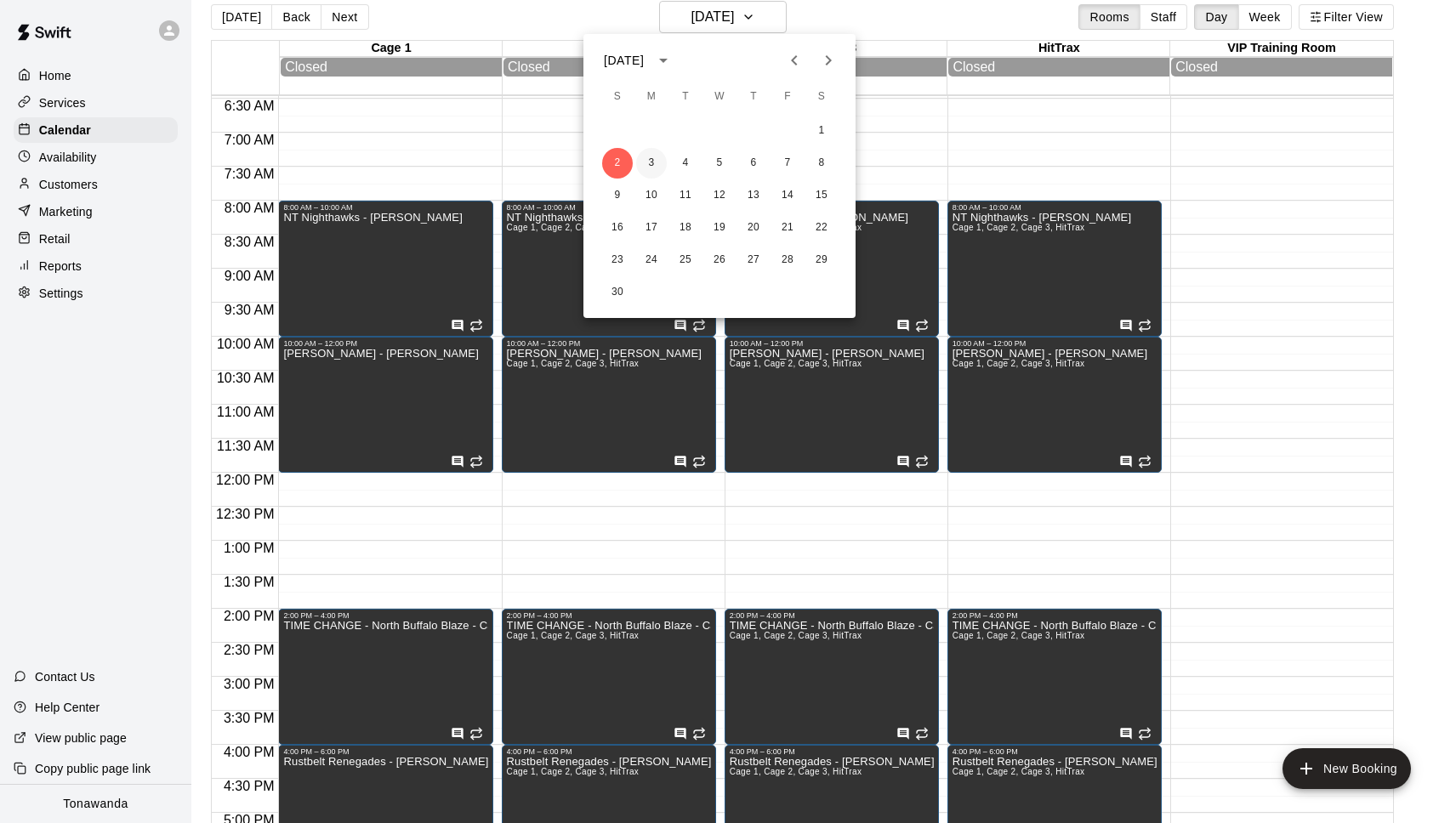
click at [647, 160] on button "3" at bounding box center [651, 163] width 31 height 31
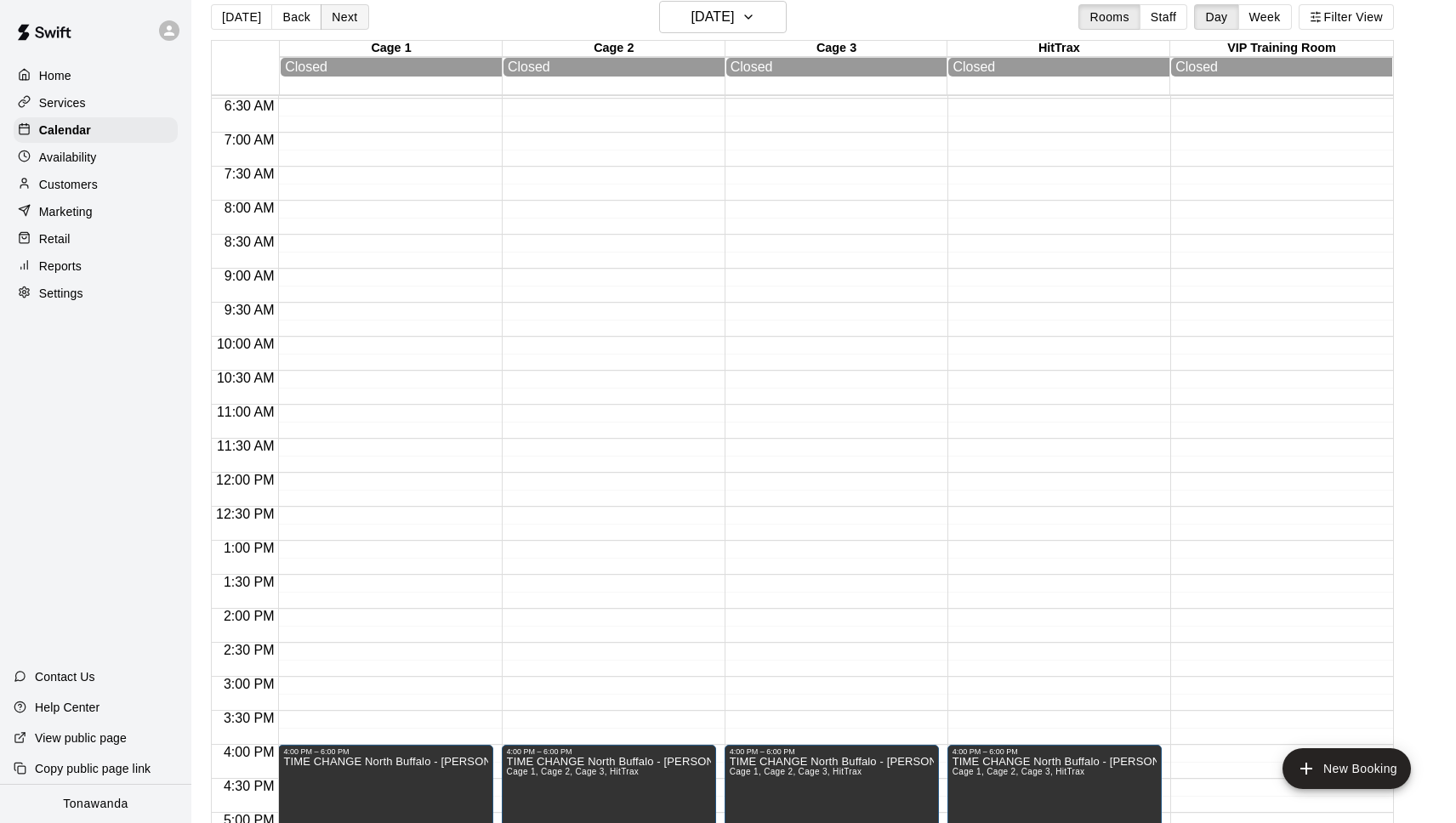
click at [344, 20] on button "Next" at bounding box center [344, 17] width 48 height 25
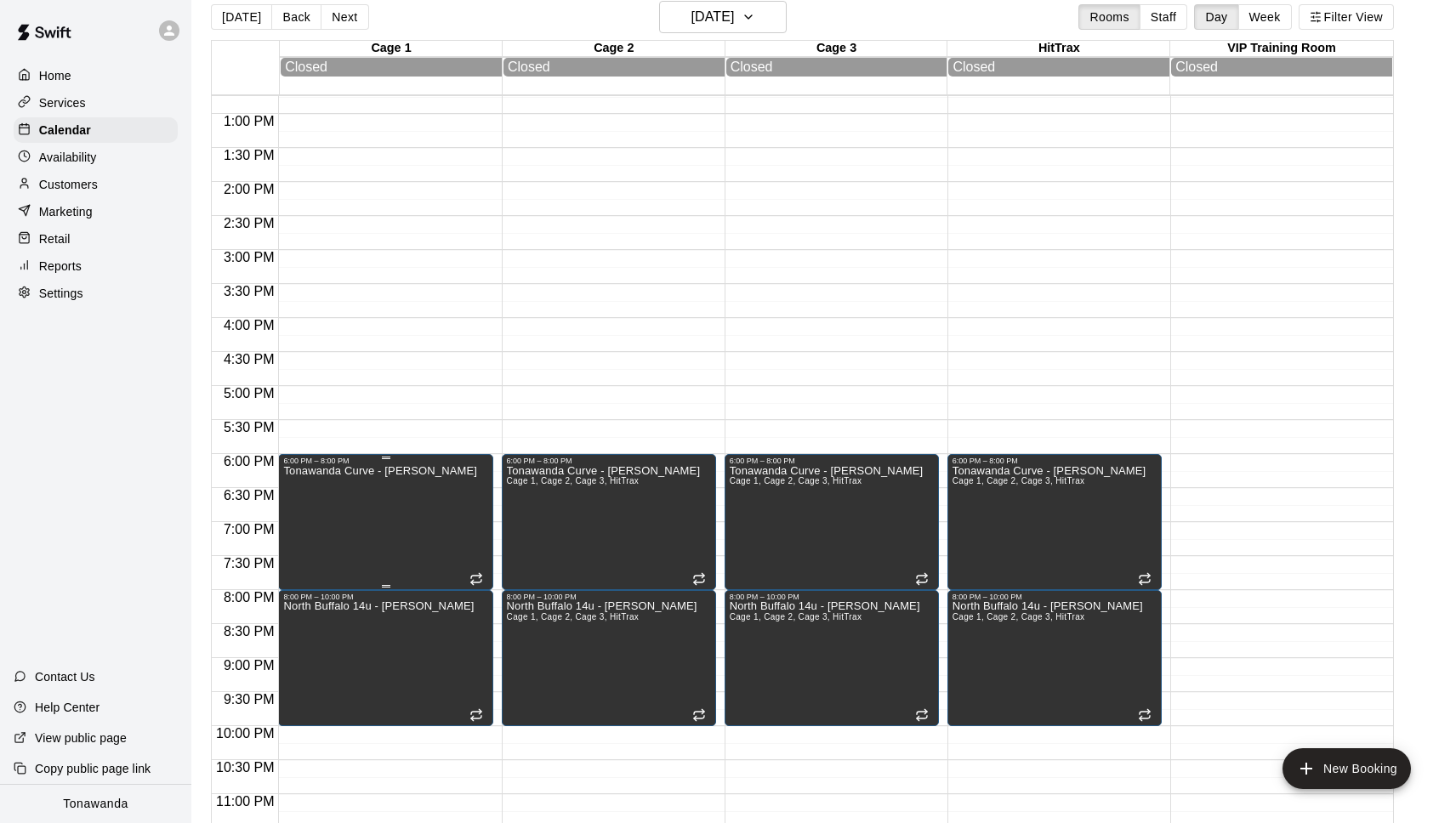
scroll to position [907, 0]
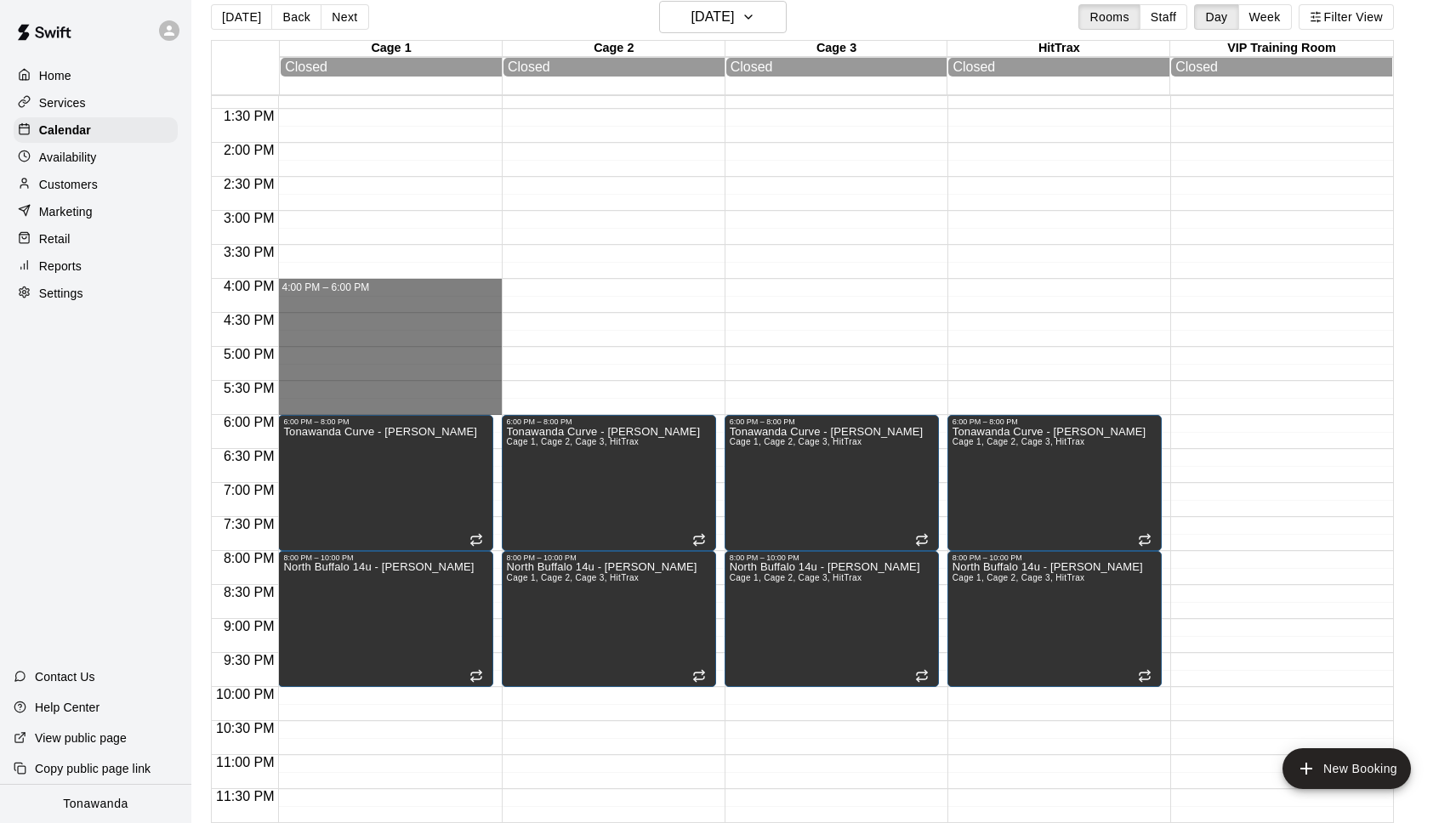
drag, startPoint x: 292, startPoint y: 286, endPoint x: 292, endPoint y: 408, distance: 122.0
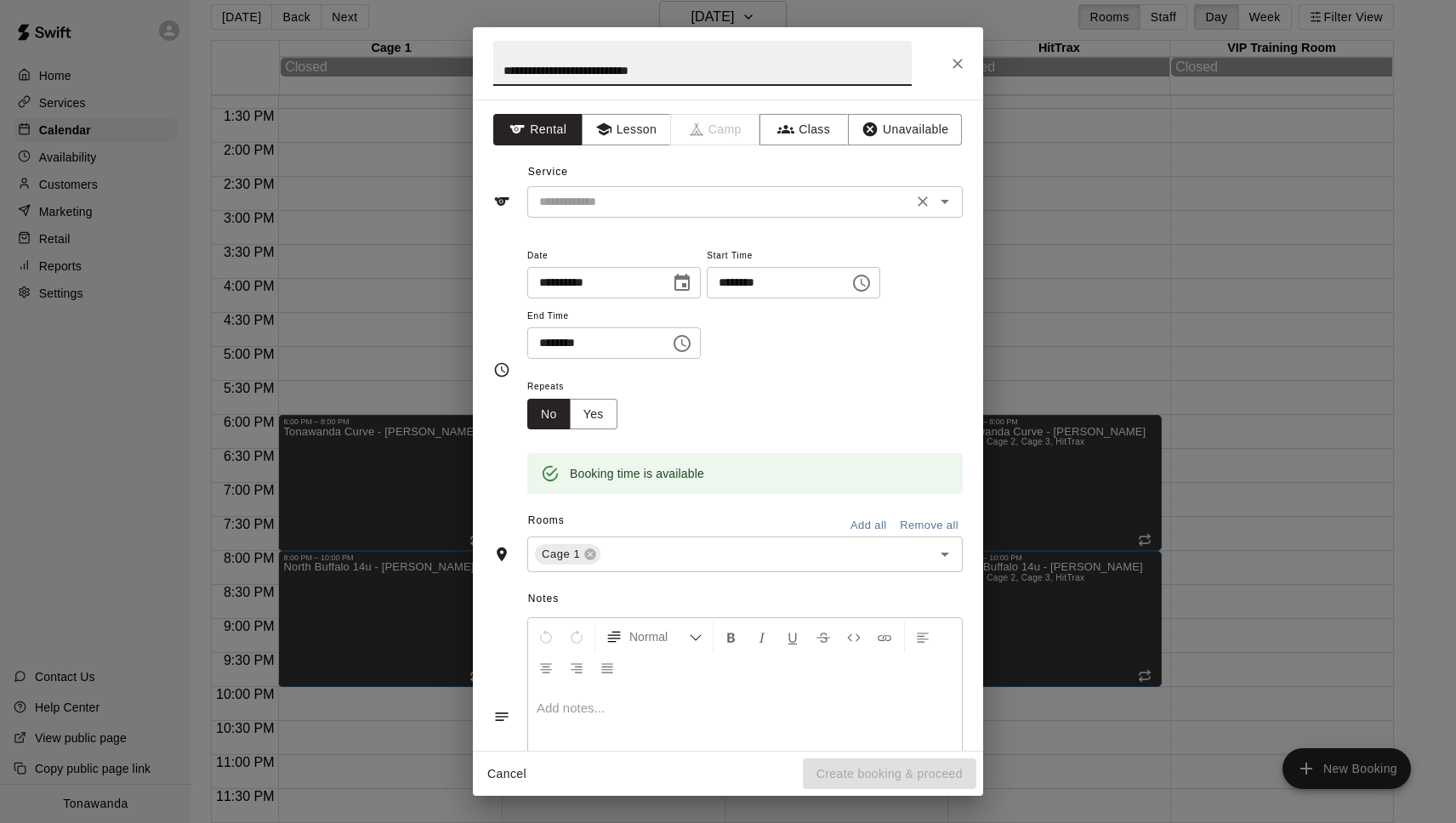
type input "**********"
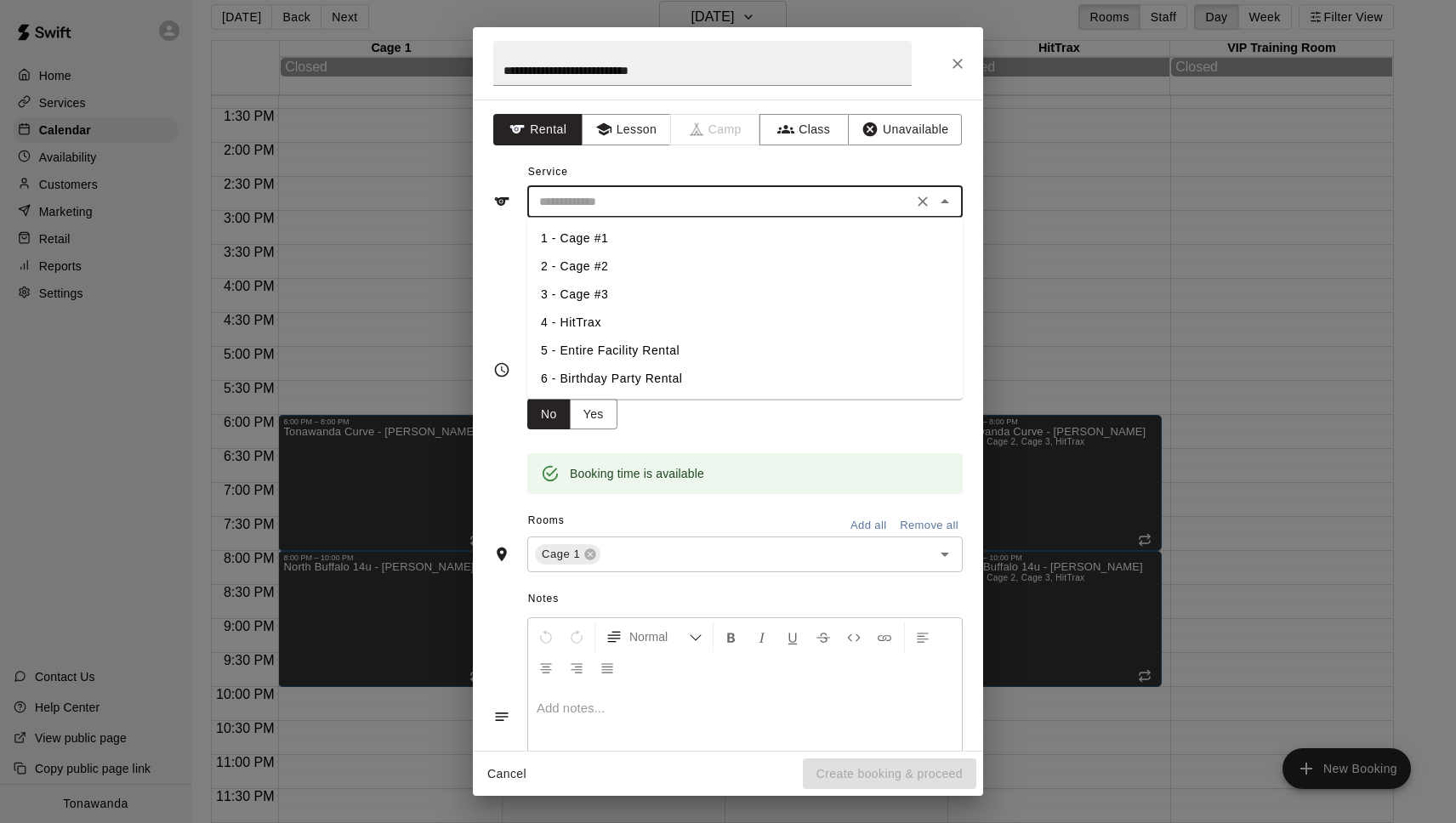
click at [776, 203] on input "text" at bounding box center [720, 202] width 375 height 21
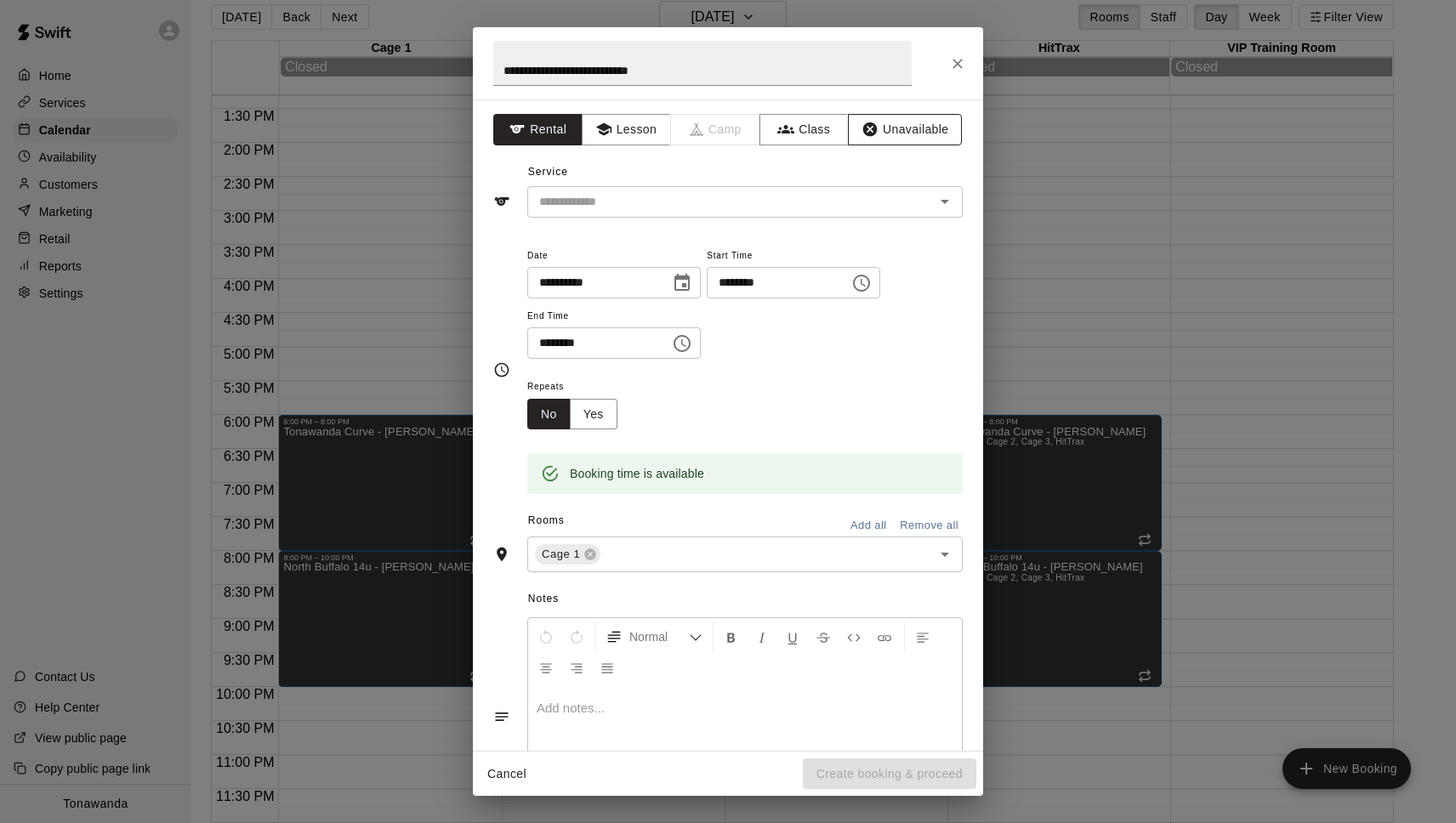
drag, startPoint x: 623, startPoint y: 171, endPoint x: 912, endPoint y: 132, distance: 291.6
click at [635, 169] on div "Service ​" at bounding box center [728, 188] width 469 height 59
click at [912, 133] on button "Unavailable" at bounding box center [905, 130] width 114 height 32
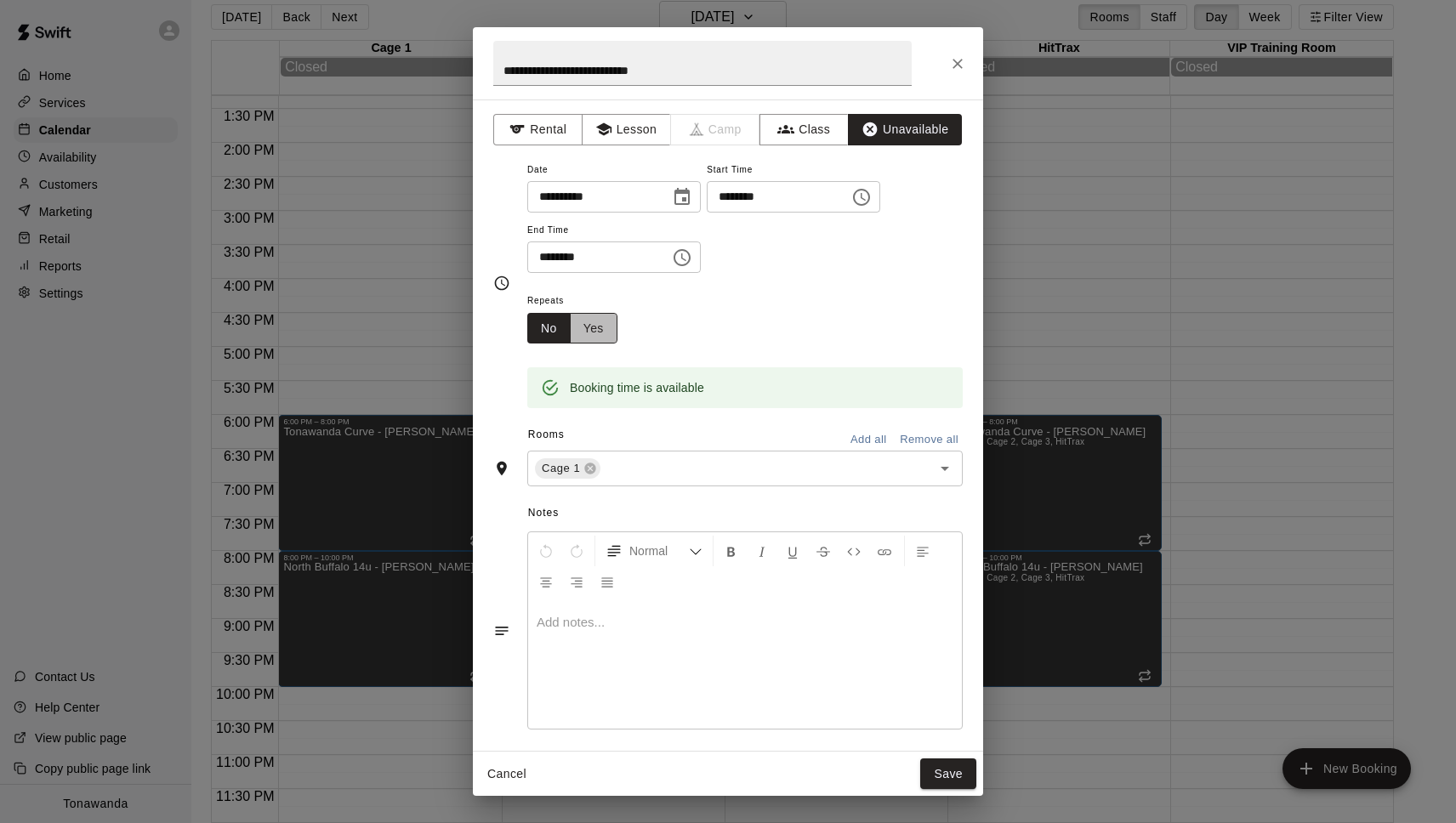
click at [591, 330] on button "Yes" at bounding box center [594, 328] width 48 height 32
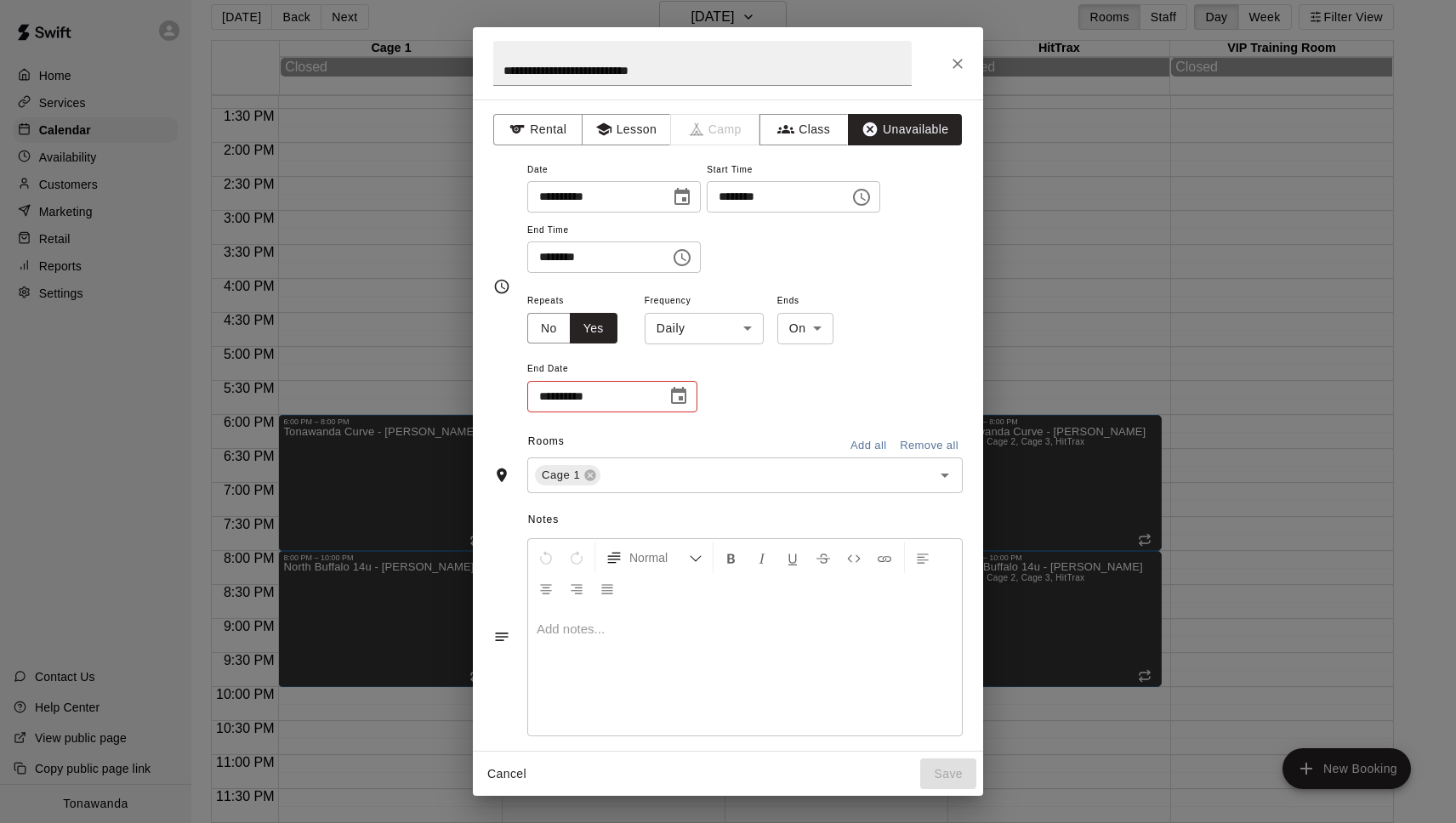
click at [674, 391] on icon "Choose date" at bounding box center [679, 396] width 15 height 17
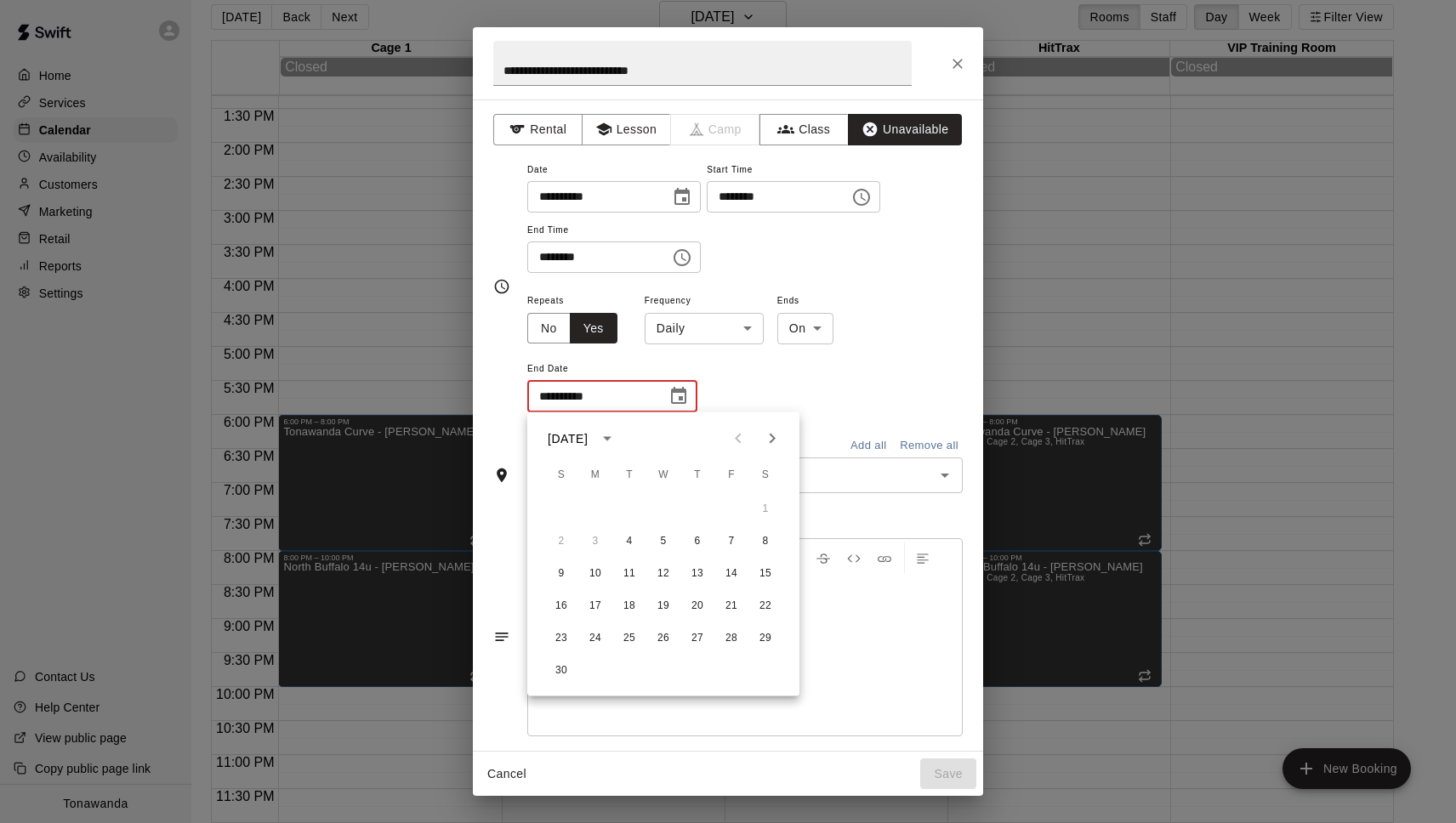
click at [720, 334] on body "Home Services Calendar Availability Customers Marketing Retail Reports Settings…" at bounding box center [728, 405] width 1456 height 850
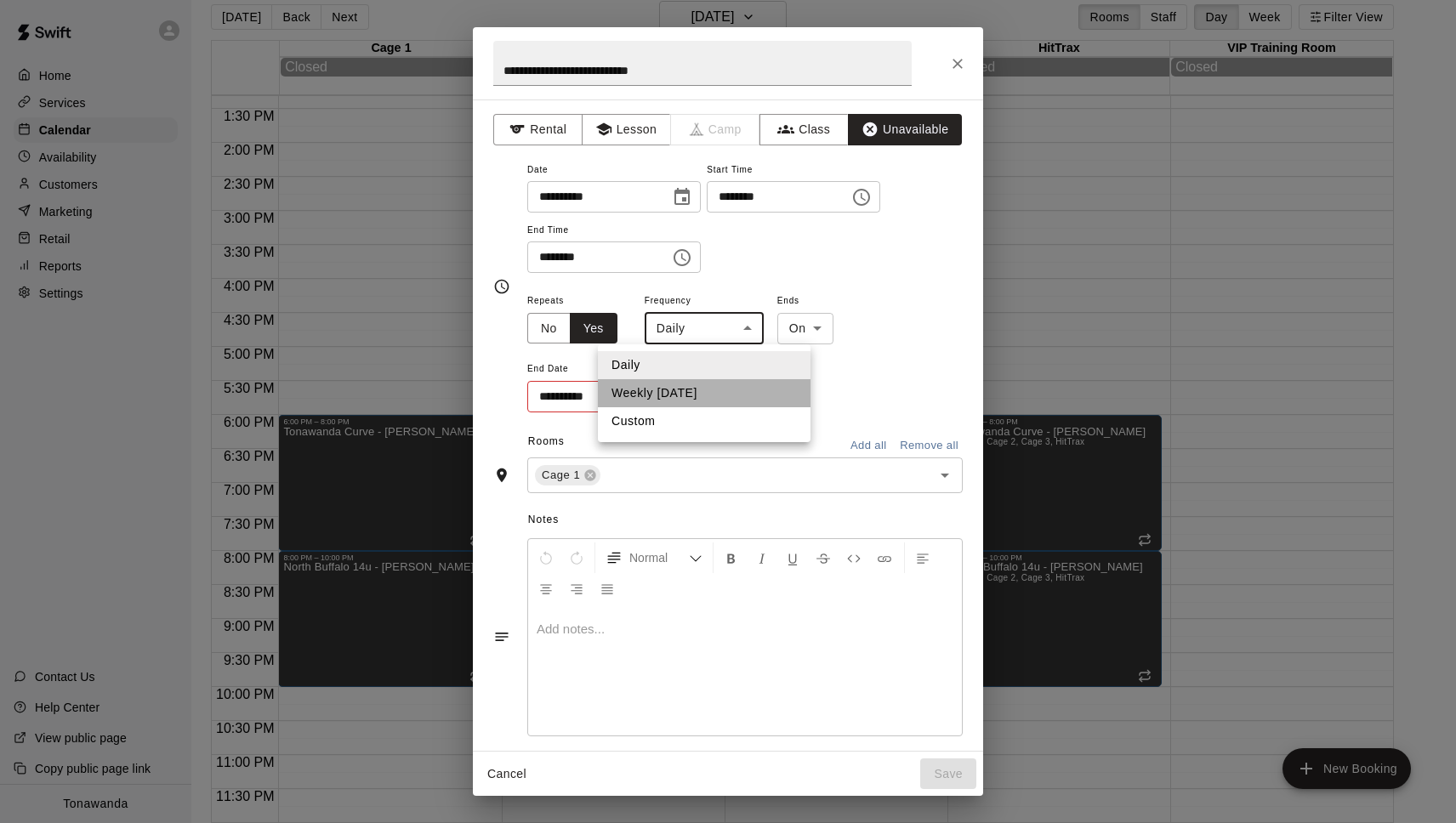
click at [693, 391] on li "Weekly on Tuesday" at bounding box center [705, 393] width 213 height 28
type input "******"
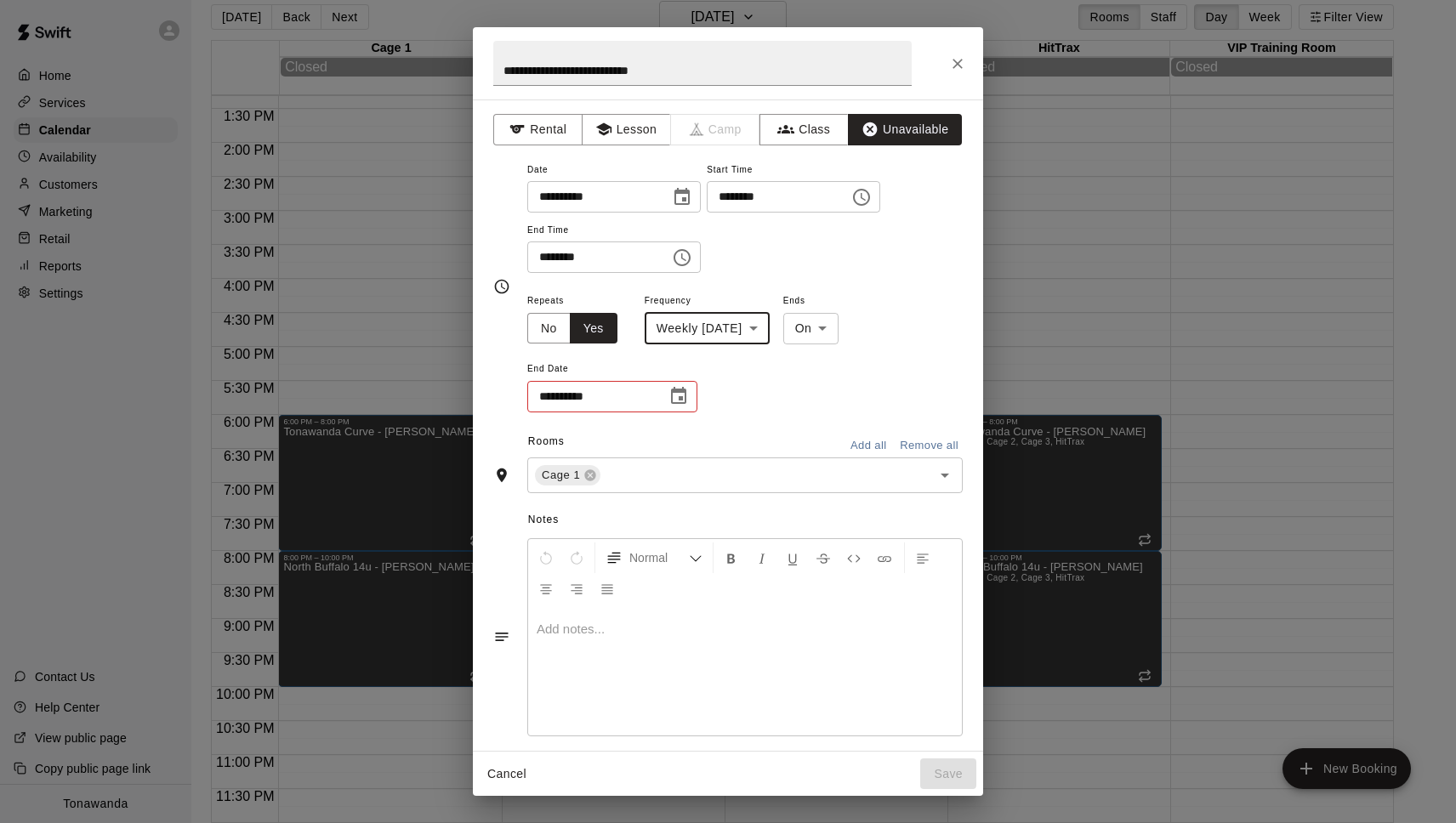
drag, startPoint x: 672, startPoint y: 393, endPoint x: 686, endPoint y: 403, distance: 17.2
click at [673, 393] on icon "Choose date" at bounding box center [679, 397] width 21 height 21
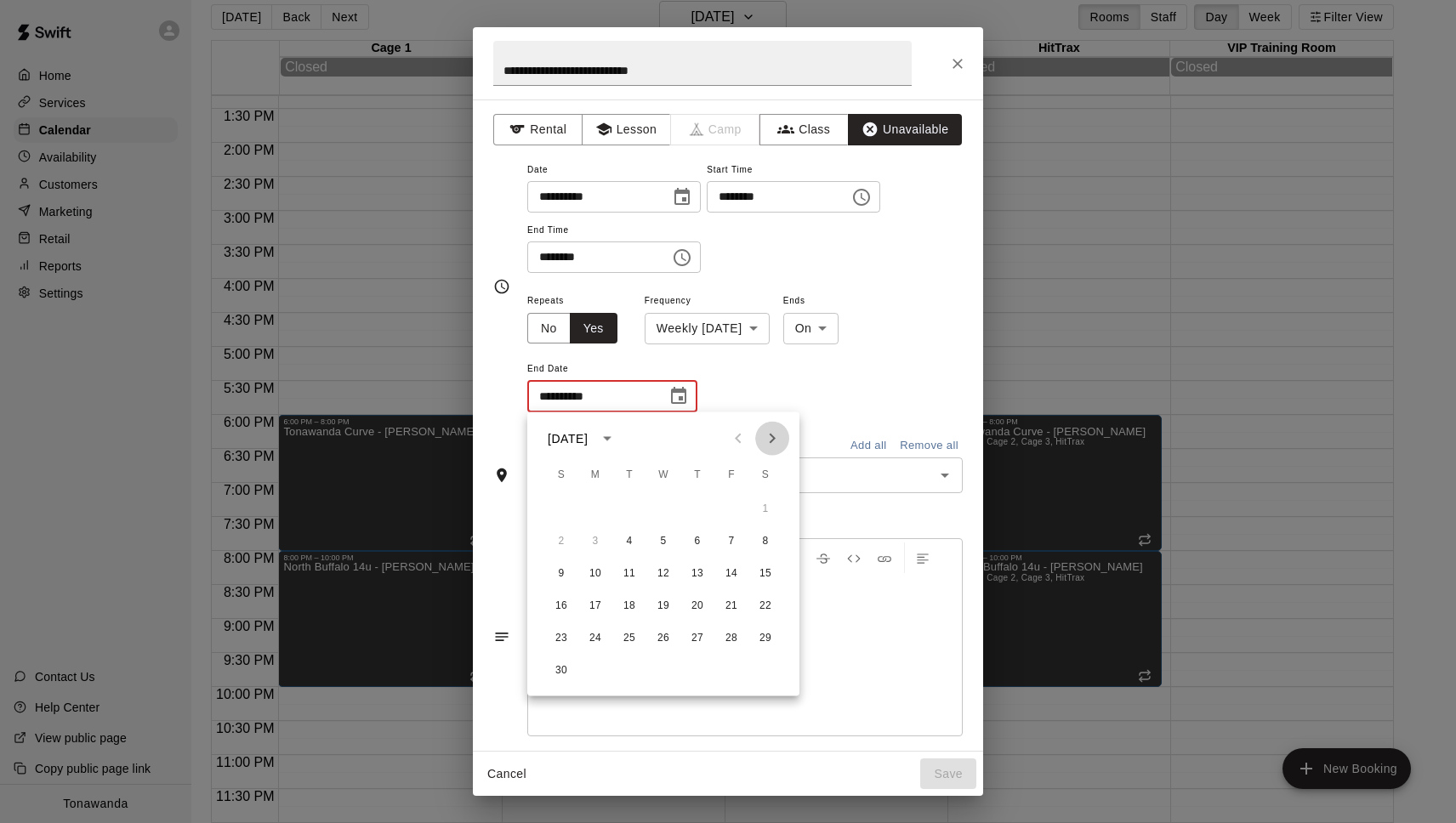
click at [770, 439] on icon "Next month" at bounding box center [772, 439] width 21 height 21
click at [774, 438] on icon "Next month" at bounding box center [773, 439] width 6 height 10
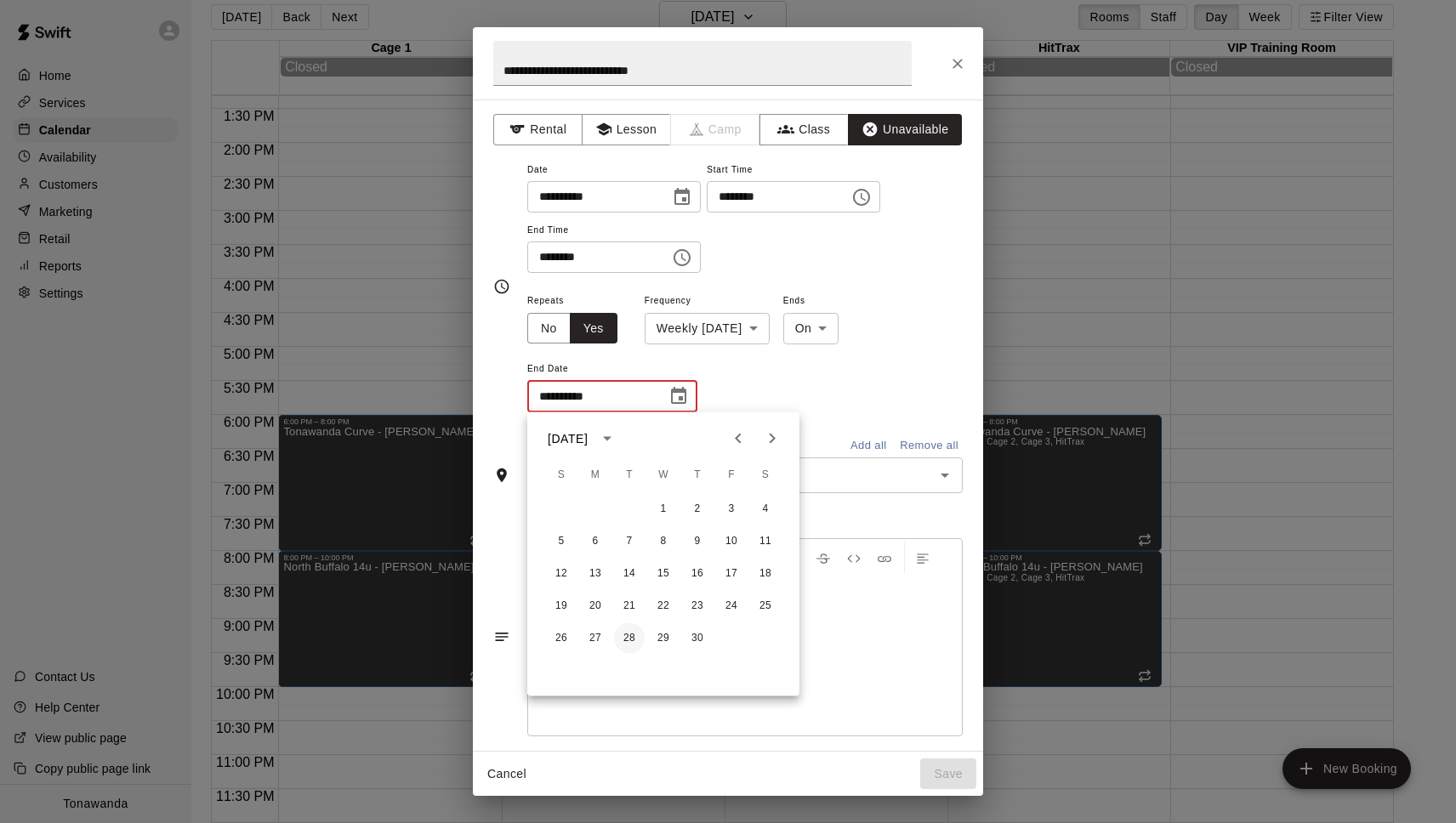
click at [630, 638] on button "28" at bounding box center [629, 638] width 31 height 31
type input "**********"
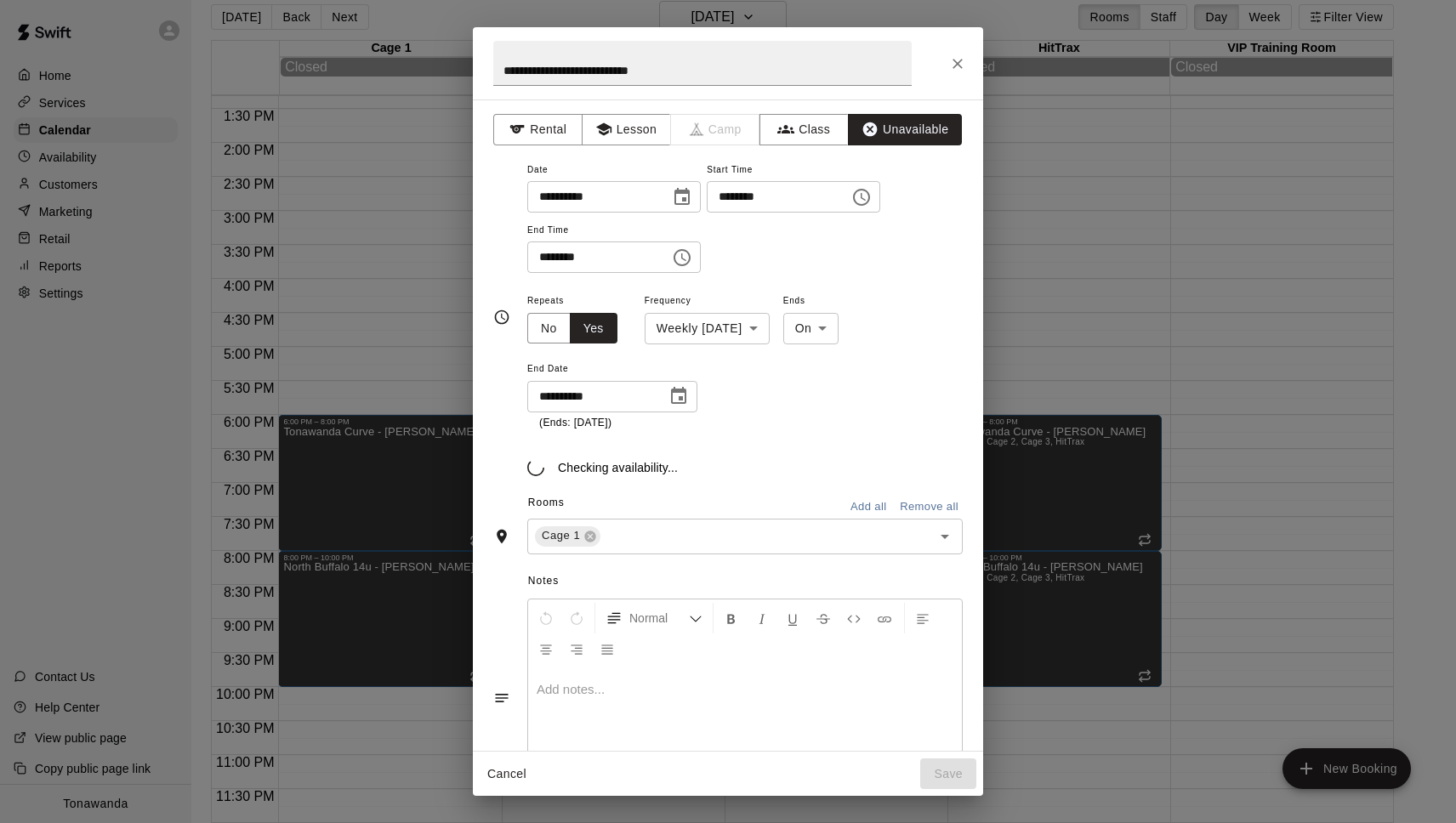
click at [876, 505] on button "Add all" at bounding box center [868, 507] width 54 height 26
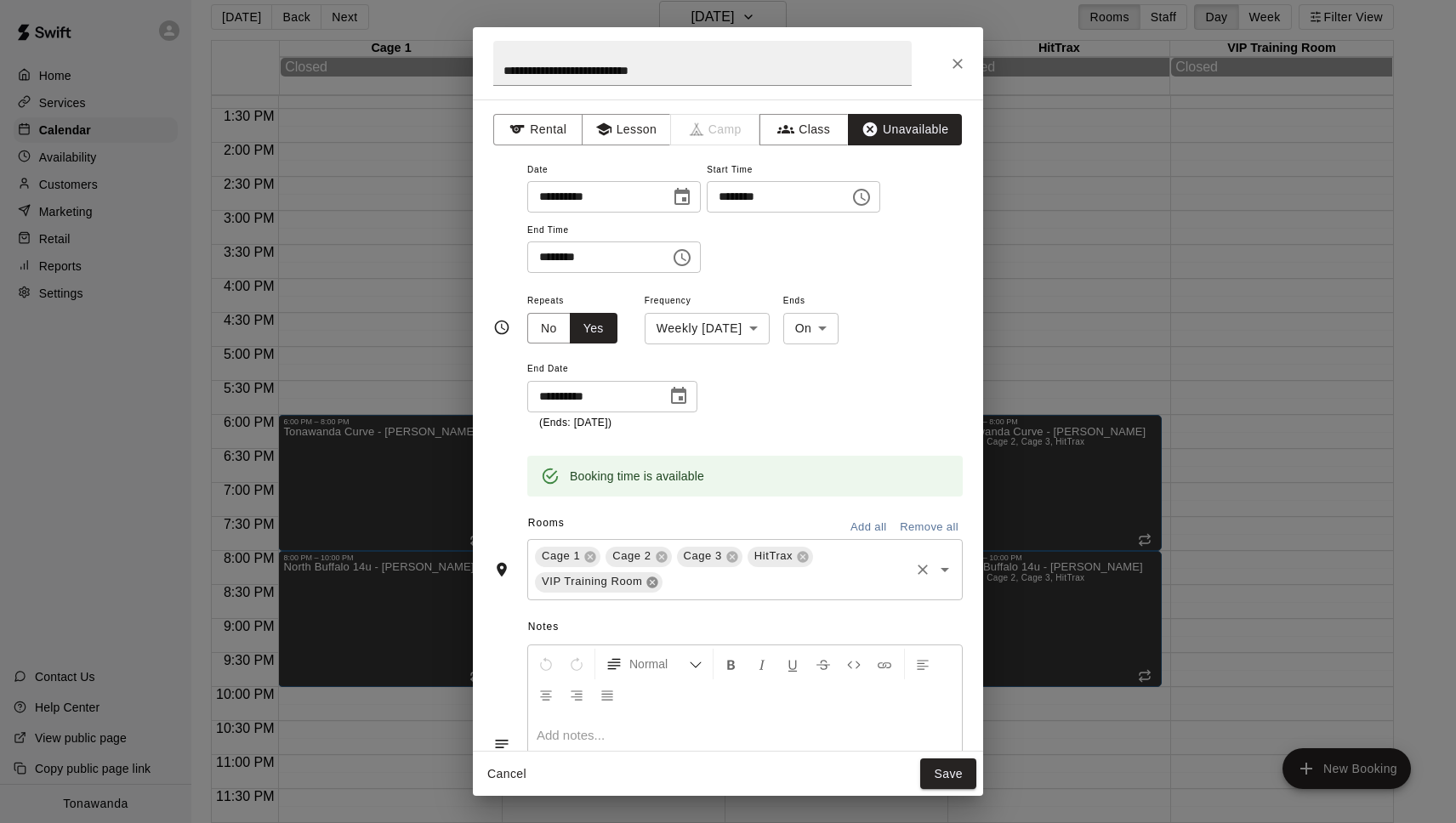
click at [651, 585] on icon at bounding box center [652, 582] width 11 height 11
click at [957, 779] on button "Save" at bounding box center [948, 774] width 56 height 32
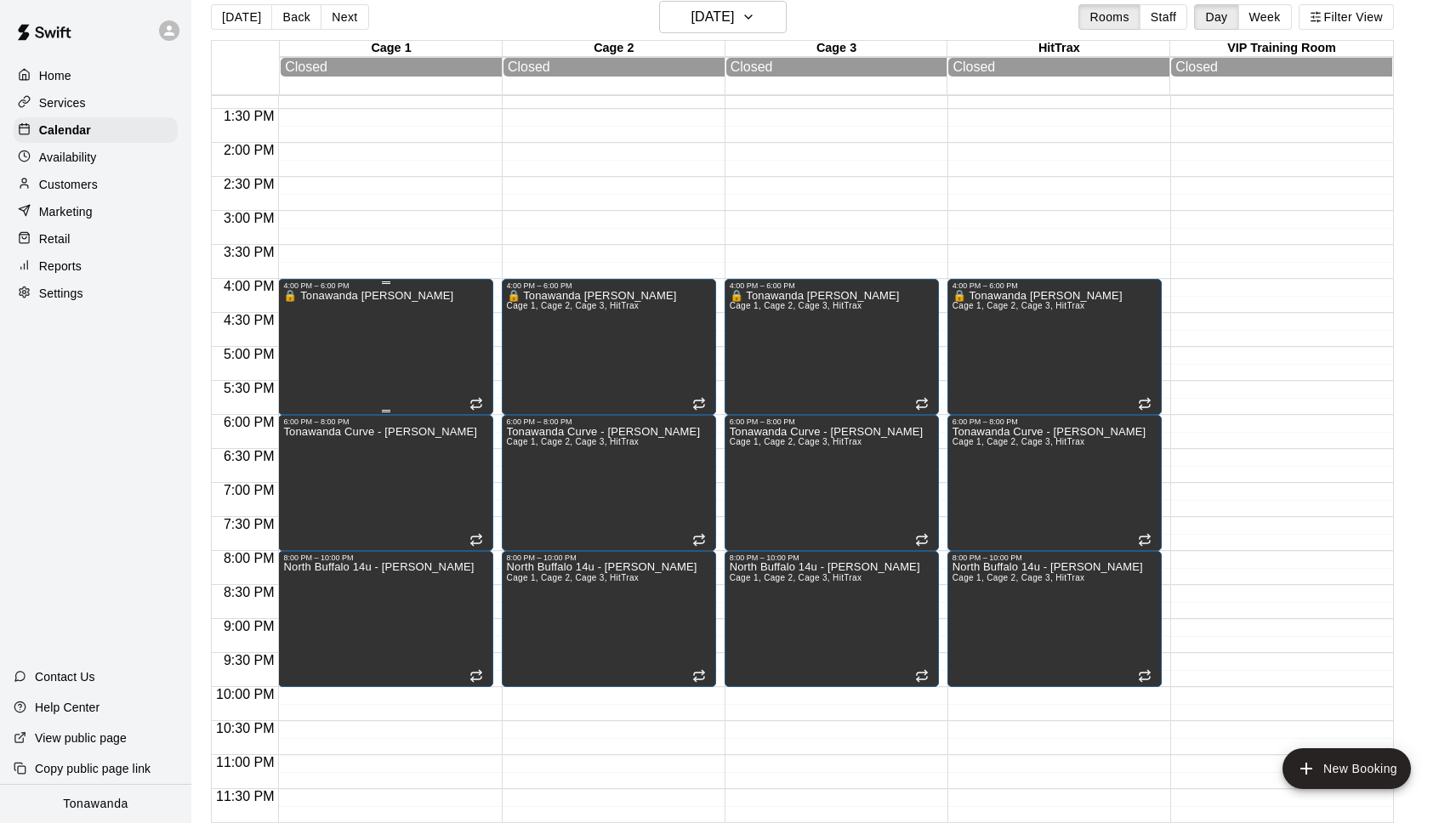
click at [399, 332] on div "🔒 Tonawanda Curve - Thiessen" at bounding box center [368, 702] width 170 height 823
click at [295, 311] on icon "edit" at bounding box center [301, 307] width 15 height 15
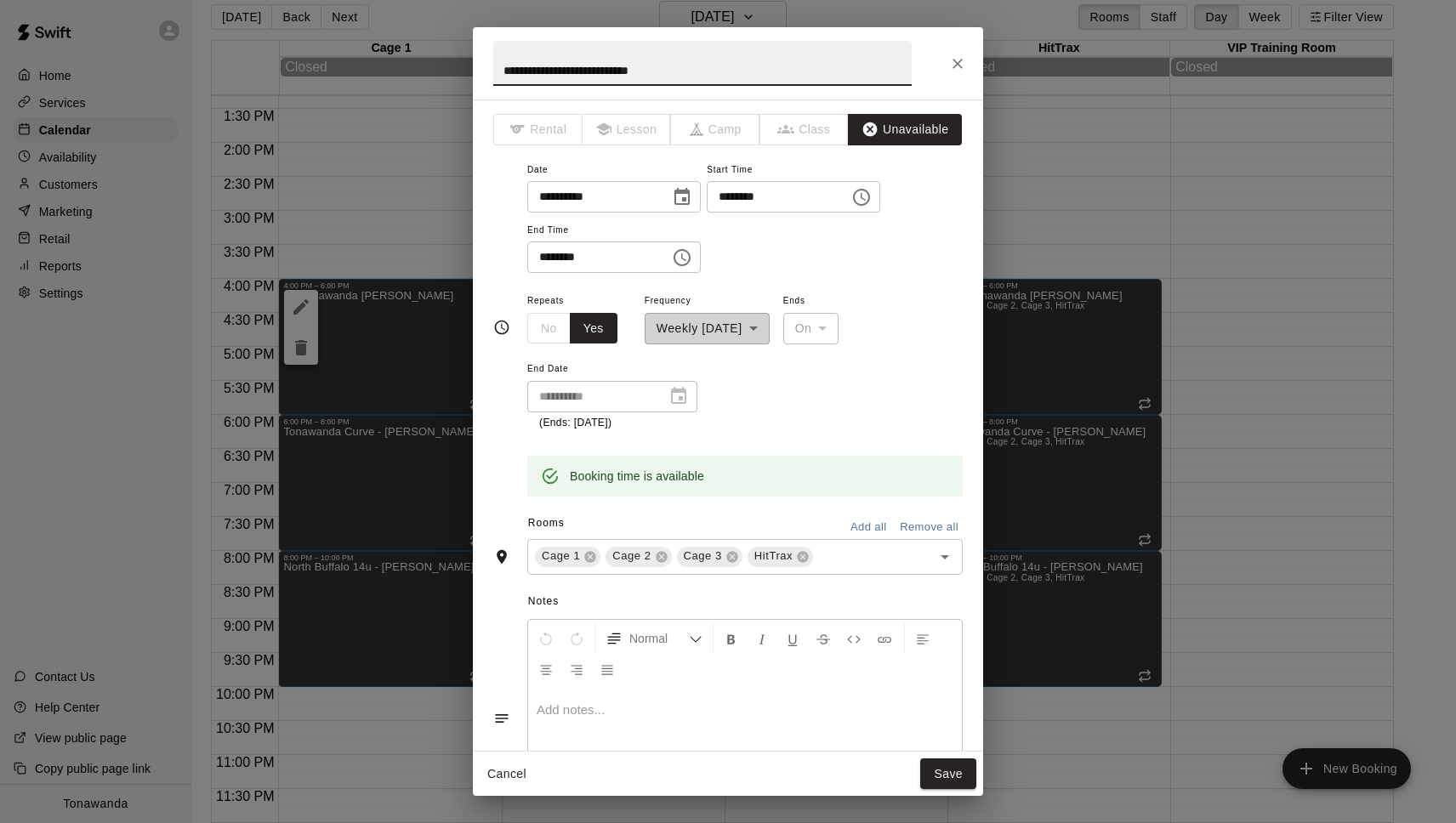
drag, startPoint x: 695, startPoint y: 70, endPoint x: 636, endPoint y: 72, distance: 59.0
click at [636, 72] on input "**********" at bounding box center [703, 63] width 418 height 45
drag, startPoint x: 696, startPoint y: 70, endPoint x: 521, endPoint y: 73, distance: 175.0
click at [521, 73] on input "**********" at bounding box center [703, 63] width 418 height 45
type input "**********"
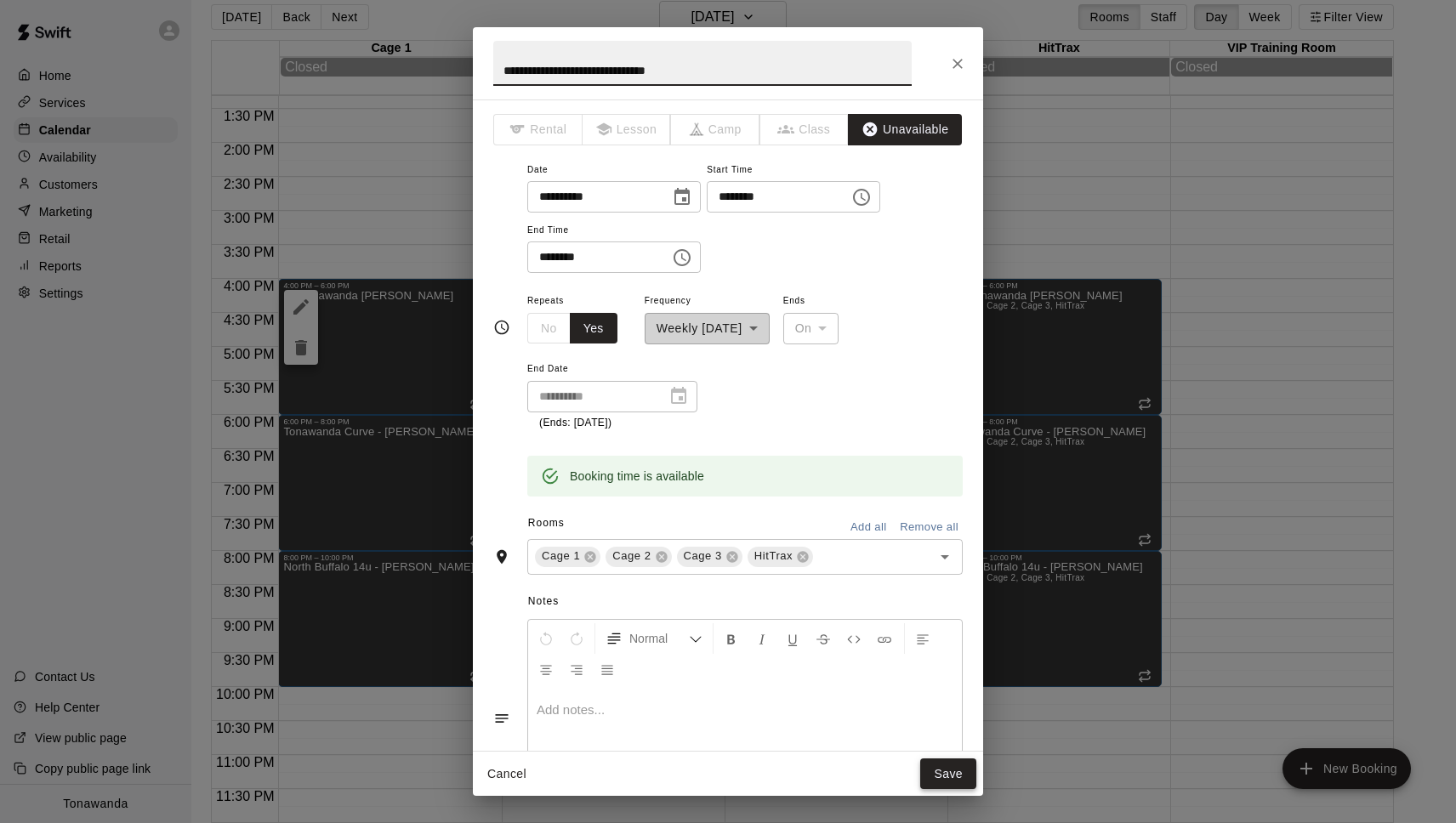
click at [954, 783] on button "Save" at bounding box center [948, 774] width 56 height 32
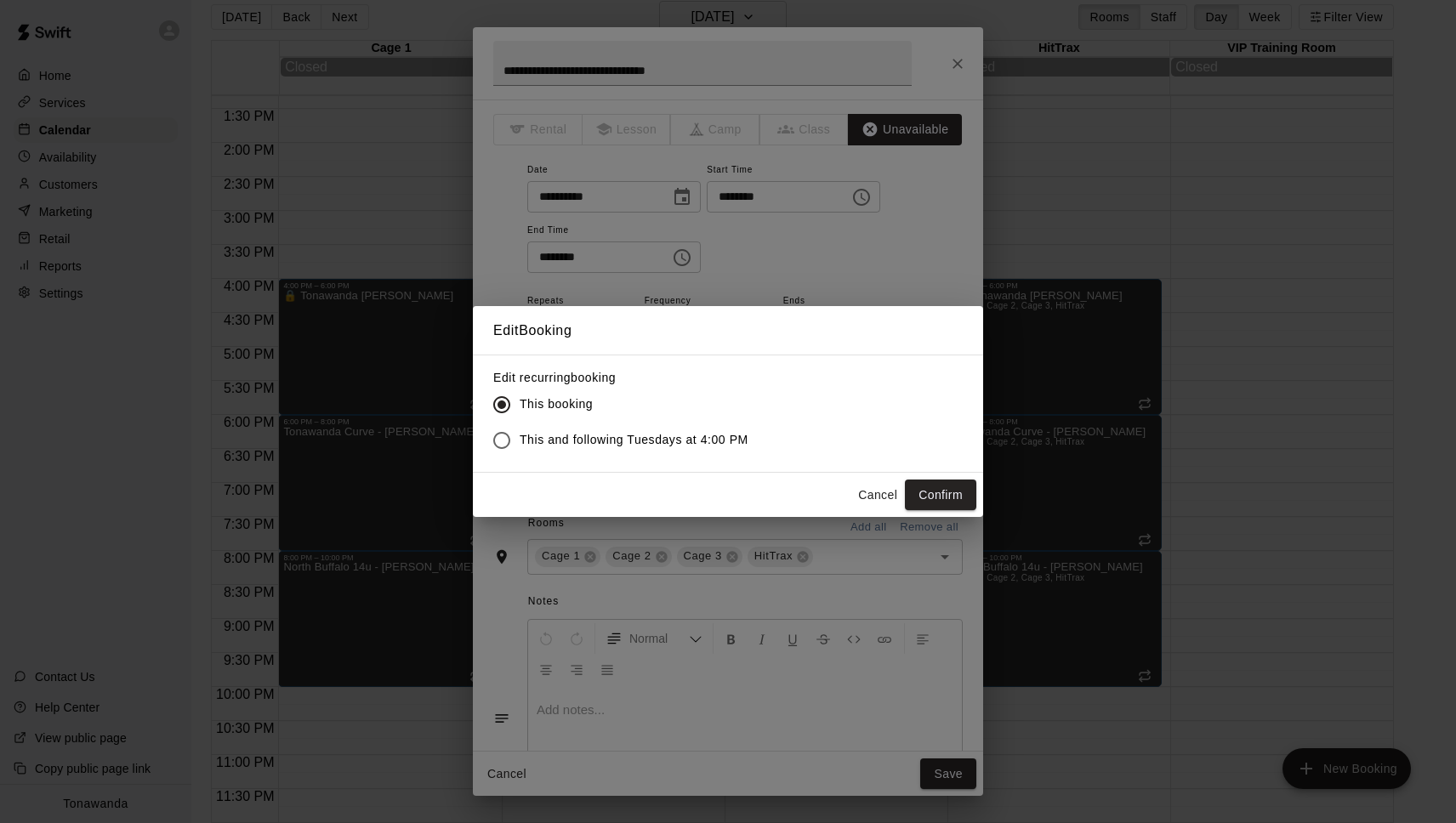
click at [610, 443] on span "This and following Tuesdays at 4:00 PM" at bounding box center [634, 439] width 229 height 18
click at [956, 502] on button "Confirm" at bounding box center [941, 495] width 72 height 32
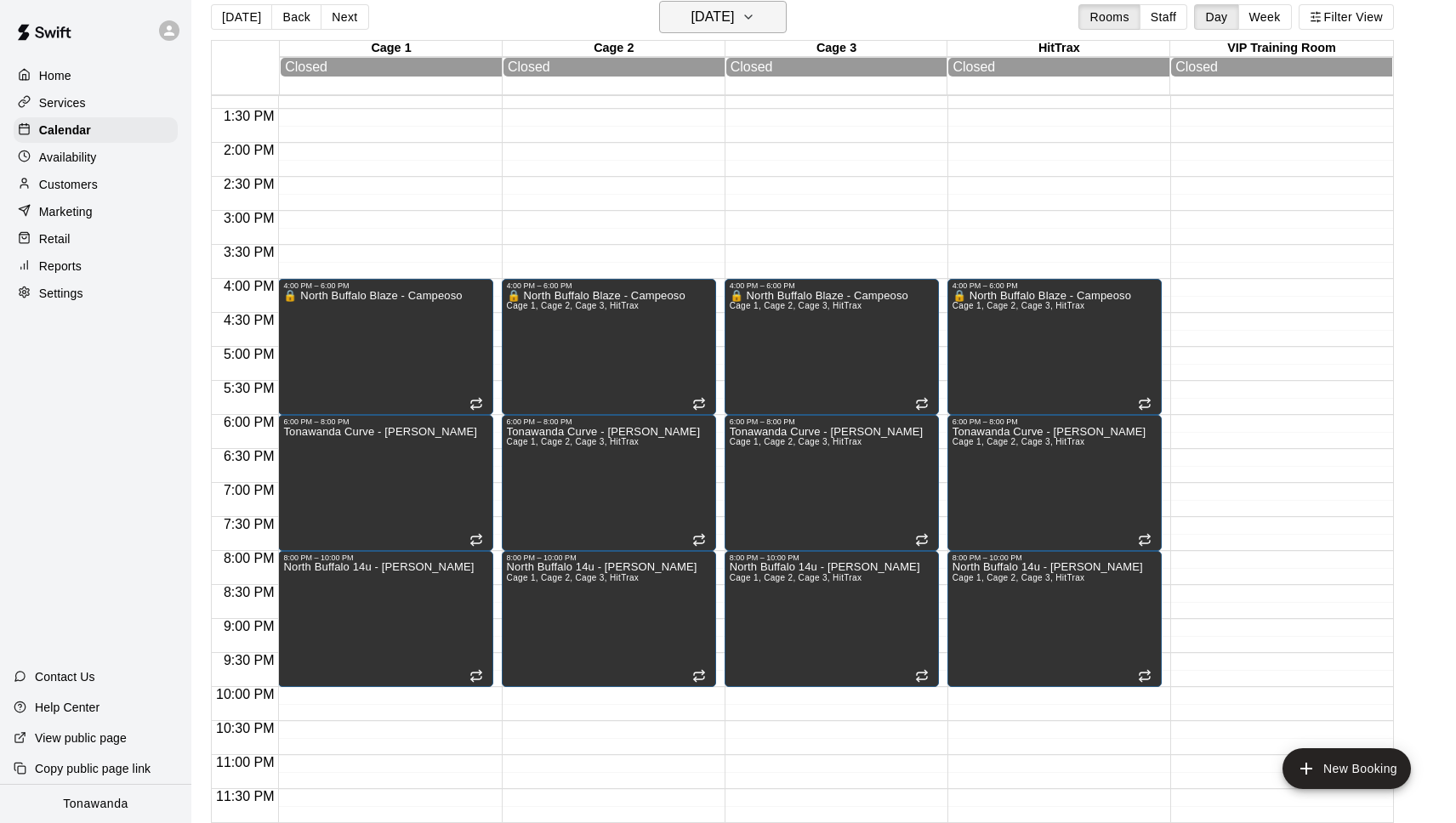
click at [708, 29] on button "Tuesday Nov 04" at bounding box center [722, 17] width 128 height 33
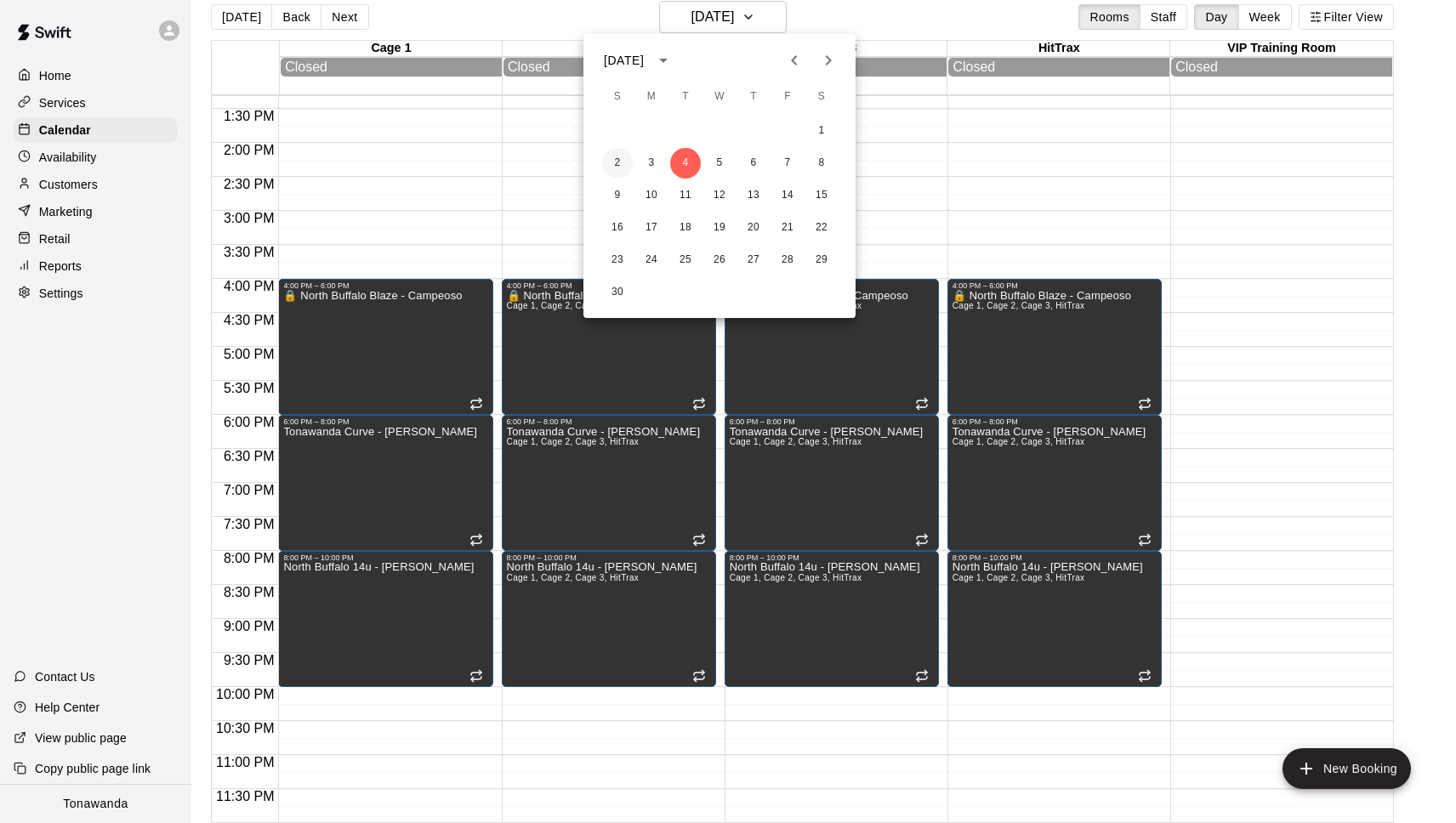
click at [617, 164] on button "2" at bounding box center [617, 163] width 31 height 31
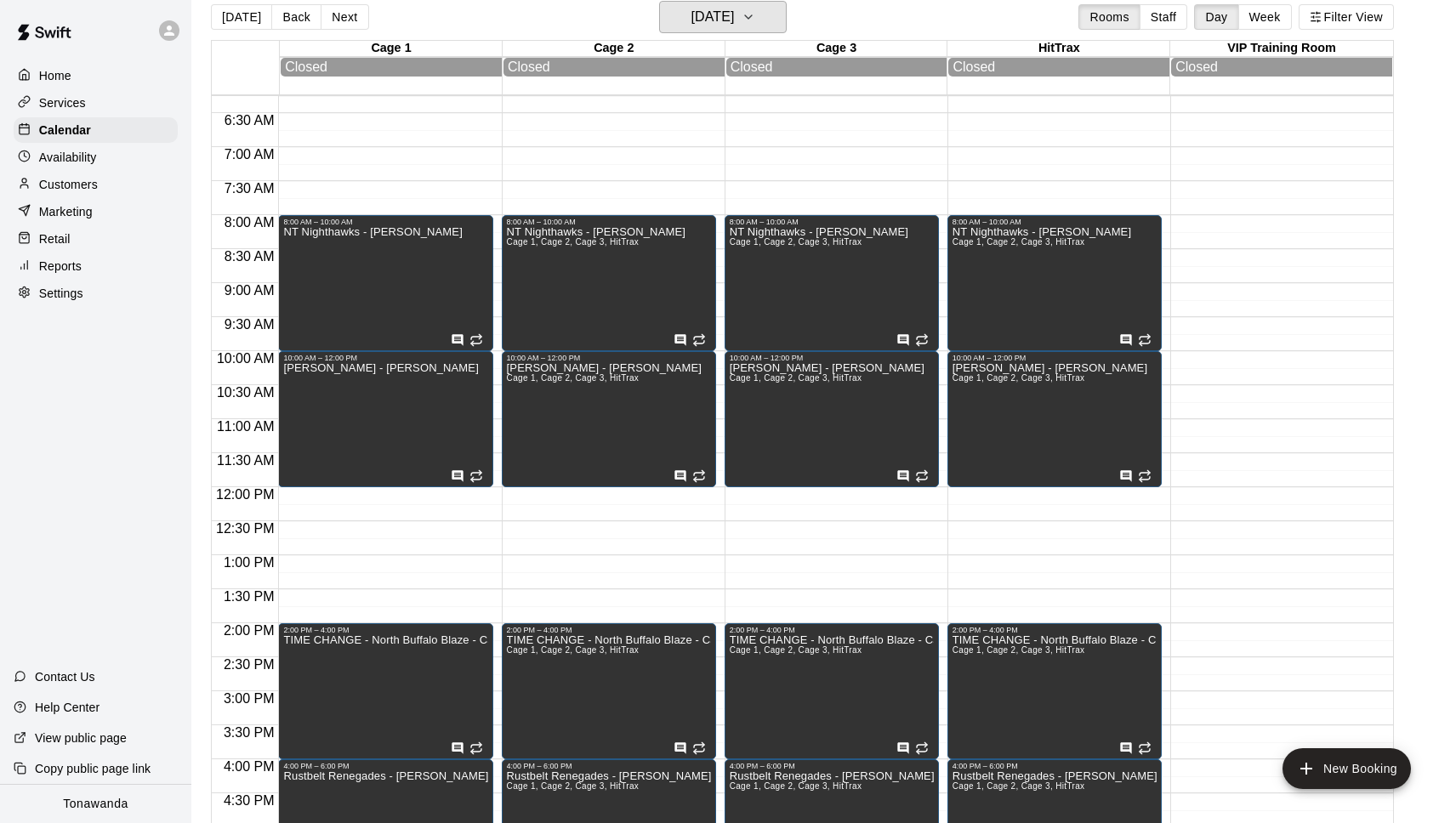
scroll to position [379, 0]
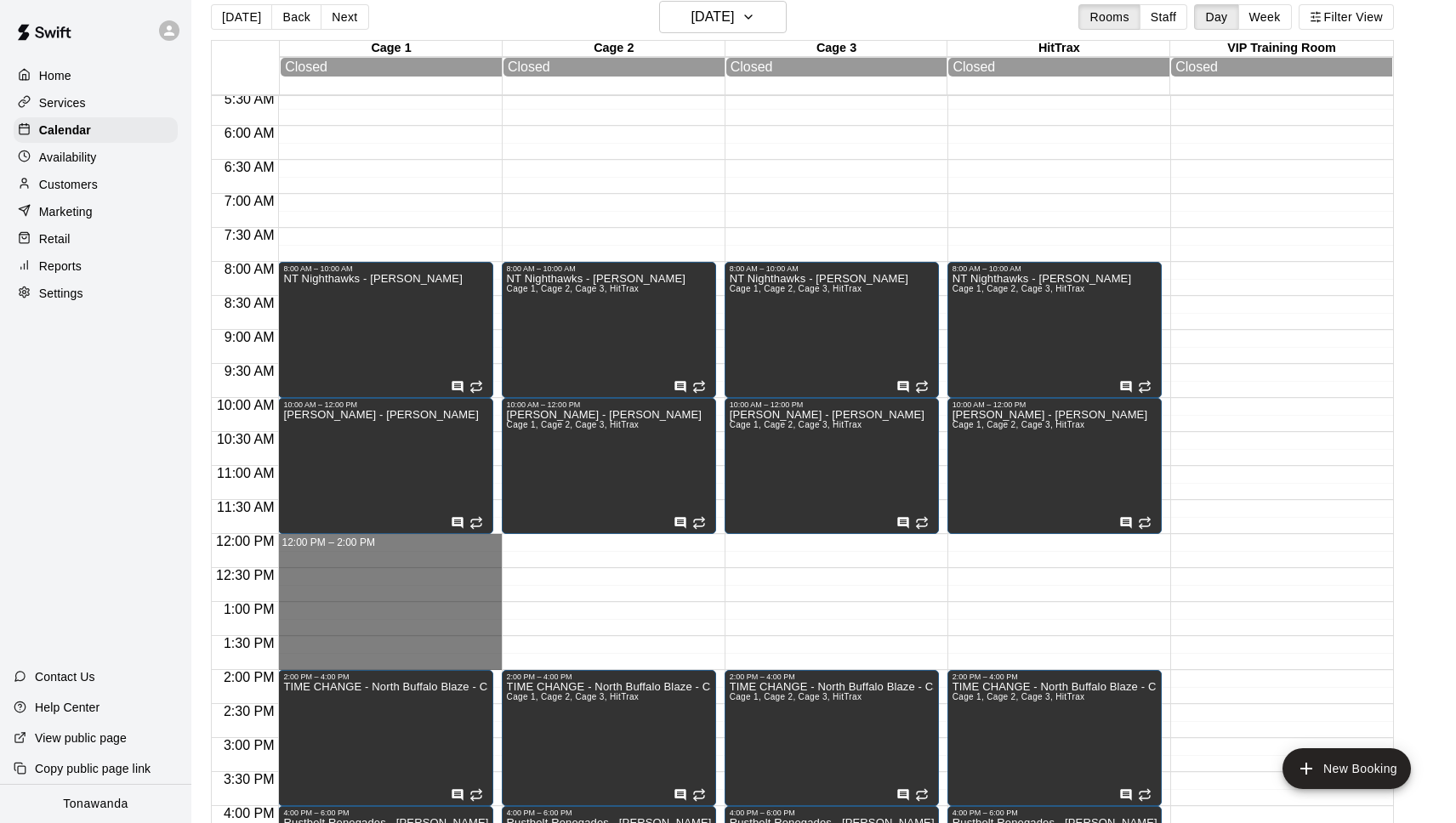
drag, startPoint x: 300, startPoint y: 542, endPoint x: 309, endPoint y: 659, distance: 117.3
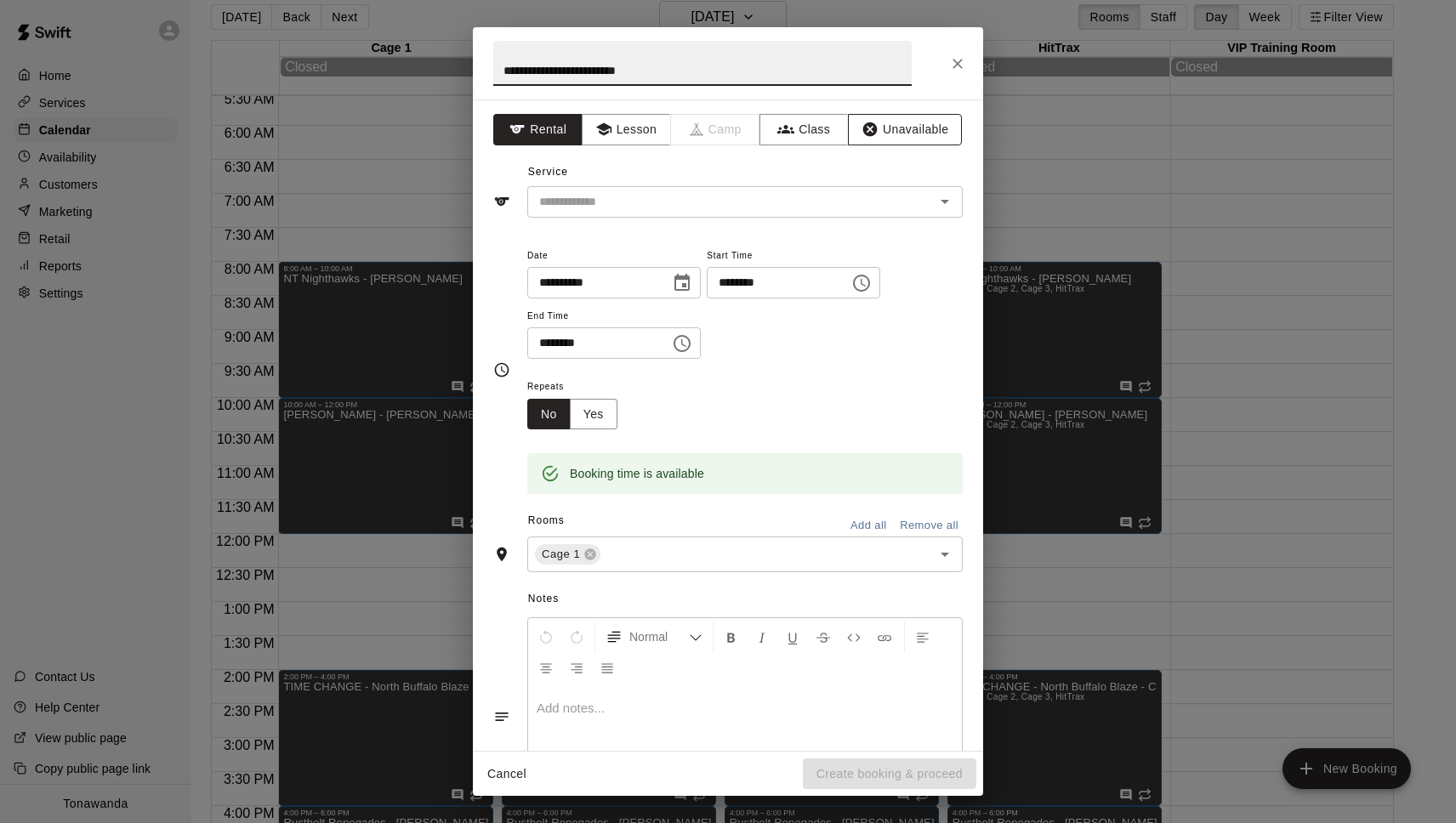
type input "**********"
click at [891, 129] on button "Unavailable" at bounding box center [905, 130] width 114 height 32
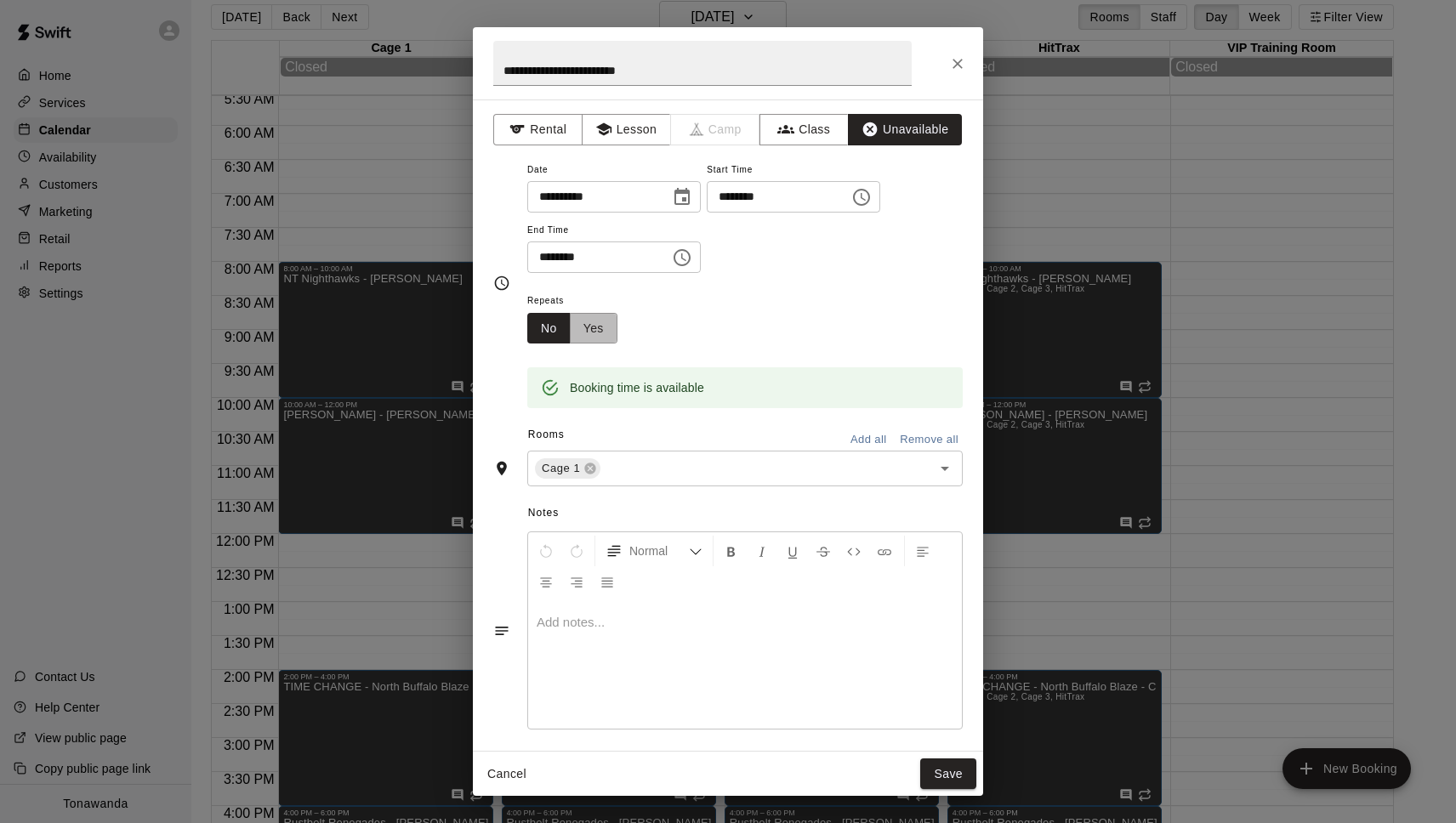
drag, startPoint x: 599, startPoint y: 325, endPoint x: 624, endPoint y: 333, distance: 26.2
click at [599, 325] on button "Yes" at bounding box center [594, 328] width 48 height 32
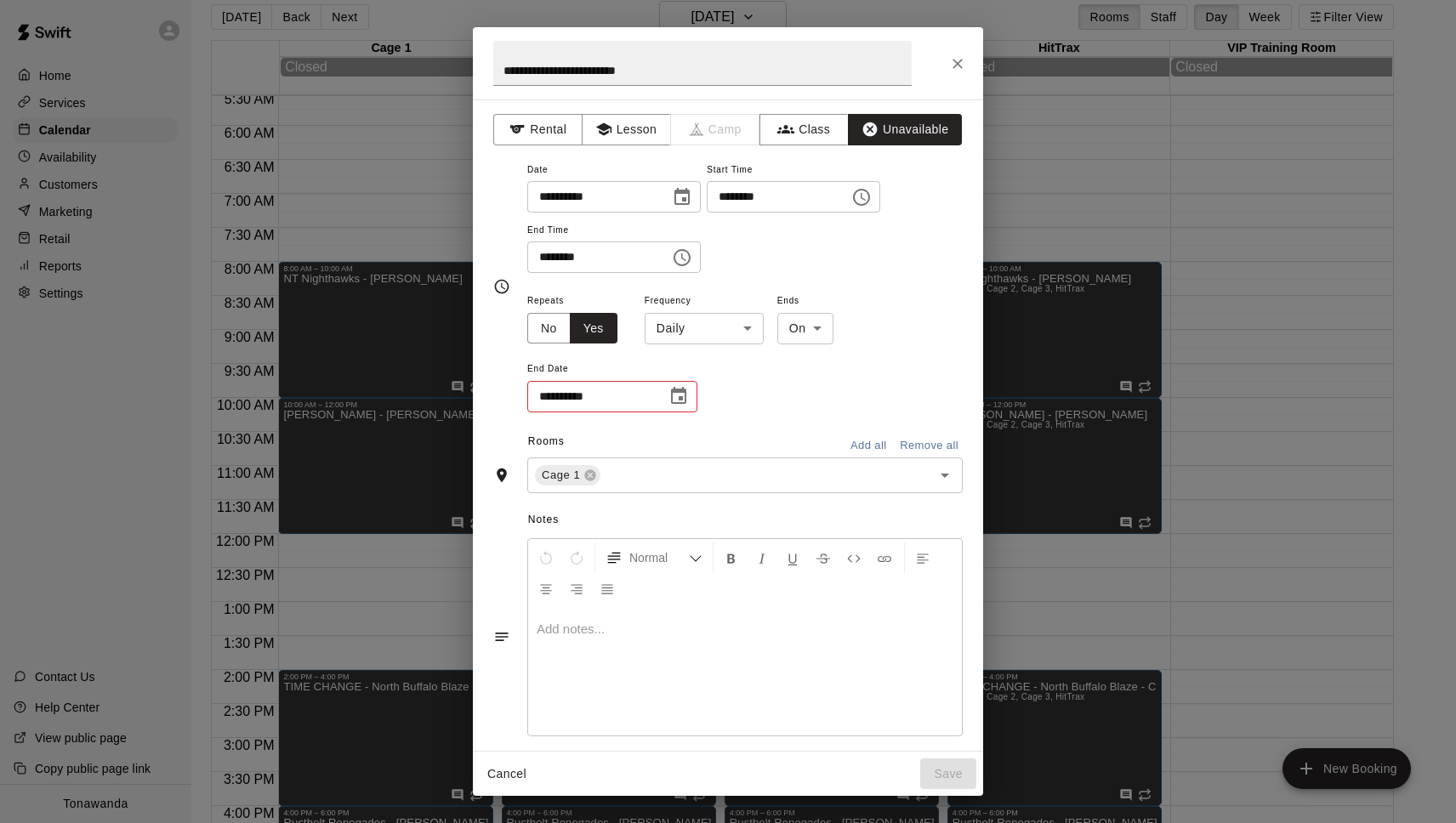
click at [654, 331] on body "Home Services Calendar Availability Customers Marketing Retail Reports Settings…" at bounding box center [728, 405] width 1456 height 850
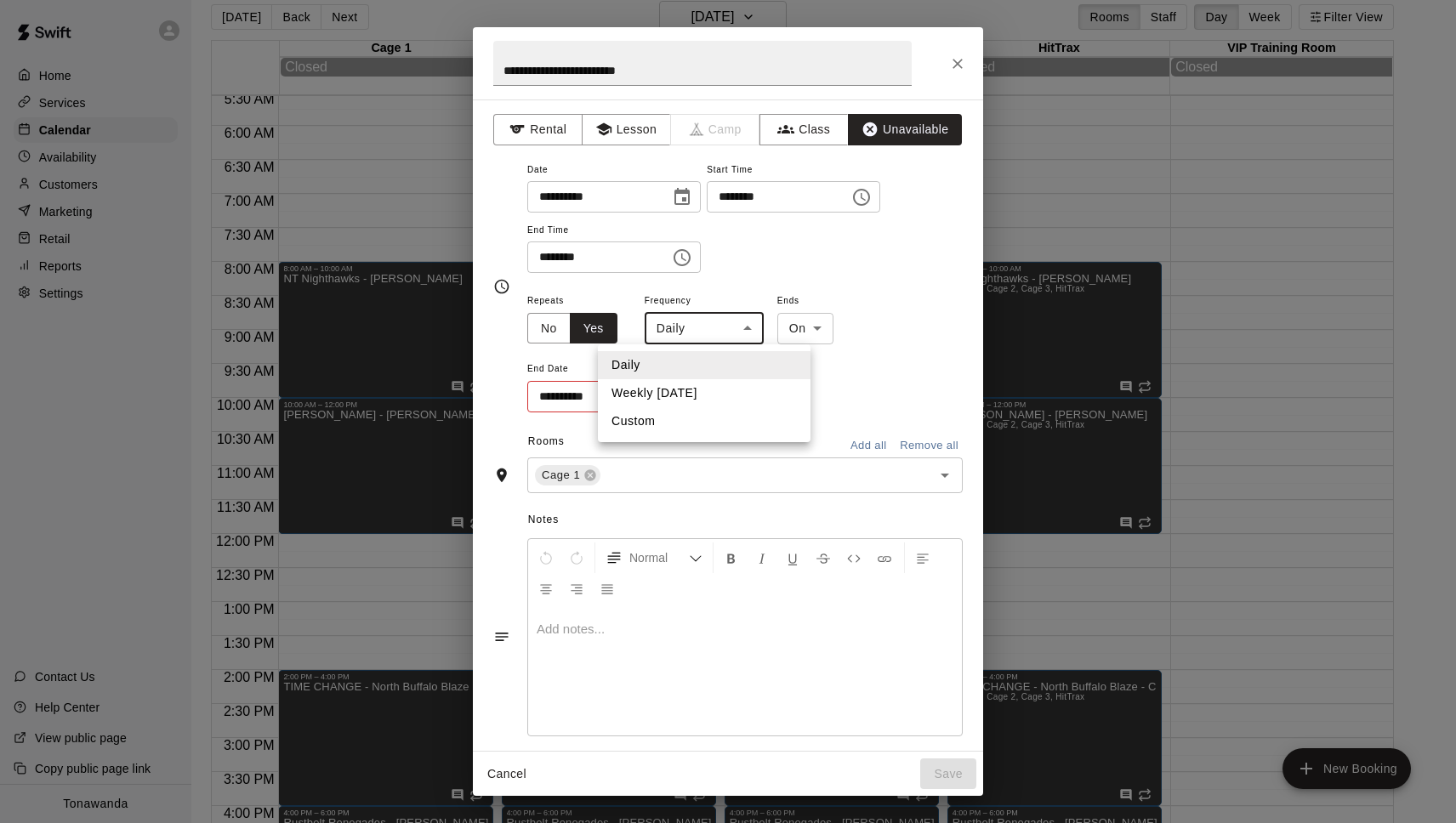
drag, startPoint x: 698, startPoint y: 396, endPoint x: 683, endPoint y: 396, distance: 15.0
click at [697, 396] on li "Weekly on Sunday" at bounding box center [705, 393] width 213 height 28
type input "******"
click at [681, 396] on icon "Choose date" at bounding box center [679, 397] width 21 height 21
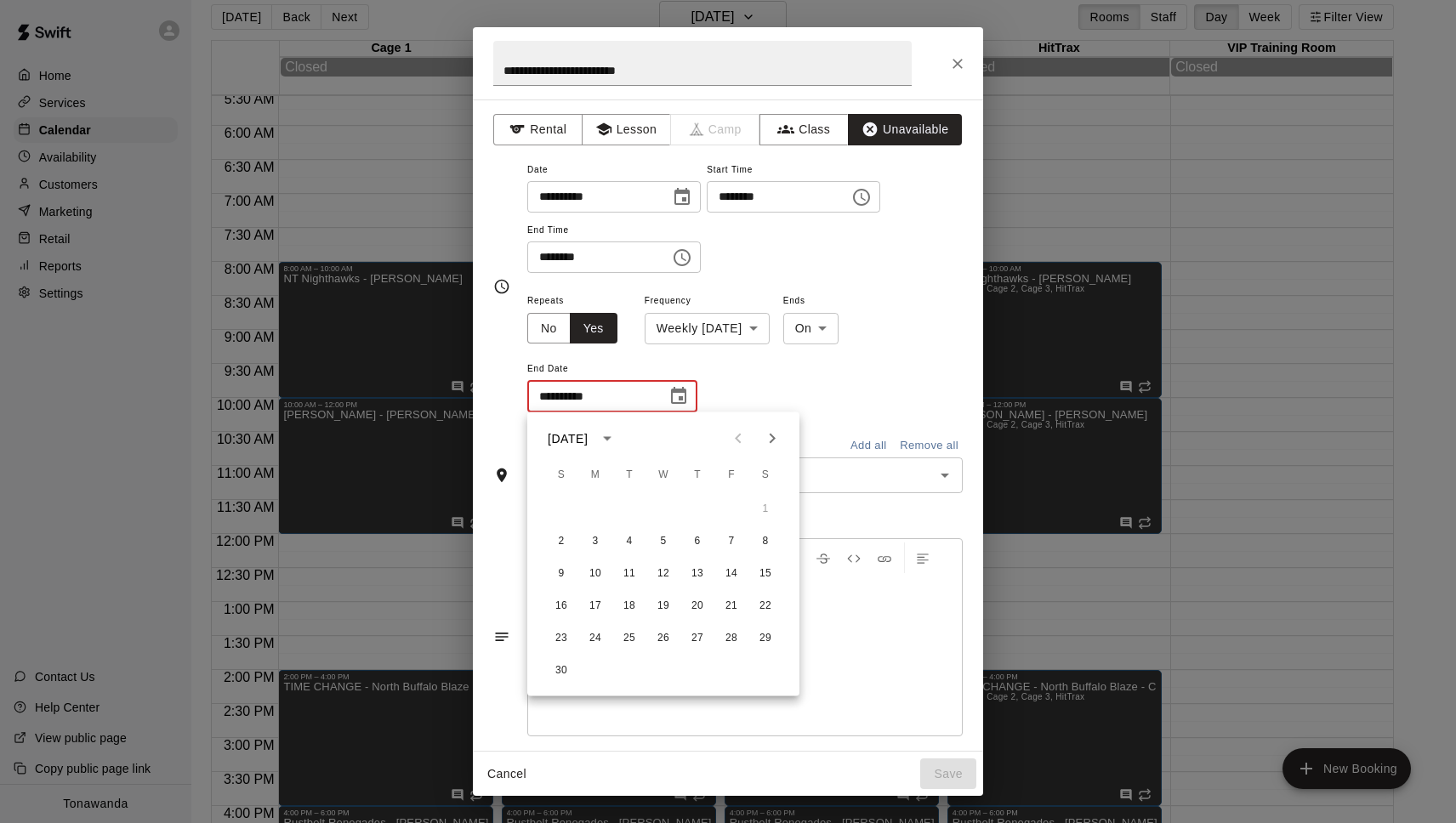
click at [773, 435] on icon "Next month" at bounding box center [772, 439] width 21 height 21
click at [776, 434] on icon "Next month" at bounding box center [772, 439] width 21 height 21
click at [777, 434] on icon "Next month" at bounding box center [772, 439] width 21 height 21
click at [777, 434] on icon "Next month" at bounding box center [772, 439] width 21 height 21
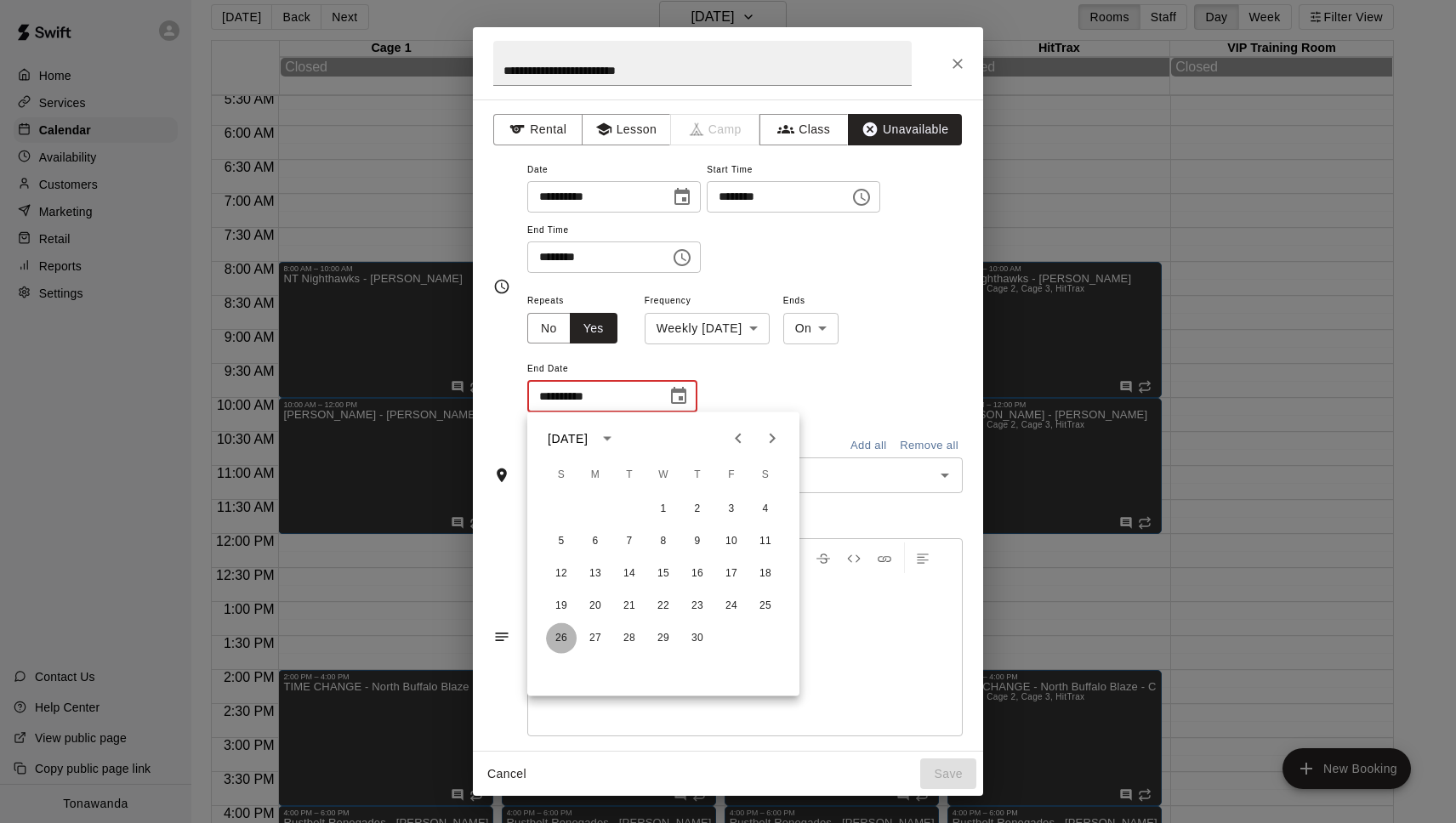
click at [562, 641] on button "26" at bounding box center [561, 638] width 31 height 31
type input "**********"
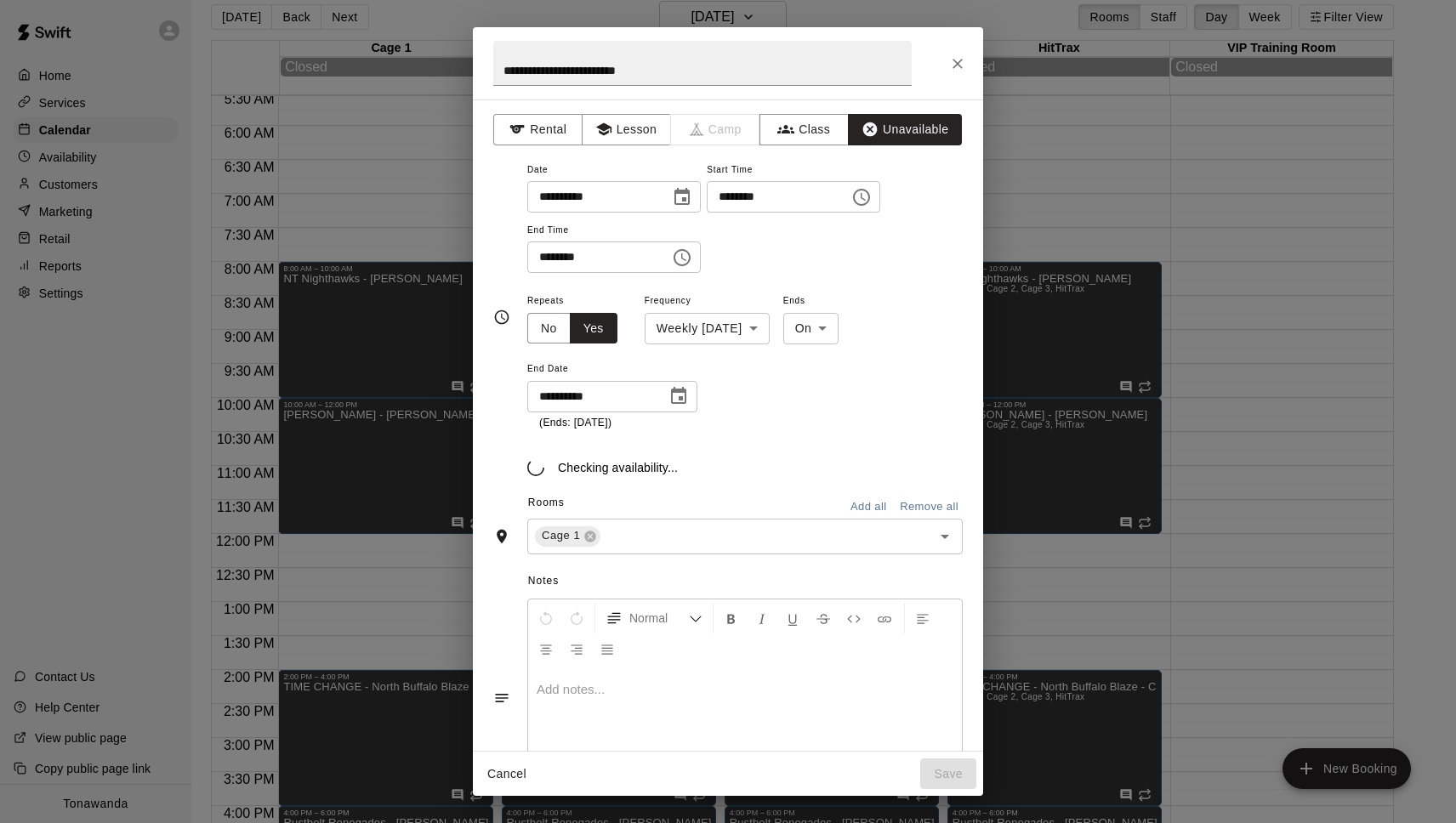
click at [874, 504] on div "**********" at bounding box center [728, 425] width 511 height 651
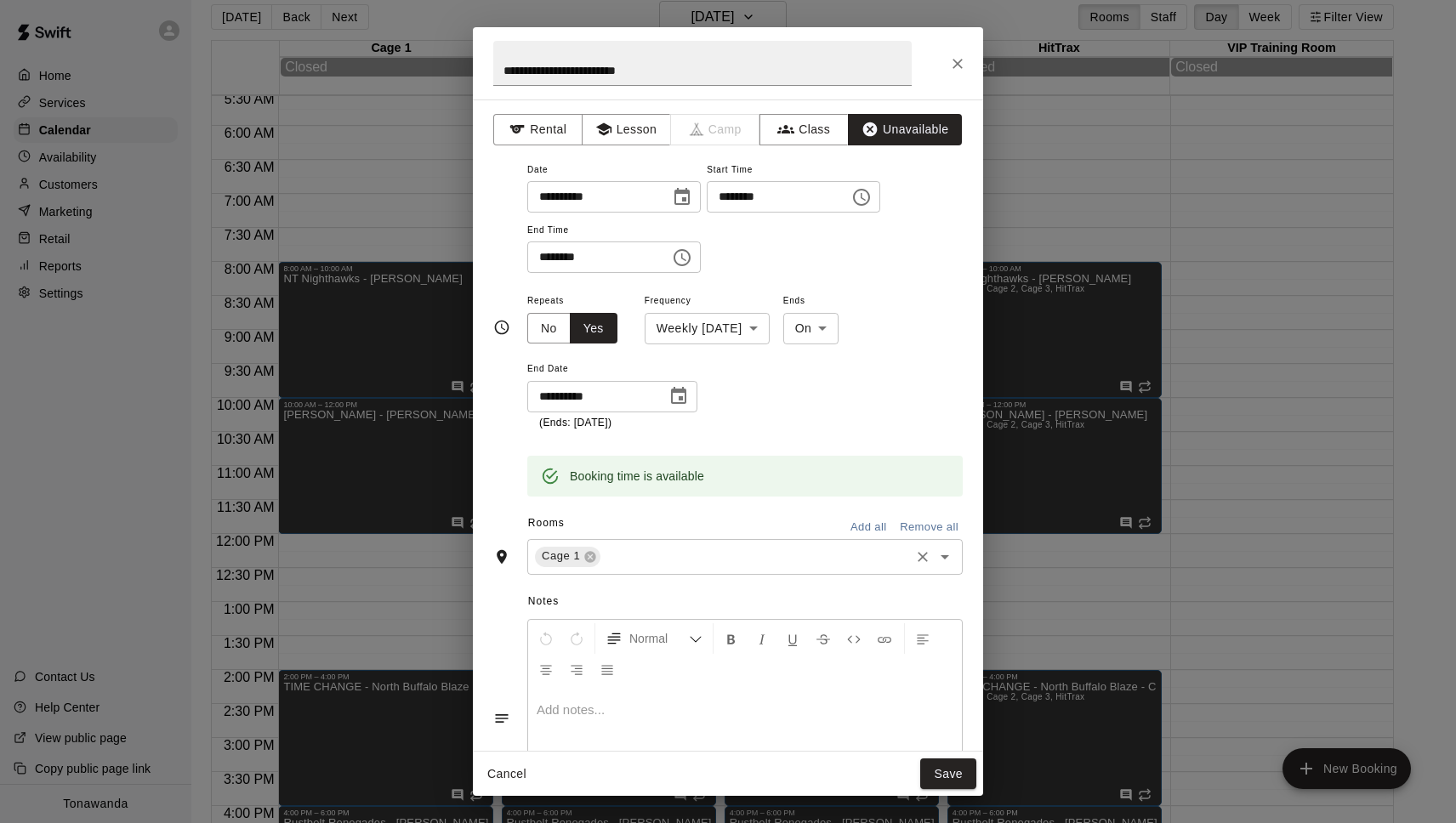
drag, startPoint x: 875, startPoint y: 523, endPoint x: 841, endPoint y: 539, distance: 37.6
click at [875, 523] on button "Add all" at bounding box center [868, 527] width 54 height 26
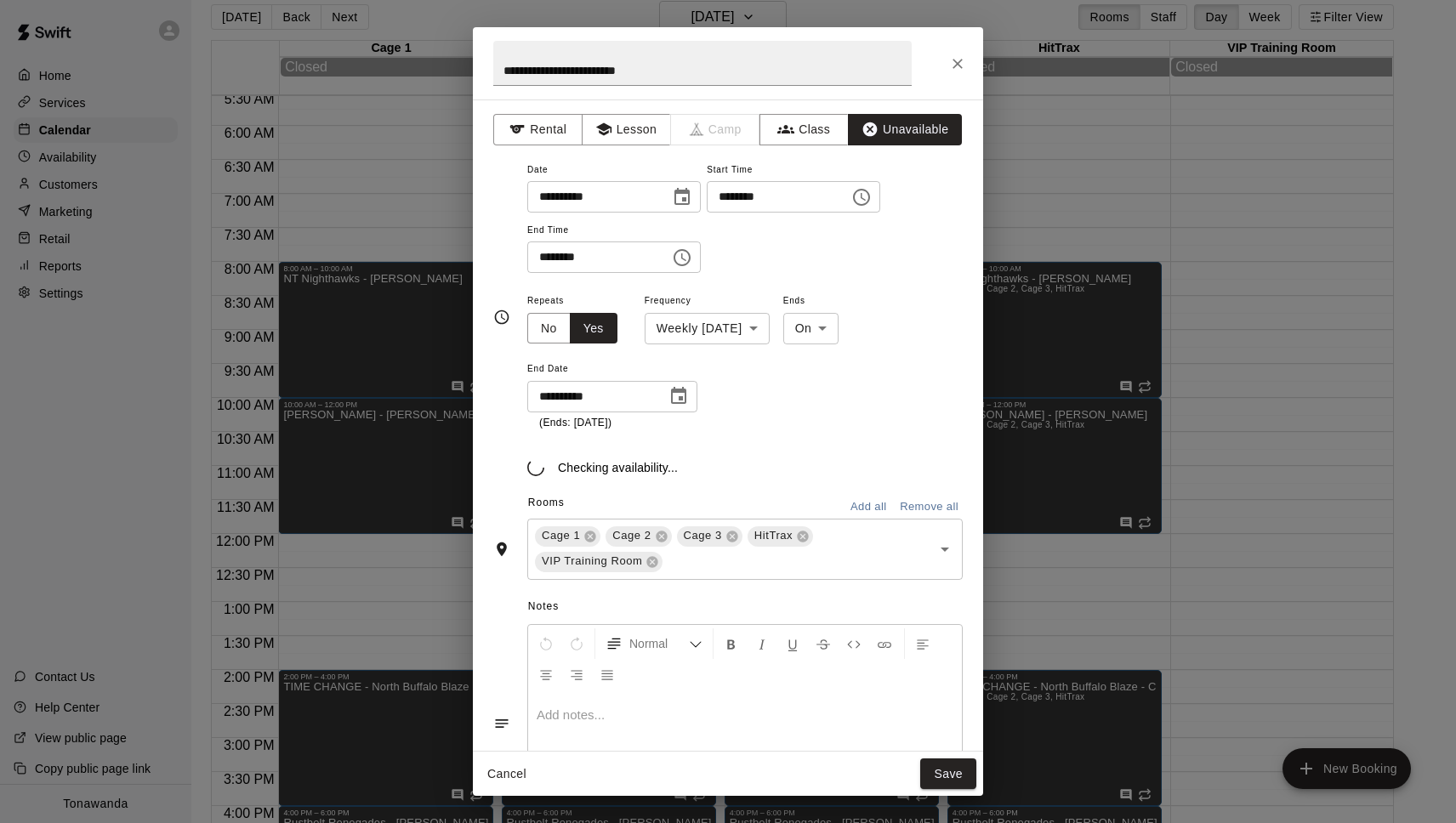
drag, startPoint x: 654, startPoint y: 561, endPoint x: 787, endPoint y: 706, distance: 196.8
click at [654, 561] on icon at bounding box center [652, 562] width 11 height 11
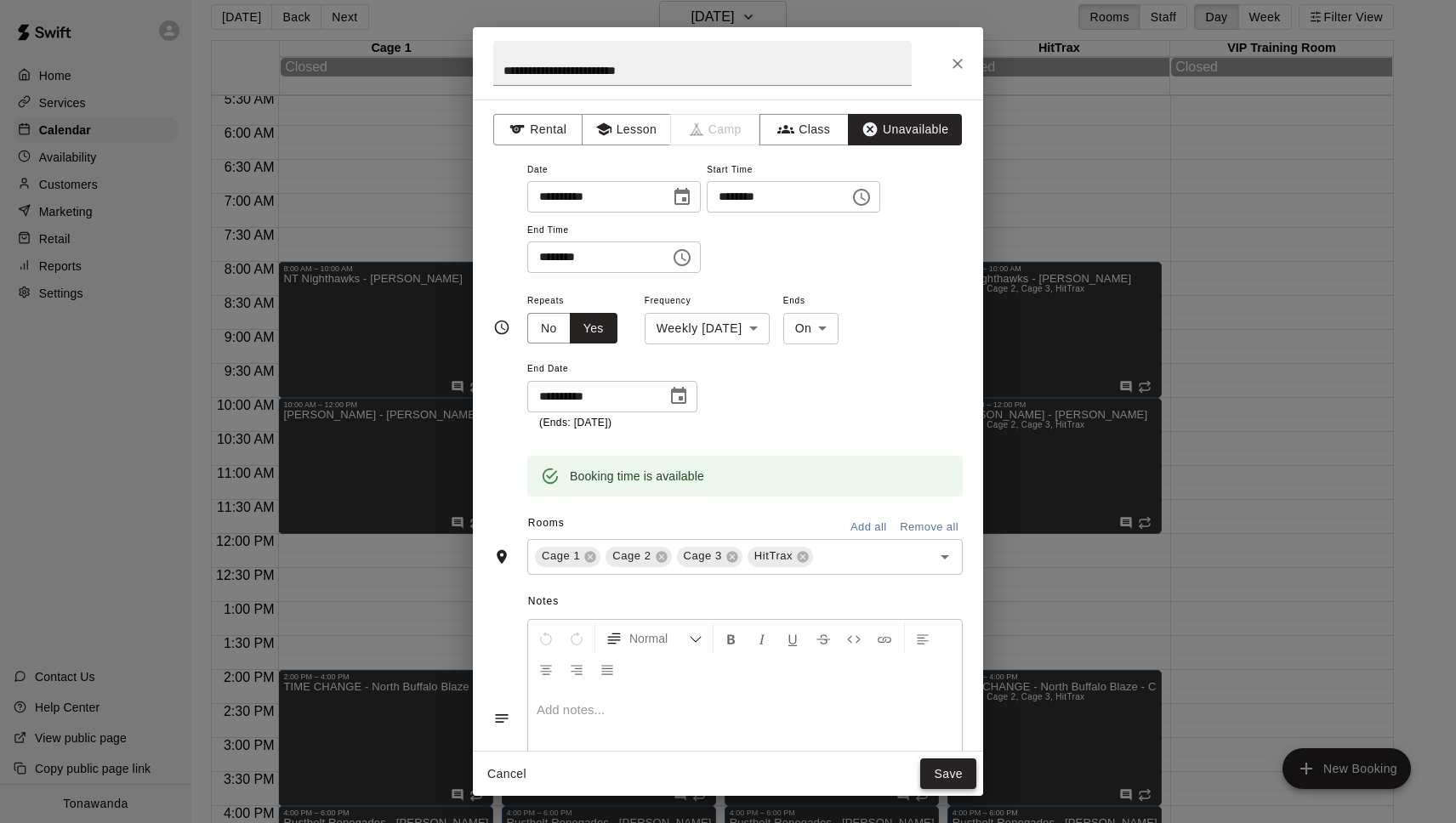
click at [957, 773] on button "Save" at bounding box center [948, 774] width 56 height 32
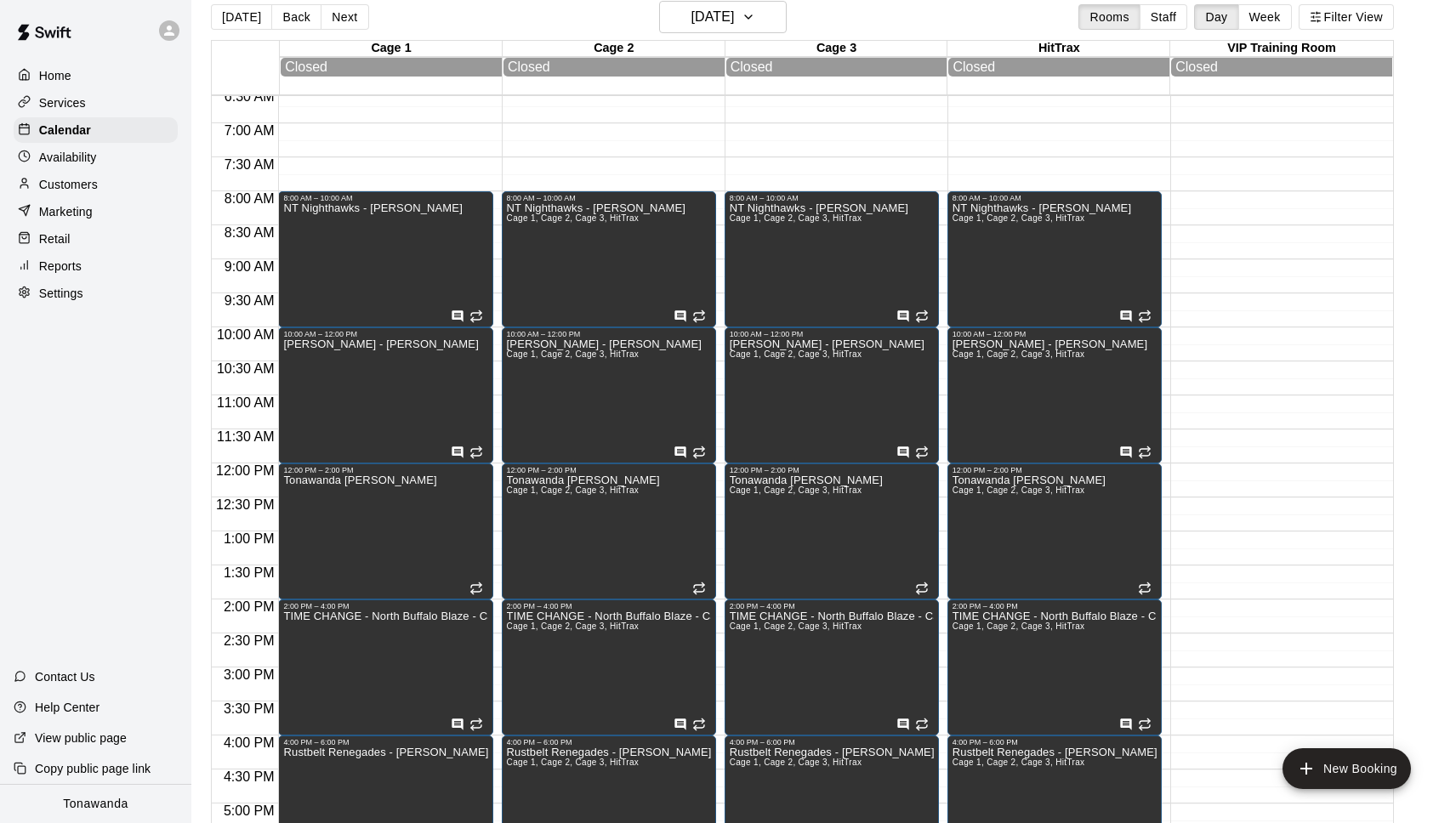
scroll to position [451, 0]
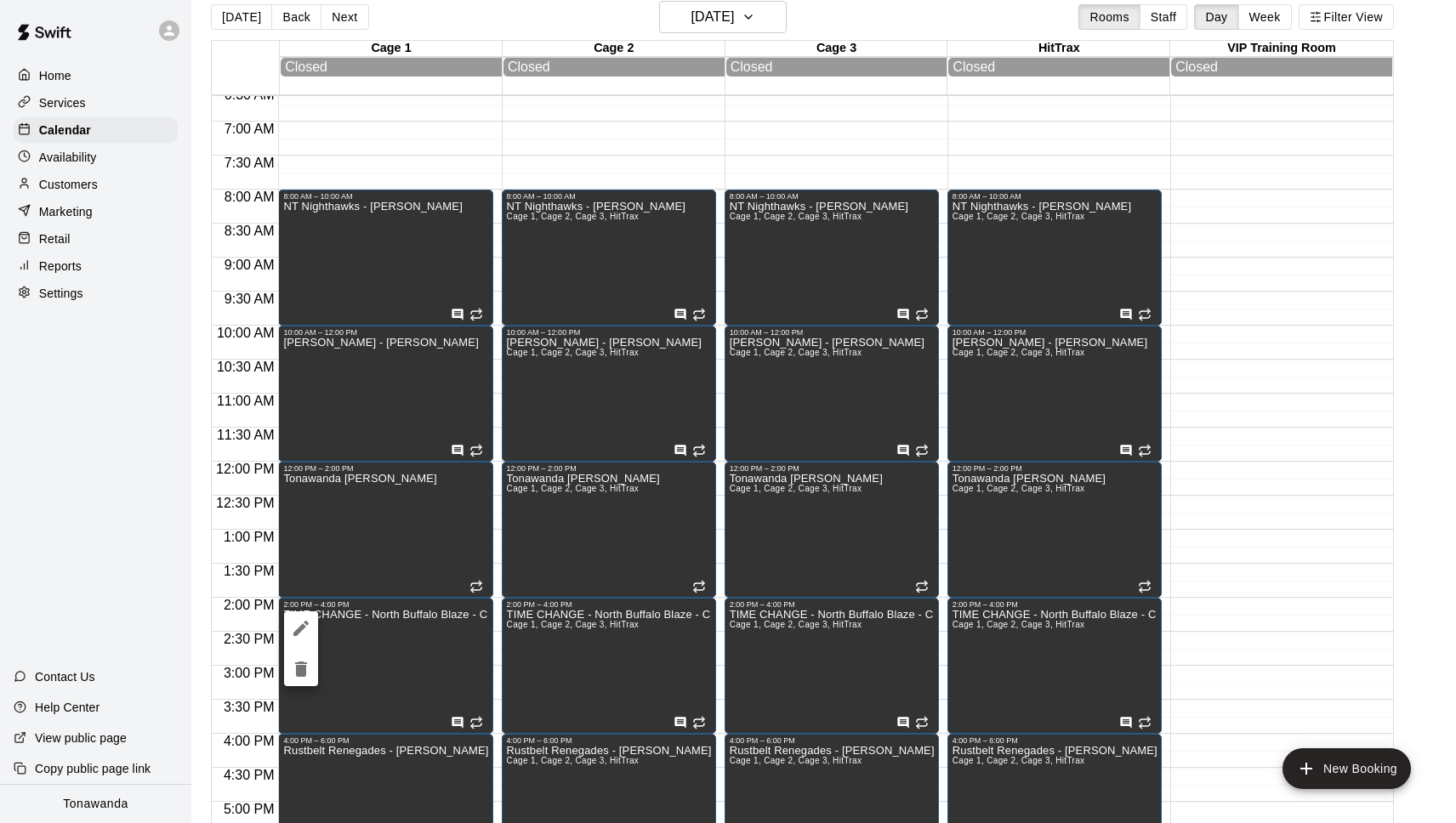
click at [302, 632] on icon "edit" at bounding box center [301, 628] width 21 height 21
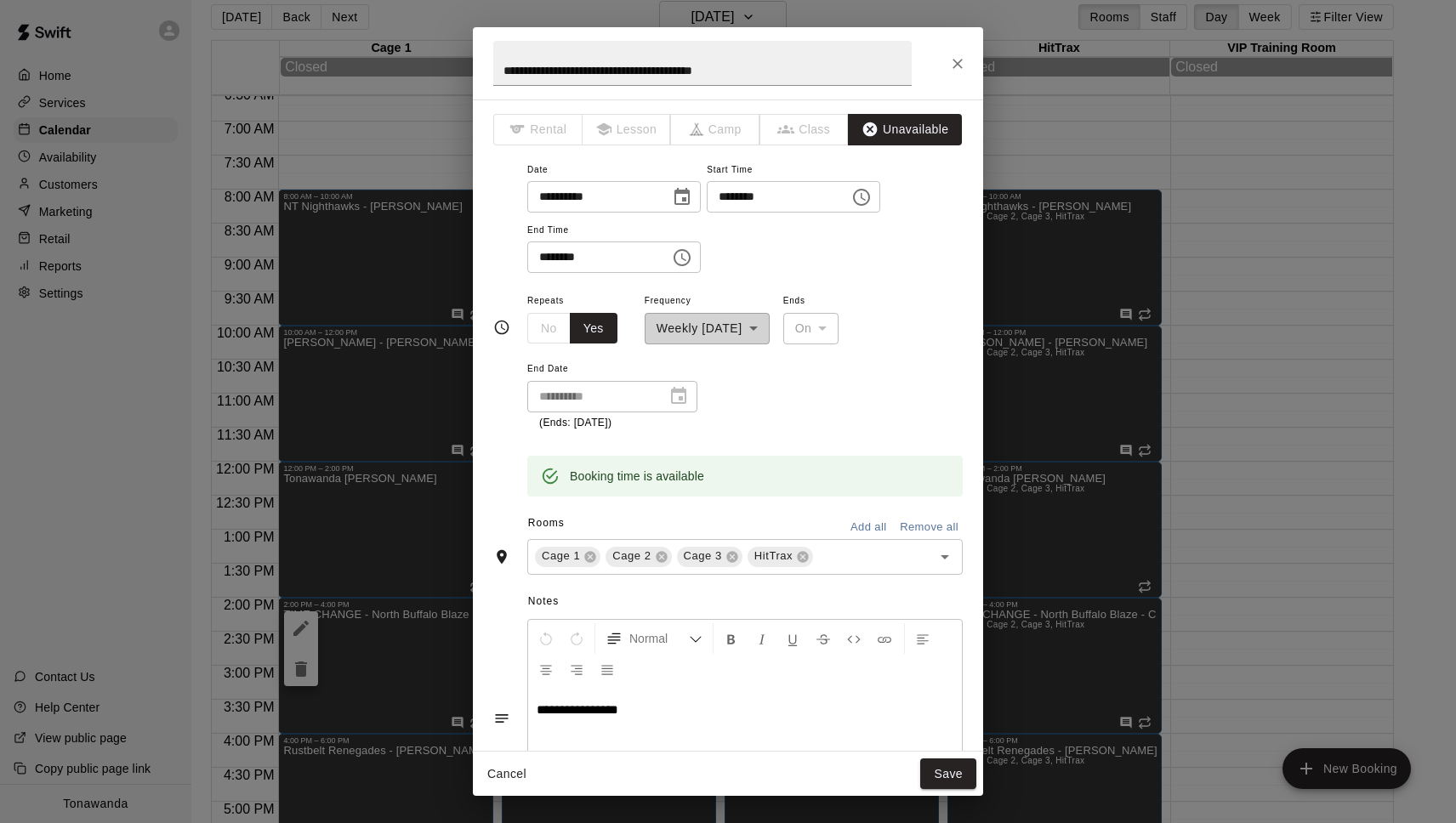
click at [955, 60] on icon "Close" at bounding box center [958, 63] width 10 height 10
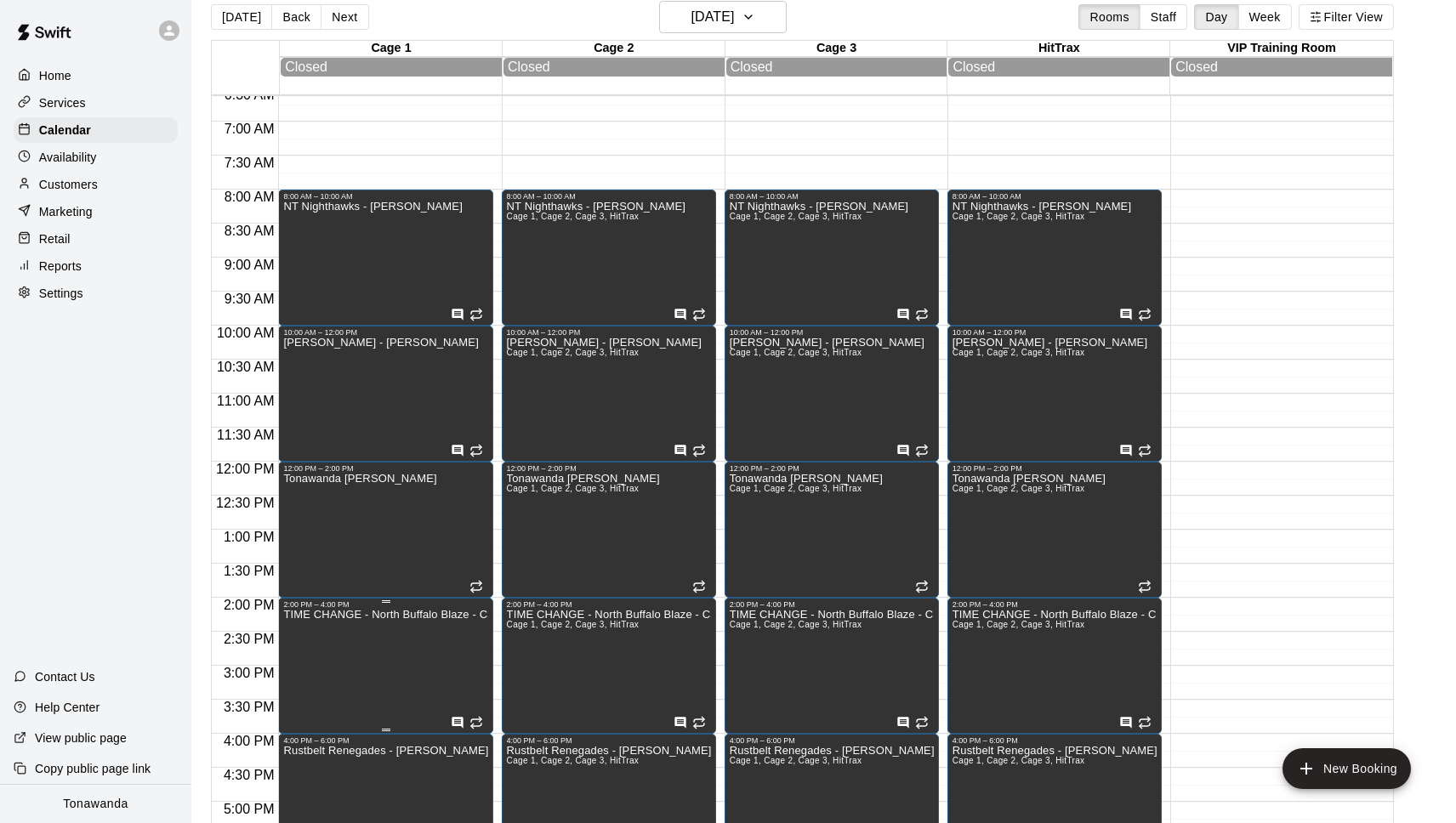
click at [292, 663] on icon "delete" at bounding box center [301, 669] width 21 height 21
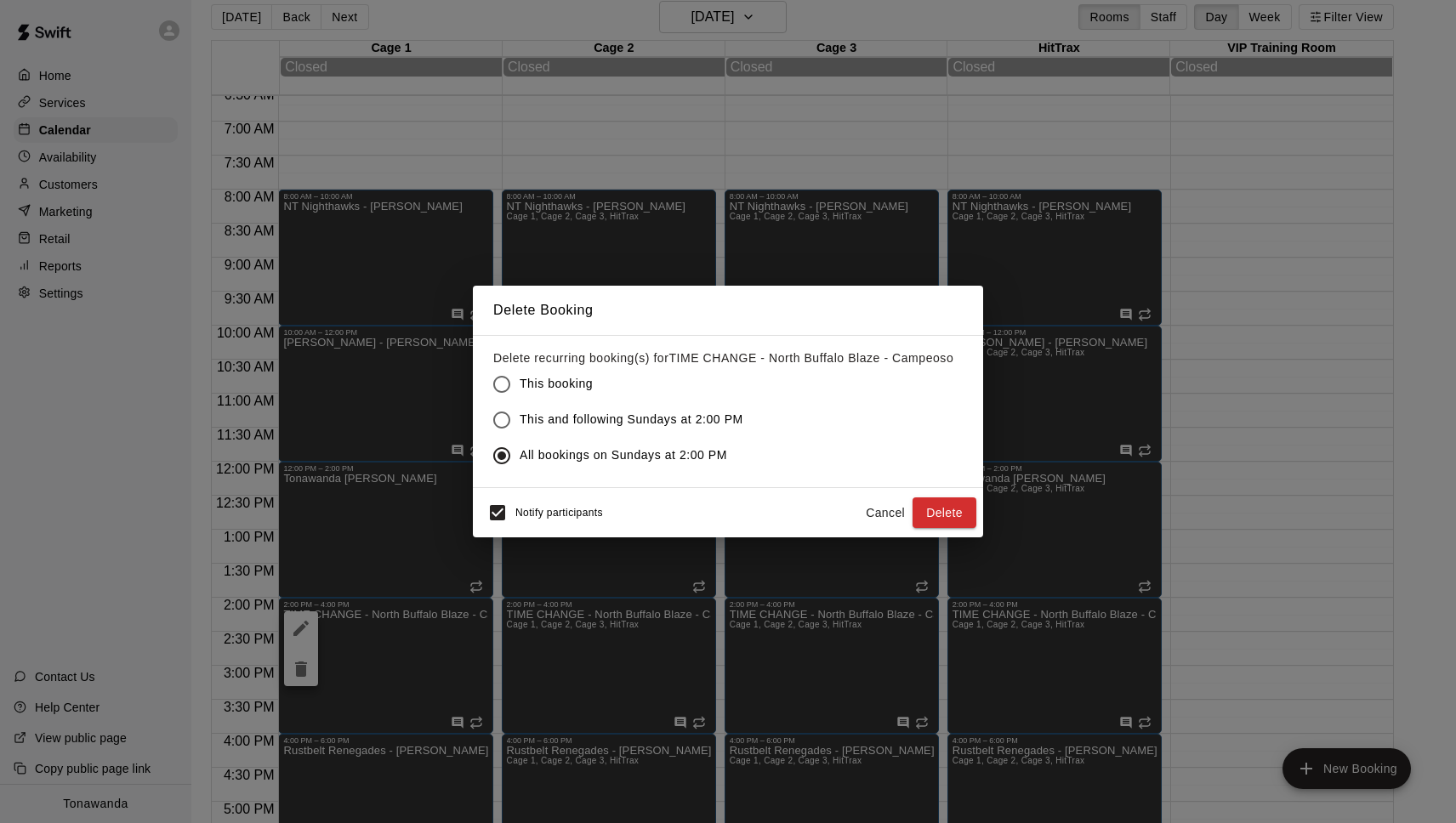
click at [952, 516] on button "Delete" at bounding box center [945, 513] width 63 height 32
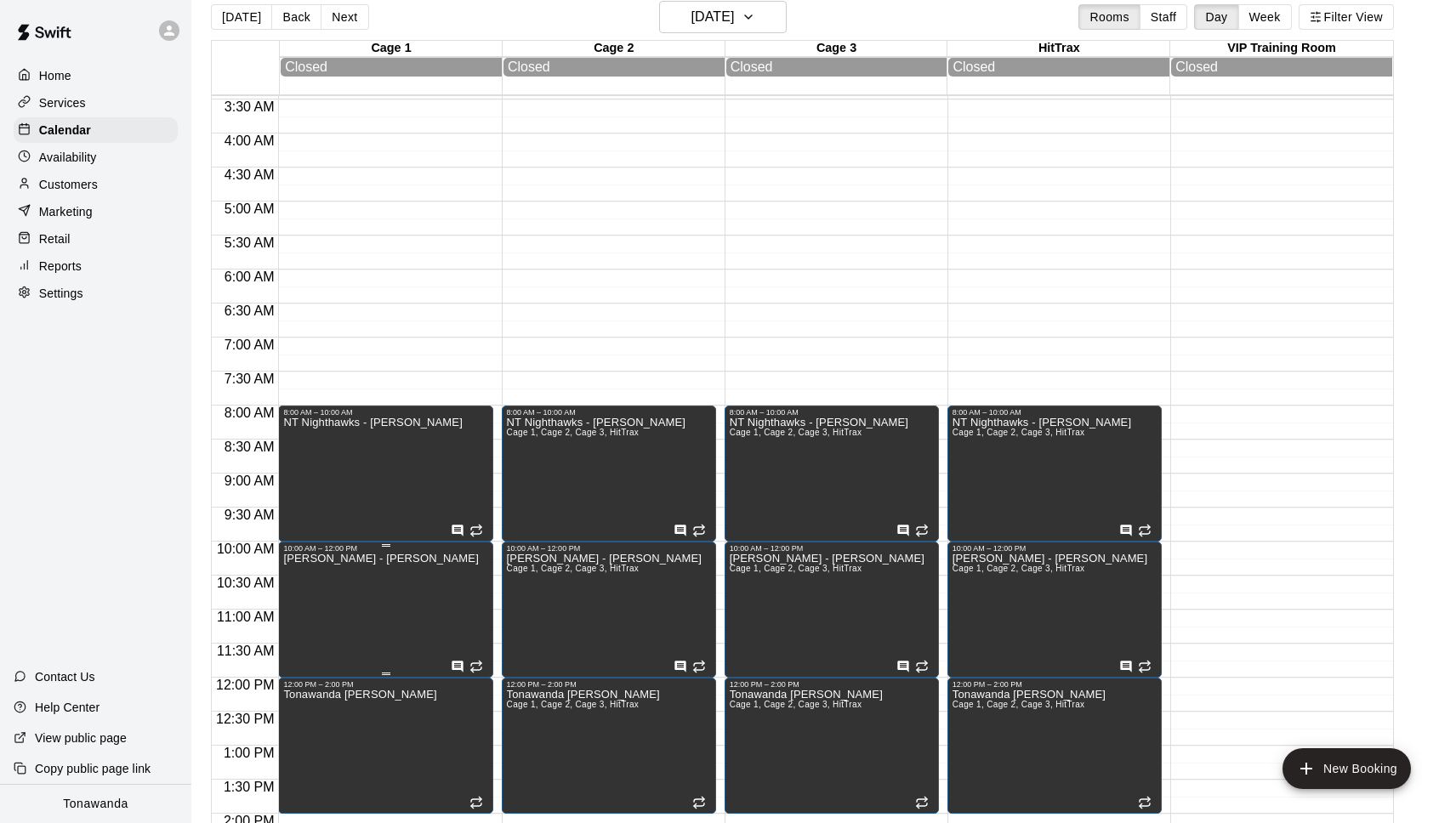
scroll to position [0, 0]
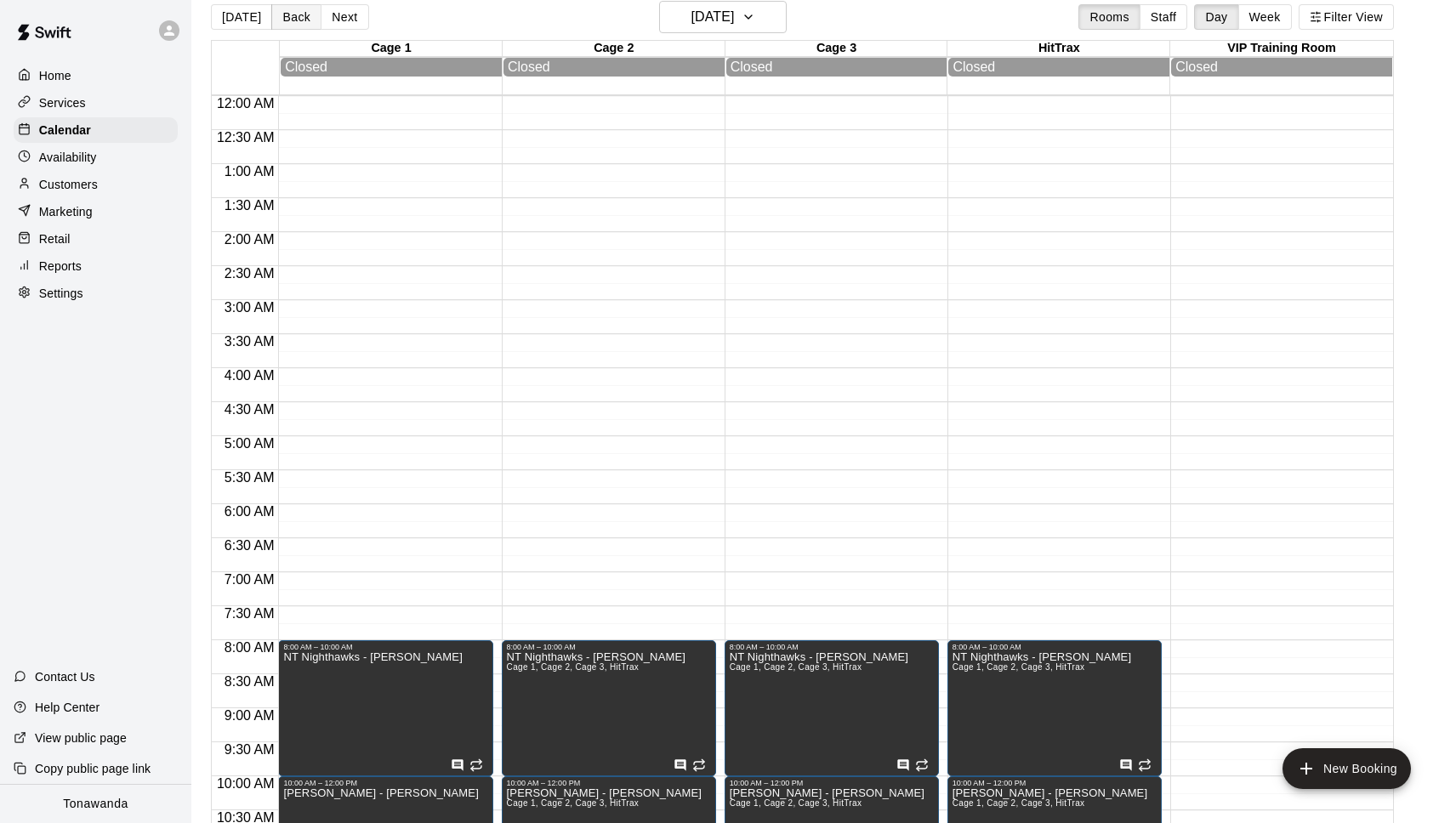
click at [304, 17] on button "Back" at bounding box center [297, 17] width 50 height 25
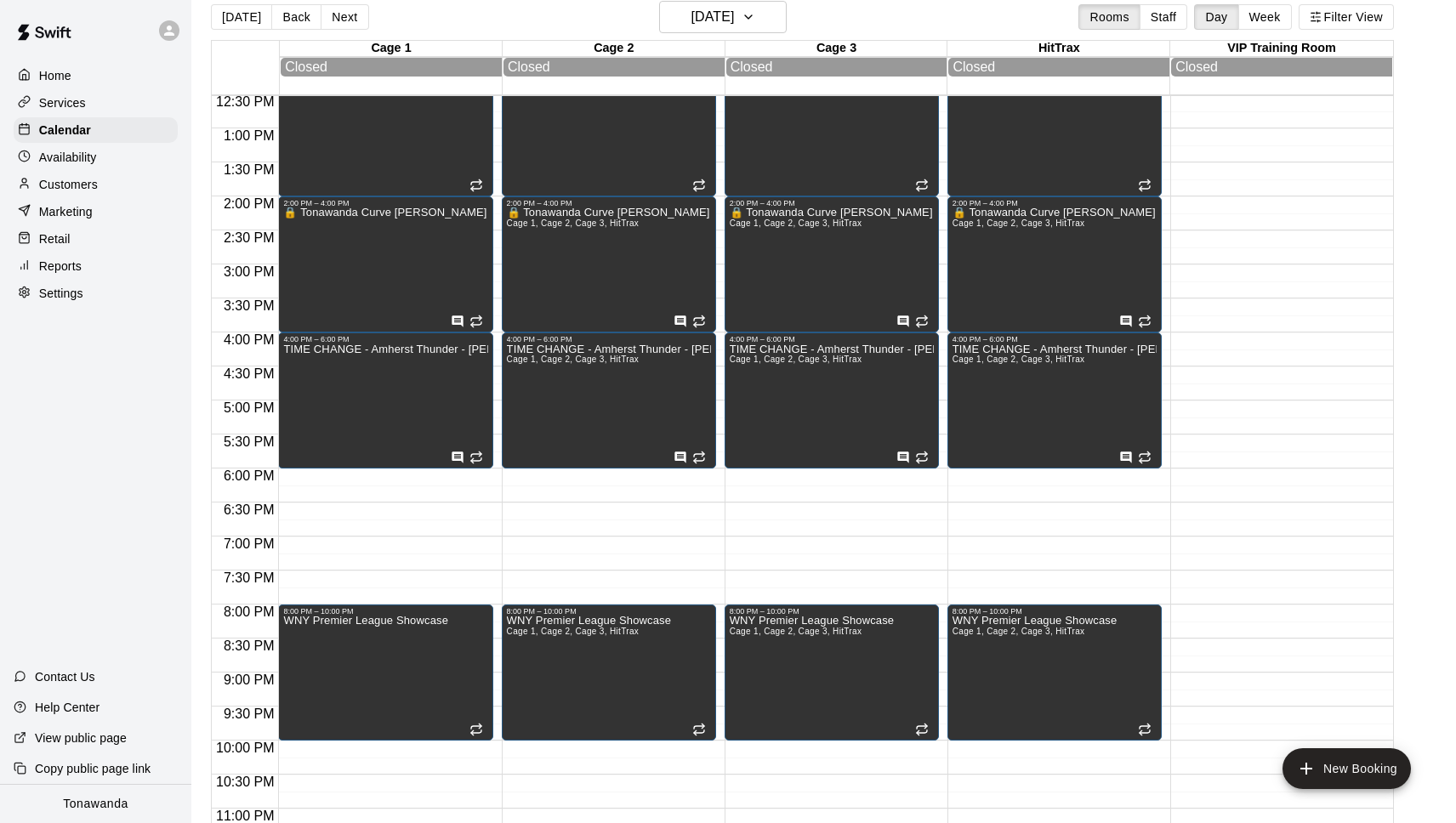
scroll to position [907, 0]
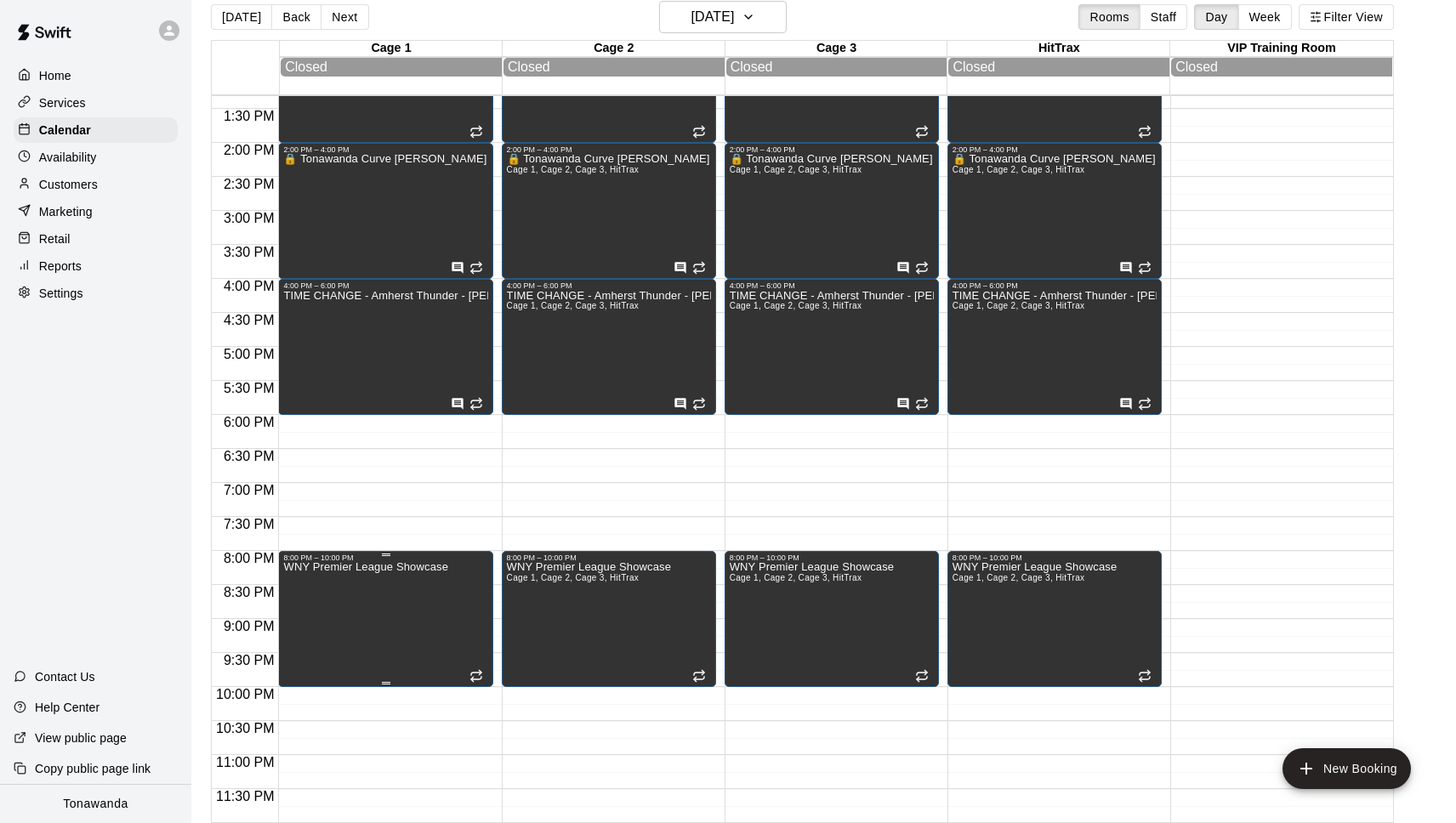
click at [299, 587] on icon "edit" at bounding box center [301, 580] width 21 height 21
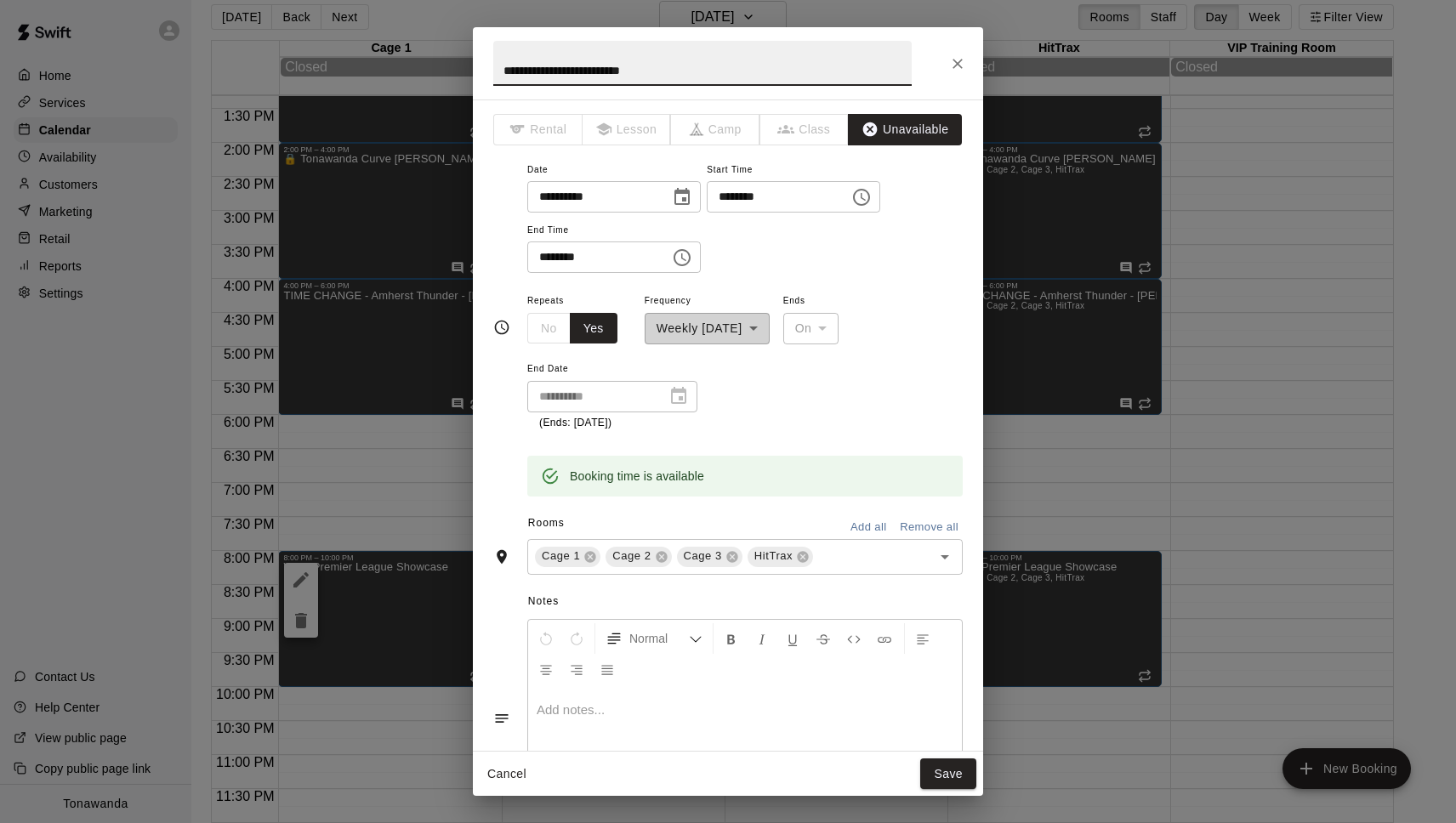
click at [505, 67] on input "**********" at bounding box center [703, 63] width 418 height 45
drag, startPoint x: 514, startPoint y: 69, endPoint x: 496, endPoint y: 69, distance: 18.0
click at [497, 68] on input "**********" at bounding box center [703, 63] width 418 height 45
type input "**********"
click at [947, 771] on button "Save" at bounding box center [948, 774] width 56 height 32
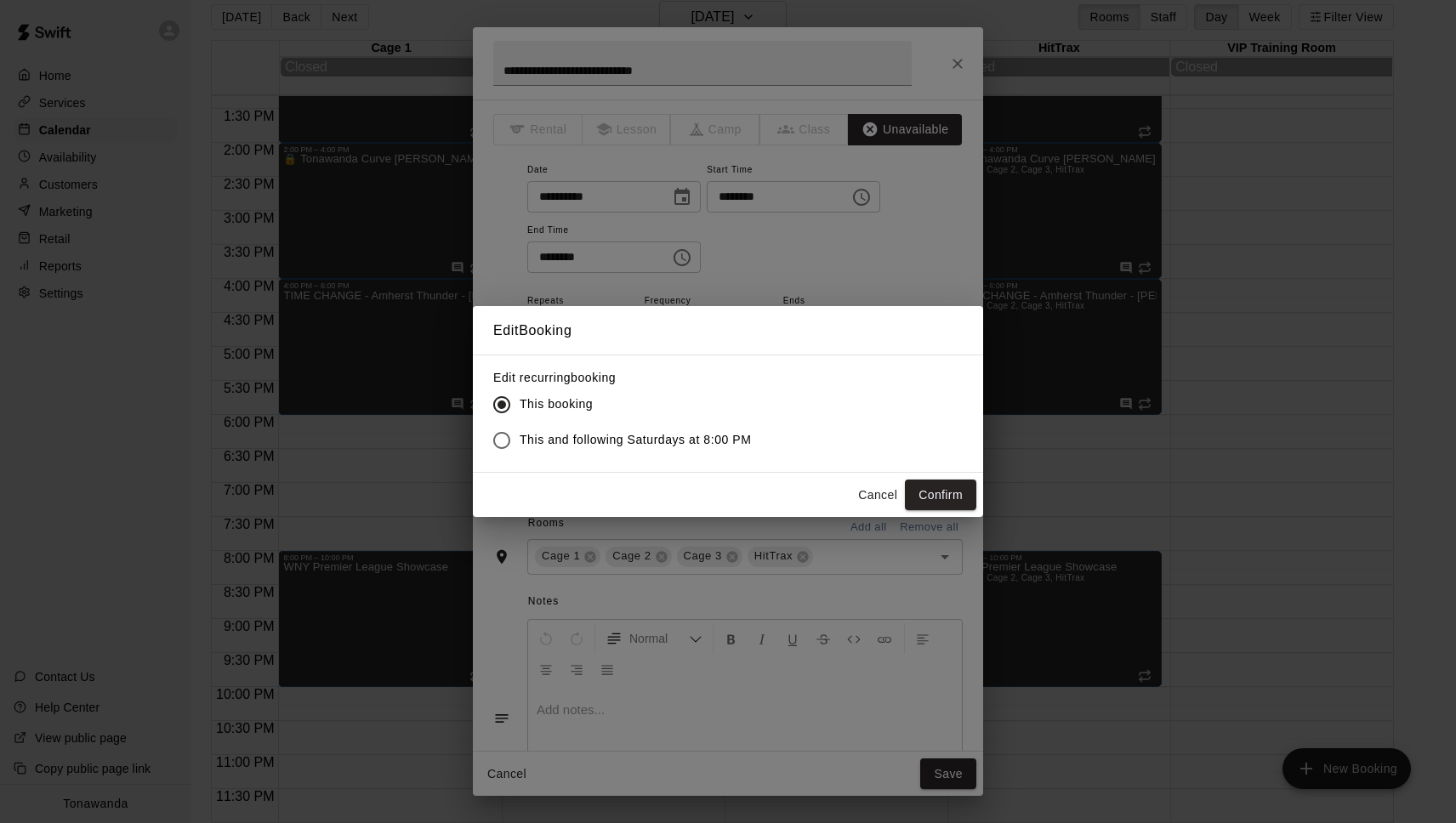
click at [550, 439] on span "This and following Saturdays at 8:00 PM" at bounding box center [636, 439] width 231 height 18
click at [944, 494] on button "Confirm" at bounding box center [941, 495] width 72 height 32
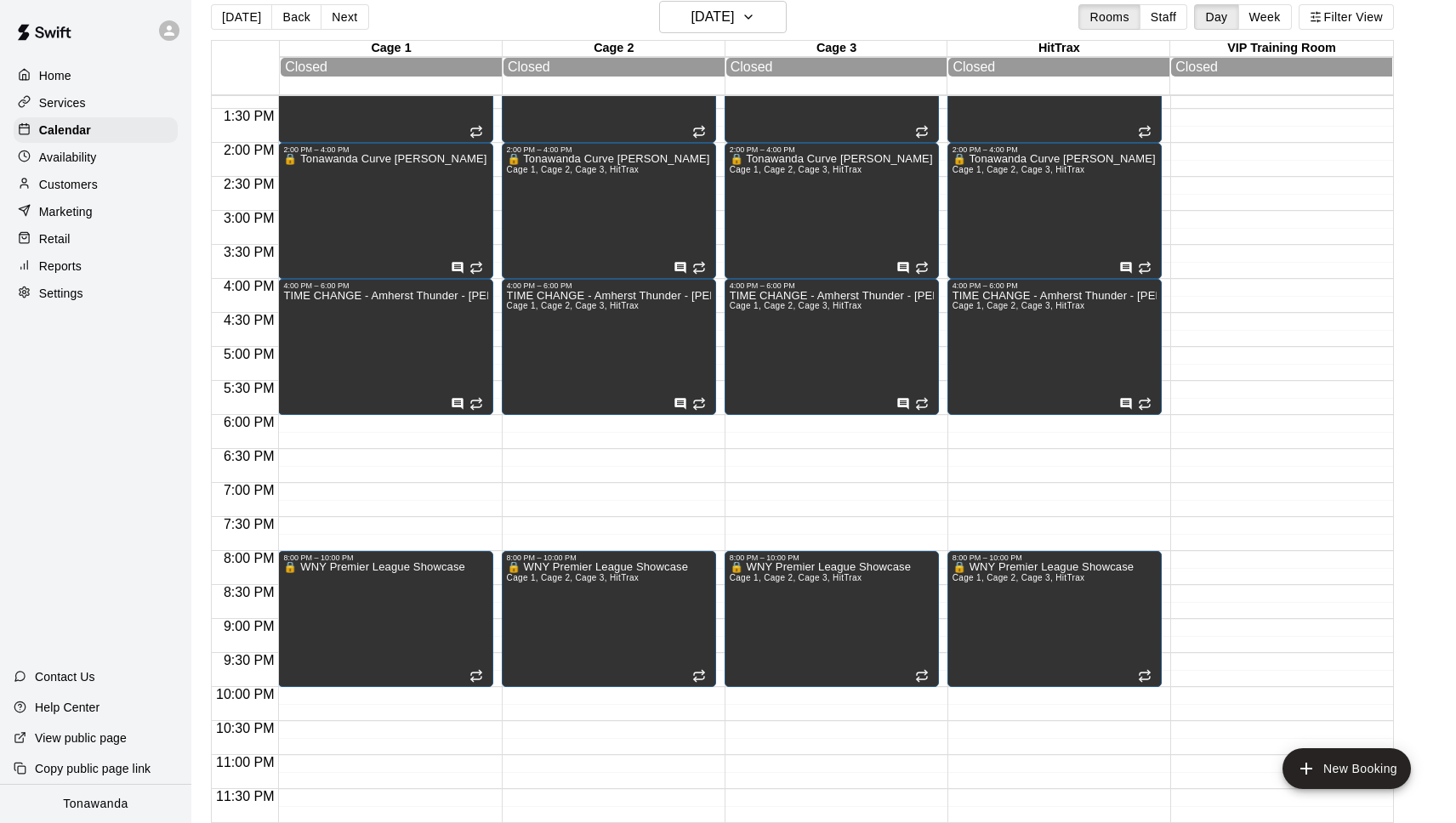
click at [338, 19] on button "Next" at bounding box center [344, 17] width 48 height 25
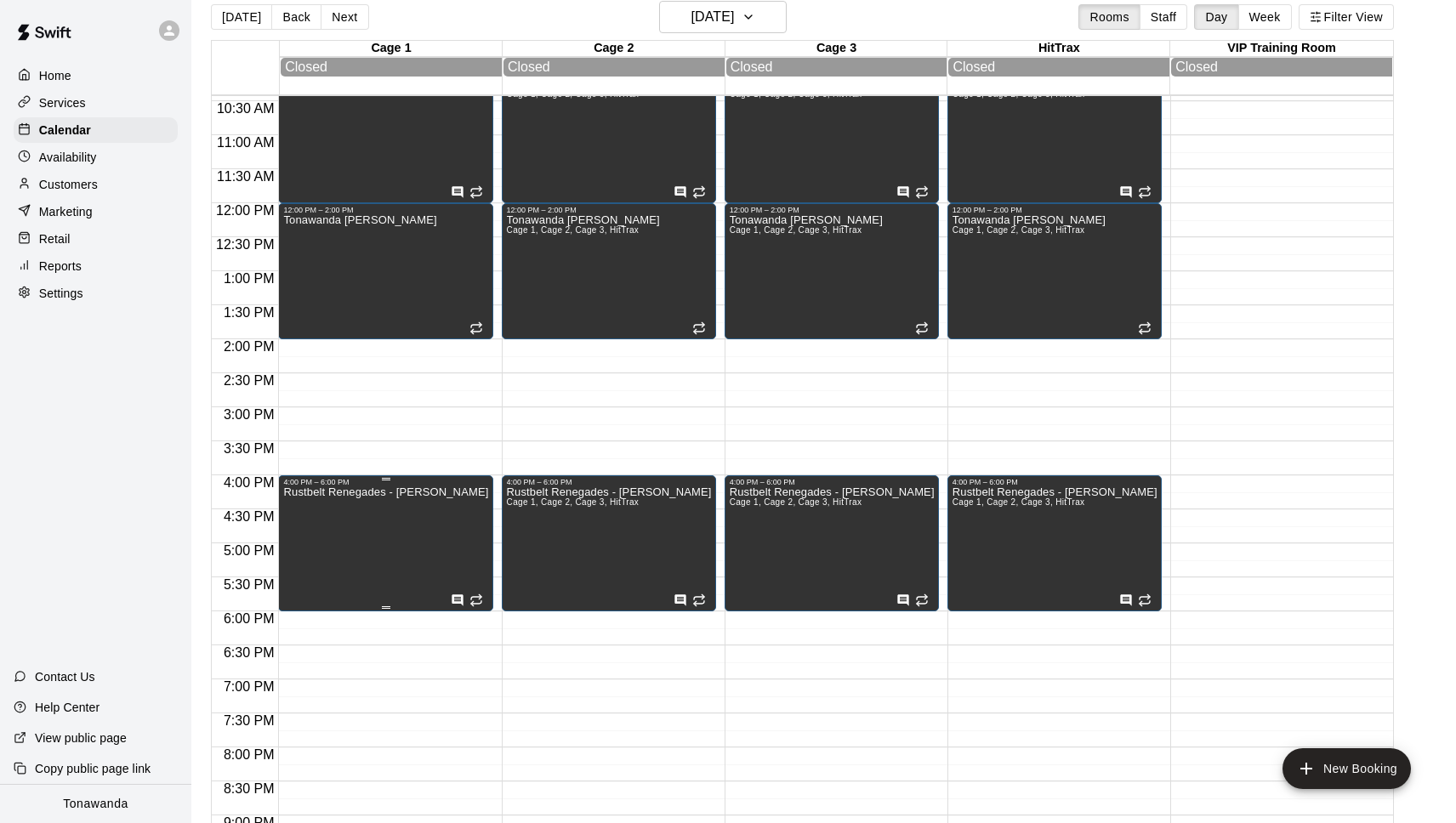
scroll to position [637, 0]
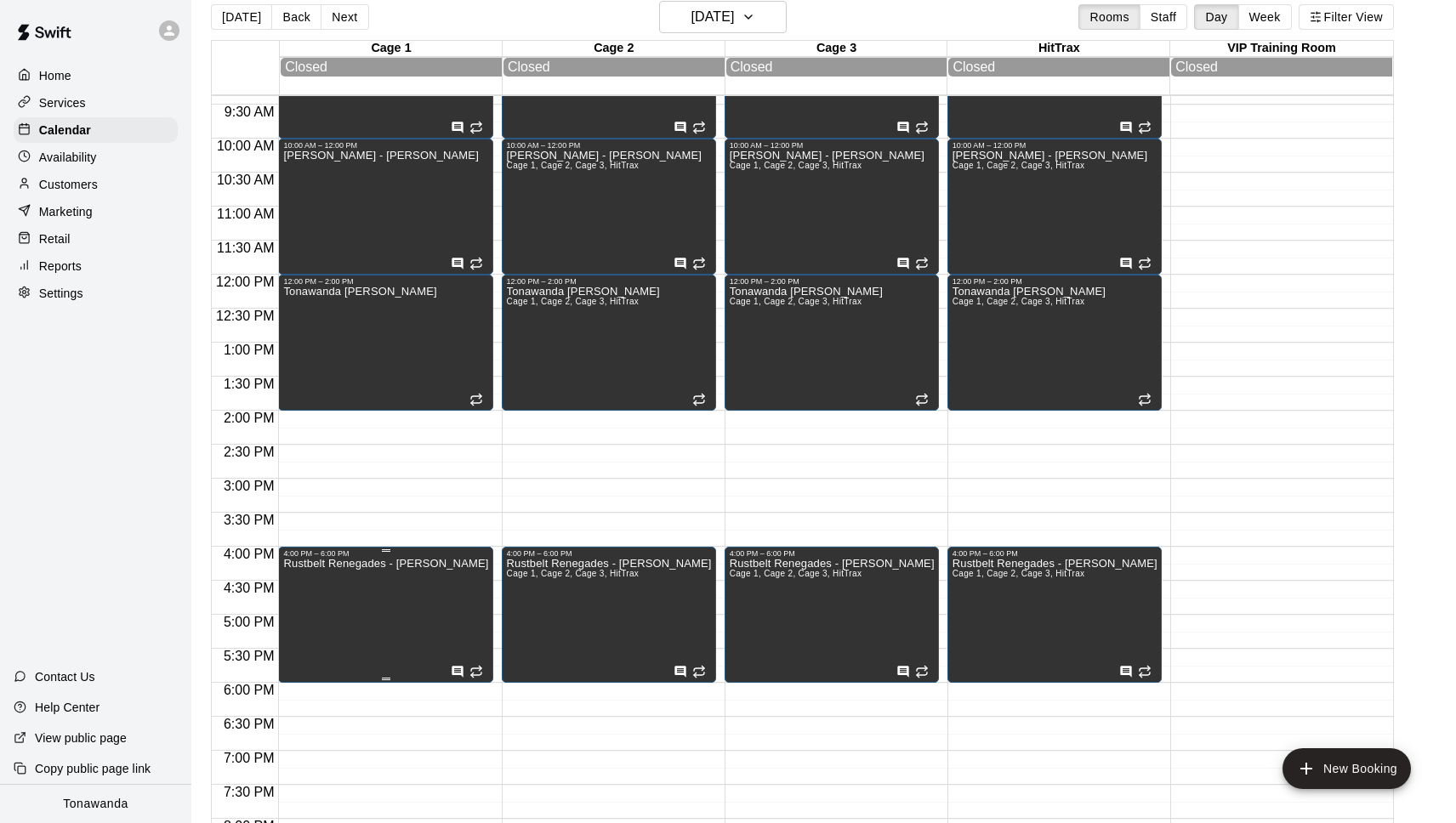
click at [296, 576] on icon "edit" at bounding box center [301, 578] width 21 height 21
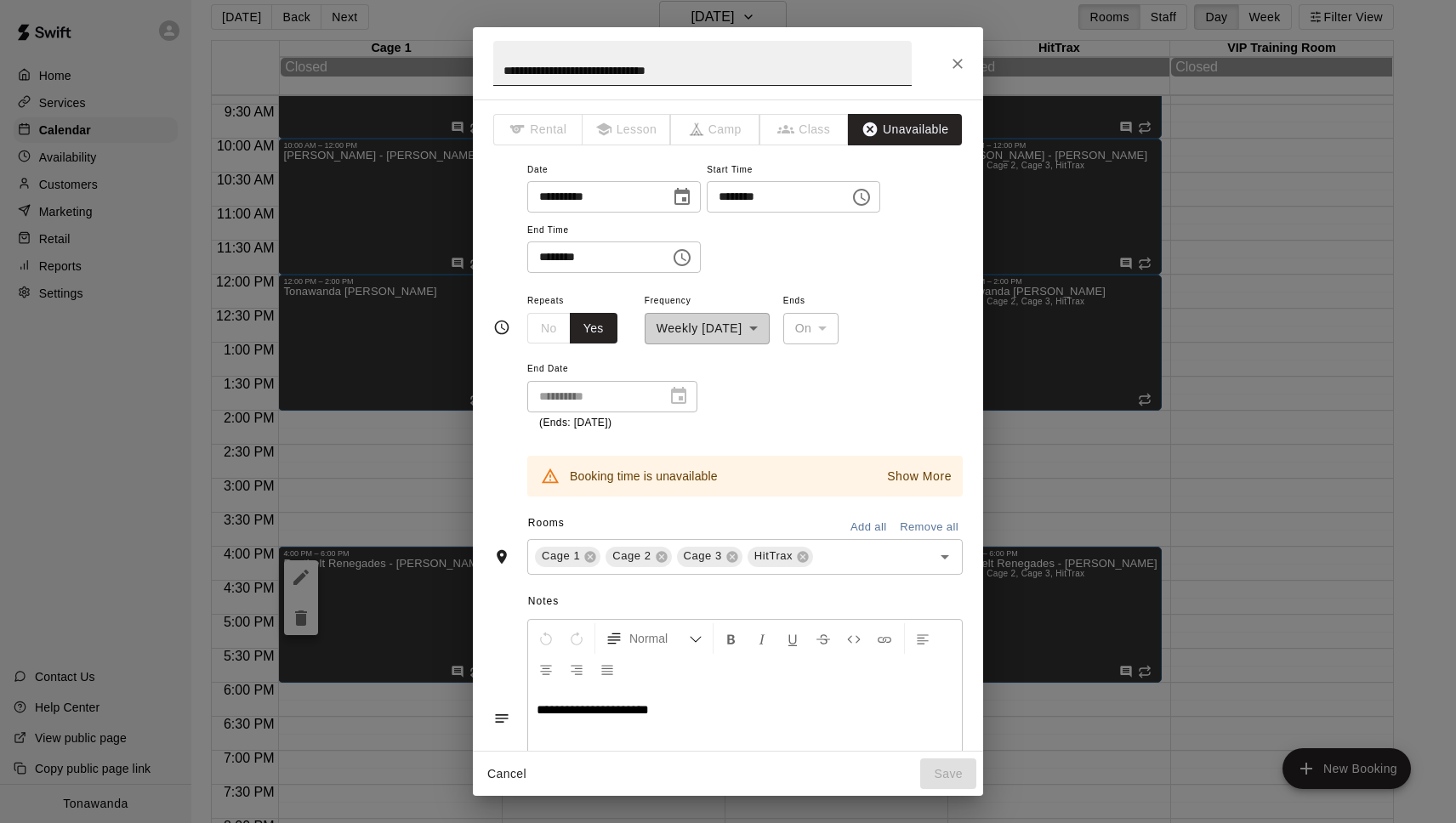
click at [503, 68] on input "**********" at bounding box center [703, 63] width 418 height 45
paste input "**"
type input "**********"
click at [924, 478] on p "Show More" at bounding box center [918, 476] width 64 height 18
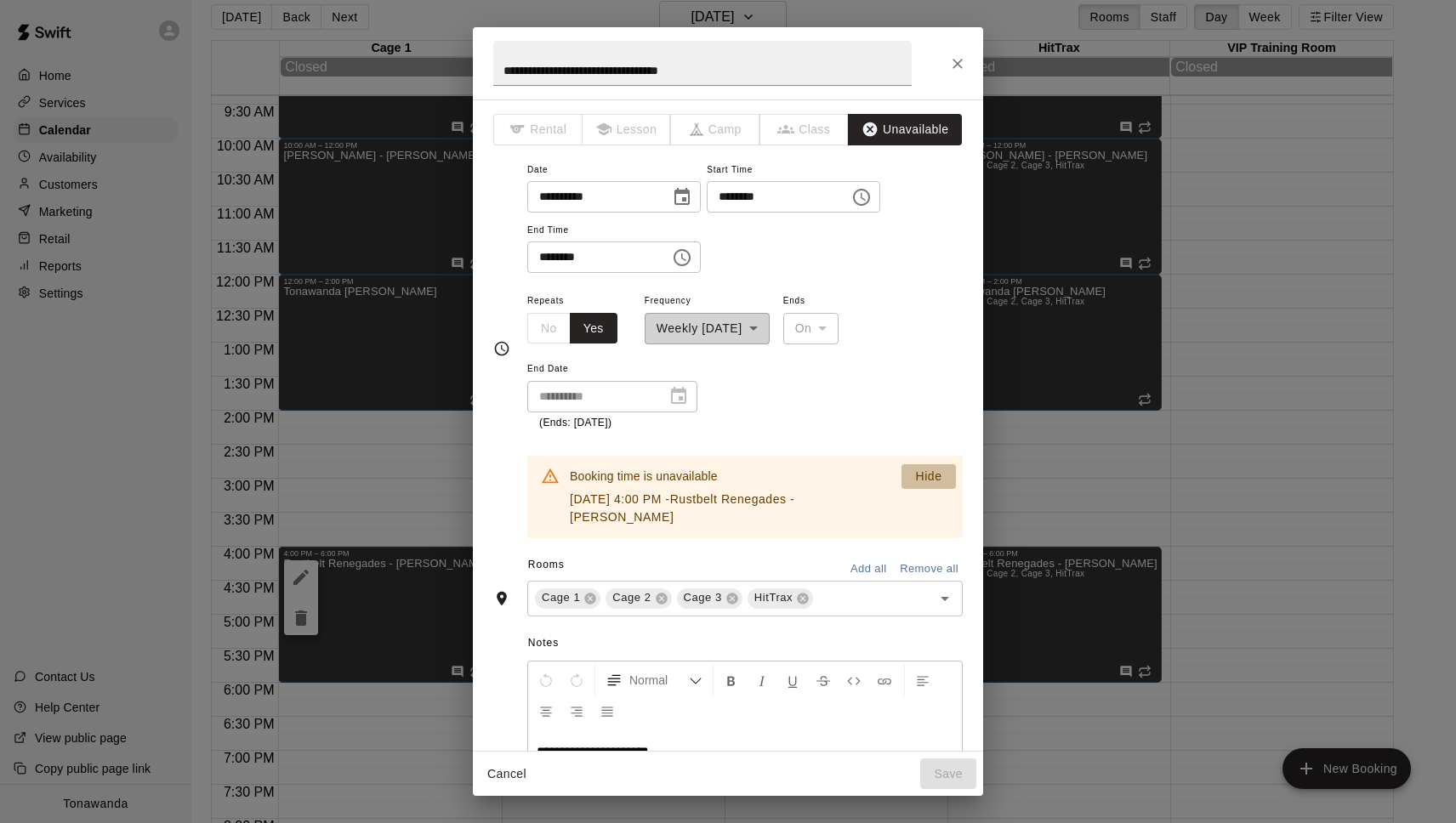
click at [924, 478] on p "Hide" at bounding box center [929, 476] width 26 height 18
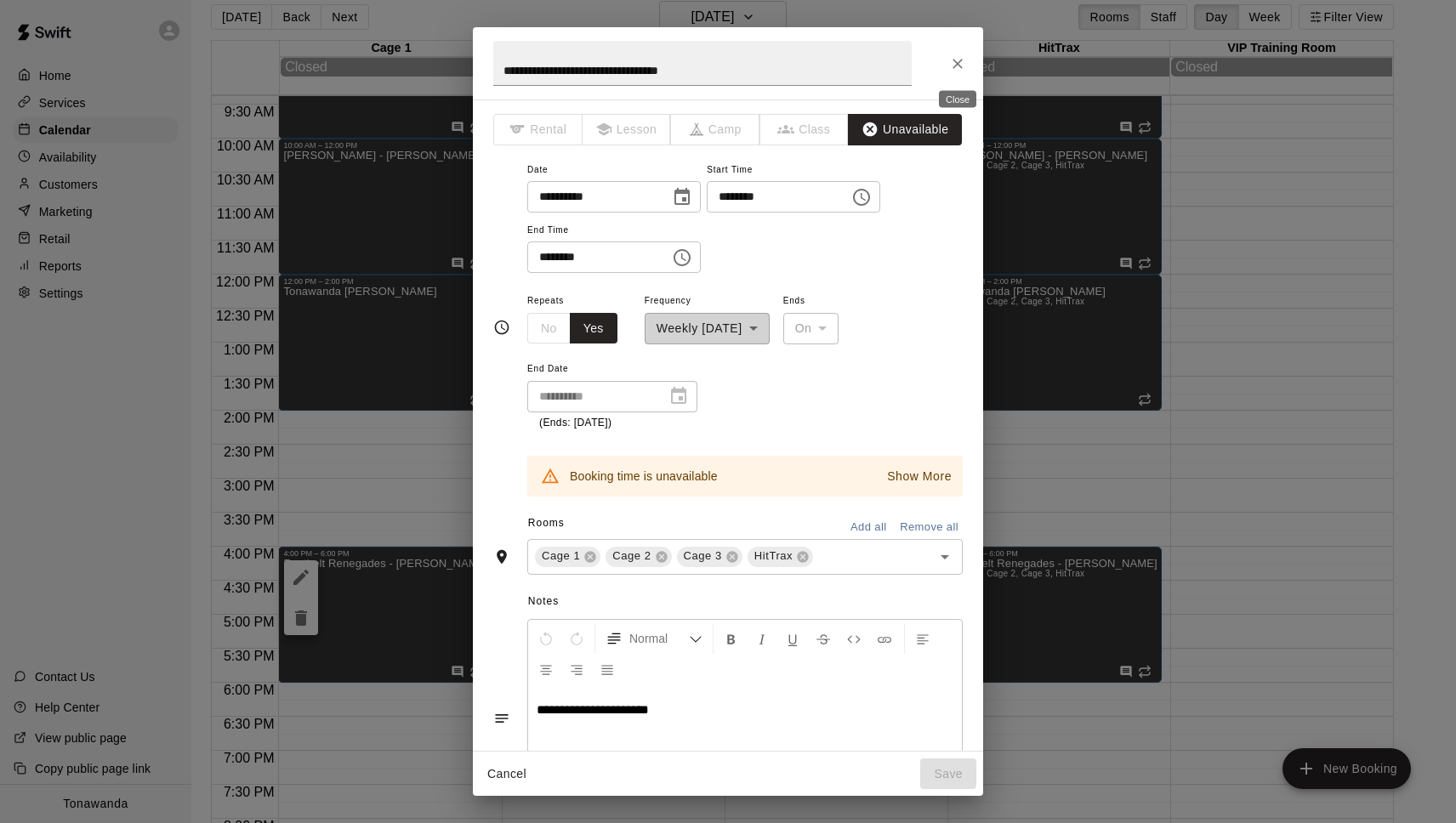
click at [962, 60] on icon "Close" at bounding box center [958, 63] width 17 height 17
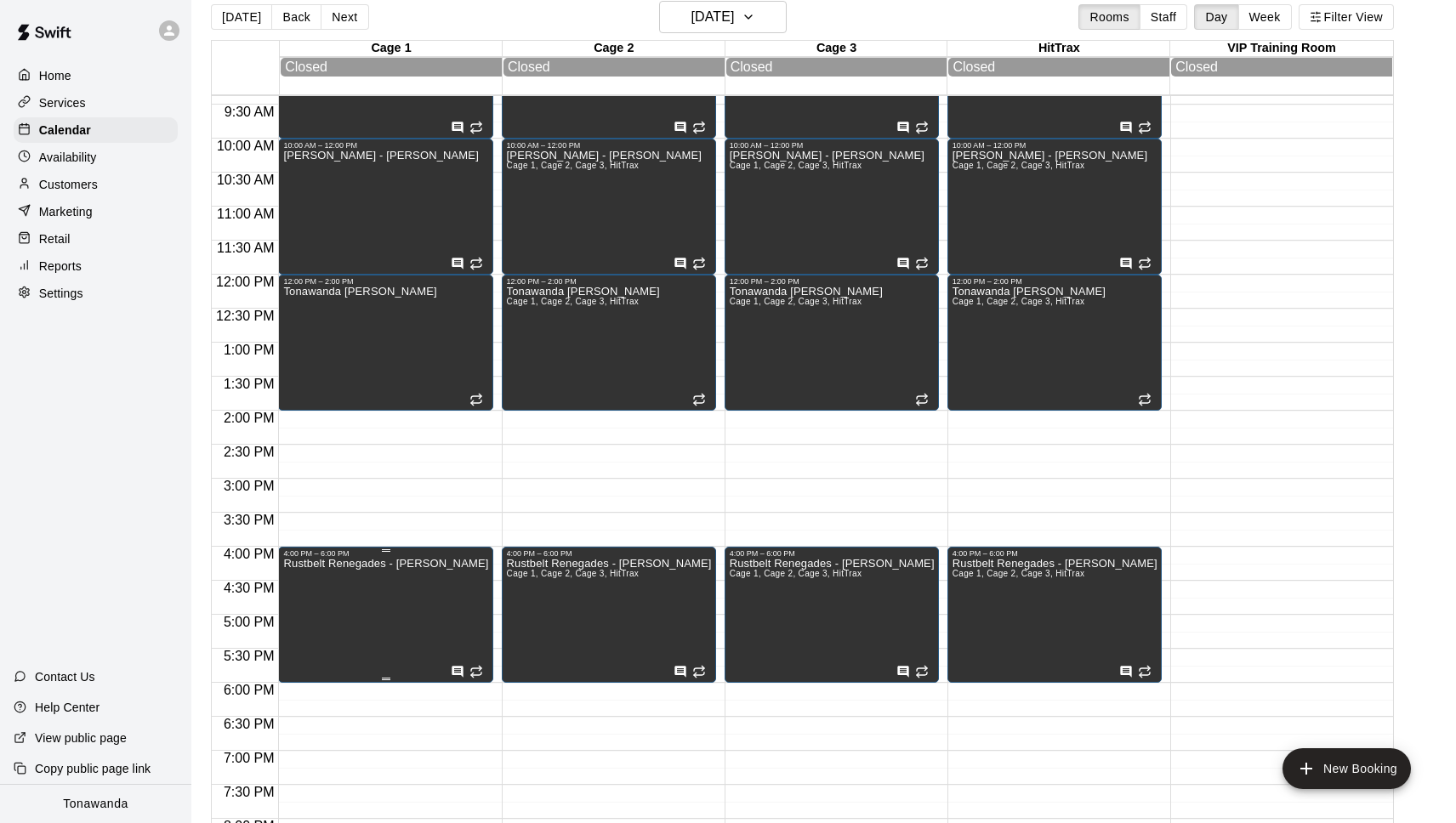
click at [309, 571] on icon "edit" at bounding box center [301, 578] width 21 height 21
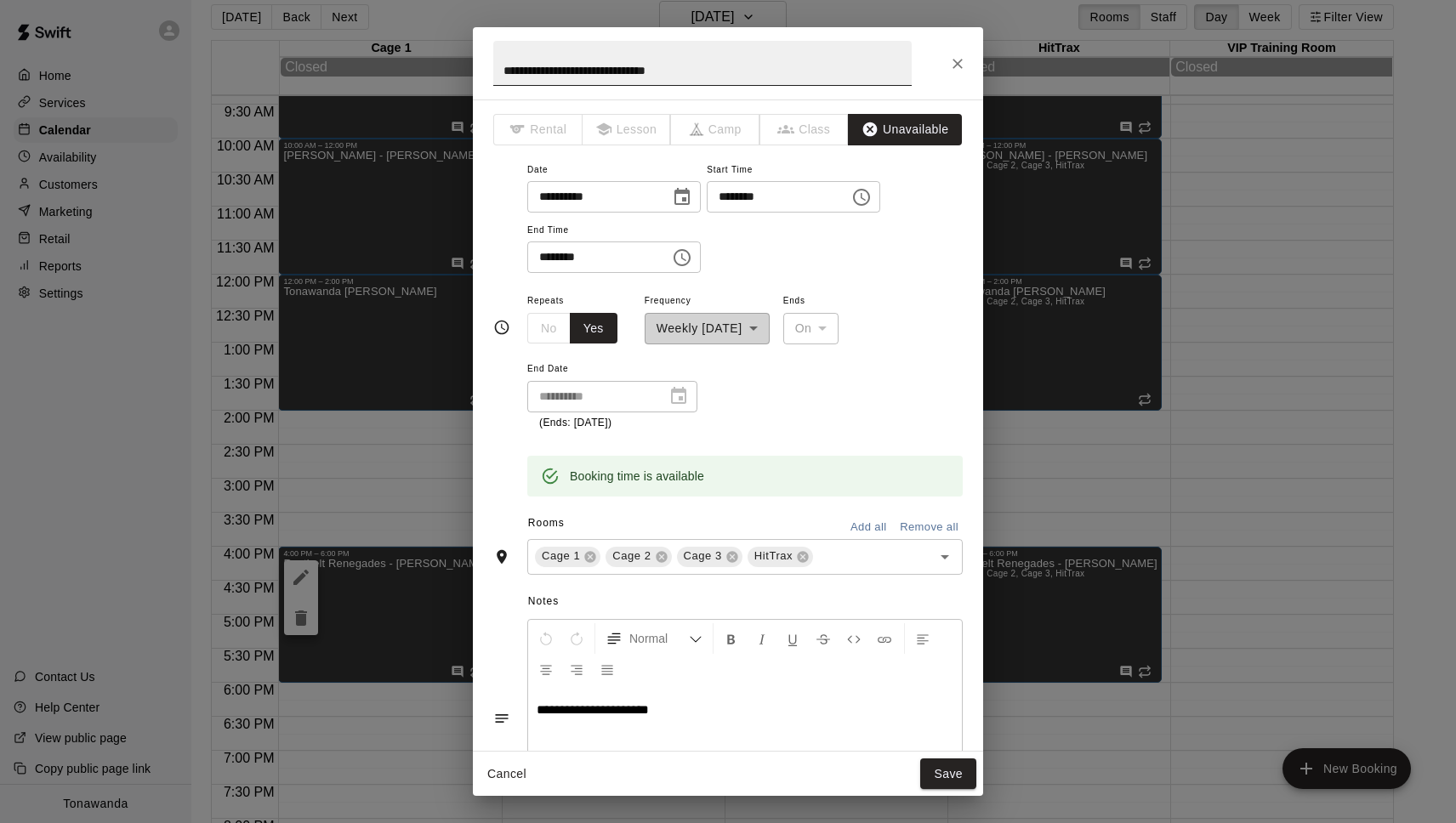
click at [504, 70] on input "**********" at bounding box center [703, 63] width 418 height 45
paste input "**"
type input "**********"
click at [948, 772] on button "Save" at bounding box center [948, 774] width 56 height 32
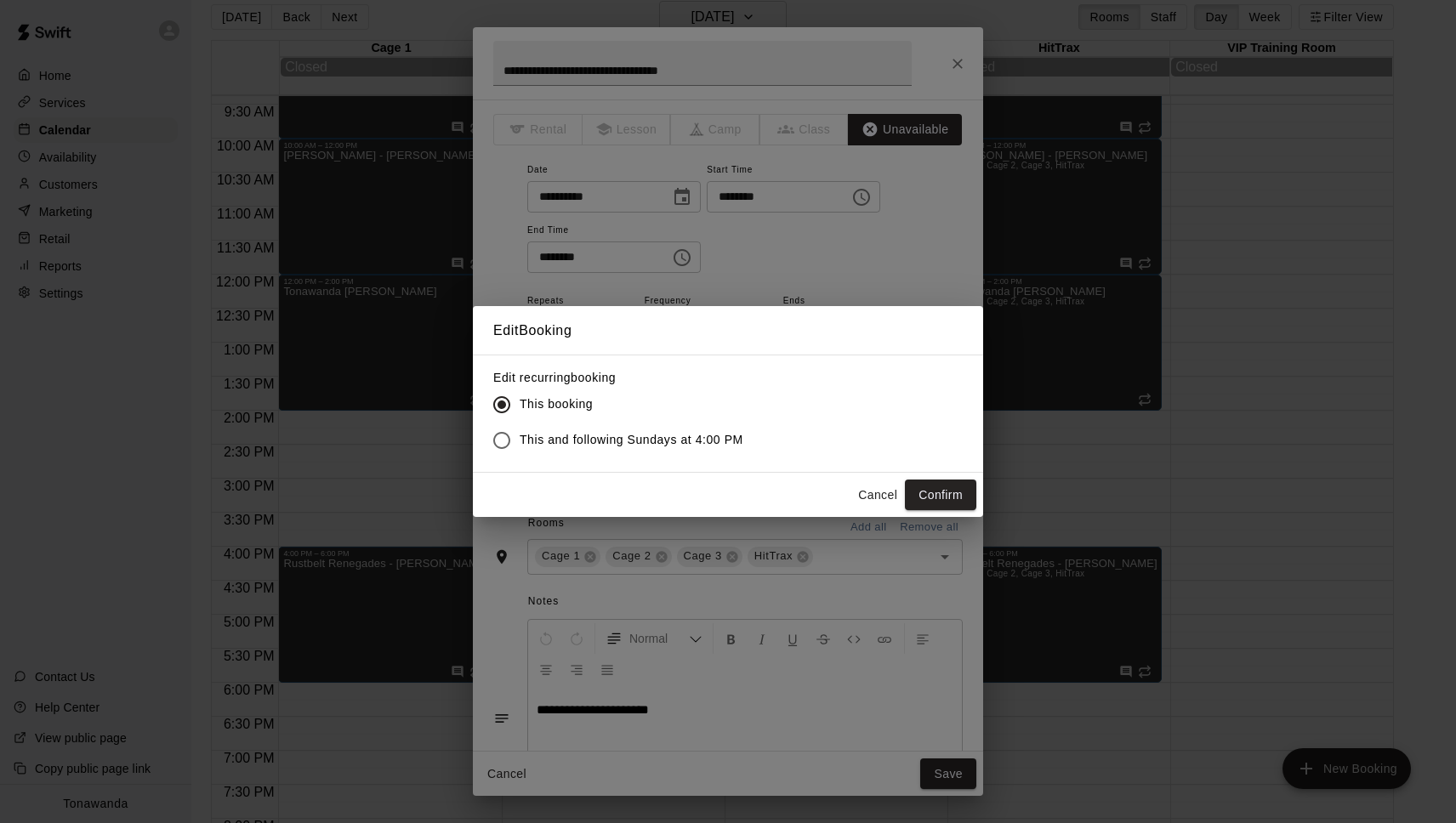
click at [587, 436] on span "This and following Sundays at 4:00 PM" at bounding box center [632, 439] width 224 height 18
click at [933, 495] on button "Confirm" at bounding box center [941, 495] width 72 height 32
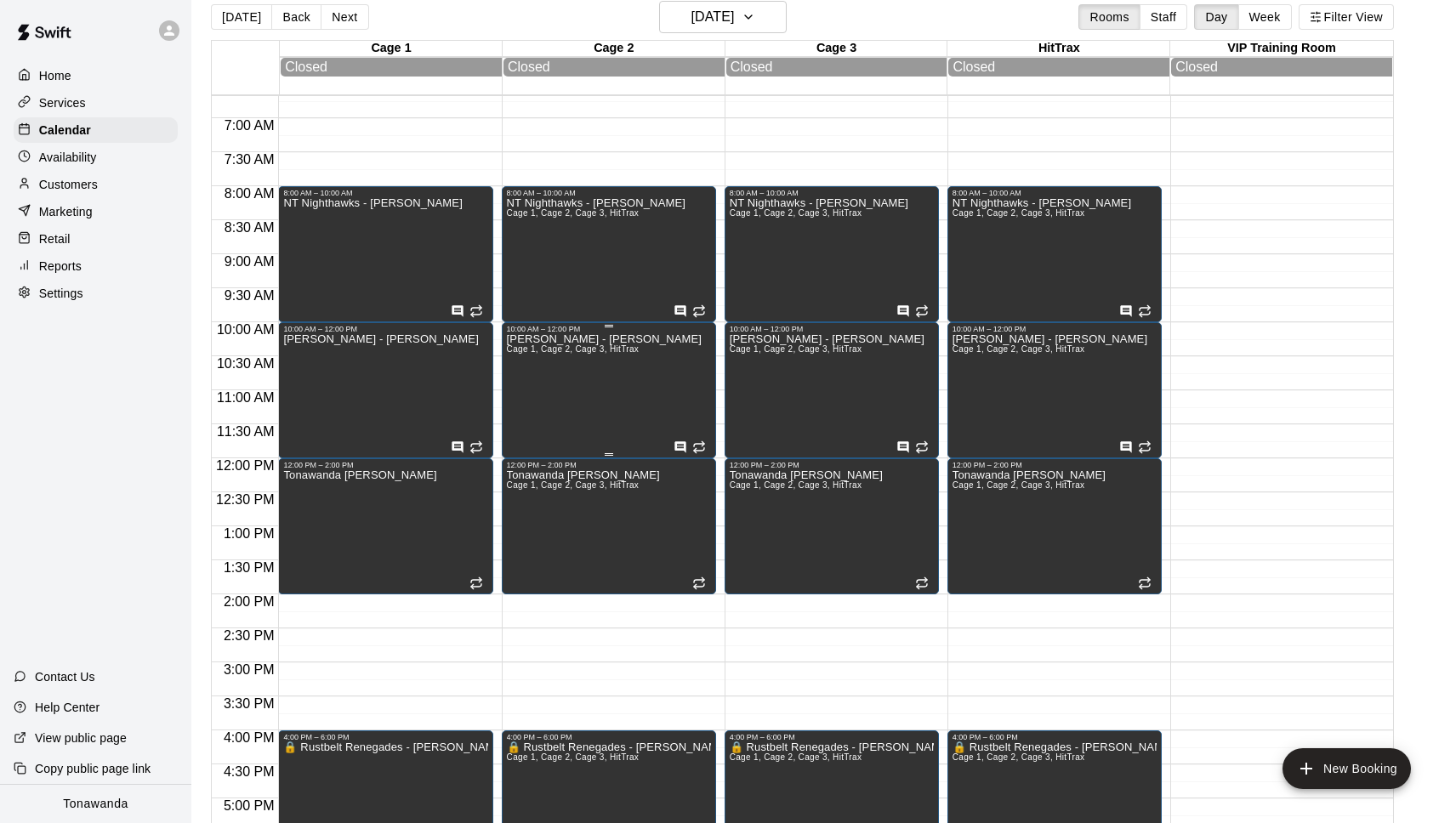
scroll to position [388, 0]
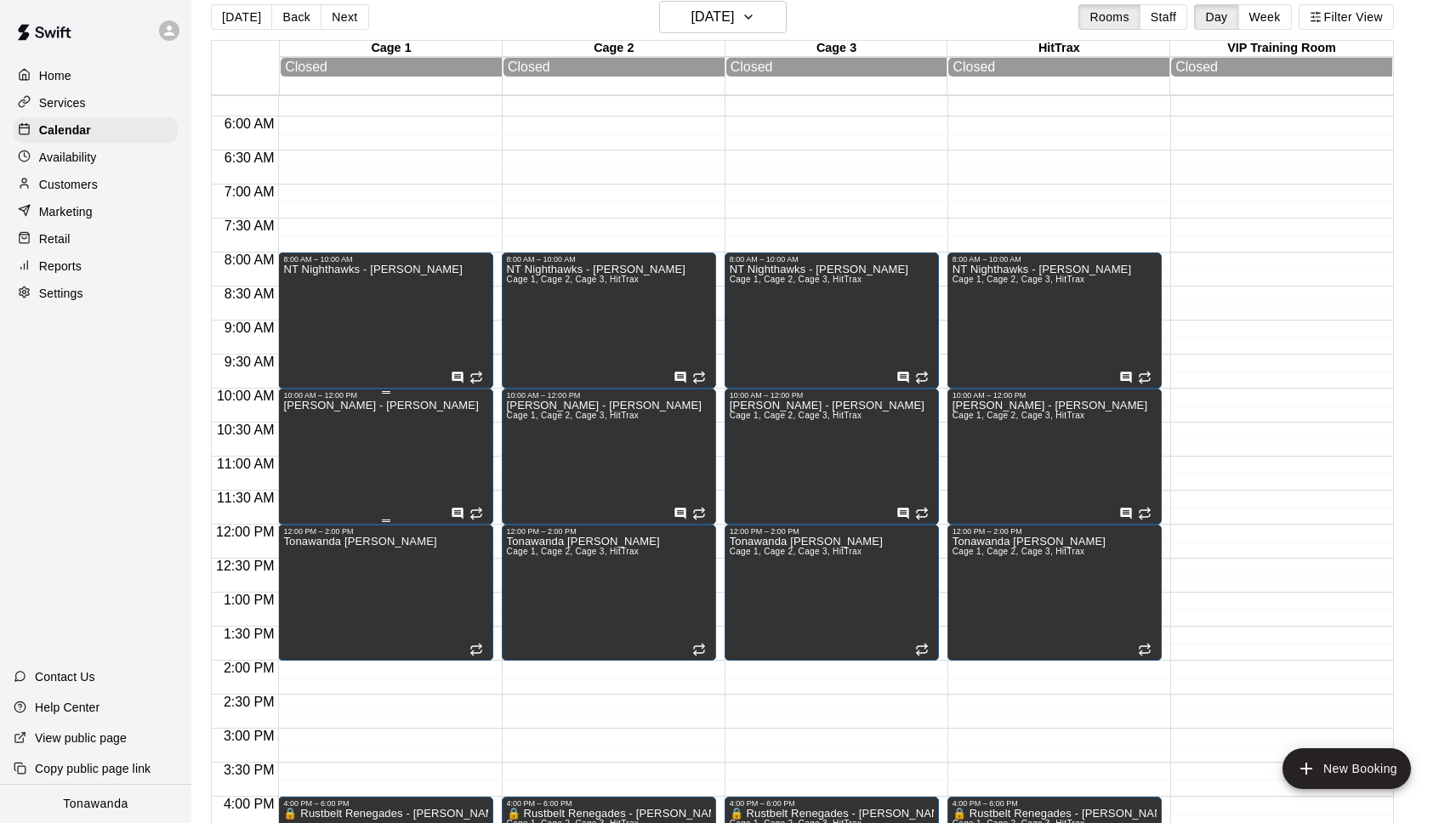
click at [409, 432] on div "Lewiston Cannons - Anthony Lewis" at bounding box center [380, 811] width 195 height 823
click at [308, 412] on icon "edit" at bounding box center [301, 419] width 21 height 21
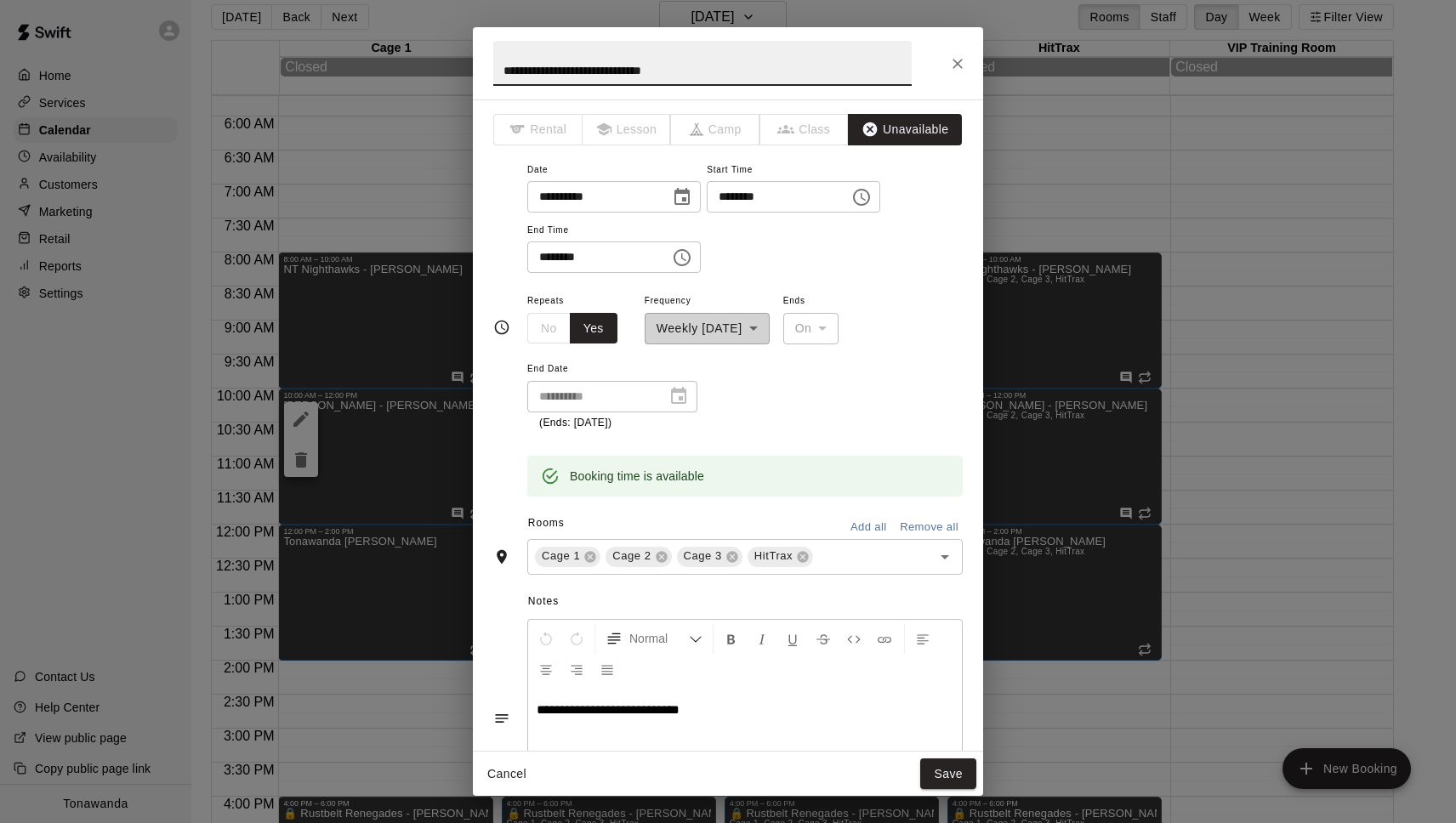
click at [501, 73] on input "**********" at bounding box center [703, 63] width 418 height 45
paste input "**"
type input "**********"
click at [950, 769] on button "Save" at bounding box center [948, 774] width 56 height 32
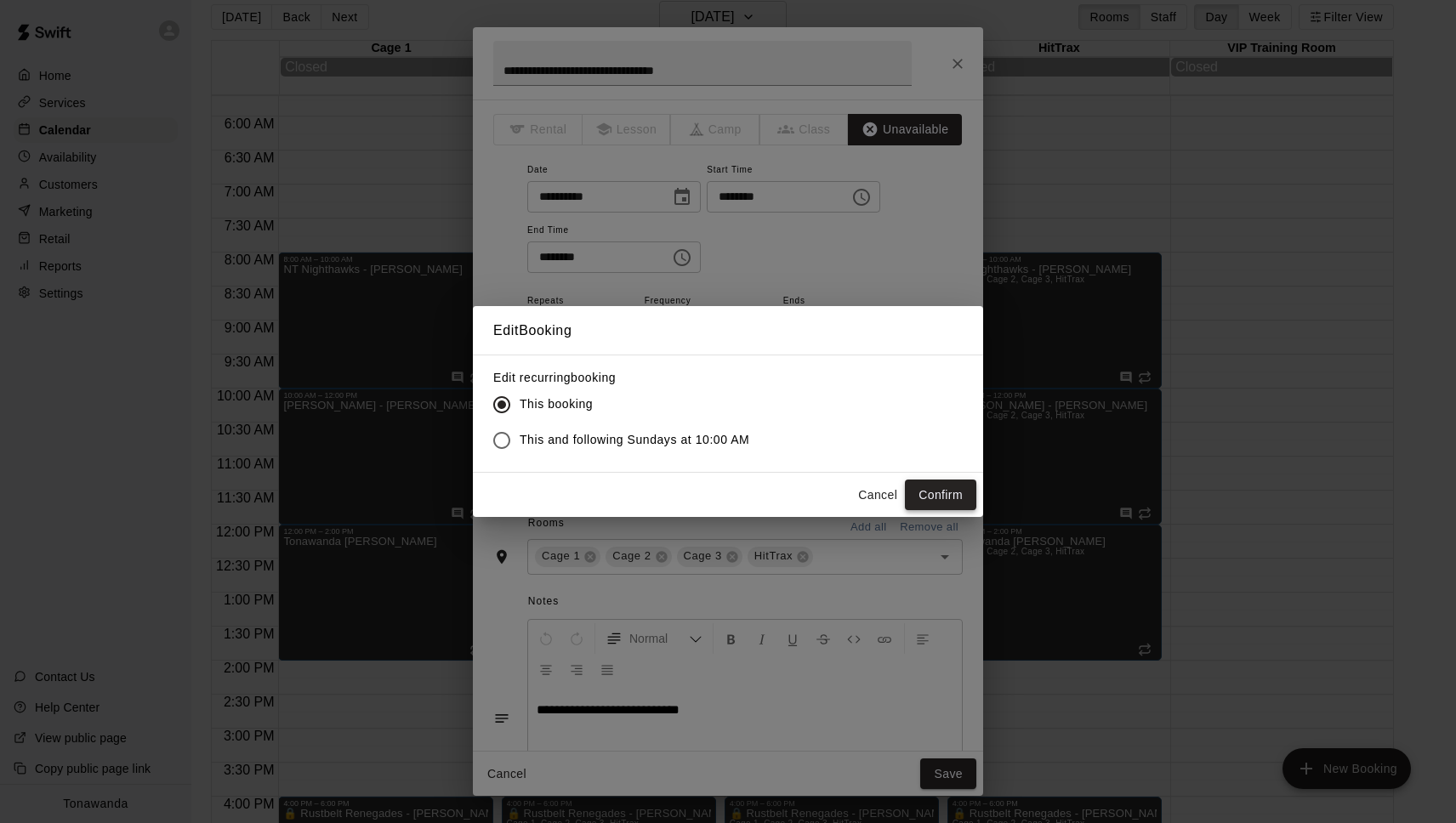
click at [952, 496] on button "Confirm" at bounding box center [941, 495] width 72 height 32
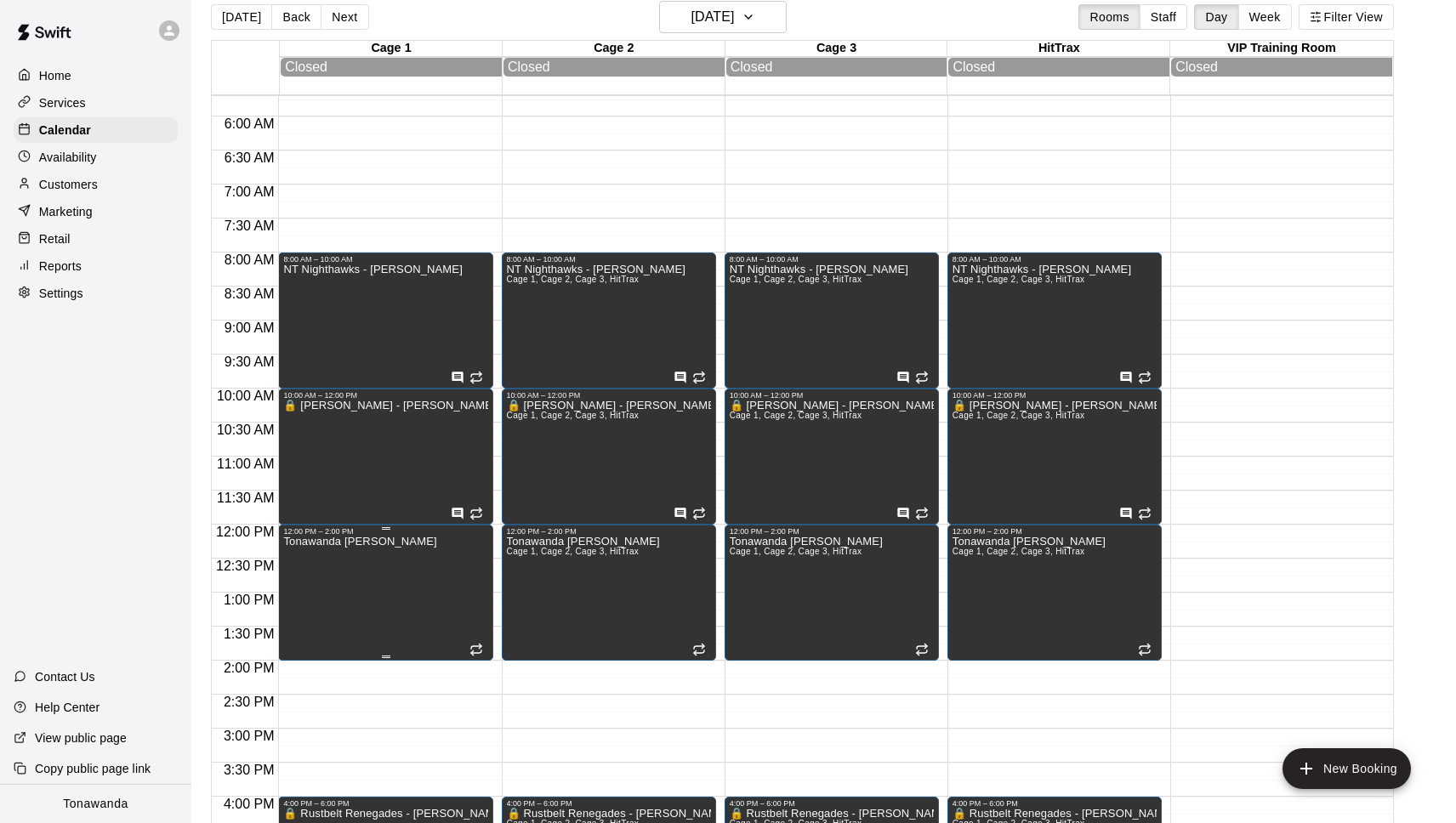
click at [290, 551] on button "edit" at bounding box center [301, 555] width 34 height 34
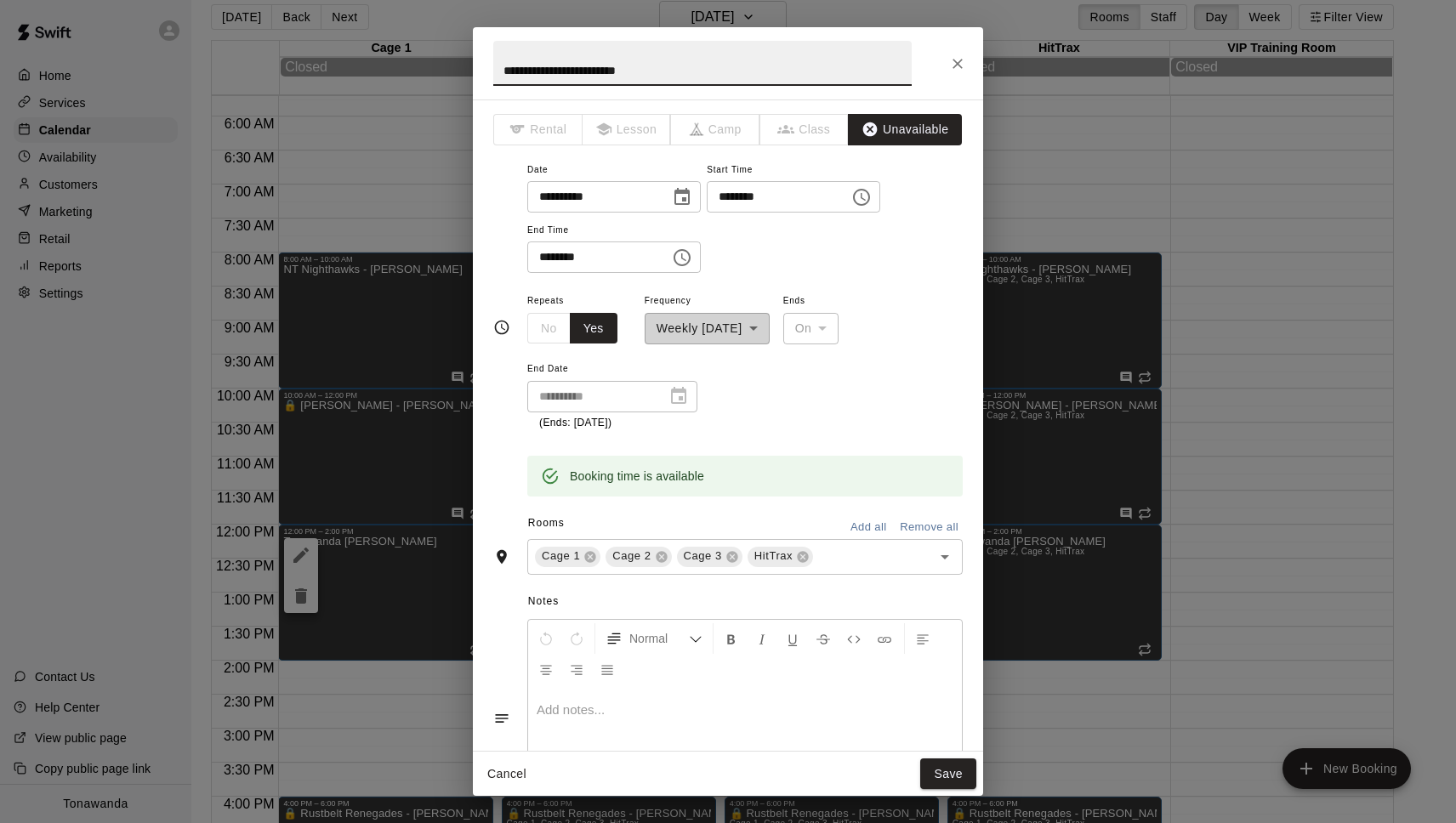
click at [499, 71] on input "**********" at bounding box center [703, 63] width 418 height 45
type input "**********"
click at [954, 783] on button "Save" at bounding box center [948, 774] width 56 height 32
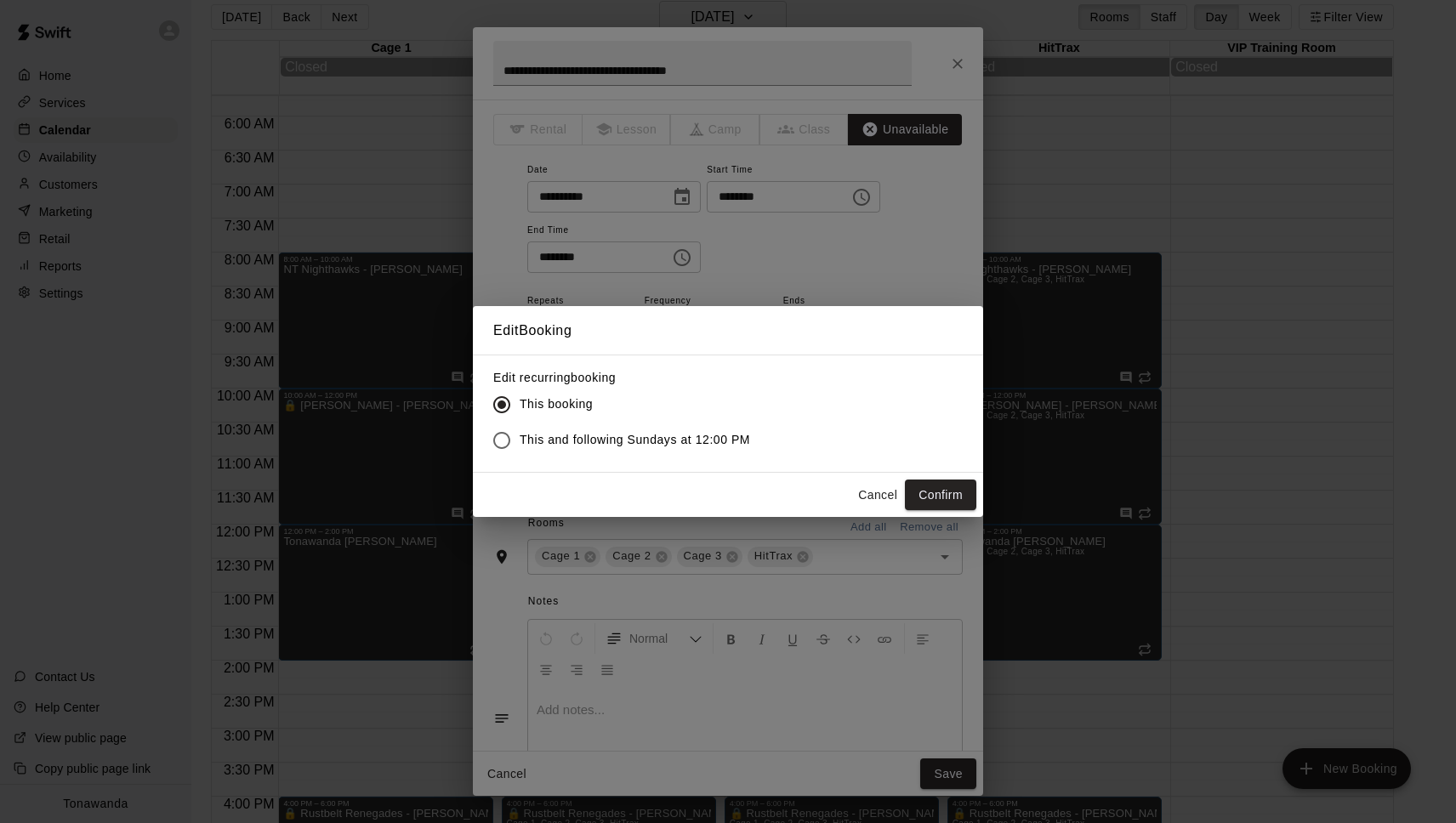
click at [631, 453] on label "This and following Sundays at 12:00 PM" at bounding box center [617, 440] width 266 height 35
click at [946, 487] on button "Confirm" at bounding box center [941, 495] width 72 height 32
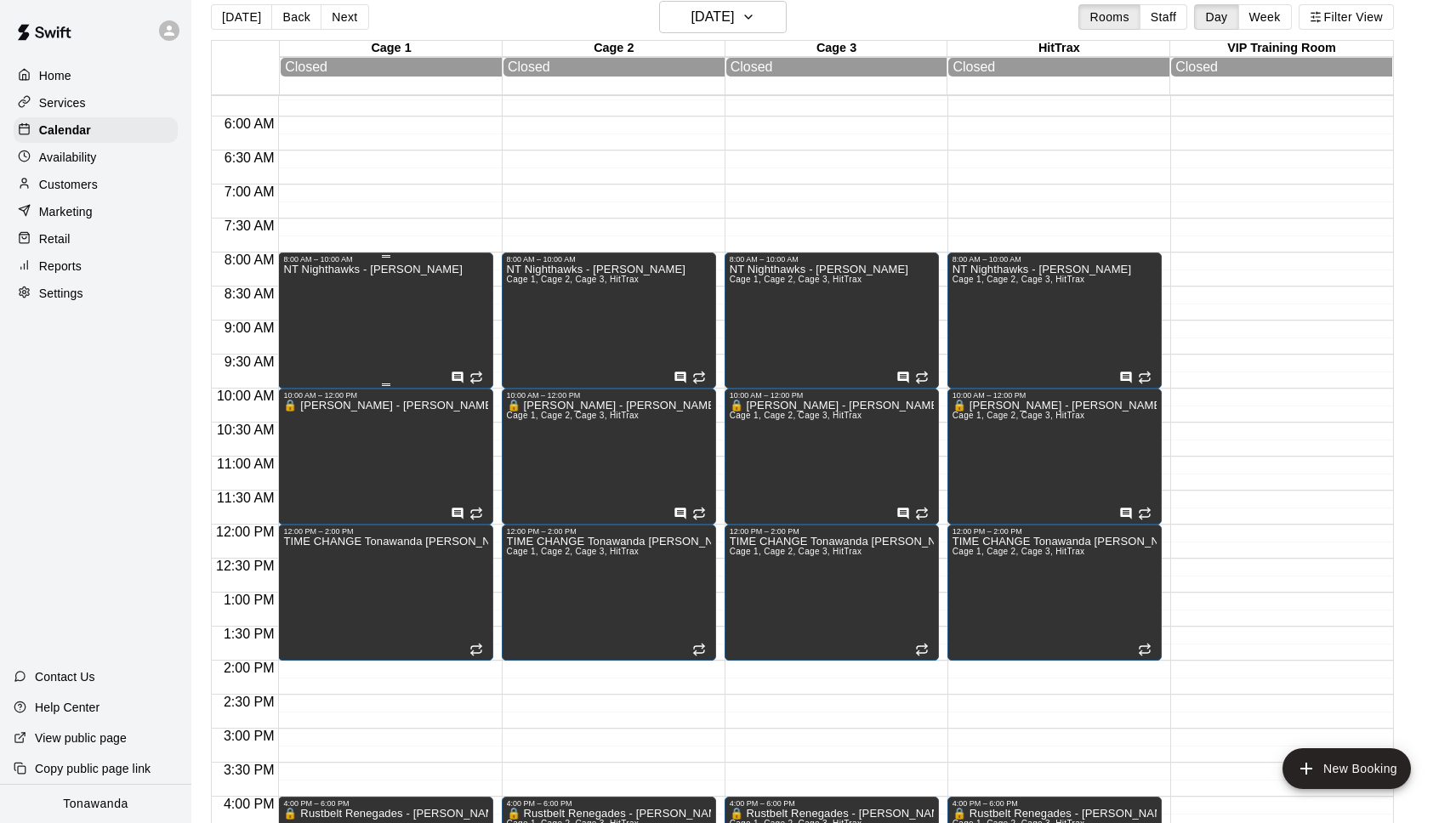
click at [331, 308] on div "NT Nighthawks - Joe Tilton" at bounding box center [371, 675] width 178 height 823
click at [304, 281] on icon "edit" at bounding box center [301, 283] width 15 height 15
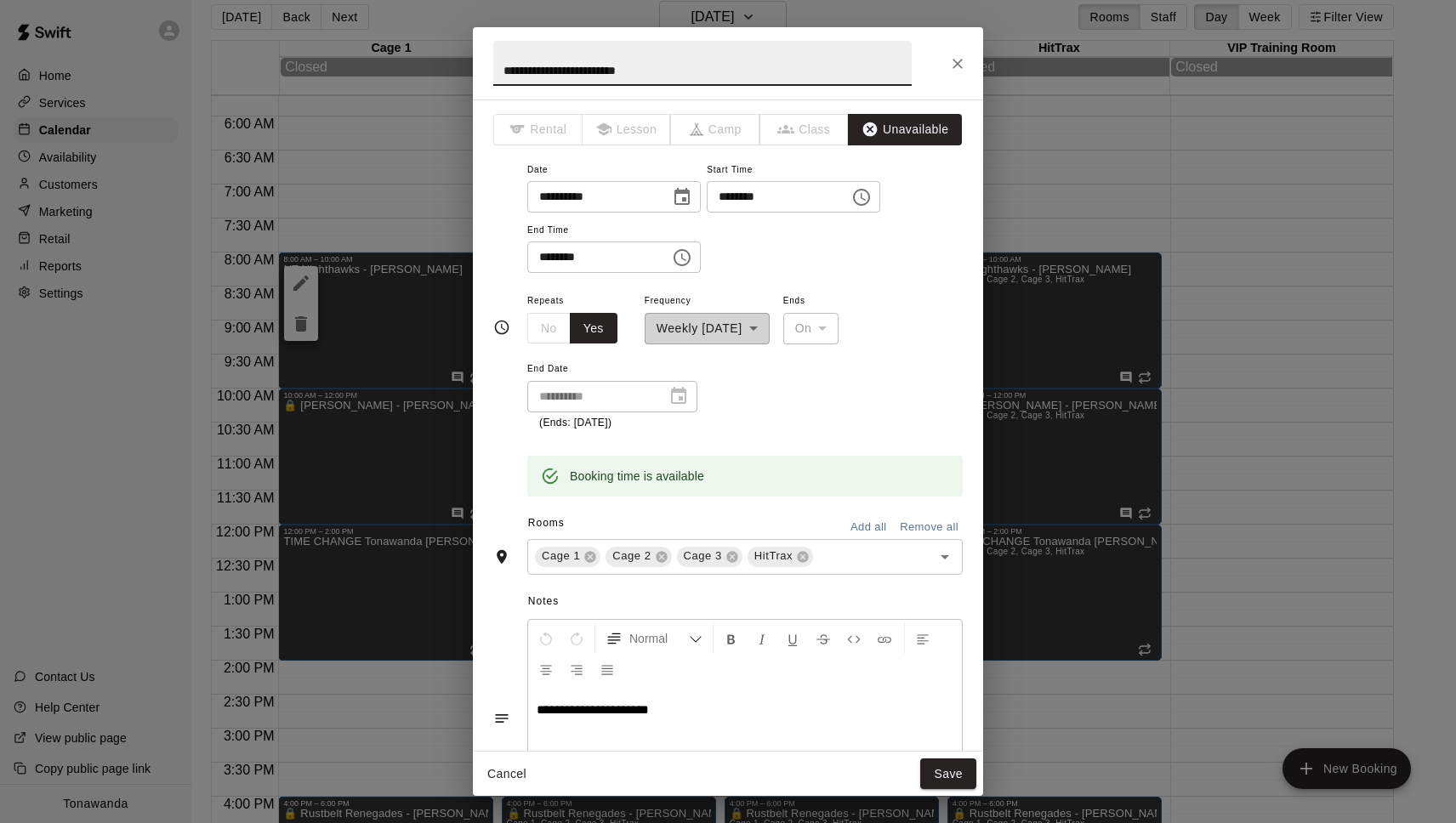
drag, startPoint x: 503, startPoint y: 64, endPoint x: 518, endPoint y: 72, distance: 17.0
click at [503, 64] on input "**********" at bounding box center [703, 63] width 418 height 45
paste input "**"
type input "**********"
click at [949, 768] on button "Save" at bounding box center [948, 774] width 56 height 32
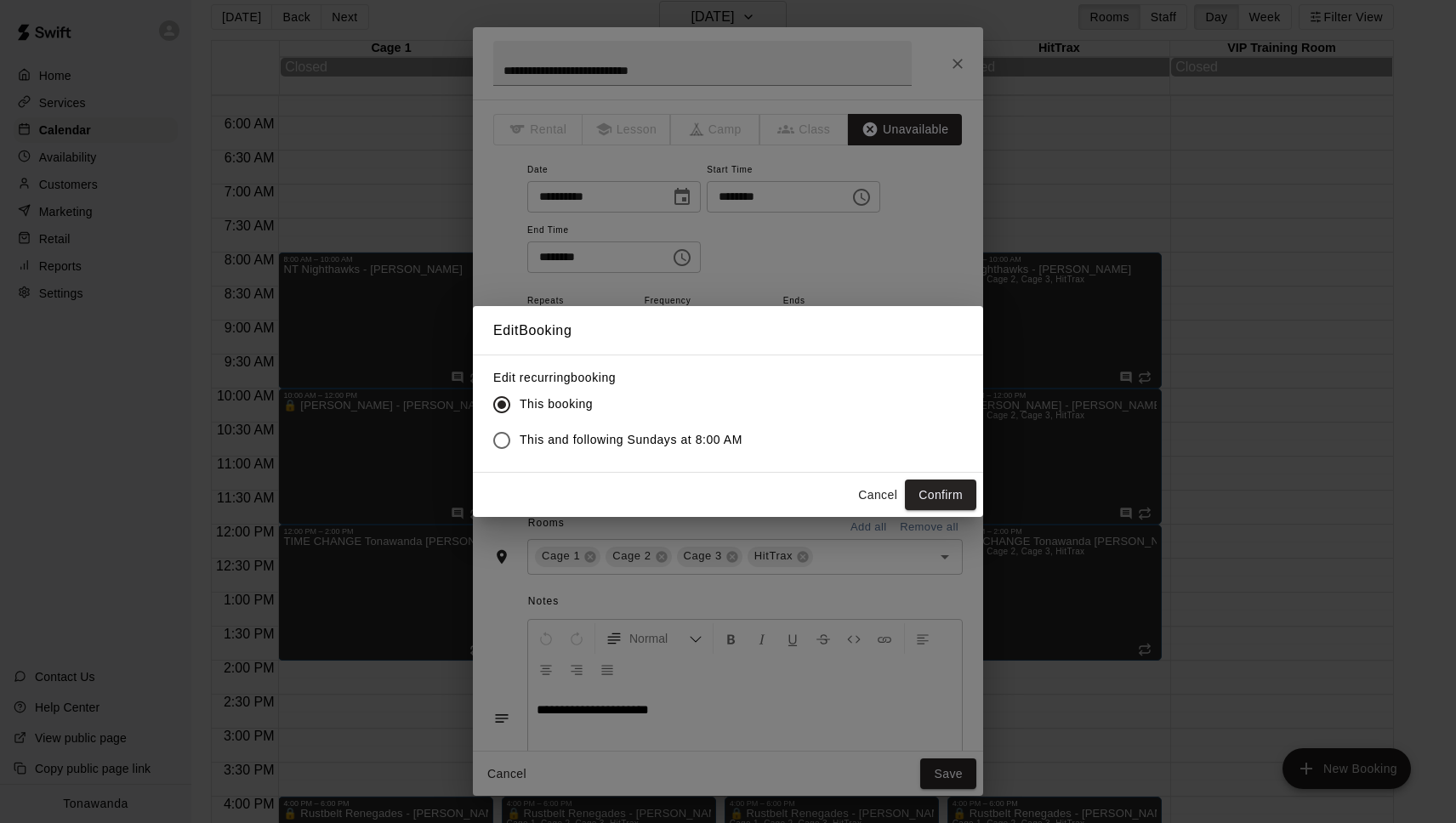
click at [579, 445] on span "This and following Sundays at 8:00 AM" at bounding box center [631, 439] width 223 height 18
click at [923, 491] on button "Confirm" at bounding box center [941, 495] width 72 height 32
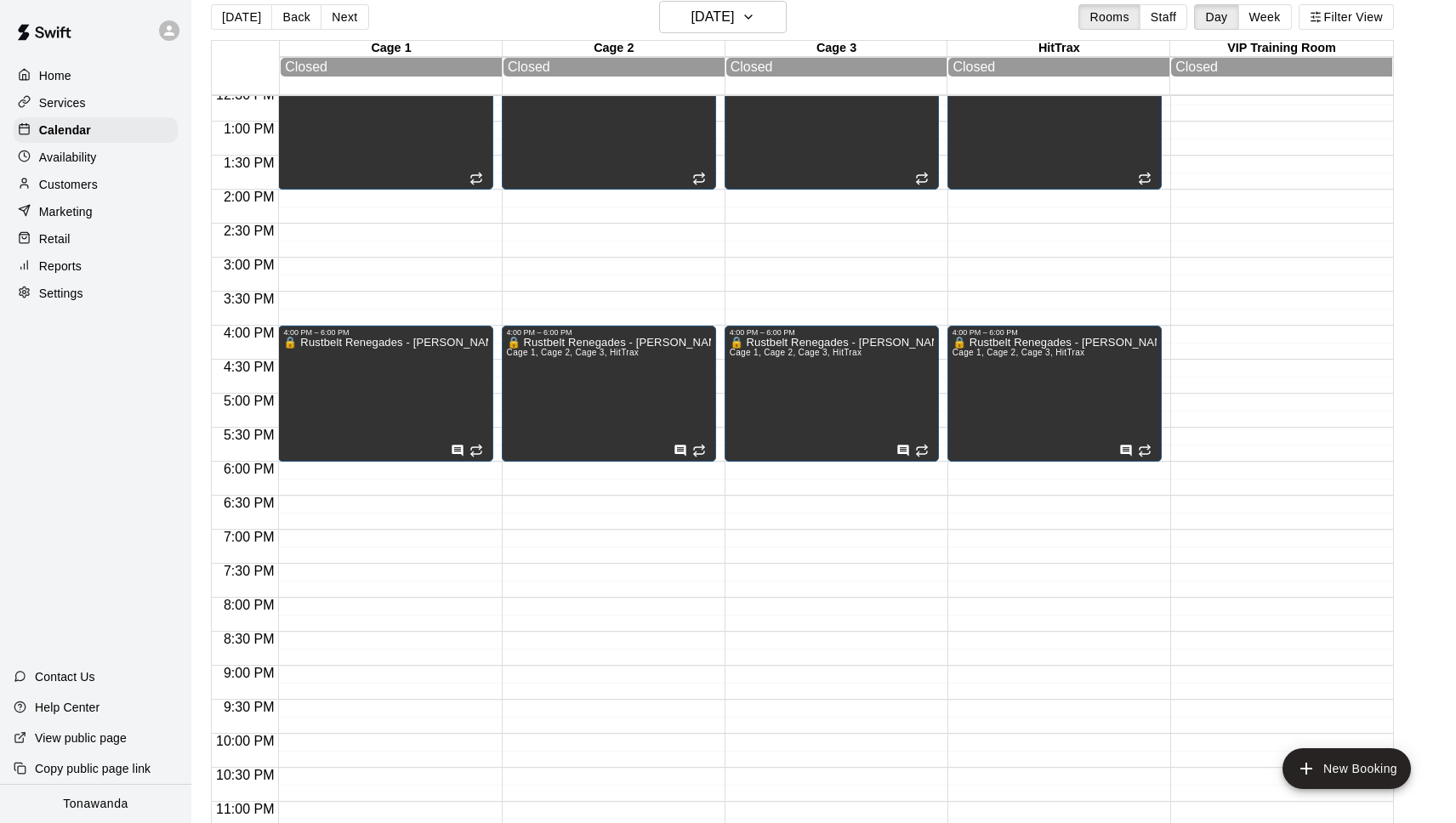
scroll to position [484, 0]
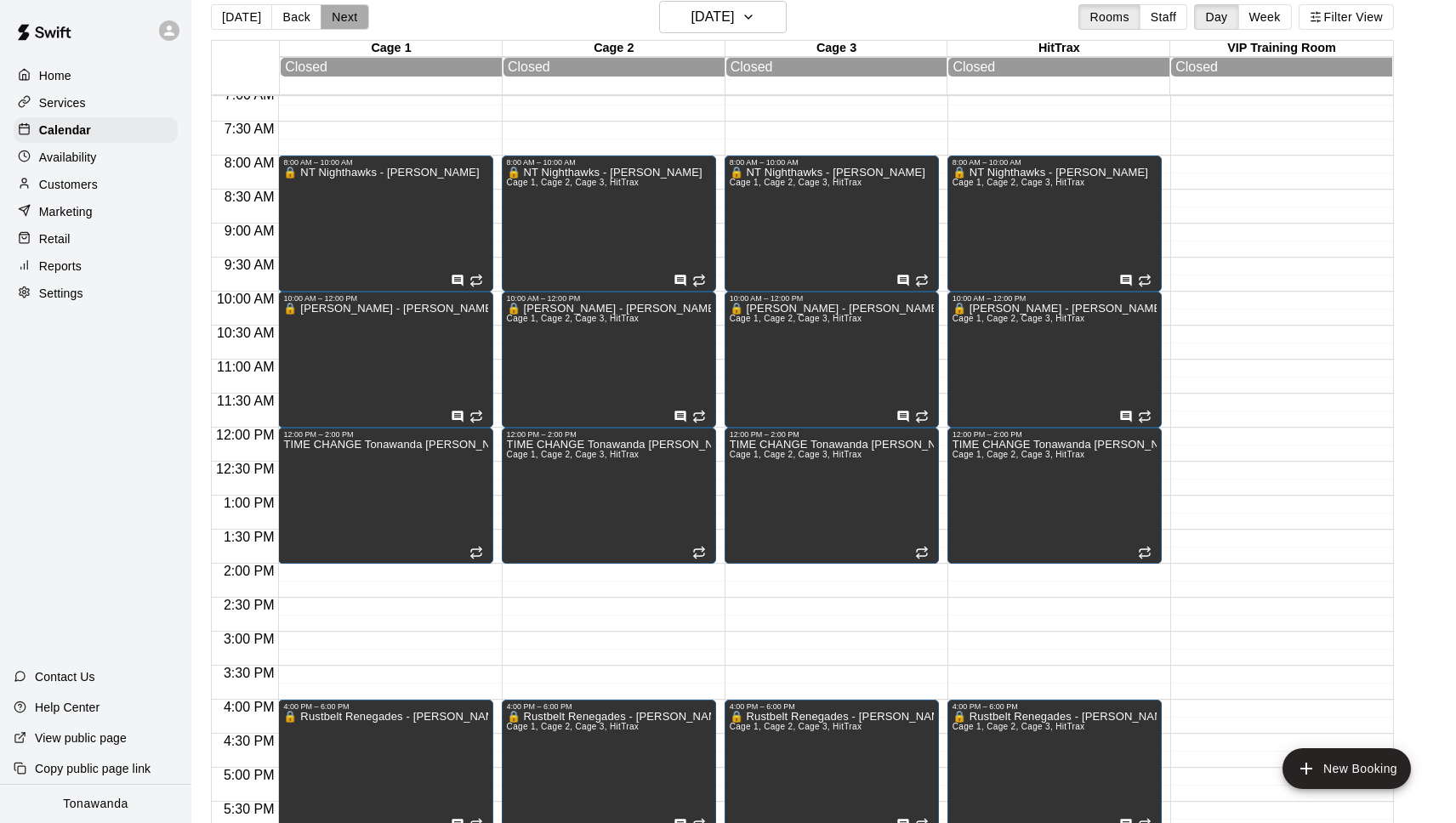
click at [338, 9] on button "Next" at bounding box center [344, 17] width 48 height 25
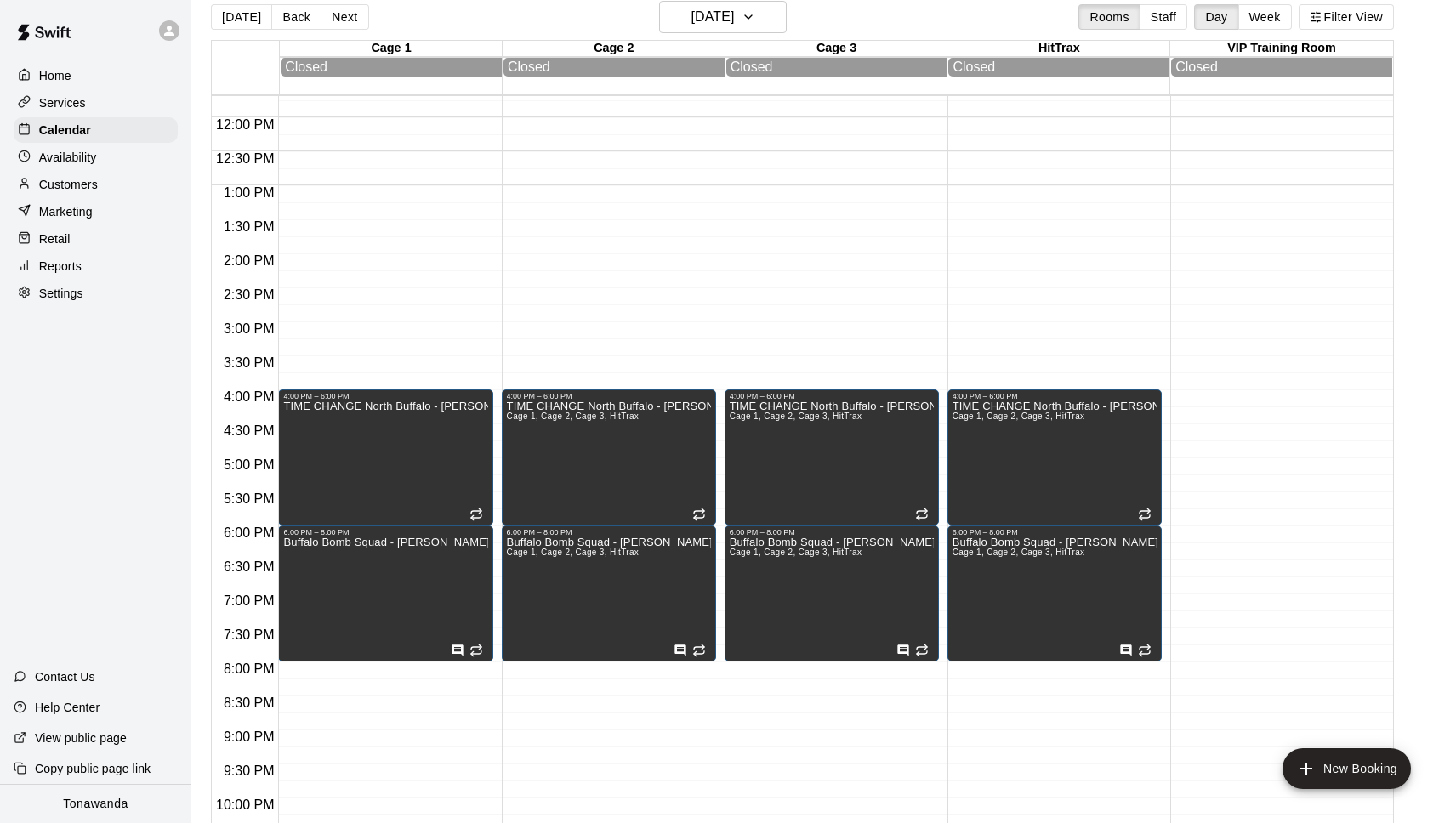
scroll to position [798, 0]
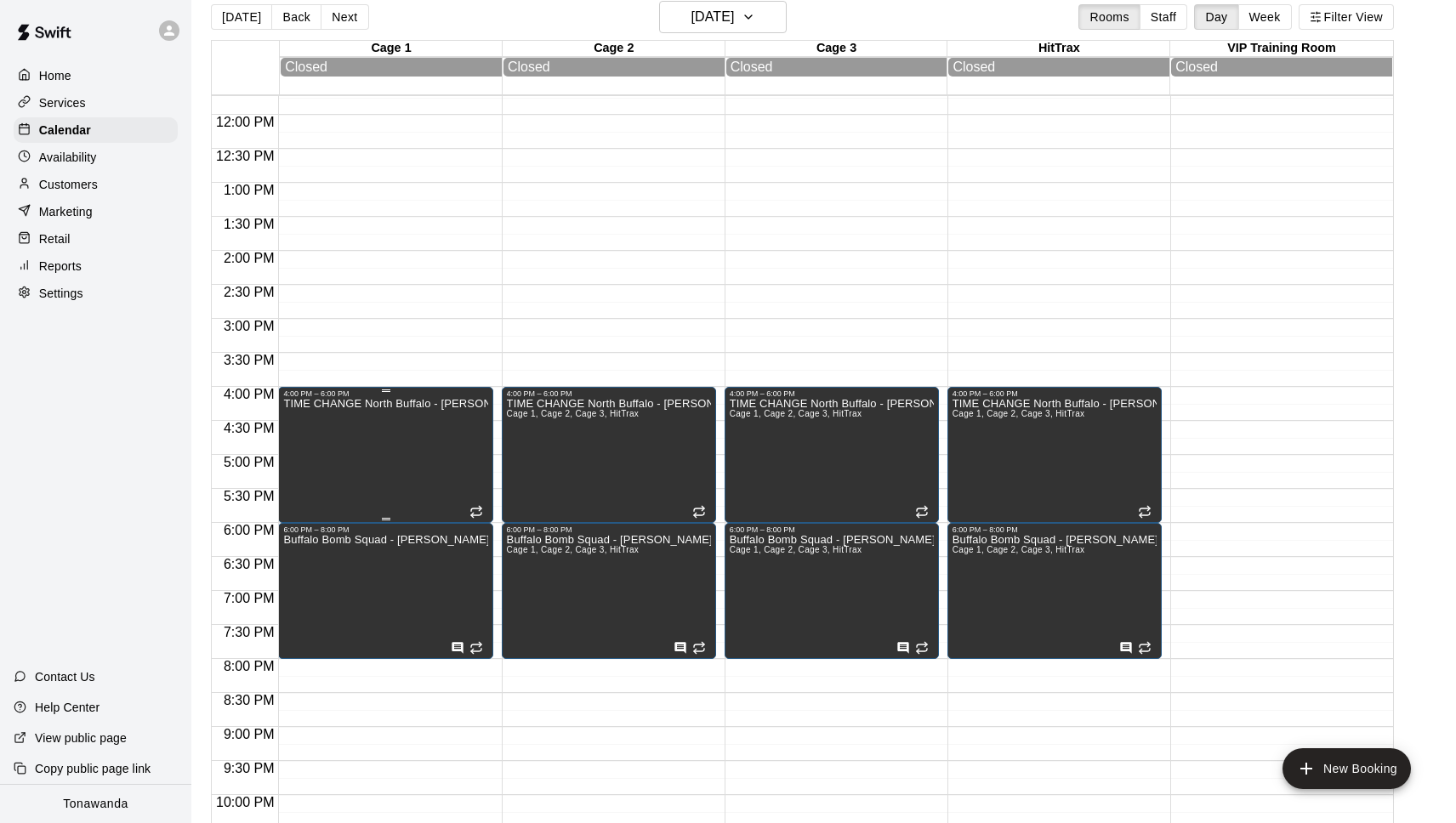
click at [399, 480] on div "TIME CHANGE North Buffalo - Noah Huard" at bounding box center [385, 809] width 204 height 823
click at [377, 570] on div at bounding box center [728, 412] width 1456 height 823
click at [301, 558] on icon "edit" at bounding box center [301, 553] width 21 height 21
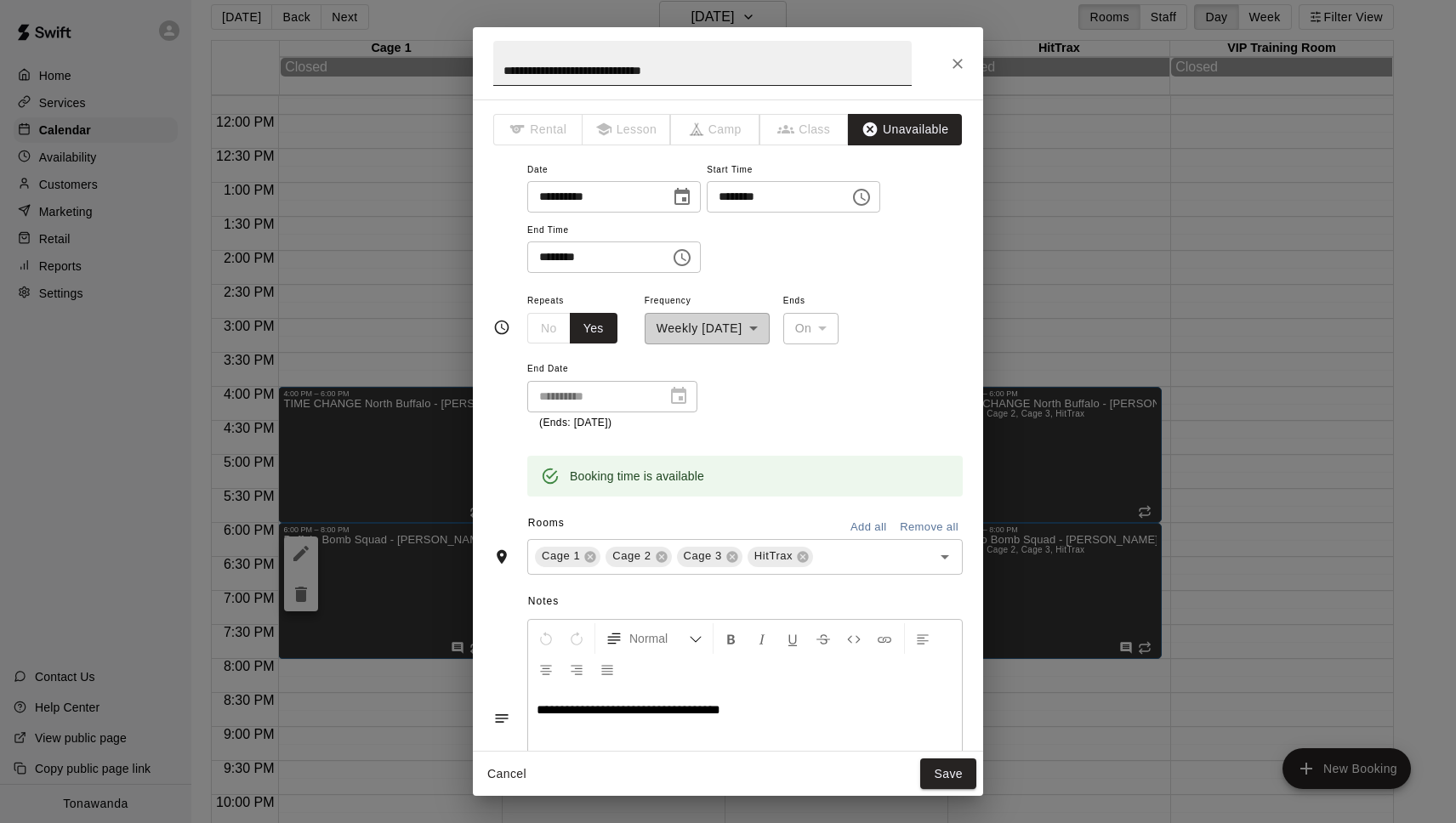
click at [504, 68] on input "**********" at bounding box center [703, 63] width 418 height 45
paste input "**********"
drag, startPoint x: 516, startPoint y: 71, endPoint x: 503, endPoint y: 72, distance: 13.0
click at [503, 72] on input "**********" at bounding box center [703, 63] width 418 height 45
type input "**********"
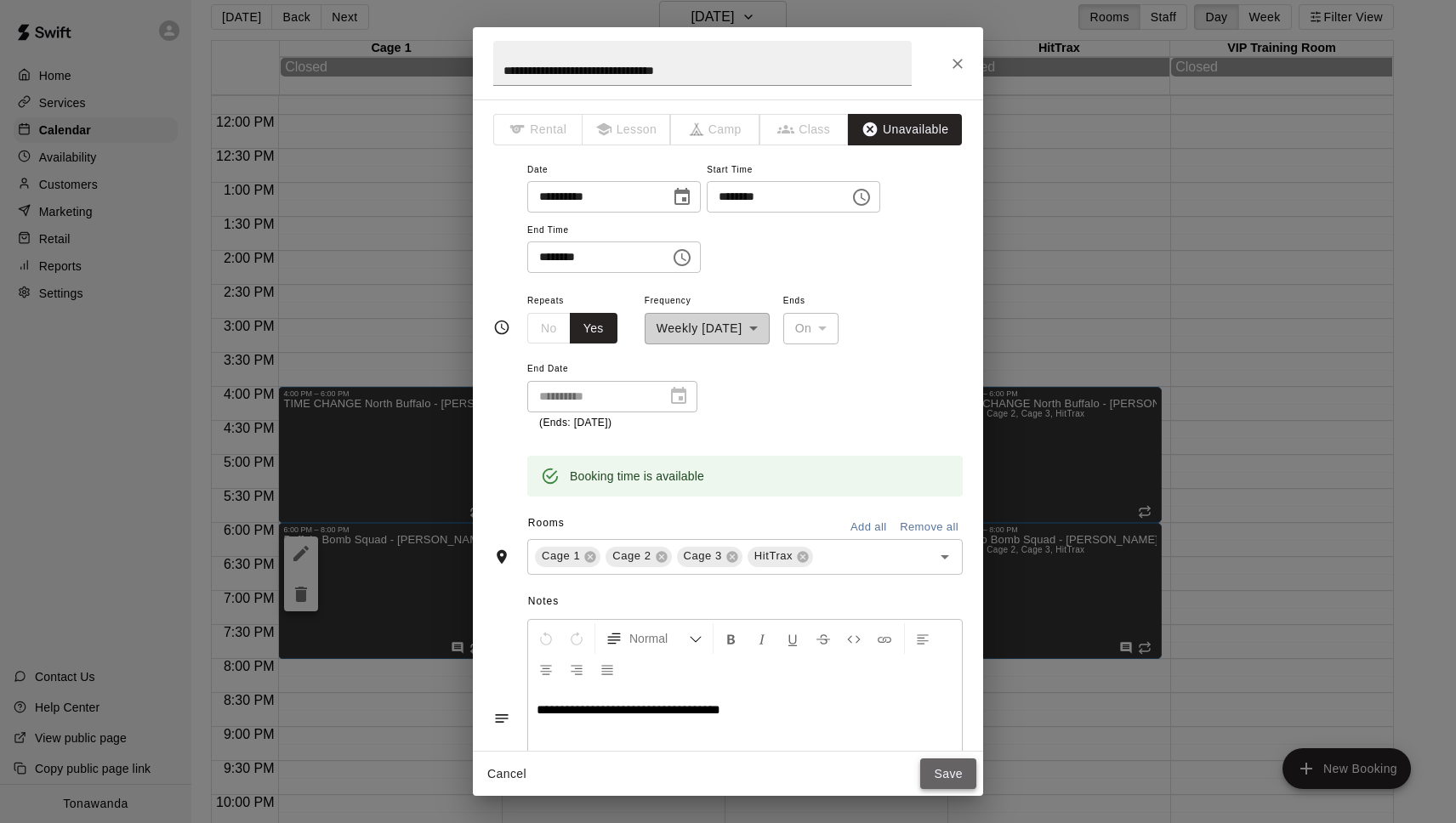
click at [959, 773] on button "Save" at bounding box center [948, 774] width 56 height 32
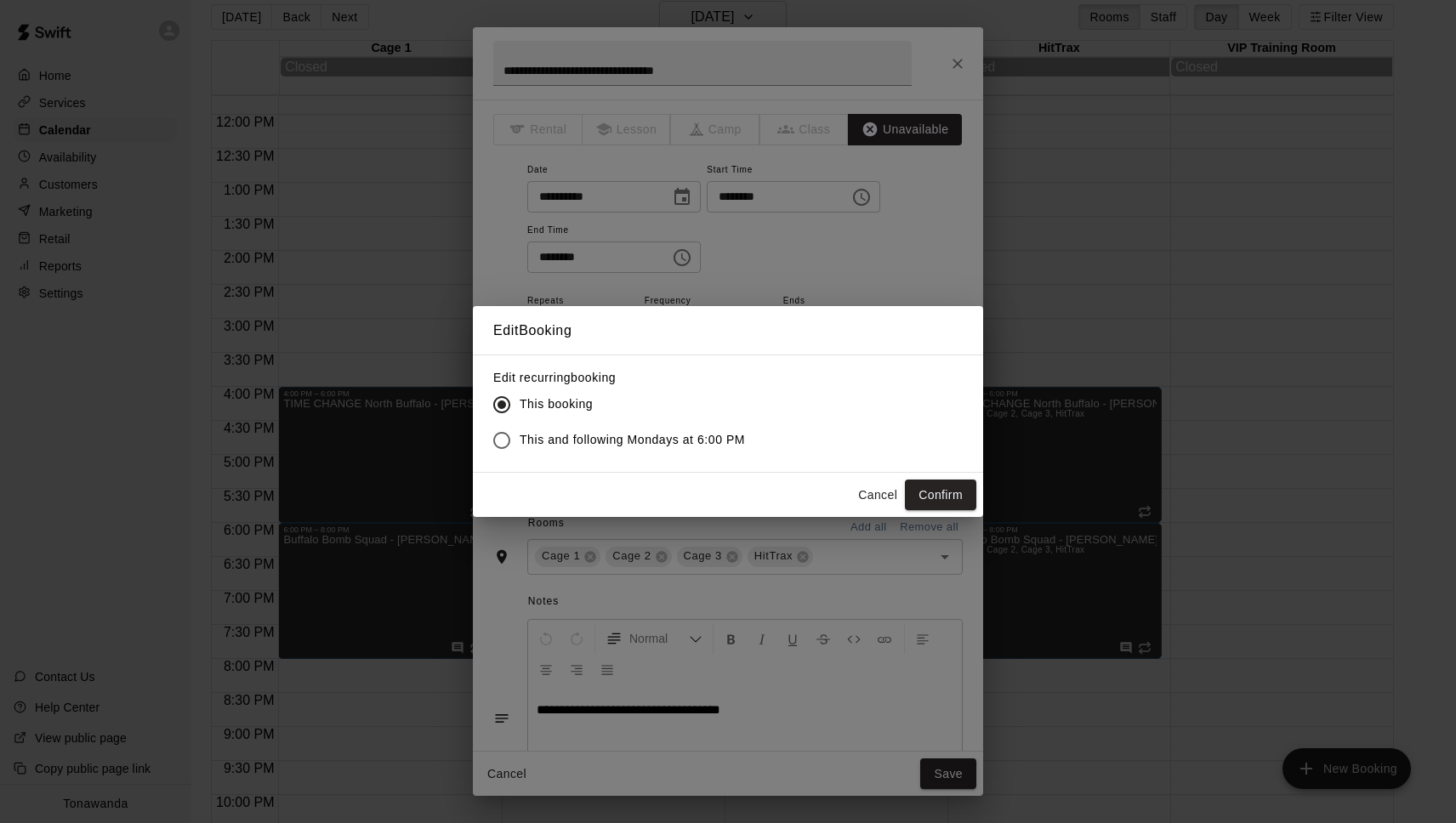
click at [562, 436] on span "This and following Mondays at 6:00 PM" at bounding box center [632, 439] width 225 height 18
click at [950, 495] on button "Confirm" at bounding box center [941, 495] width 72 height 32
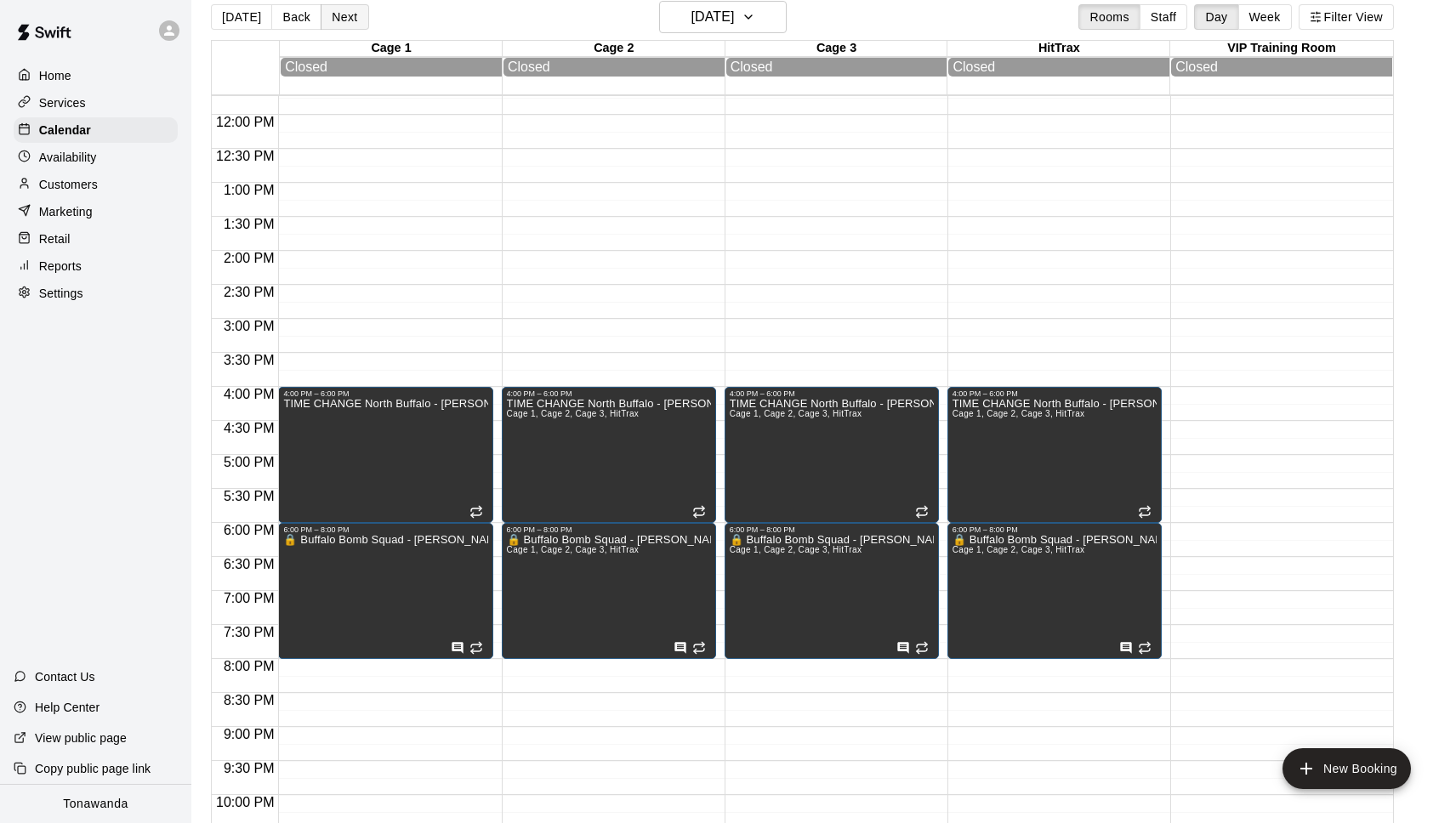
click at [361, 25] on button "Next" at bounding box center [344, 17] width 48 height 25
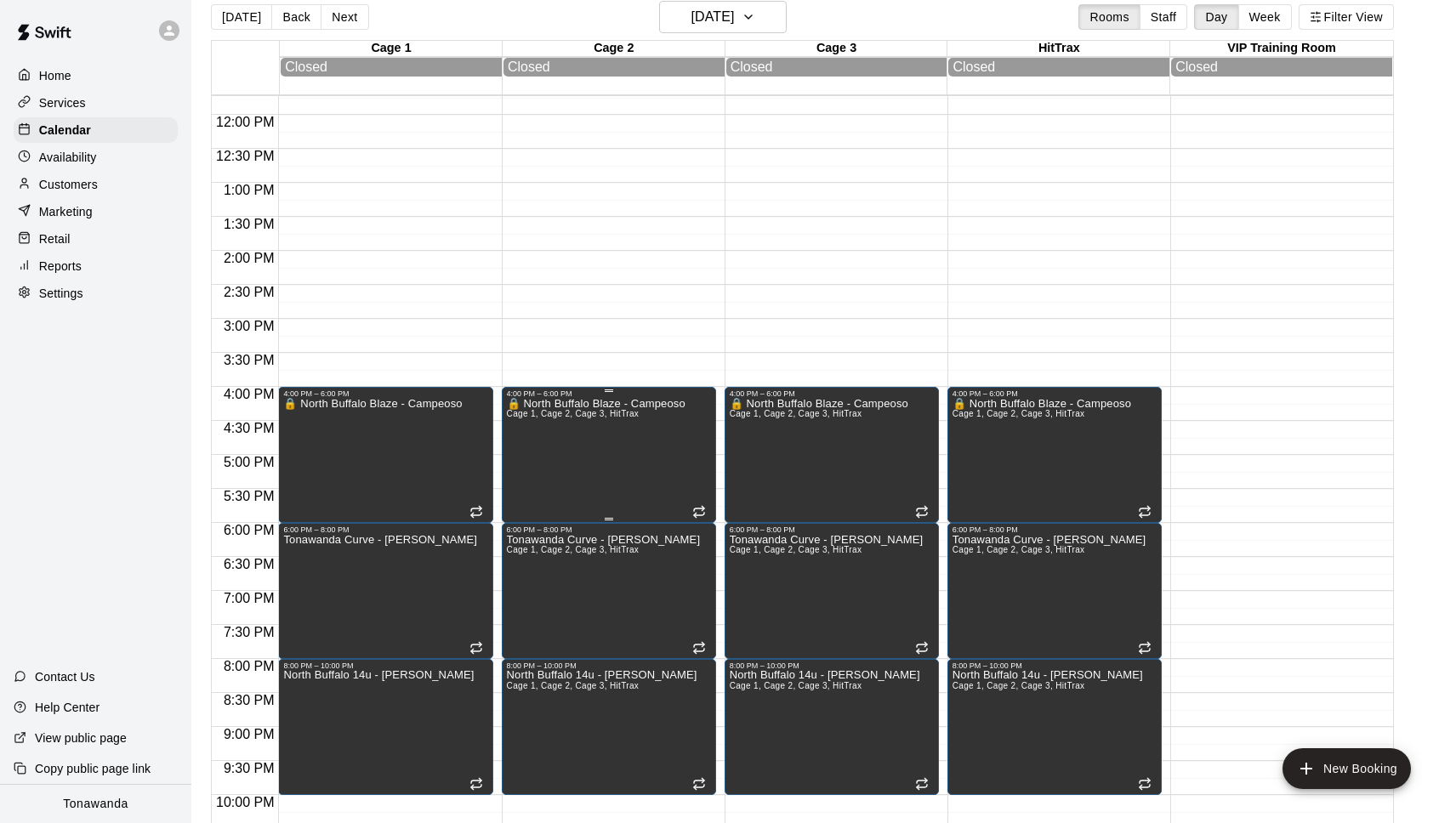
scroll to position [907, 0]
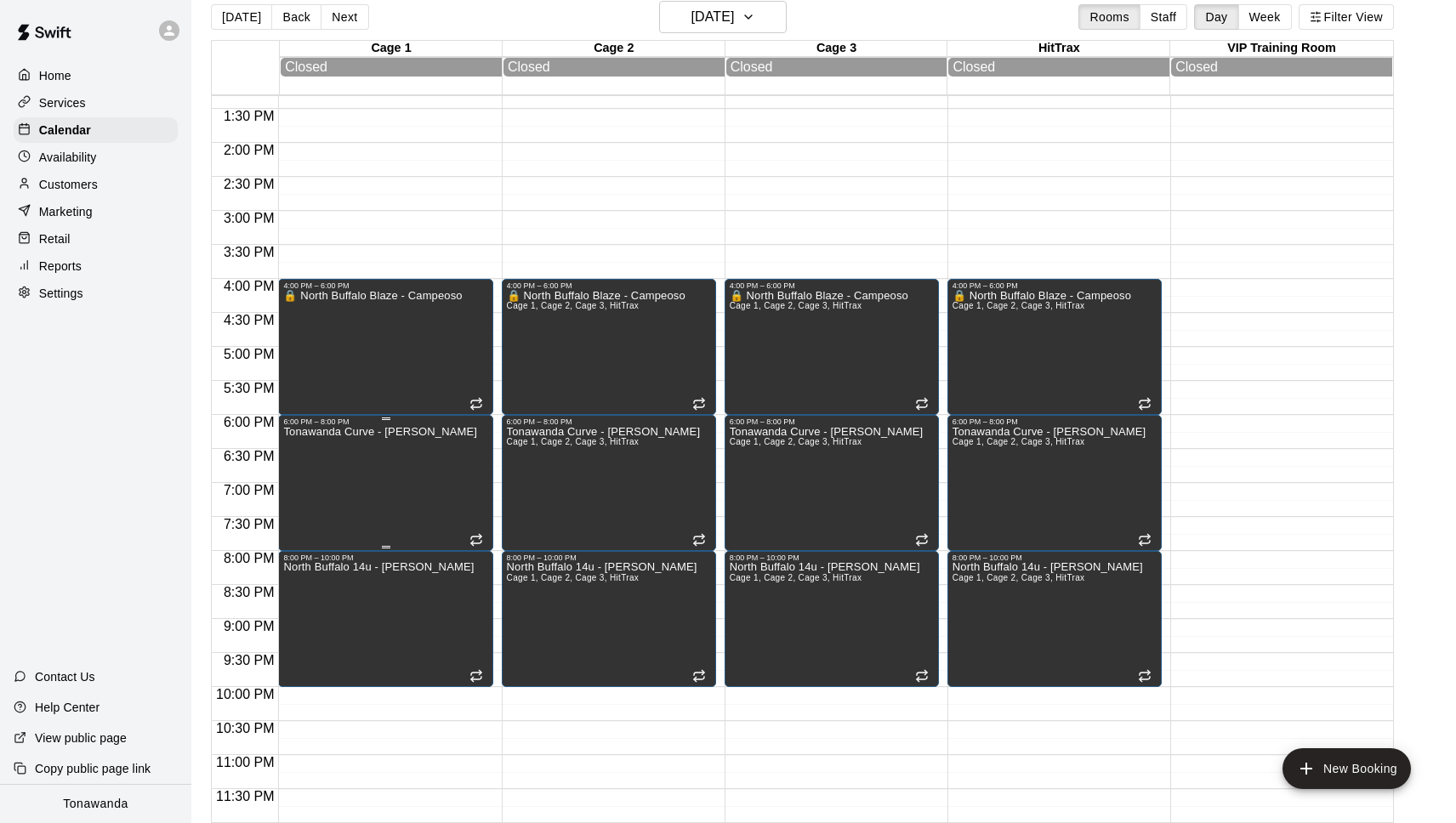
click at [388, 471] on div "Tonawanda Curve - Jeff Mann" at bounding box center [380, 838] width 194 height 823
click at [312, 445] on button "edit" at bounding box center [301, 443] width 34 height 34
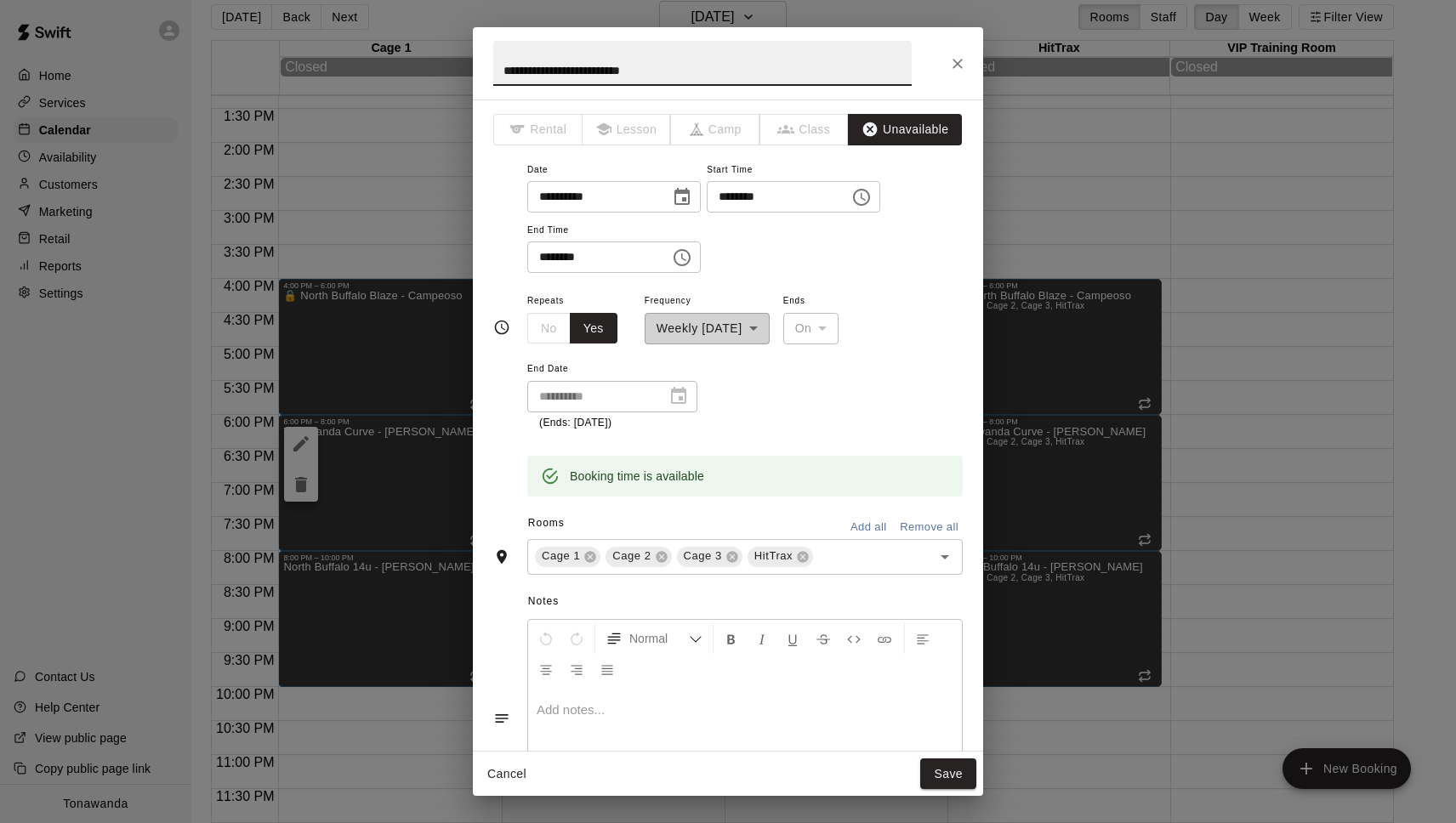
click at [499, 65] on input "**********" at bounding box center [703, 63] width 418 height 45
type input "**********"
click at [947, 775] on button "Save" at bounding box center [948, 774] width 56 height 32
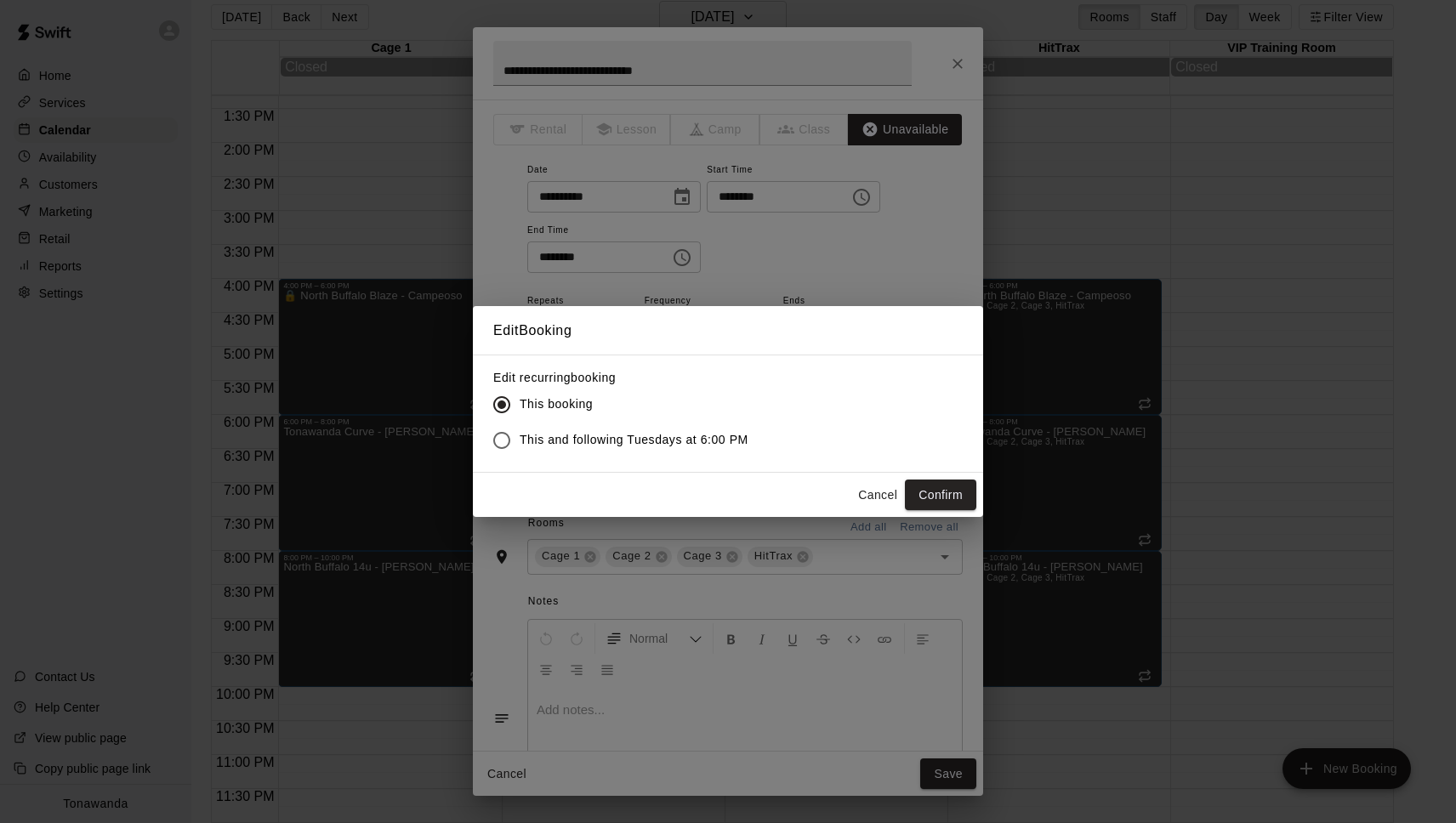
drag, startPoint x: 666, startPoint y: 434, endPoint x: 877, endPoint y: 485, distance: 217.1
click at [666, 434] on span "This and following Tuesdays at 6:00 PM" at bounding box center [634, 439] width 229 height 18
click at [938, 490] on button "Confirm" at bounding box center [941, 495] width 72 height 32
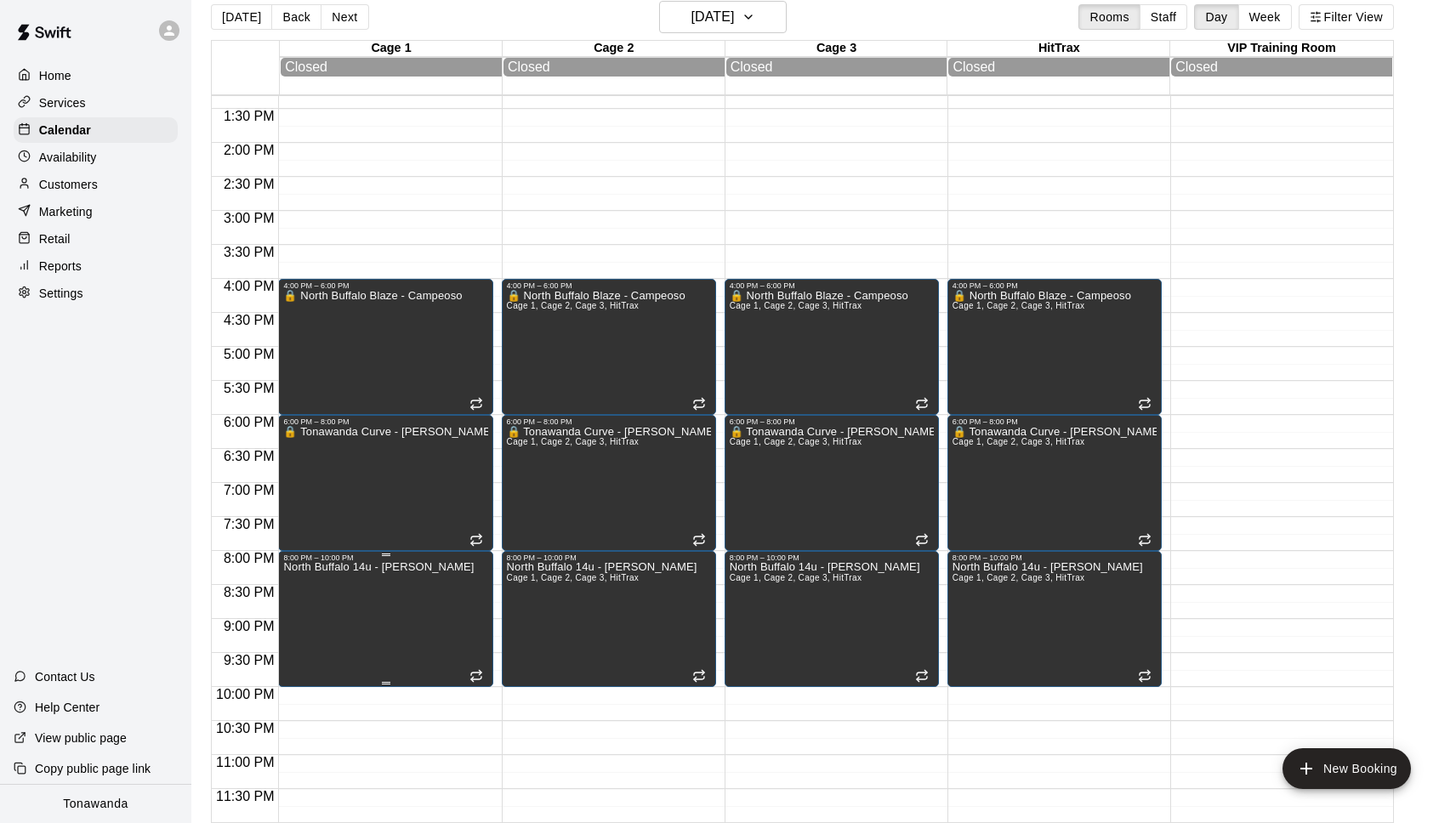
click at [301, 579] on icon "edit" at bounding box center [301, 579] width 15 height 15
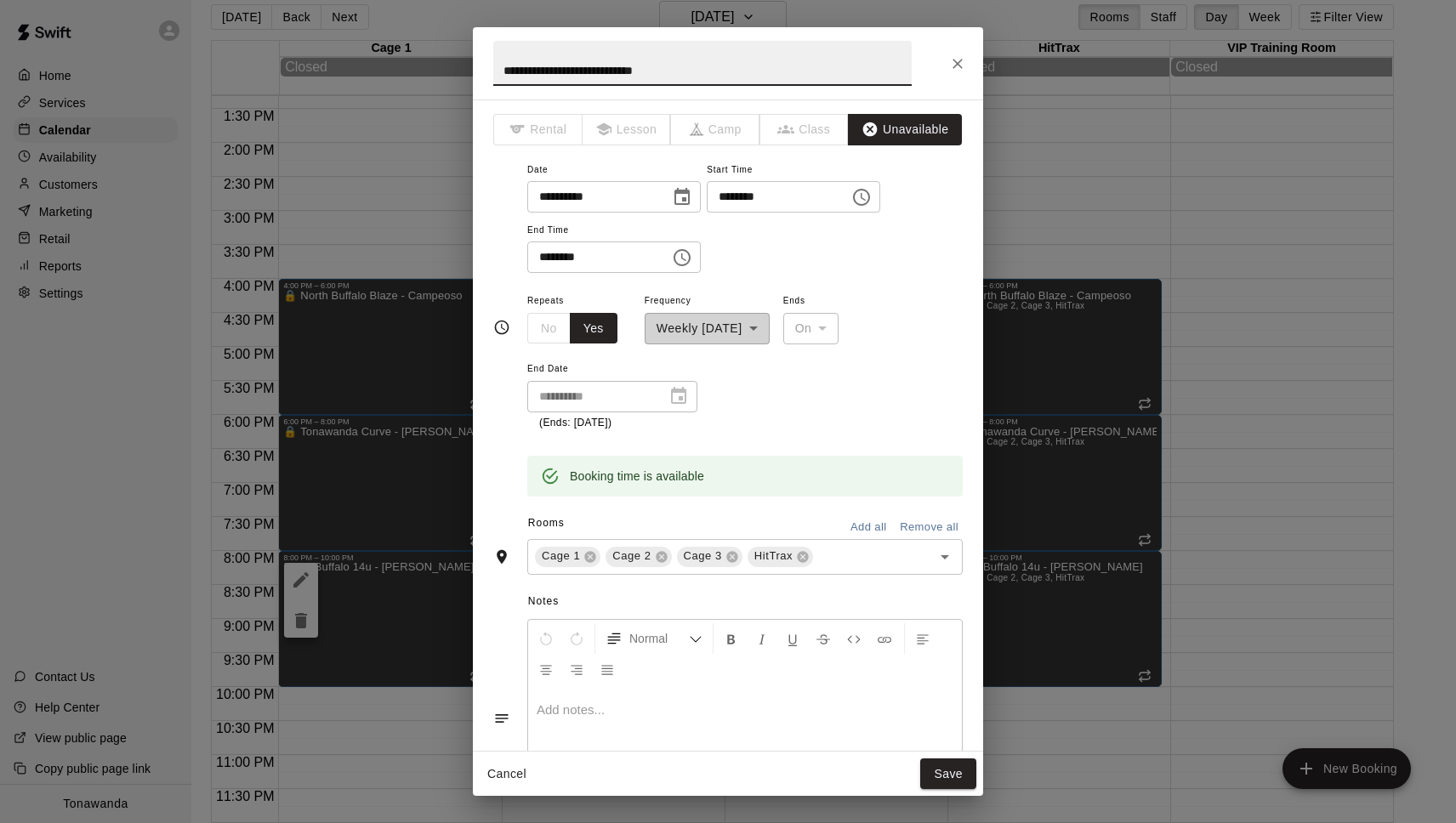
click at [503, 68] on input "**********" at bounding box center [703, 63] width 418 height 45
type input "**********"
click at [953, 778] on button "Save" at bounding box center [948, 774] width 56 height 32
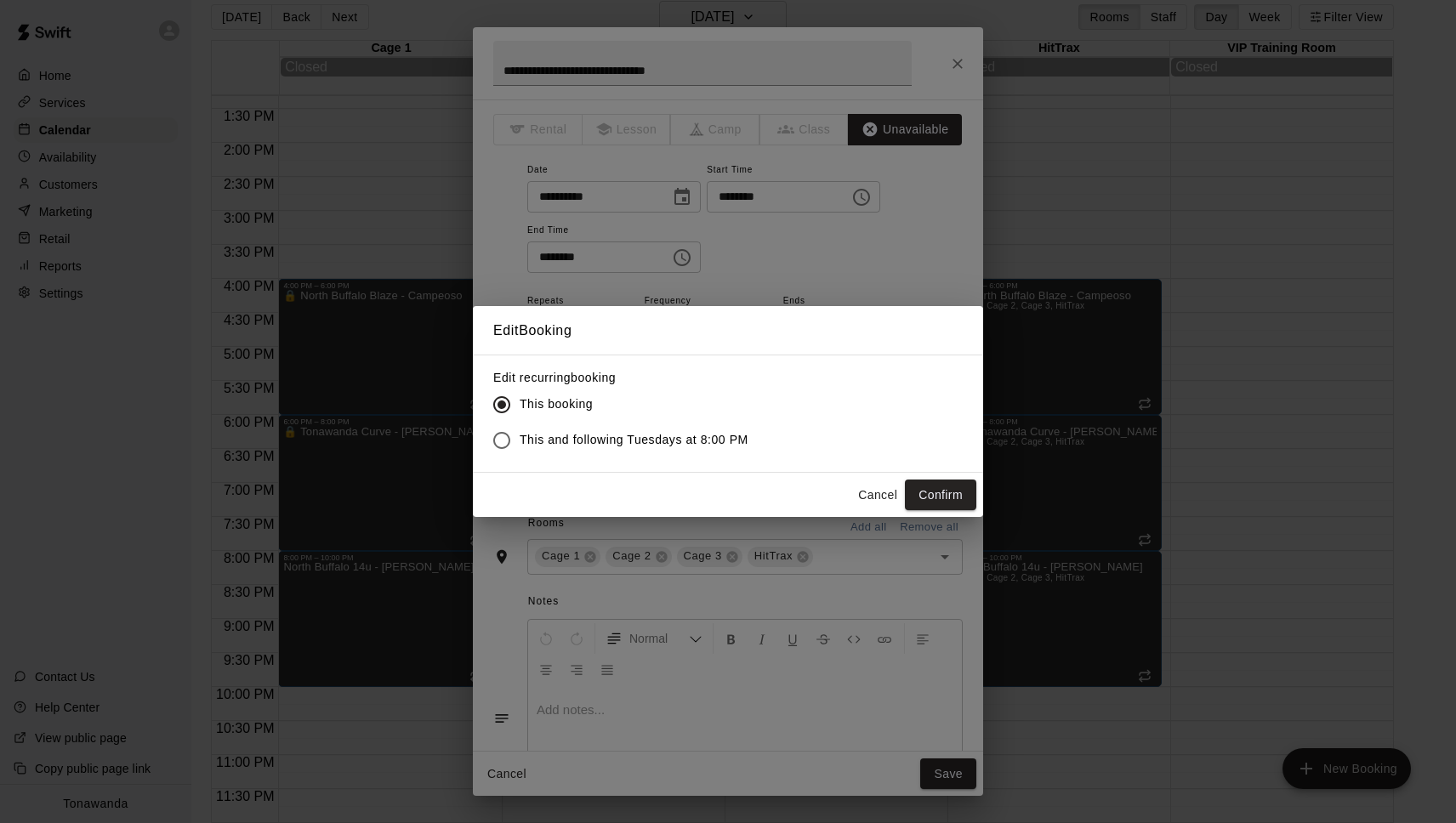
drag, startPoint x: 586, startPoint y: 440, endPoint x: 779, endPoint y: 465, distance: 194.6
click at [588, 440] on span "This and following Tuesdays at 8:00 PM" at bounding box center [634, 439] width 229 height 18
drag, startPoint x: 947, startPoint y: 499, endPoint x: 766, endPoint y: 417, distance: 198.7
click at [947, 499] on button "Confirm" at bounding box center [941, 495] width 72 height 32
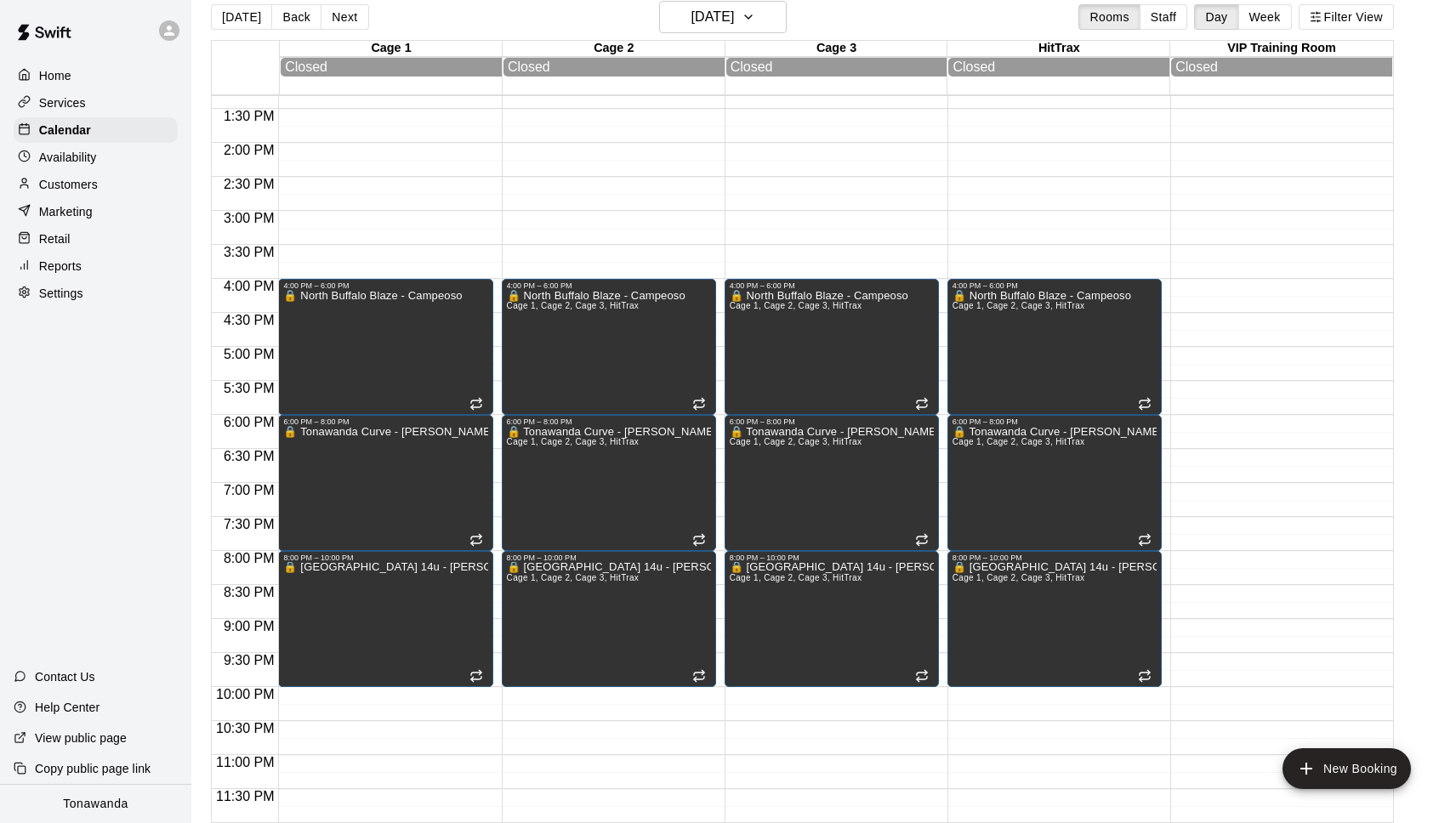
click at [341, 21] on button "Next" at bounding box center [344, 17] width 48 height 25
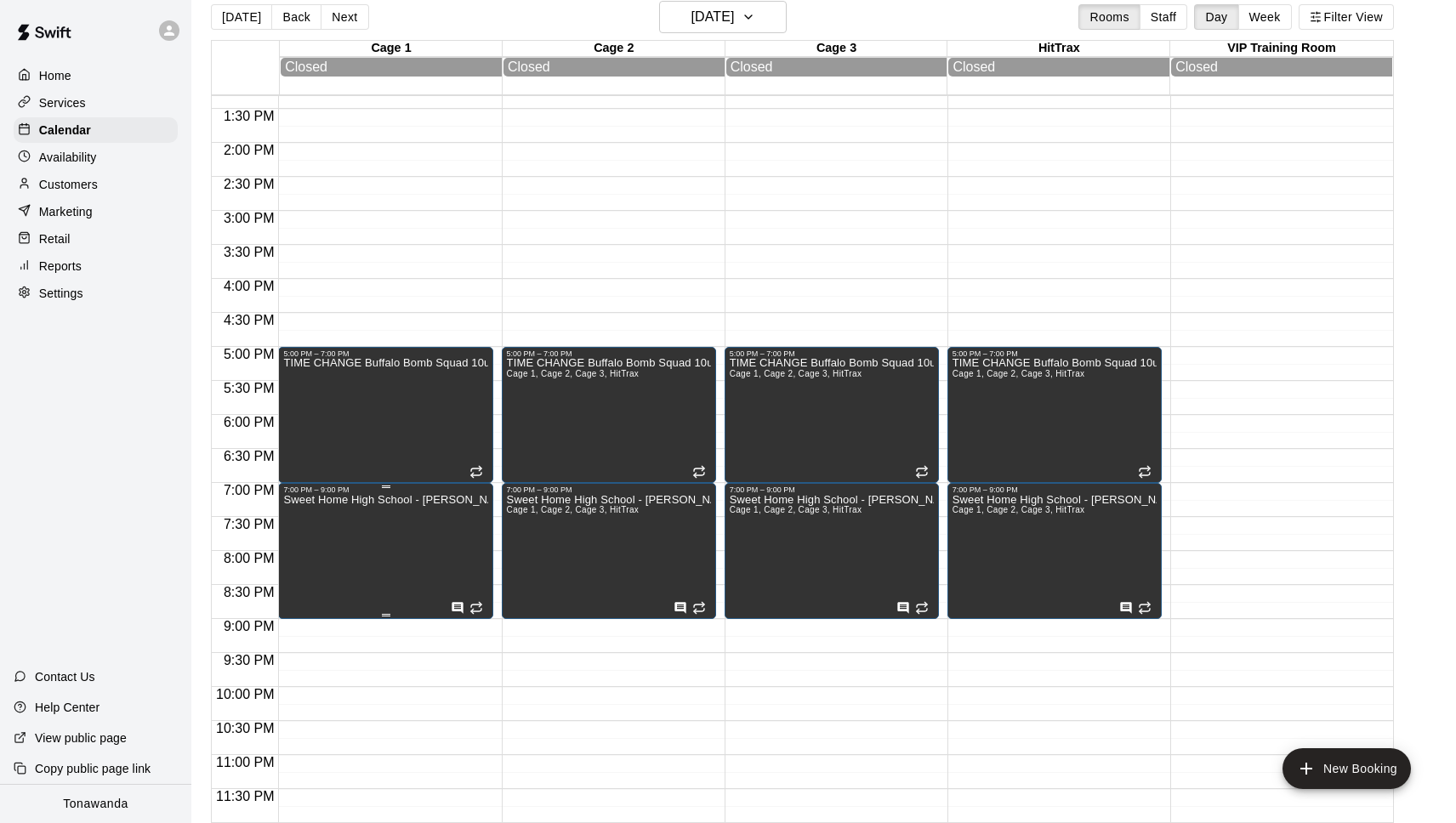
click at [294, 509] on icon "edit" at bounding box center [301, 512] width 21 height 21
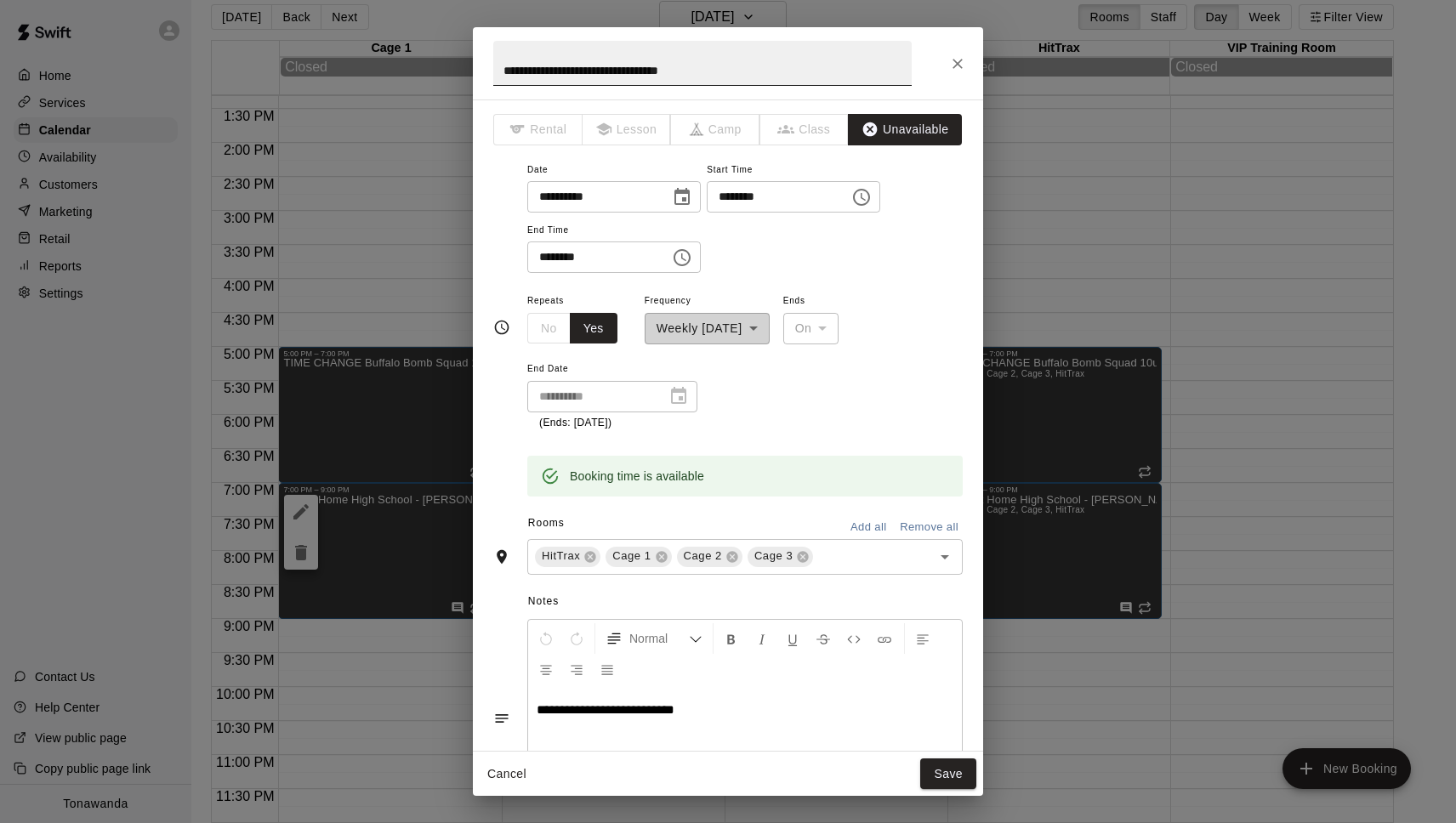
click at [501, 71] on input "**********" at bounding box center [703, 63] width 418 height 45
paste input "**"
type input "**********"
click at [957, 766] on button "Save" at bounding box center [948, 774] width 56 height 32
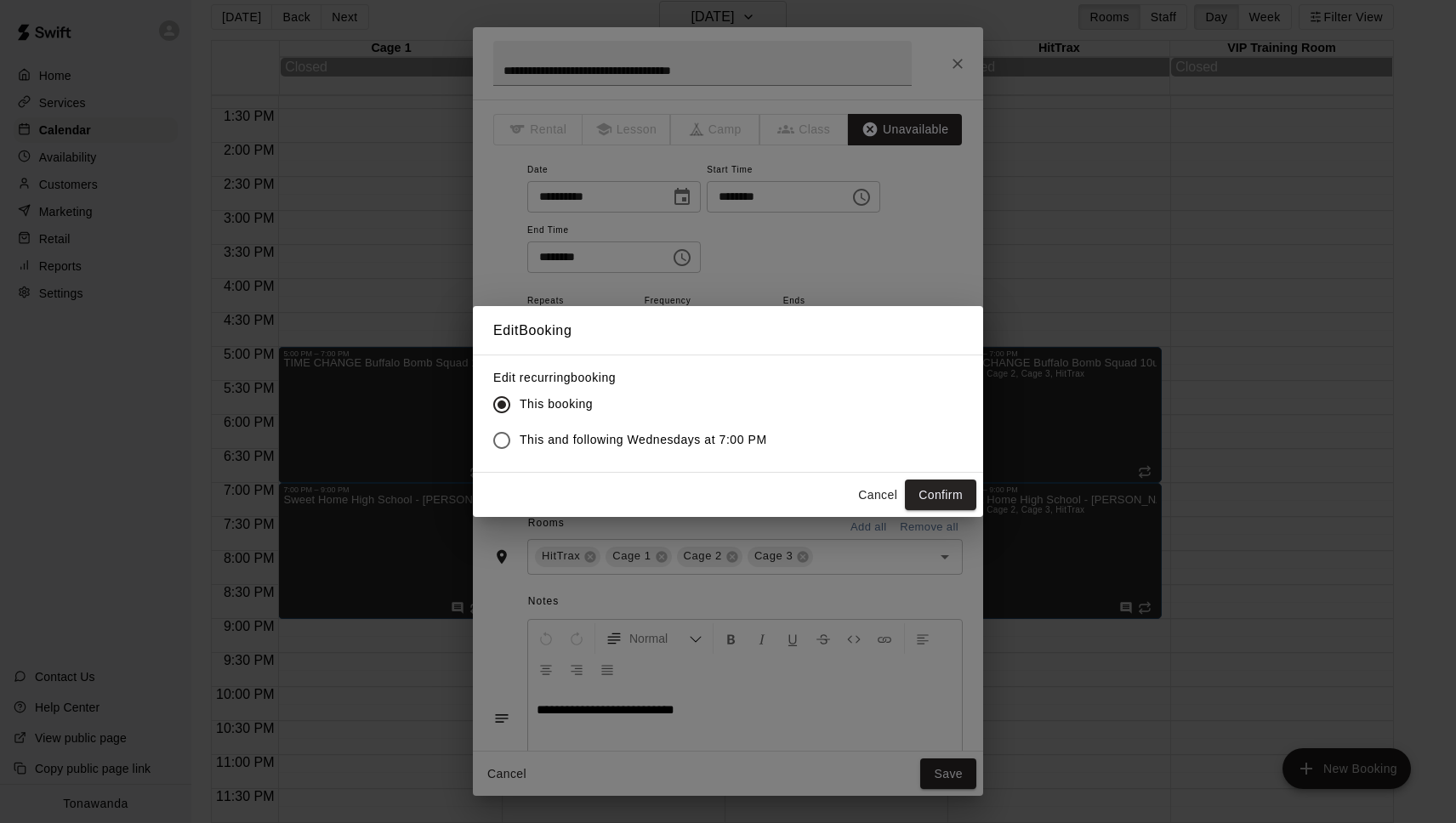
click at [680, 433] on span "This and following Wednesdays at 7:00 PM" at bounding box center [643, 439] width 247 height 18
click at [927, 494] on button "Confirm" at bounding box center [941, 495] width 72 height 32
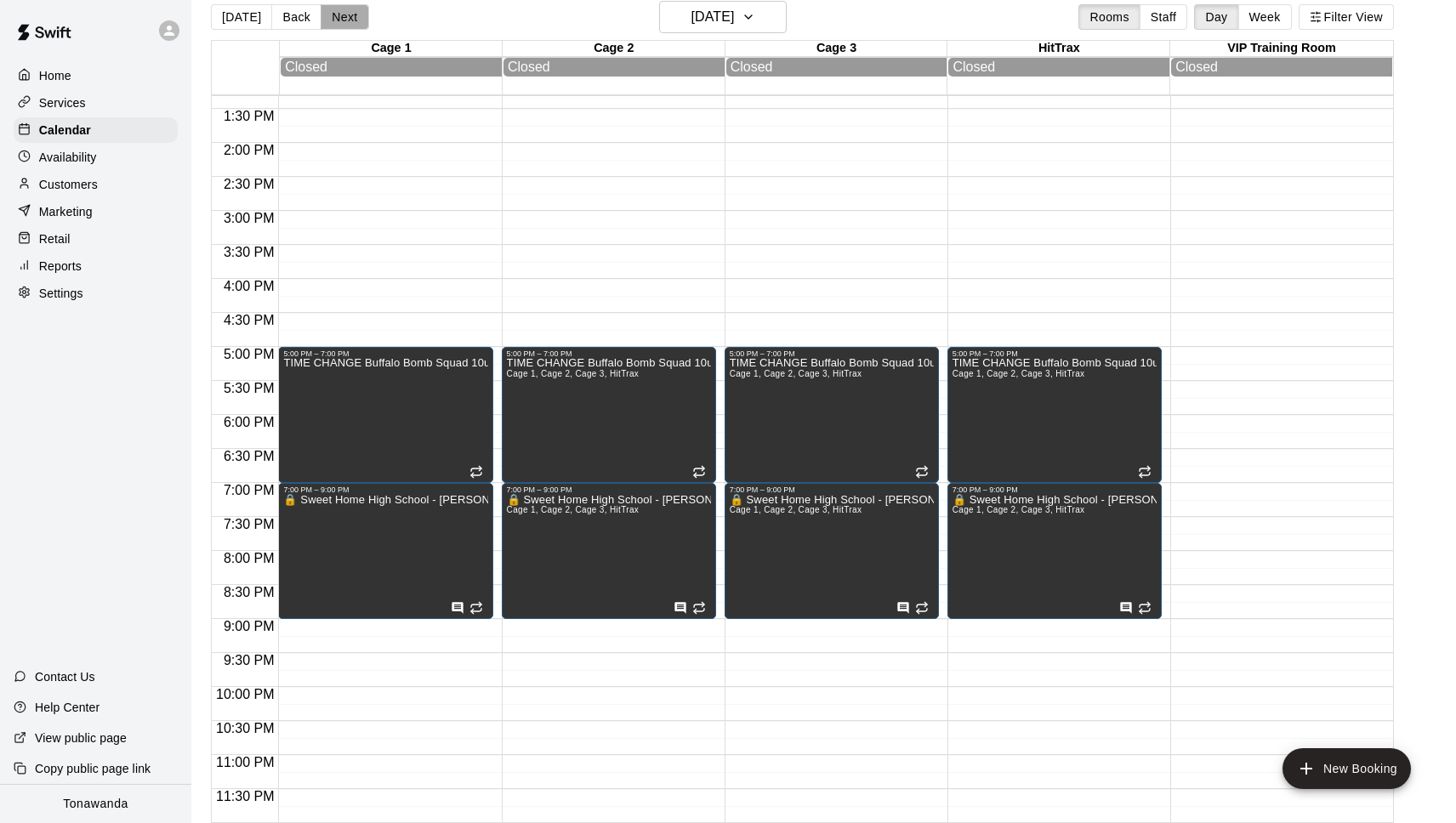
click at [349, 10] on button "Next" at bounding box center [344, 17] width 48 height 25
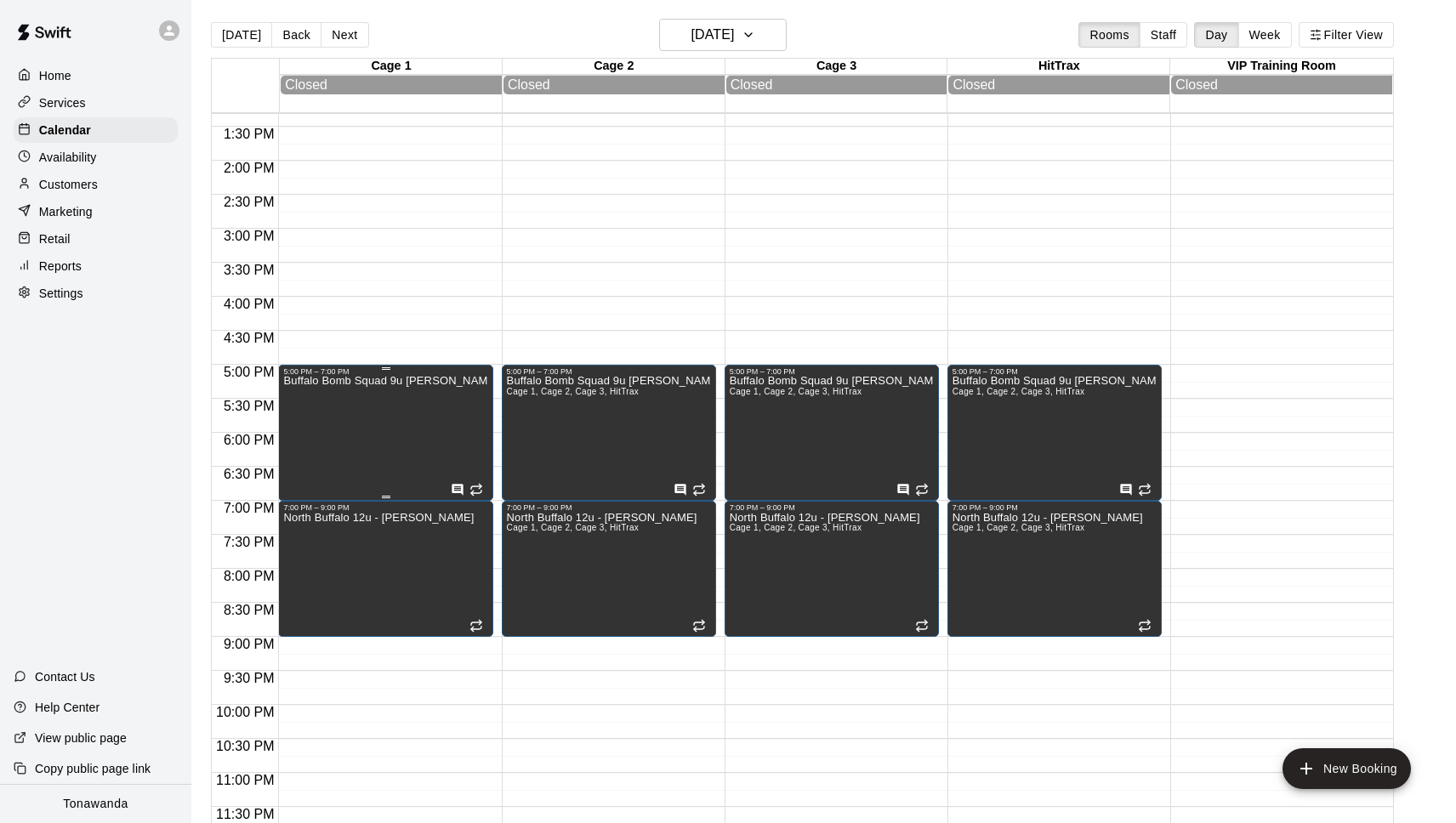
scroll to position [1, 0]
click at [409, 420] on div "Buffalo Bomb Squad 9u Kenney" at bounding box center [385, 788] width 204 height 823
click at [311, 379] on div at bounding box center [301, 415] width 34 height 75
click at [308, 398] on icon "edit" at bounding box center [301, 395] width 21 height 21
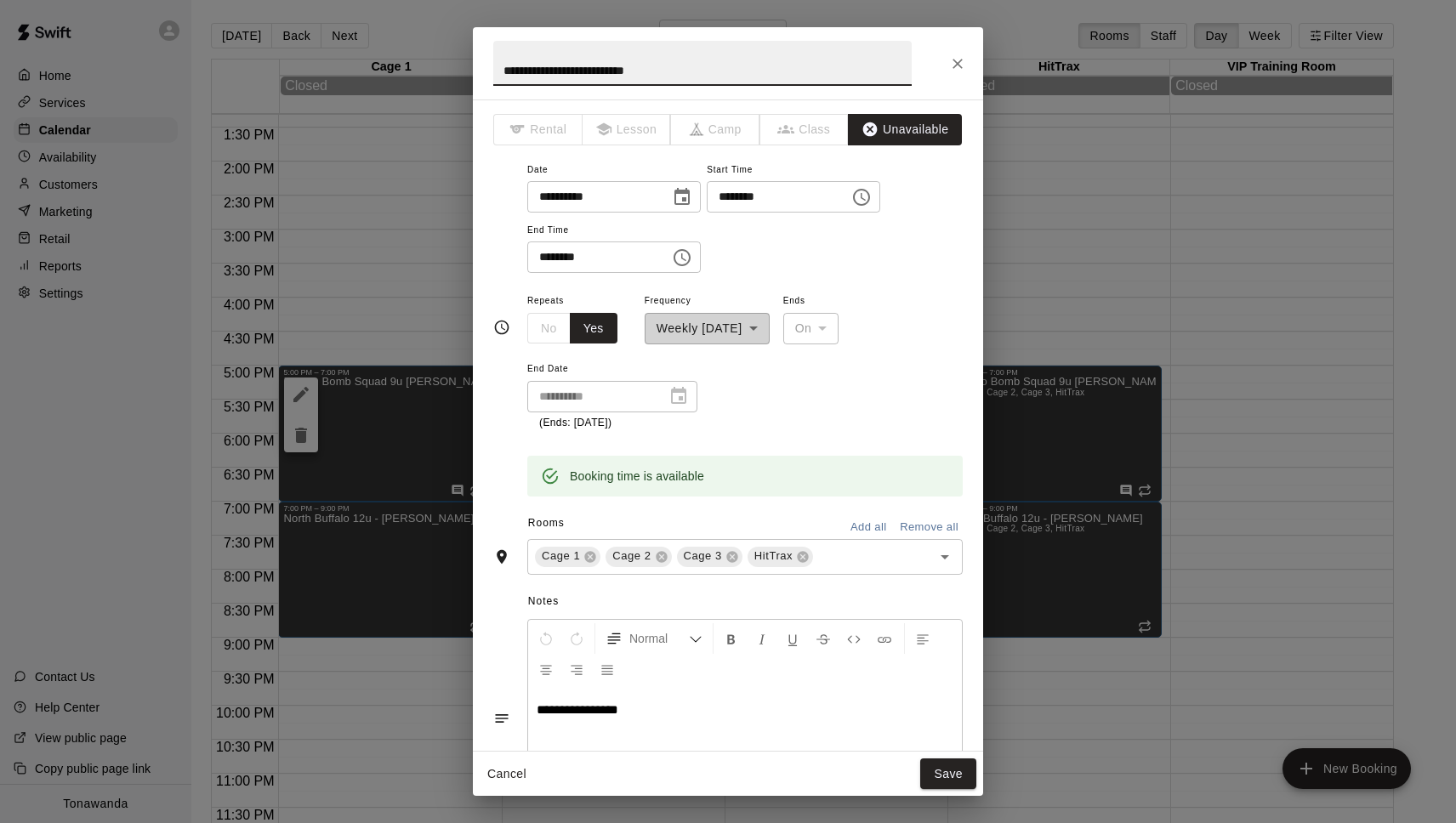
click at [499, 59] on input "**********" at bounding box center [703, 63] width 418 height 45
paste input "**"
type input "**********"
click at [953, 775] on button "Save" at bounding box center [948, 774] width 56 height 32
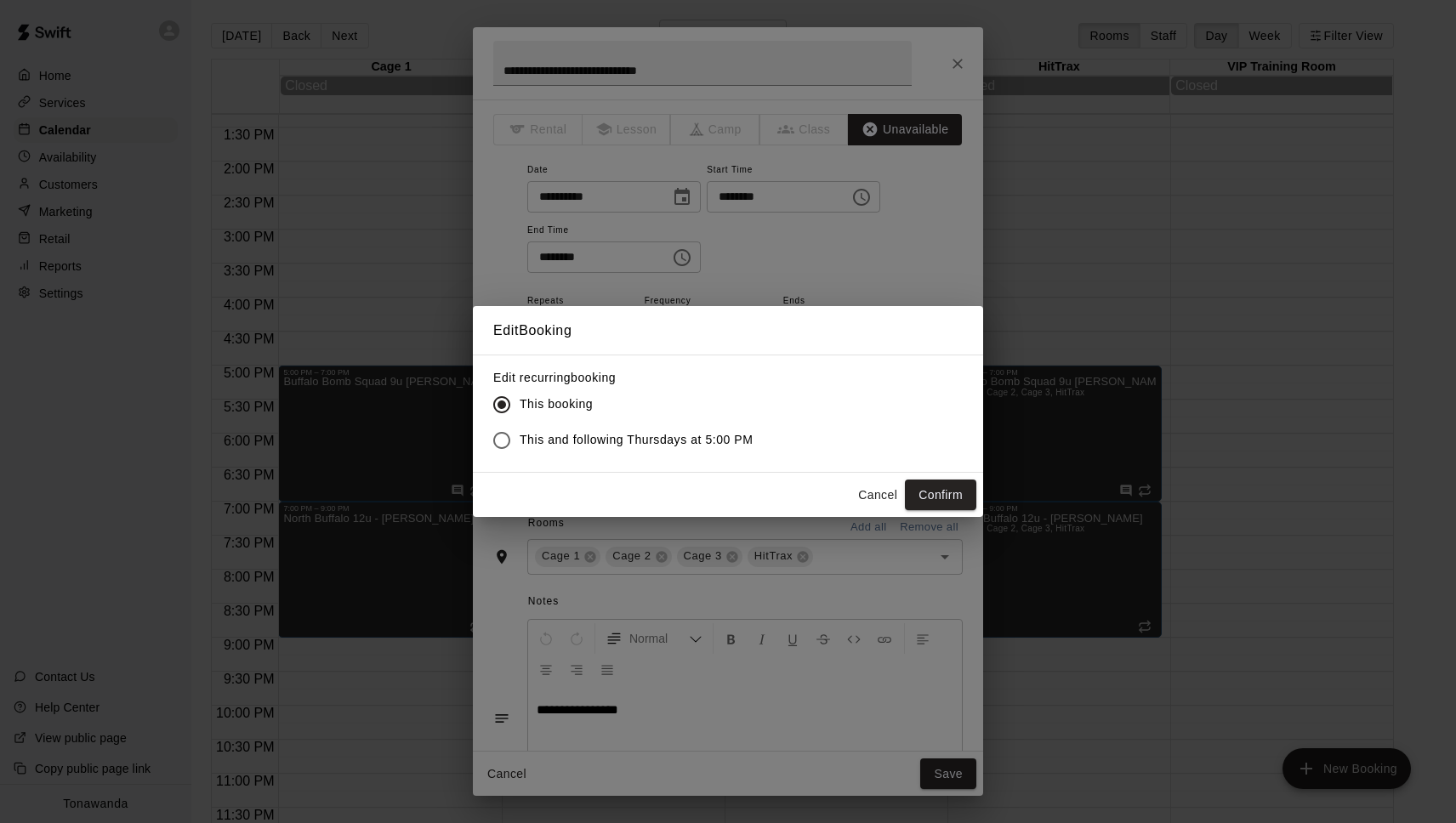
drag, startPoint x: 616, startPoint y: 435, endPoint x: 735, endPoint y: 465, distance: 122.7
click at [618, 436] on span "This and following Thursdays at 5:00 PM" at bounding box center [637, 439] width 234 height 18
click at [944, 499] on button "Confirm" at bounding box center [941, 495] width 72 height 32
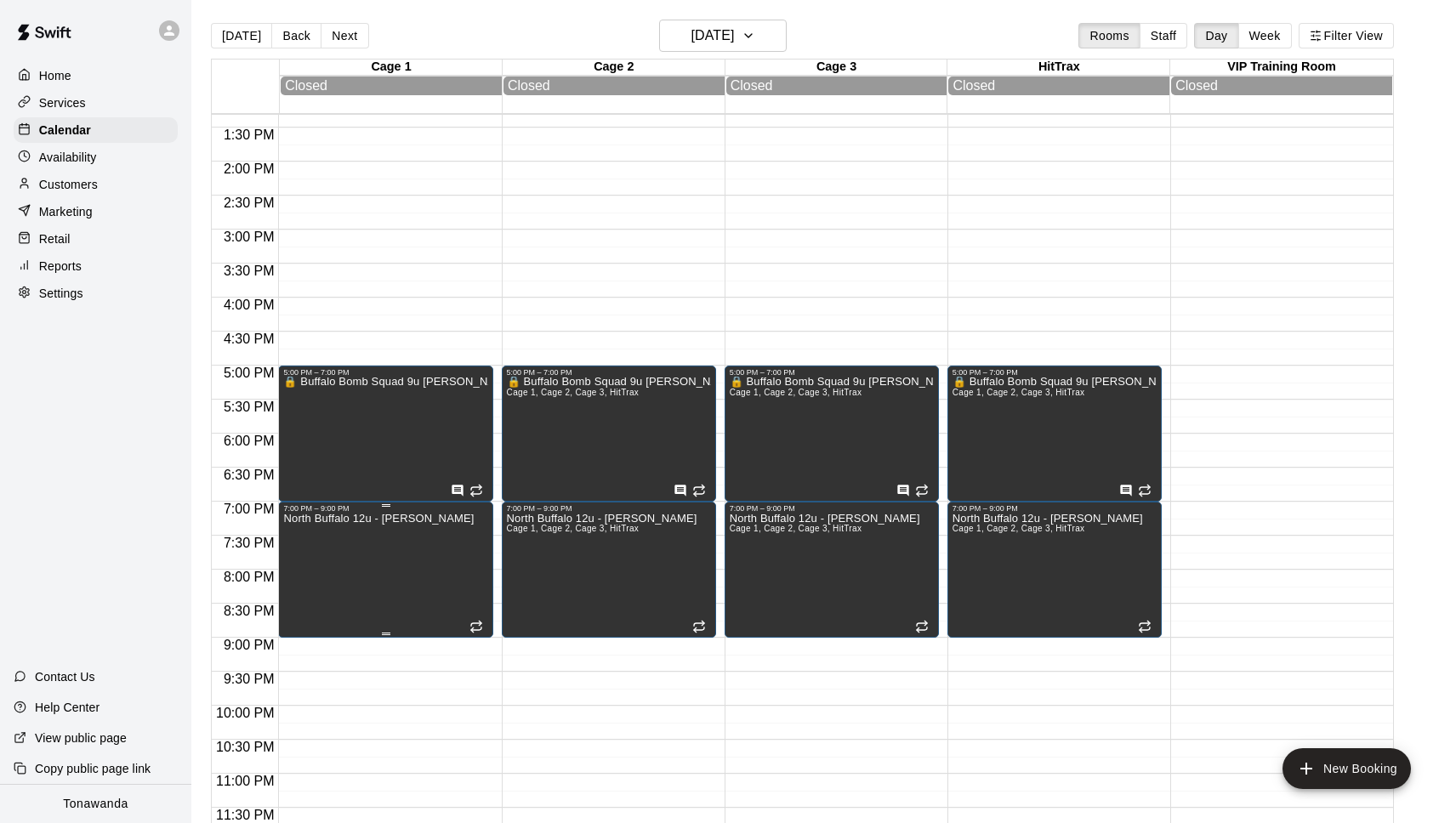
click at [314, 530] on button "edit" at bounding box center [301, 530] width 34 height 34
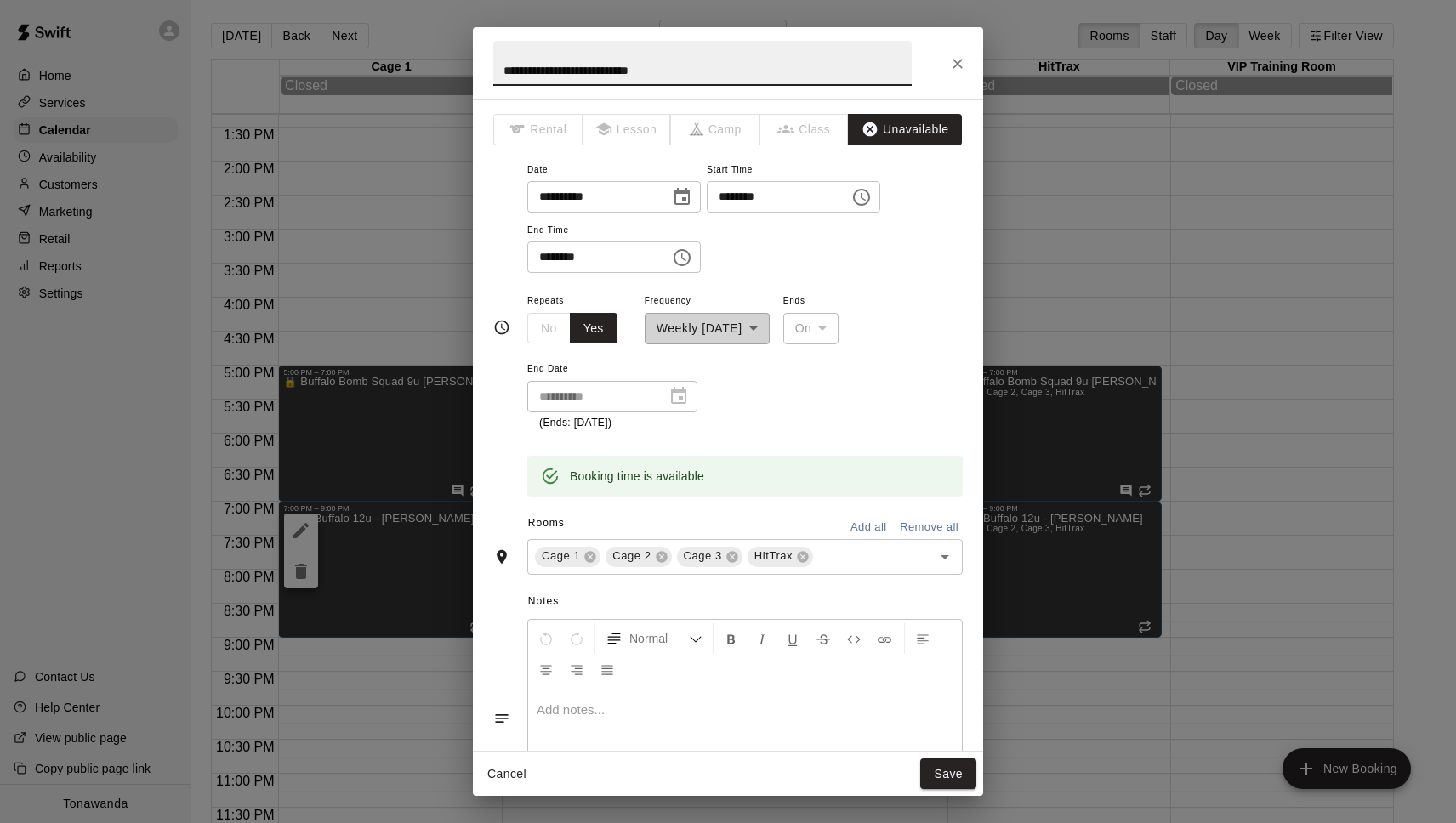
click at [500, 65] on input "**********" at bounding box center [703, 63] width 418 height 45
type input "**********"
click at [942, 781] on button "Save" at bounding box center [948, 774] width 56 height 32
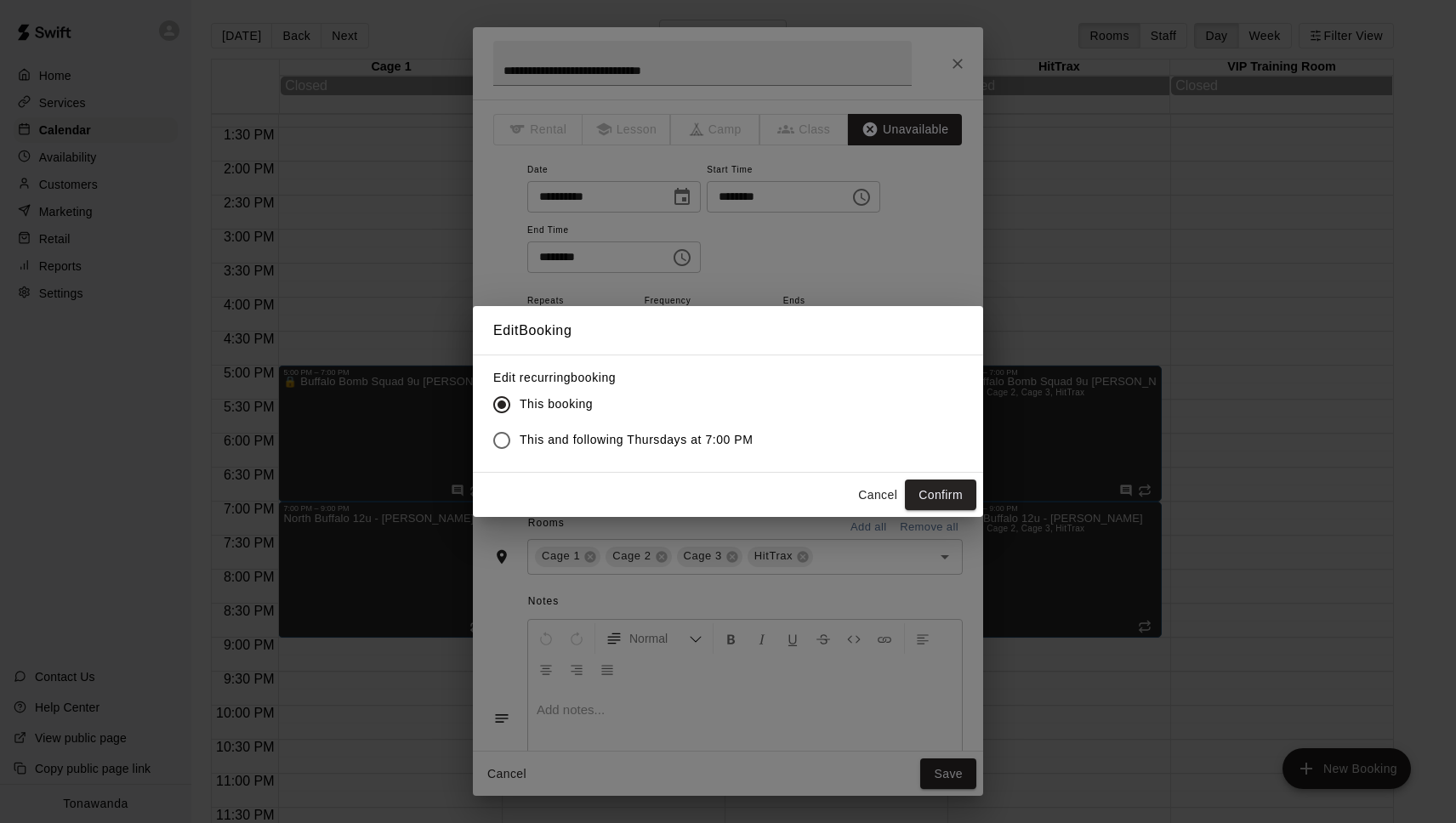
click at [624, 431] on span "This and following Thursdays at 7:00 PM" at bounding box center [637, 439] width 234 height 18
click at [959, 495] on button "Confirm" at bounding box center [941, 495] width 72 height 32
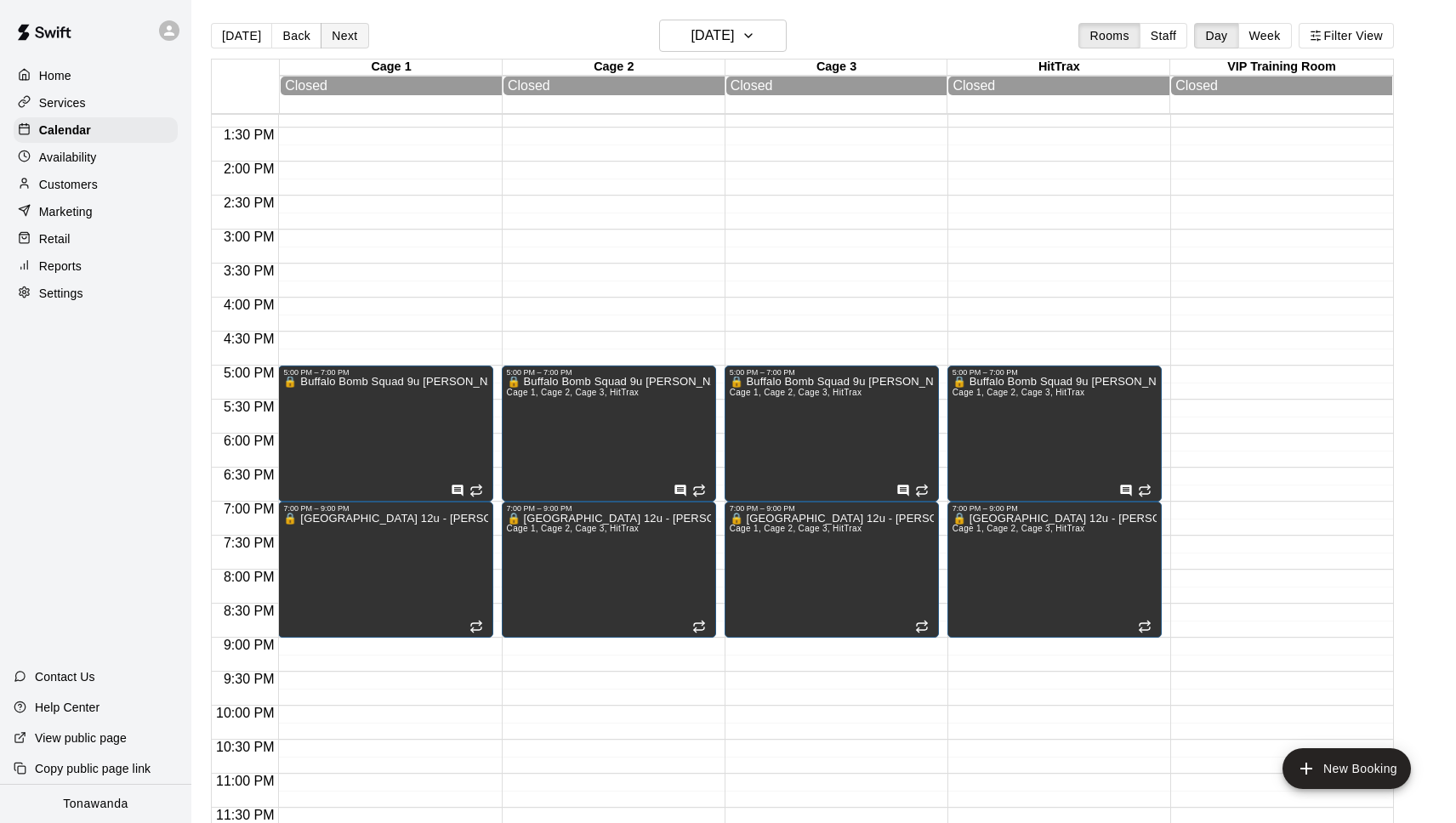
click at [343, 32] on button "Next" at bounding box center [344, 35] width 48 height 25
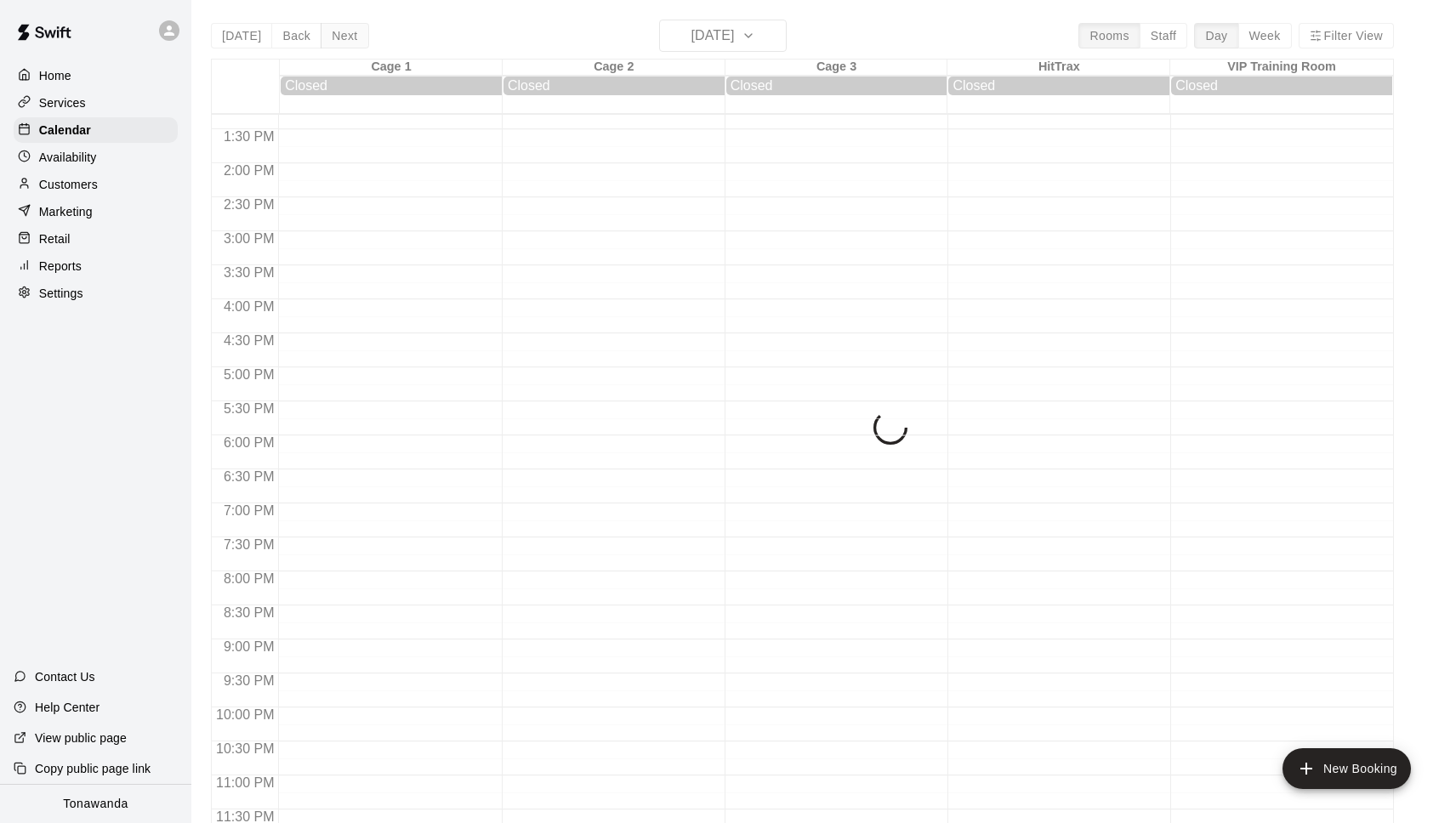
scroll to position [907, 0]
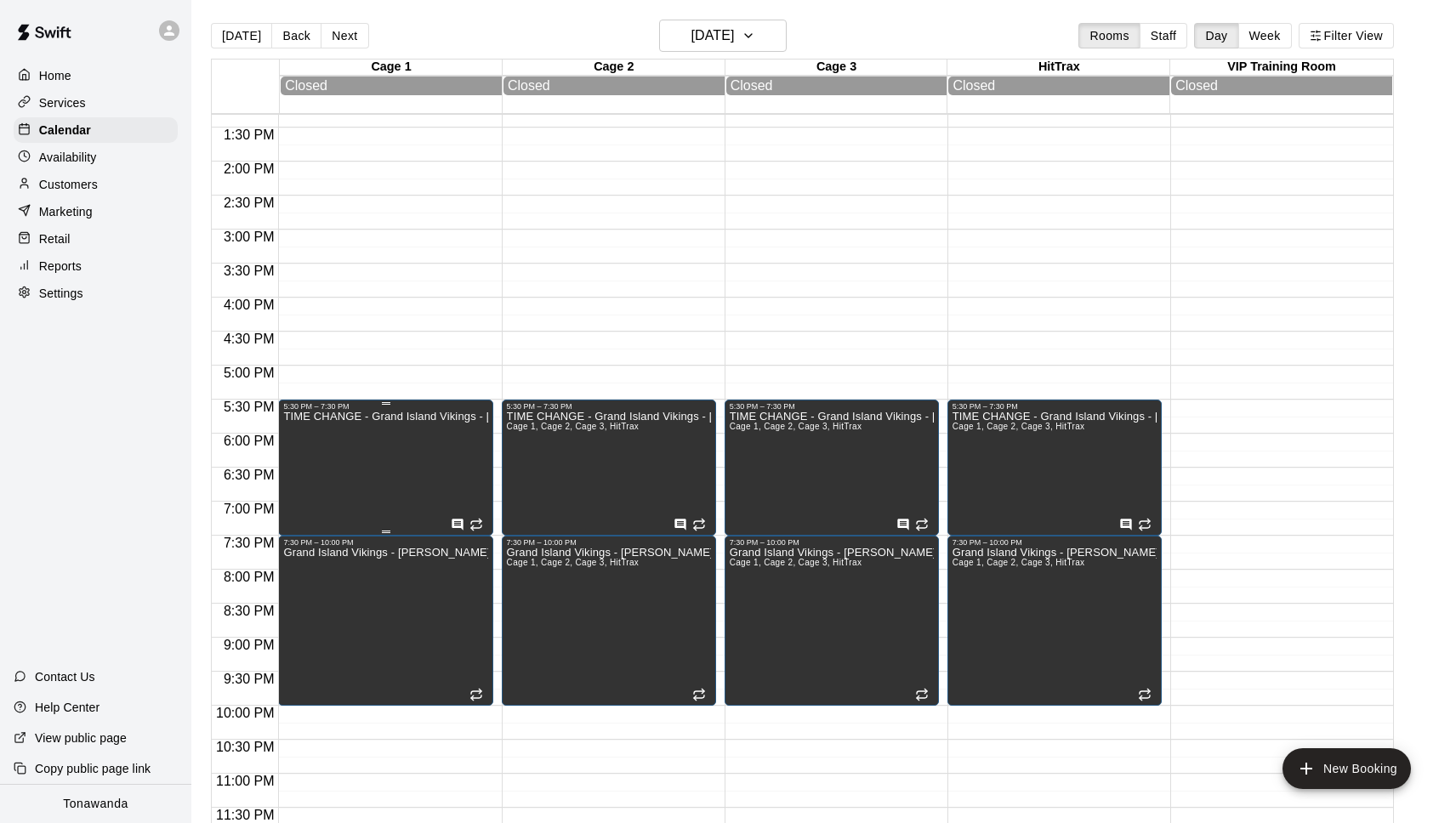
click at [446, 491] on div "TIME CHANGE - Grand Island Vikings - Maras" at bounding box center [385, 822] width 204 height 823
click at [300, 426] on icon "edit" at bounding box center [301, 428] width 15 height 15
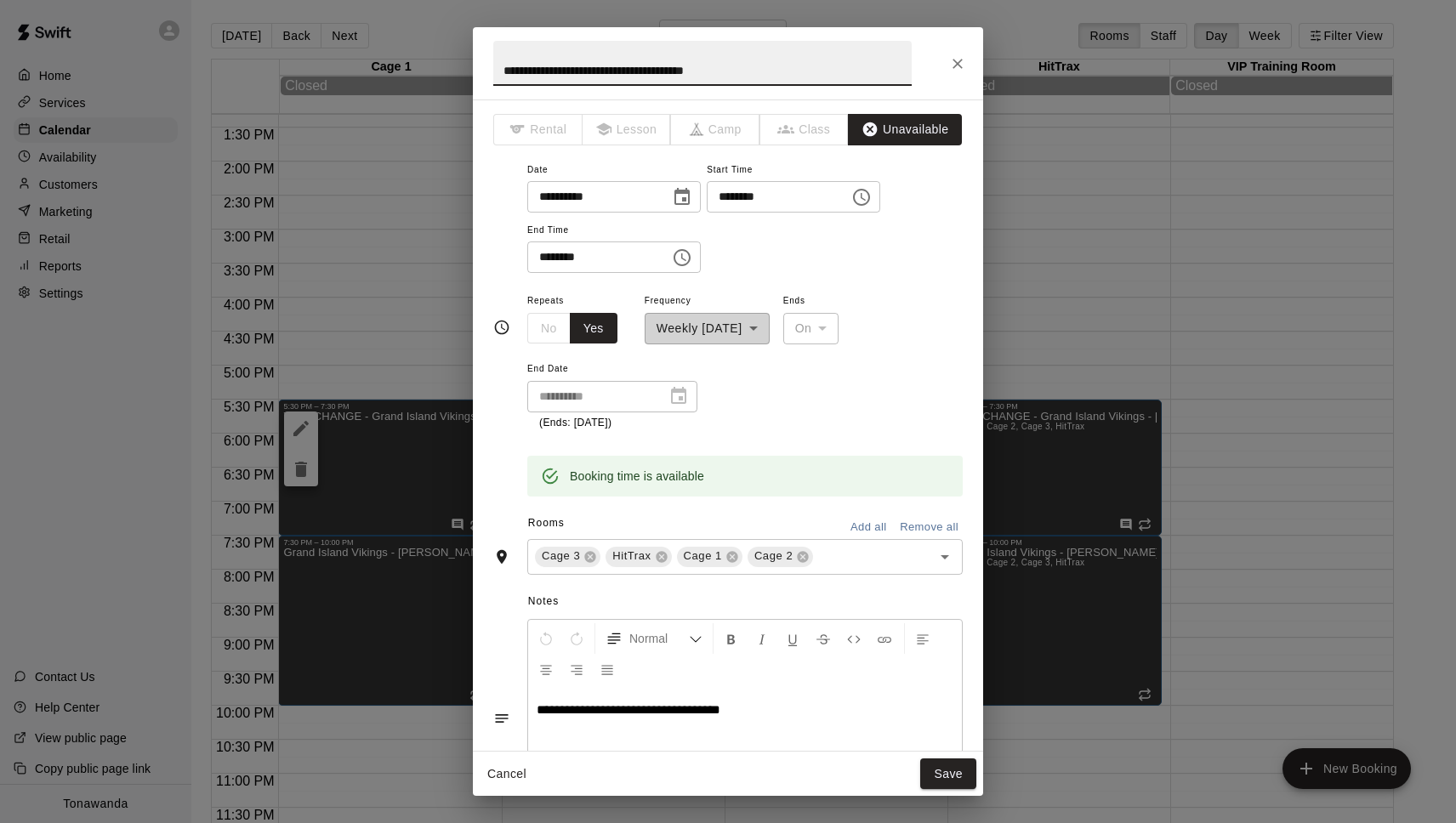
drag, startPoint x: 605, startPoint y: 69, endPoint x: 321, endPoint y: 59, distance: 284.2
click at [321, 59] on div "**********" at bounding box center [728, 412] width 1456 height 823
paste input "text"
type input "**********"
click at [945, 774] on button "Save" at bounding box center [948, 774] width 56 height 32
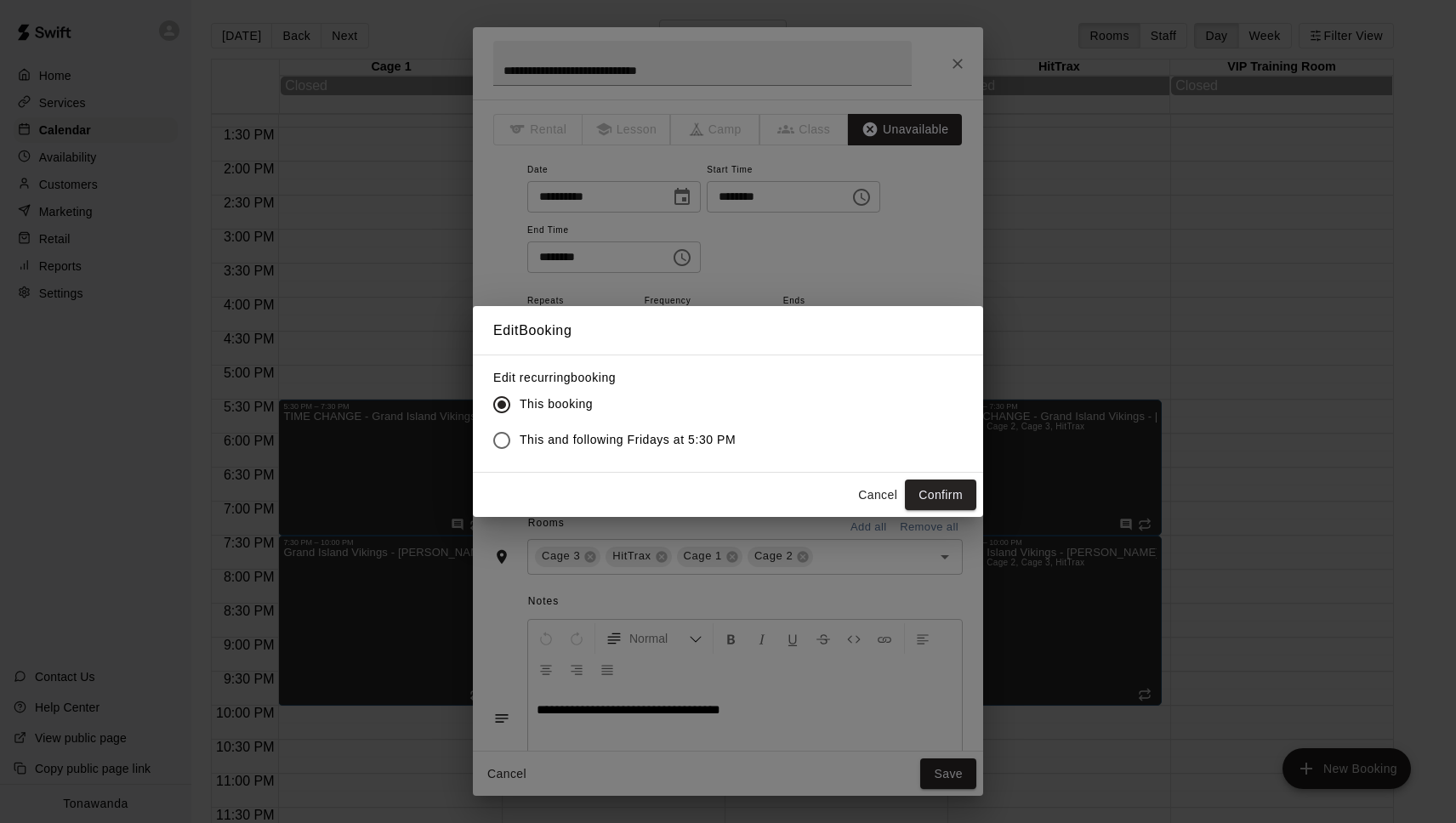
drag, startPoint x: 638, startPoint y: 442, endPoint x: 836, endPoint y: 481, distance: 201.8
click at [639, 442] on span "This and following Fridays at 5:30 PM" at bounding box center [627, 439] width 216 height 18
drag, startPoint x: 894, startPoint y: 484, endPoint x: 927, endPoint y: 490, distance: 33.5
click at [896, 484] on button "Cancel" at bounding box center [877, 495] width 54 height 32
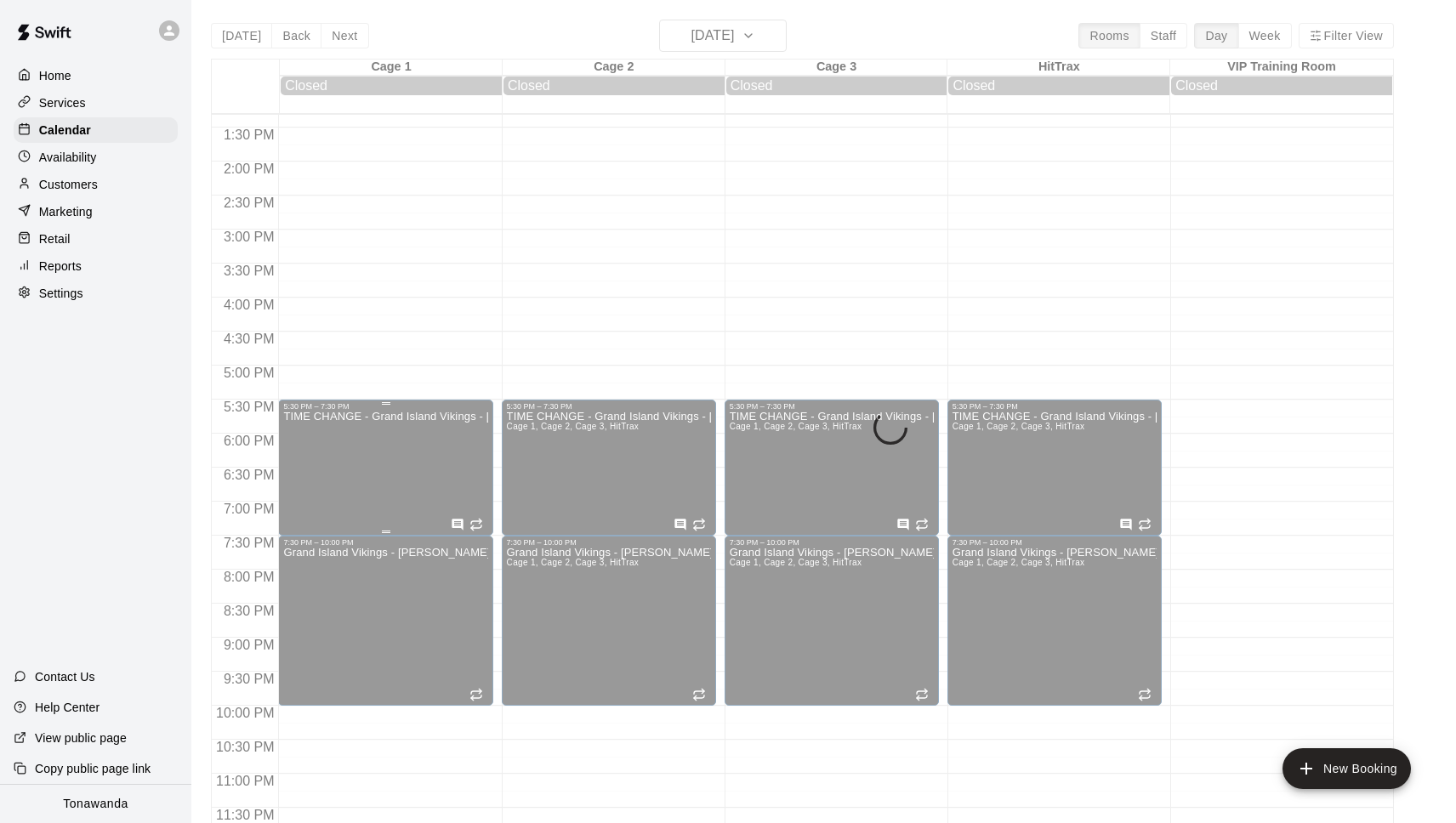
click at [392, 463] on div "TIME CHANGE - Grand Island Vikings - Maras" at bounding box center [385, 822] width 204 height 823
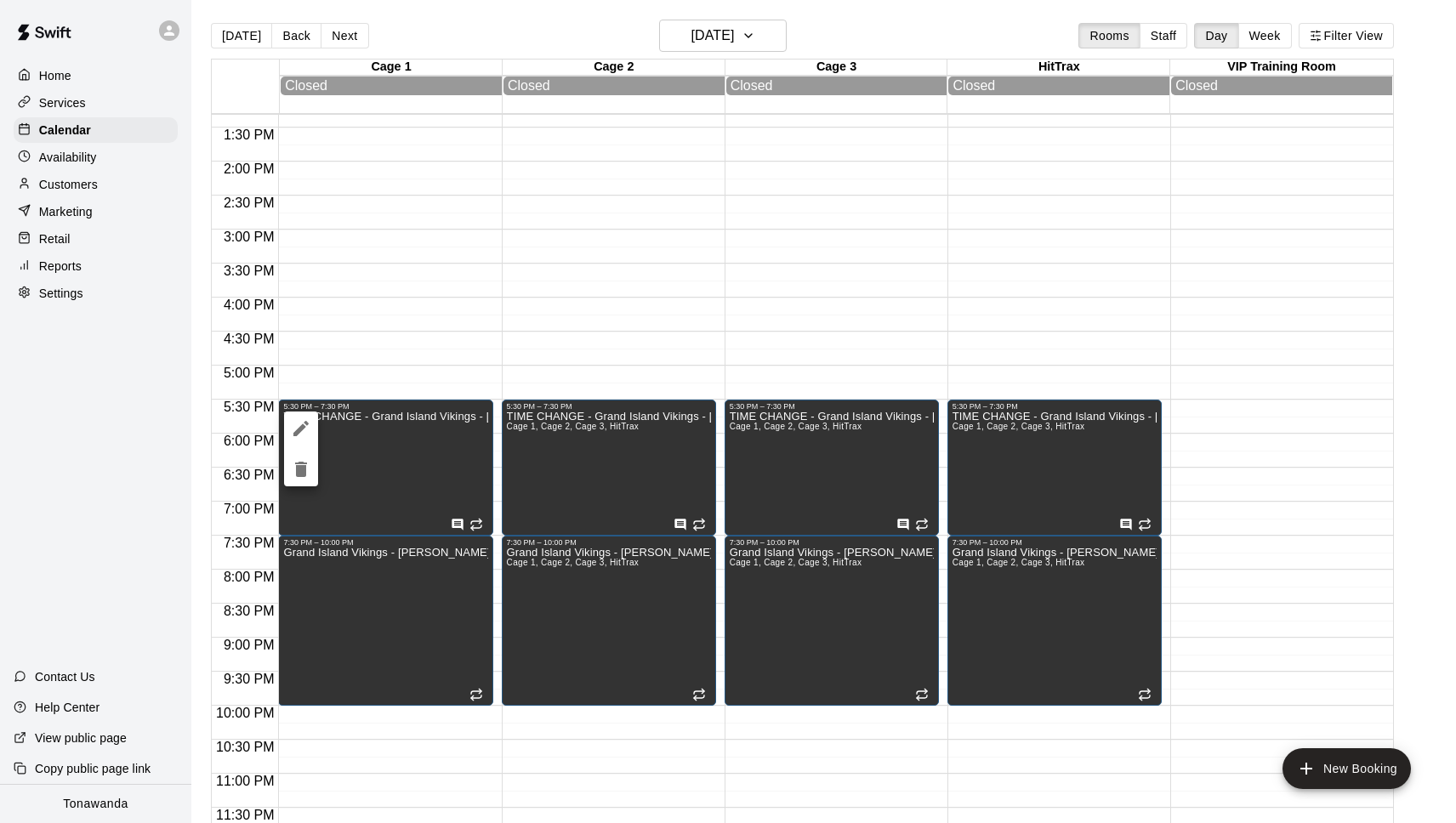
click at [312, 420] on button "edit" at bounding box center [301, 428] width 34 height 34
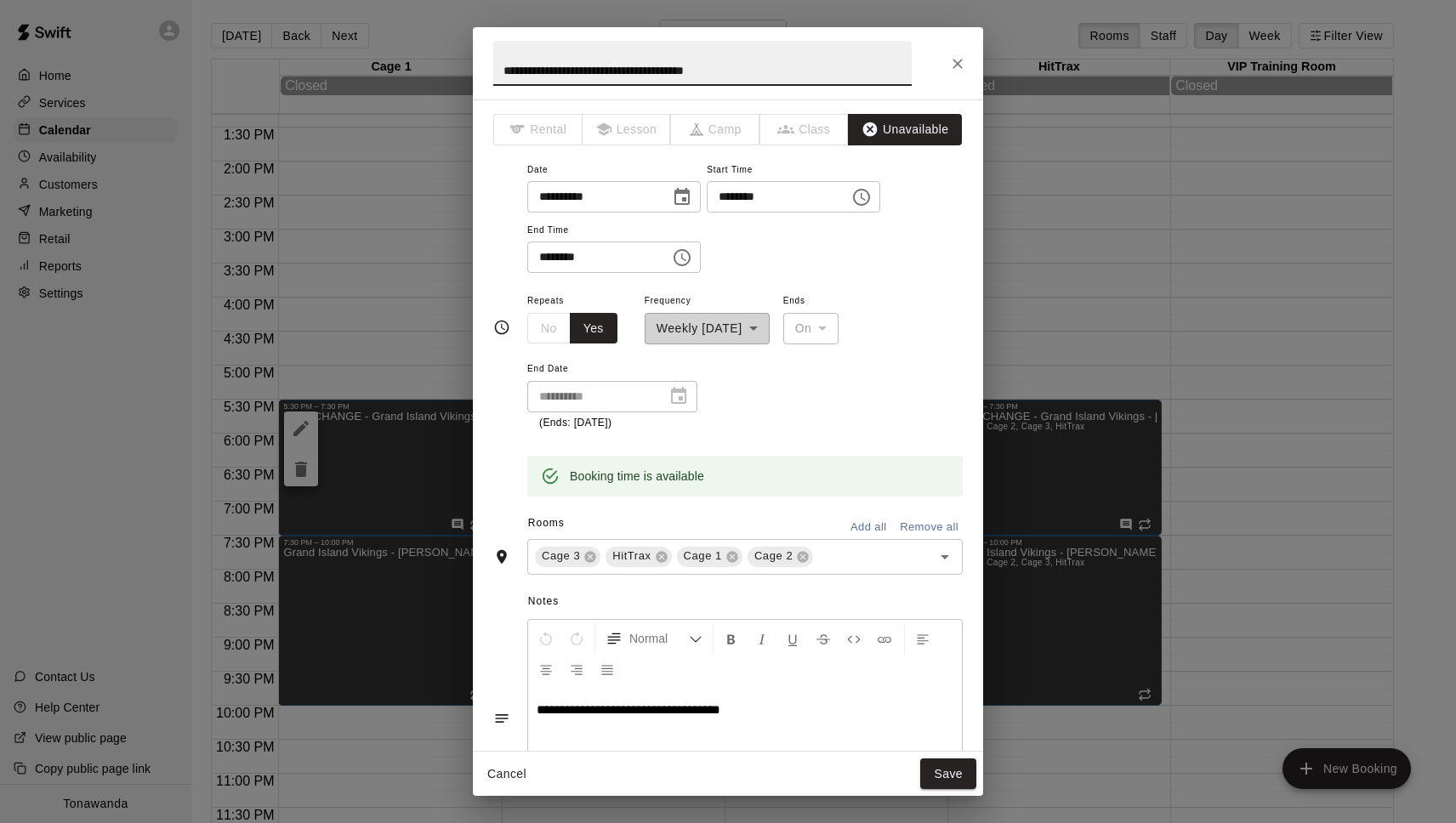
drag, startPoint x: 606, startPoint y: 72, endPoint x: 393, endPoint y: 60, distance: 213.3
click at [397, 60] on div "**********" at bounding box center [728, 412] width 1456 height 823
paste input "text"
type input "**********"
click at [964, 770] on button "Save" at bounding box center [948, 774] width 56 height 32
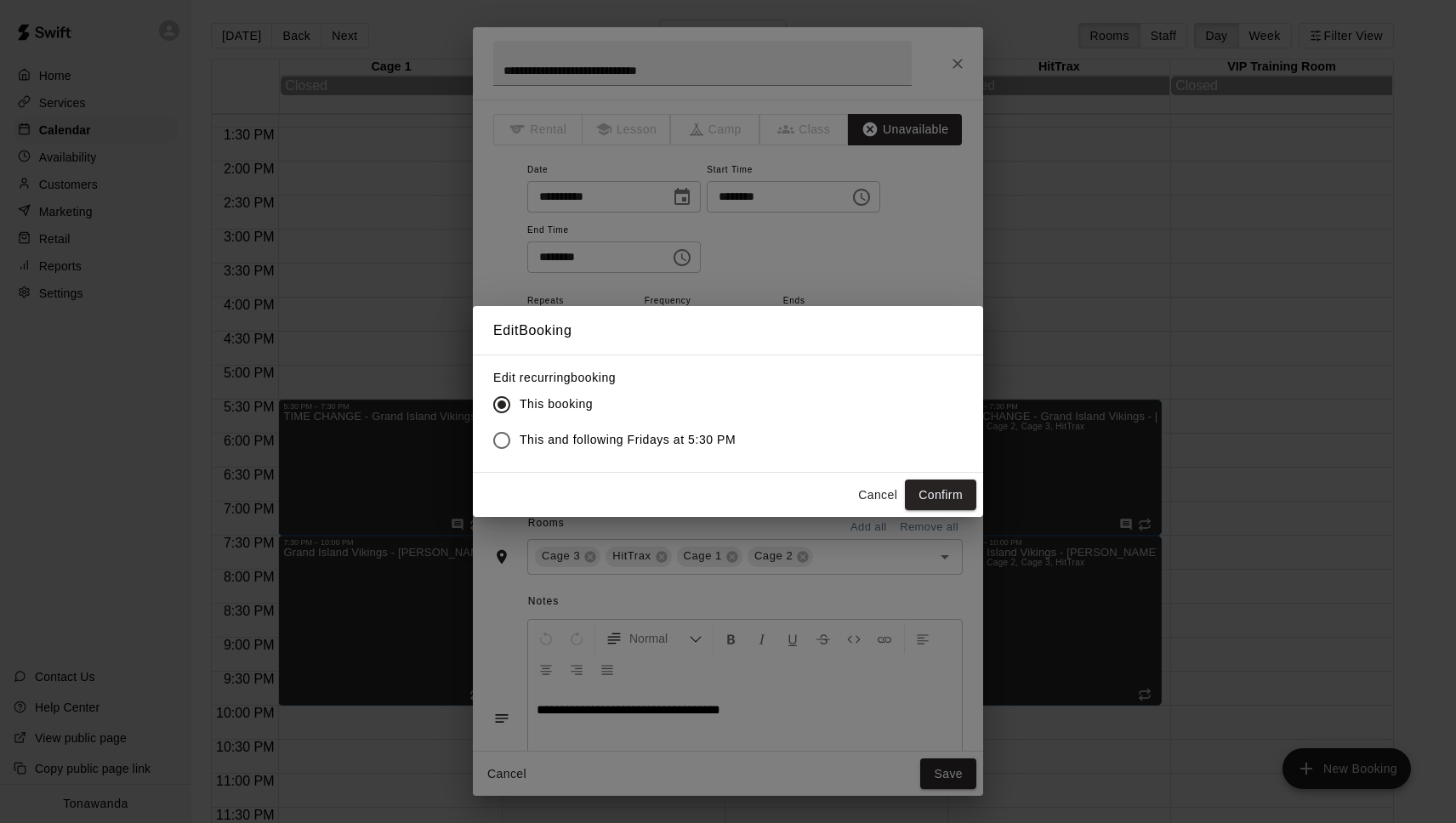
drag, startPoint x: 590, startPoint y: 439, endPoint x: 641, endPoint y: 451, distance: 52.4
click at [591, 439] on span "This and following Fridays at 5:30 PM" at bounding box center [627, 439] width 216 height 18
drag, startPoint x: 928, startPoint y: 496, endPoint x: 767, endPoint y: 569, distance: 176.8
click at [927, 496] on button "Confirm" at bounding box center [941, 495] width 72 height 32
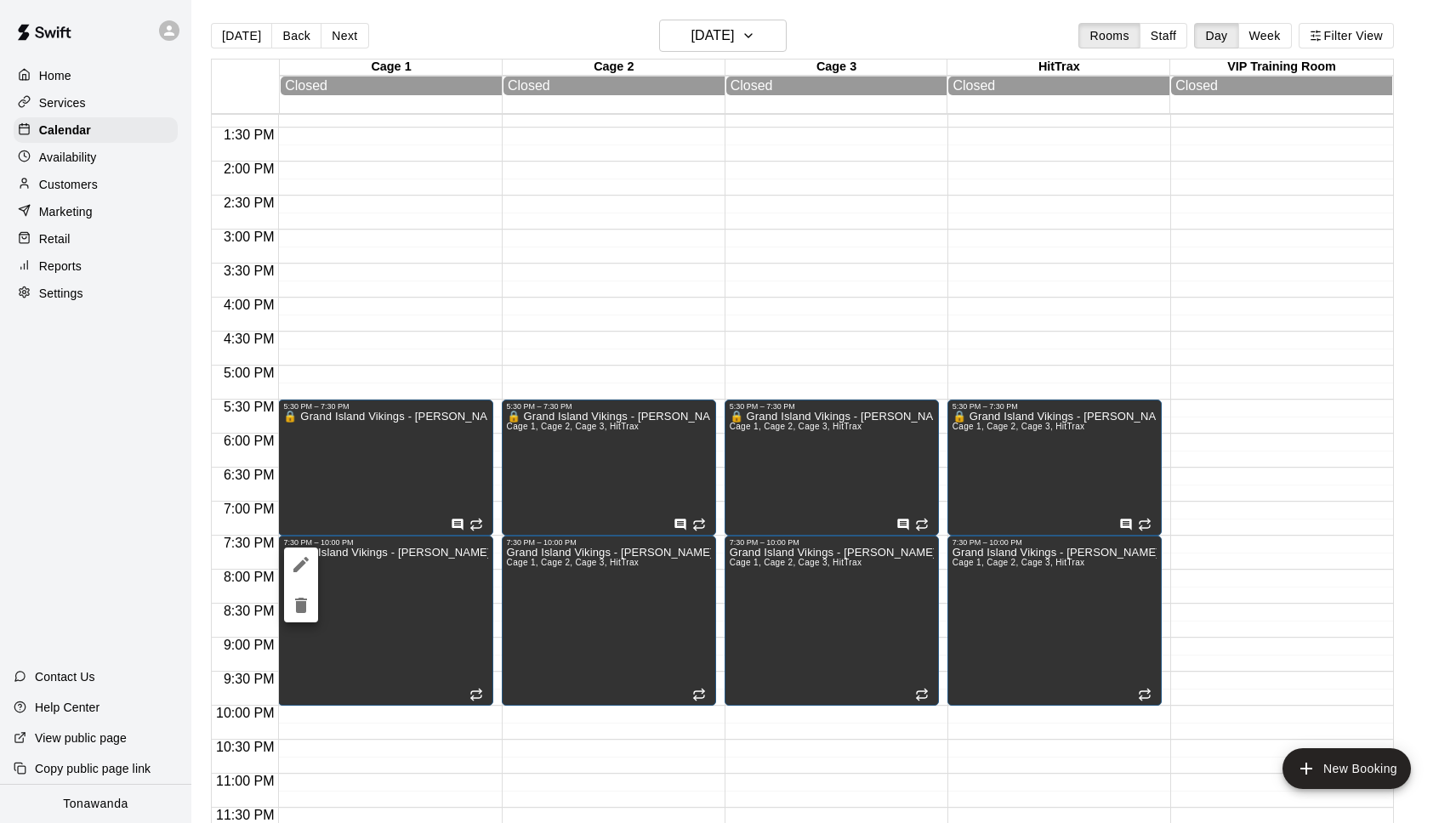
click at [311, 557] on icon "edit" at bounding box center [301, 565] width 21 height 21
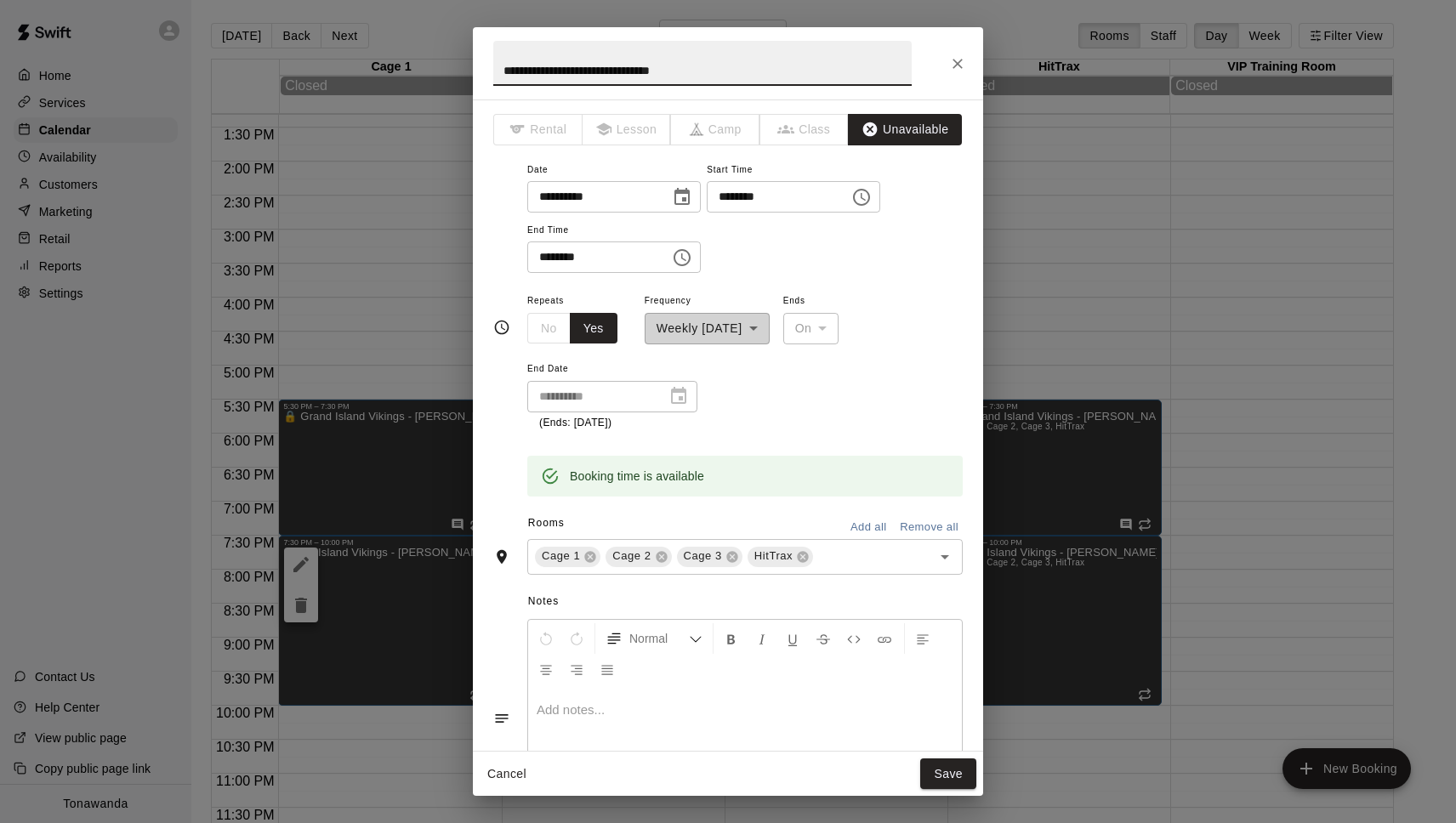
click at [500, 68] on input "**********" at bounding box center [703, 63] width 418 height 45
type input "**********"
click at [931, 774] on button "Save" at bounding box center [948, 774] width 56 height 32
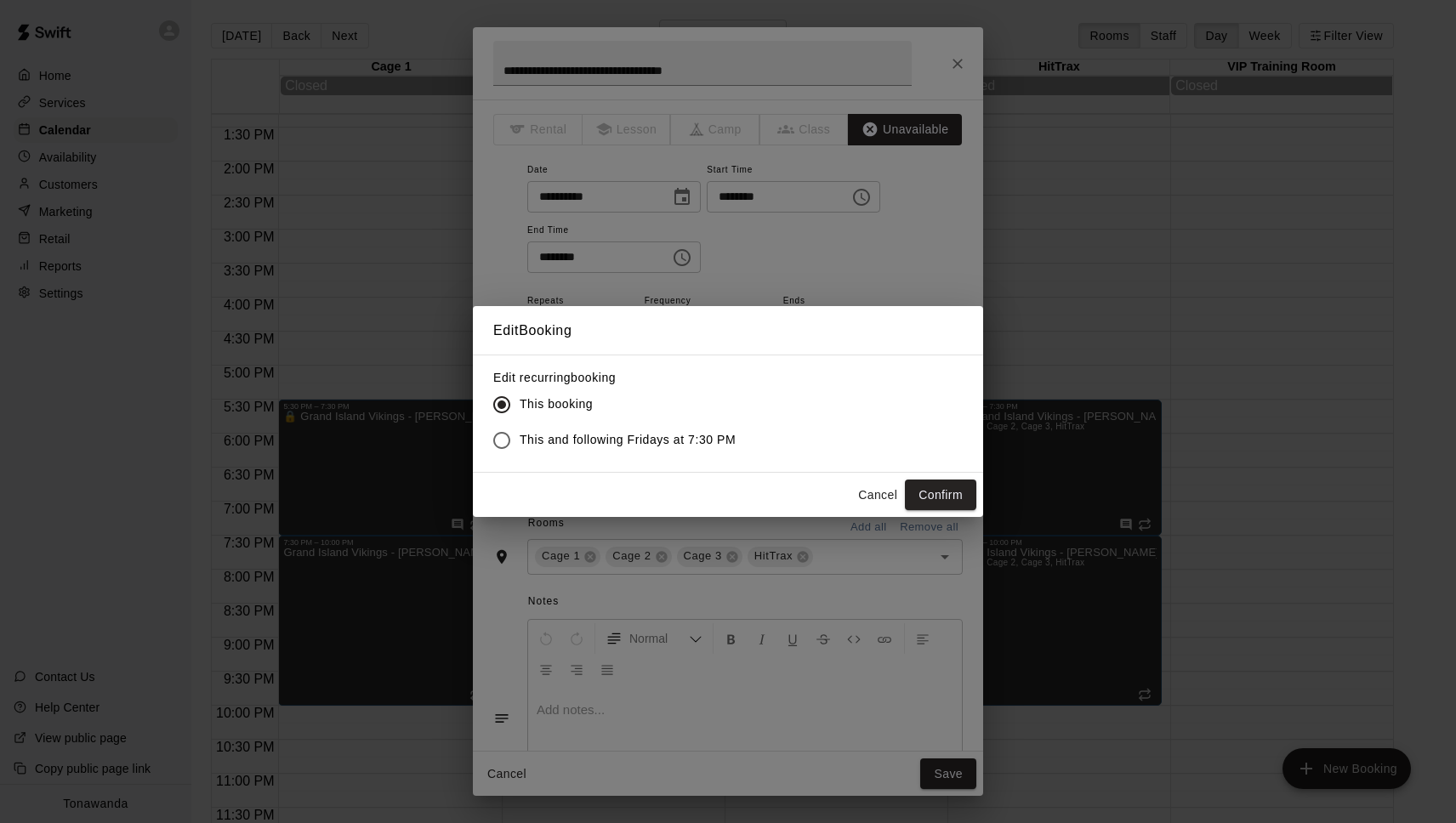
click at [650, 447] on span "This and following Fridays at 7:30 PM" at bounding box center [627, 439] width 216 height 18
drag, startPoint x: 931, startPoint y: 503, endPoint x: 902, endPoint y: 537, distance: 44.7
click at [931, 503] on button "Confirm" at bounding box center [941, 495] width 72 height 32
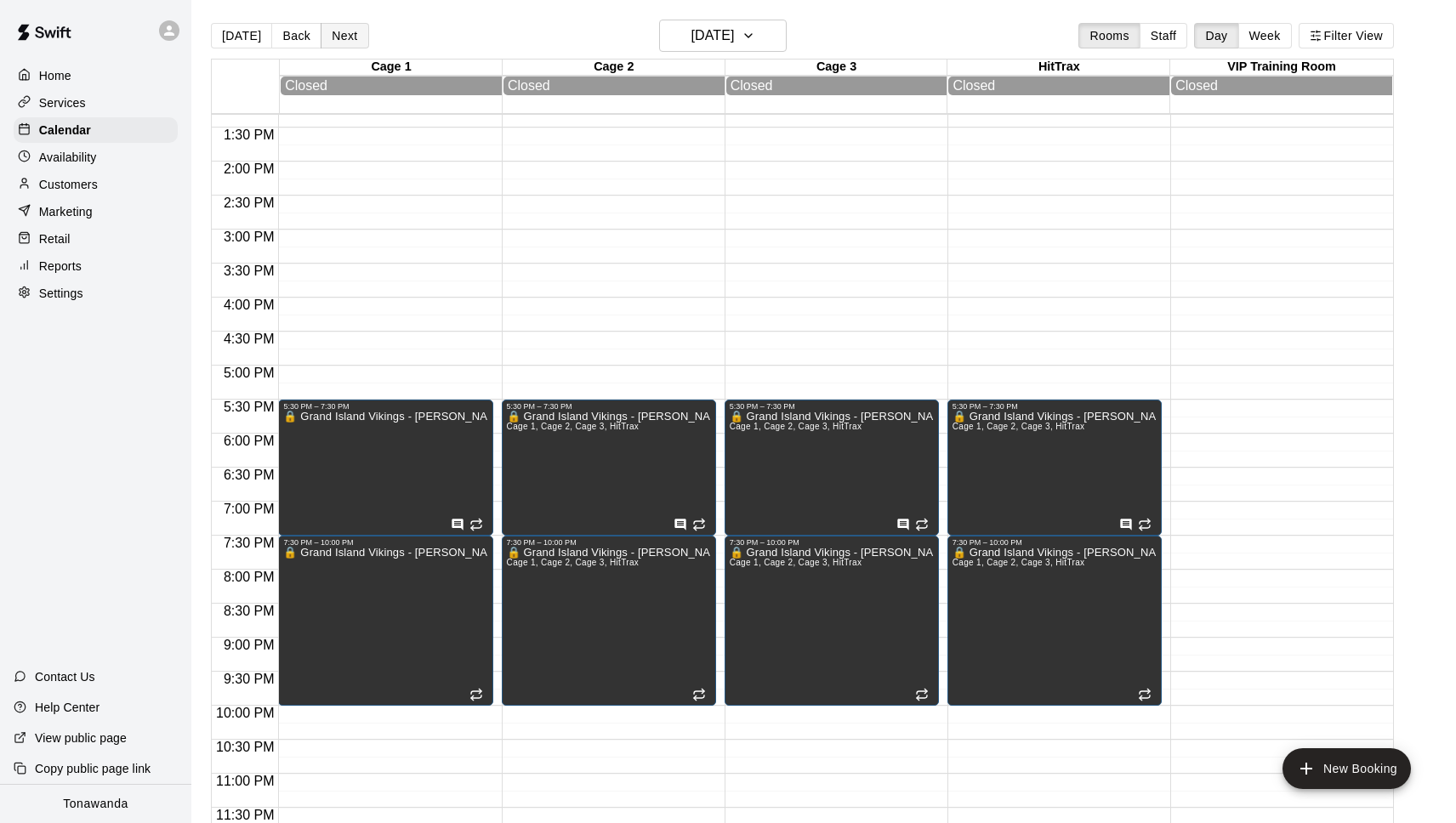
click at [339, 28] on button "Next" at bounding box center [344, 35] width 48 height 25
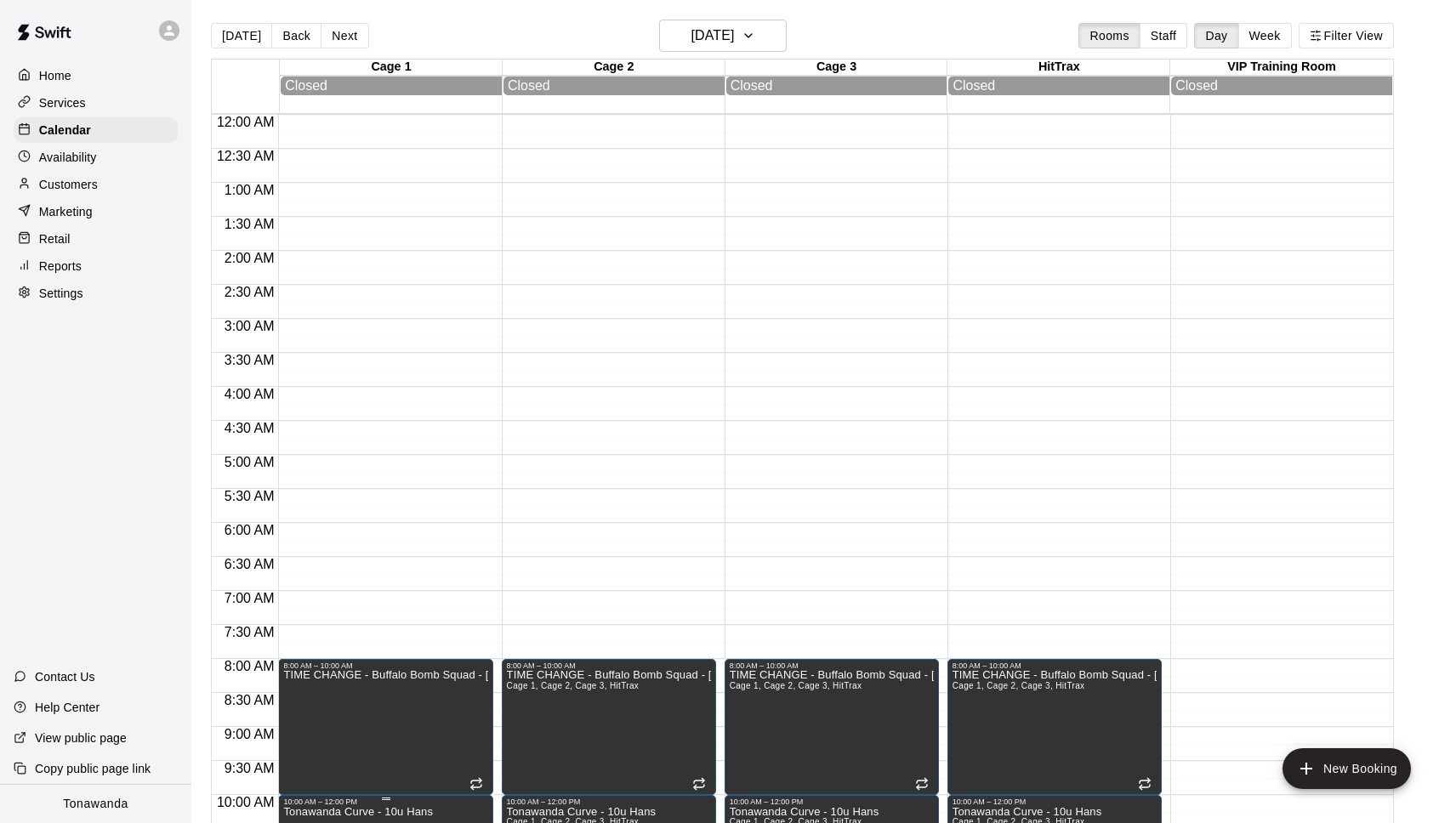
scroll to position [0, 0]
click at [235, 32] on button "Today" at bounding box center [242, 36] width 62 height 25
